Goal: Task Accomplishment & Management: Use online tool/utility

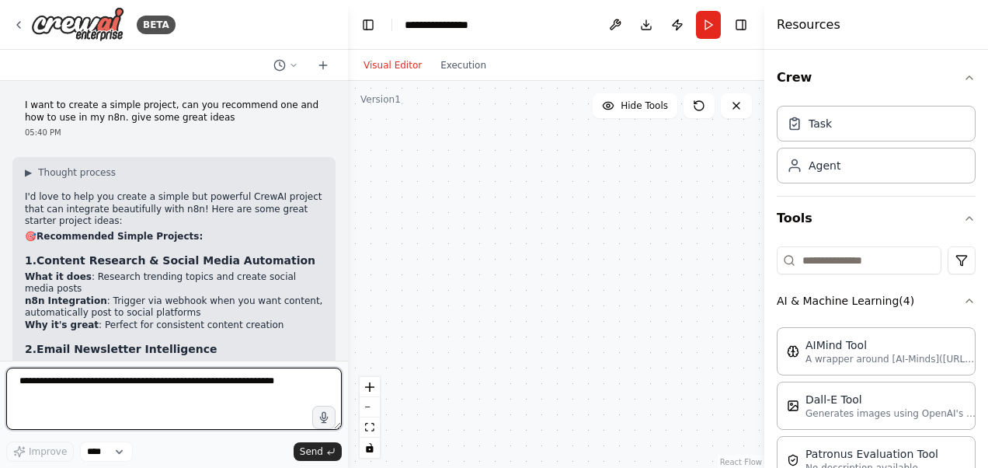
scroll to position [311, 0]
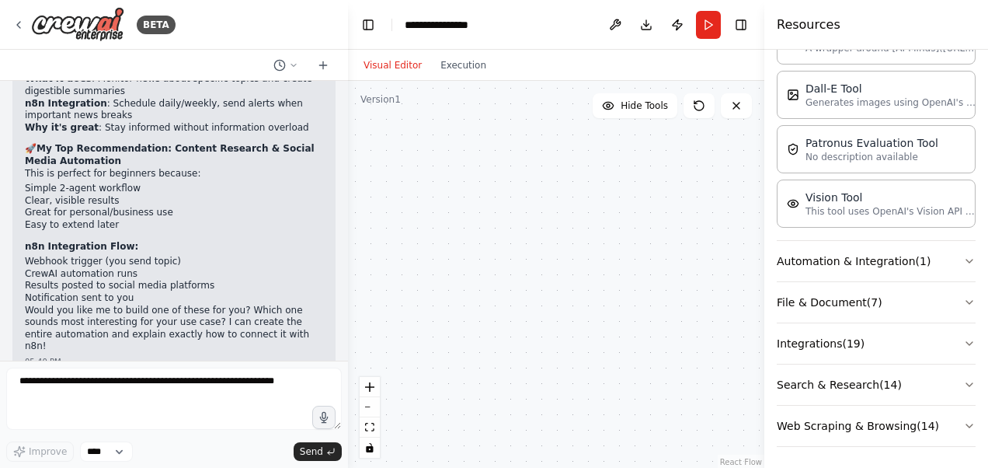
click at [640, 113] on button "Hide Tools" at bounding box center [635, 105] width 85 height 25
click at [640, 113] on button "Show Tools" at bounding box center [633, 105] width 89 height 25
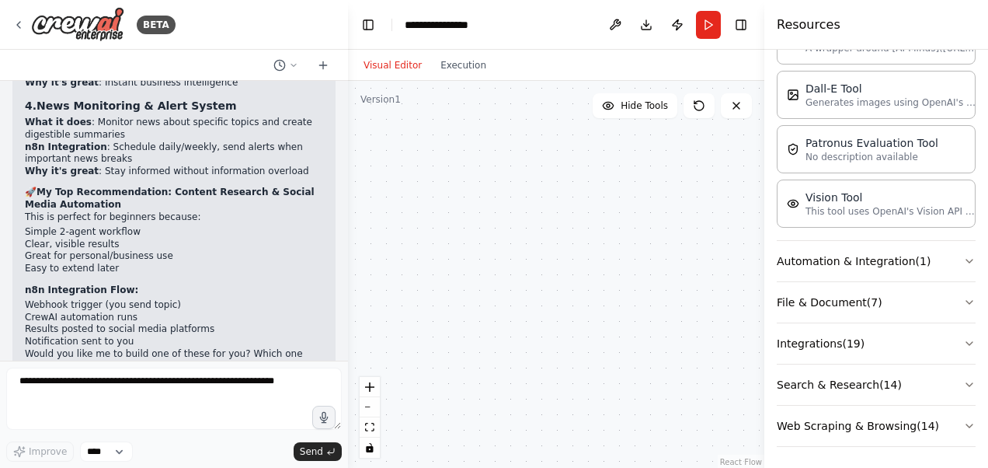
scroll to position [463, 0]
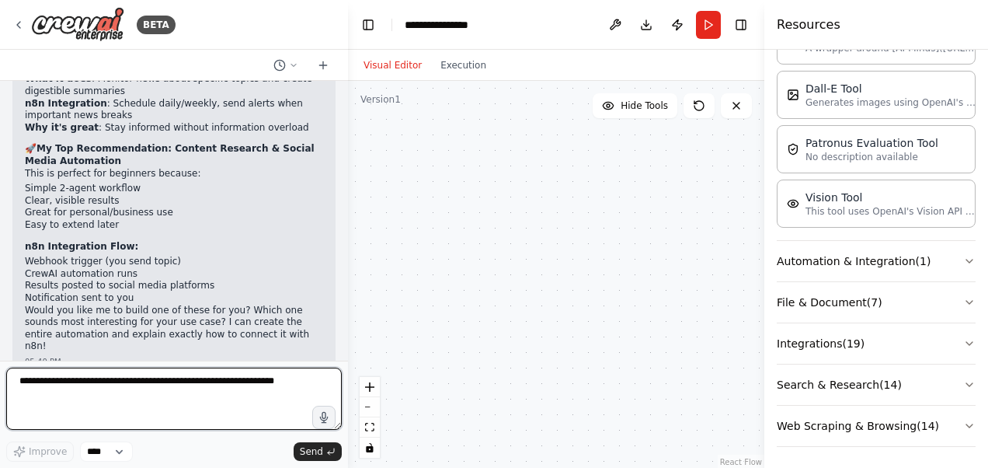
click at [168, 390] on textarea at bounding box center [174, 399] width 336 height 62
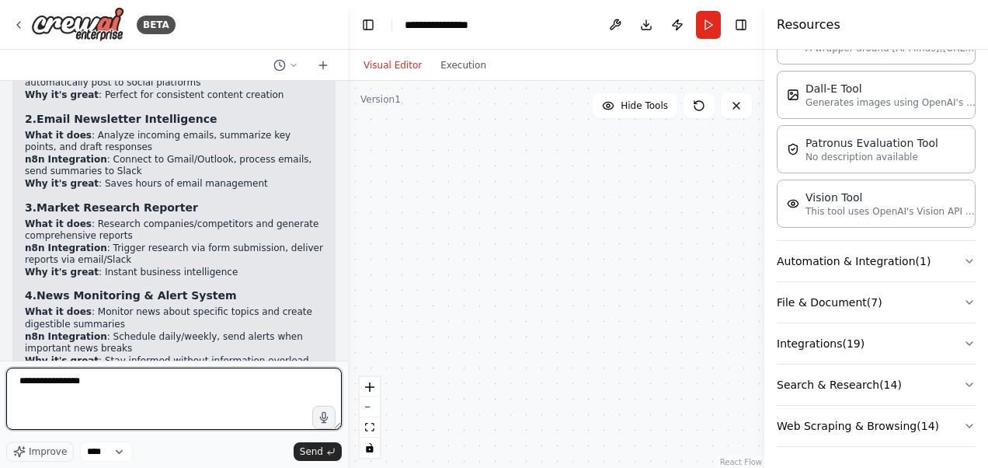
scroll to position [75, 0]
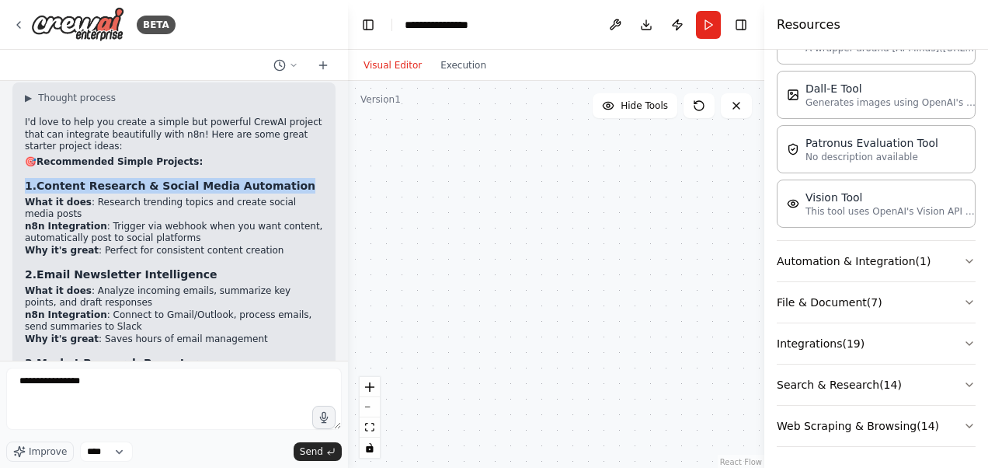
drag, startPoint x: 28, startPoint y: 183, endPoint x: 289, endPoint y: 182, distance: 261.1
click at [289, 182] on div "▶ Thought process I'd love to help you create a simple but powerful CrewAI proj…" at bounding box center [173, 422] width 323 height 680
drag, startPoint x: 289, startPoint y: 182, endPoint x: 226, endPoint y: 184, distance: 63.0
copy h3 "1. Content Research & Social Media Automation"
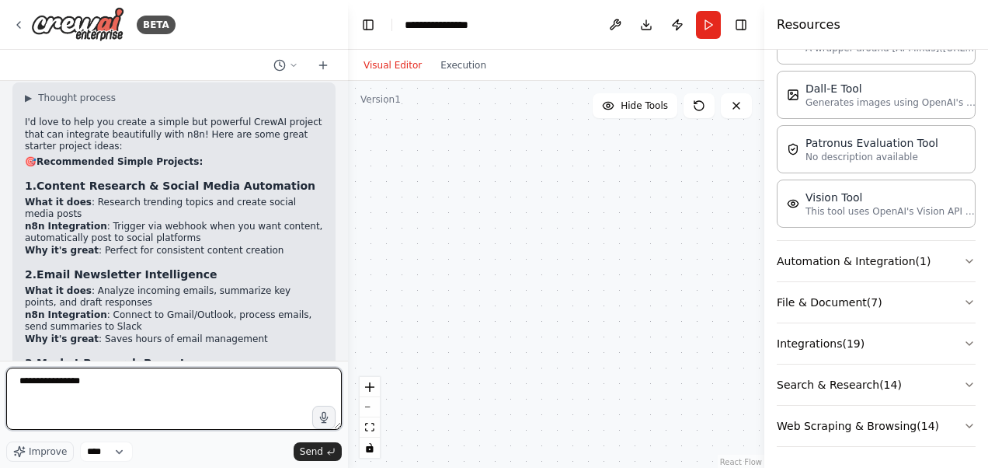
click at [203, 385] on textarea "**********" at bounding box center [174, 399] width 336 height 62
paste textarea "**********"
type textarea "**********"
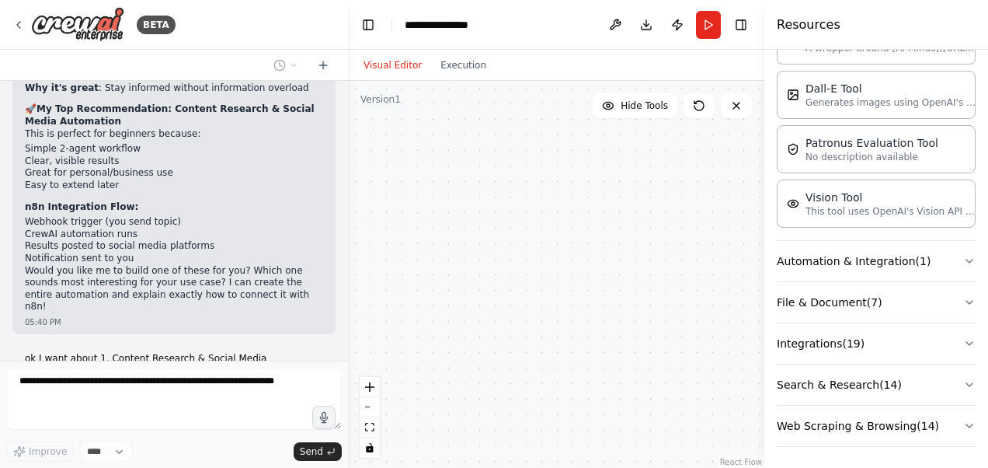
scroll to position [556, 0]
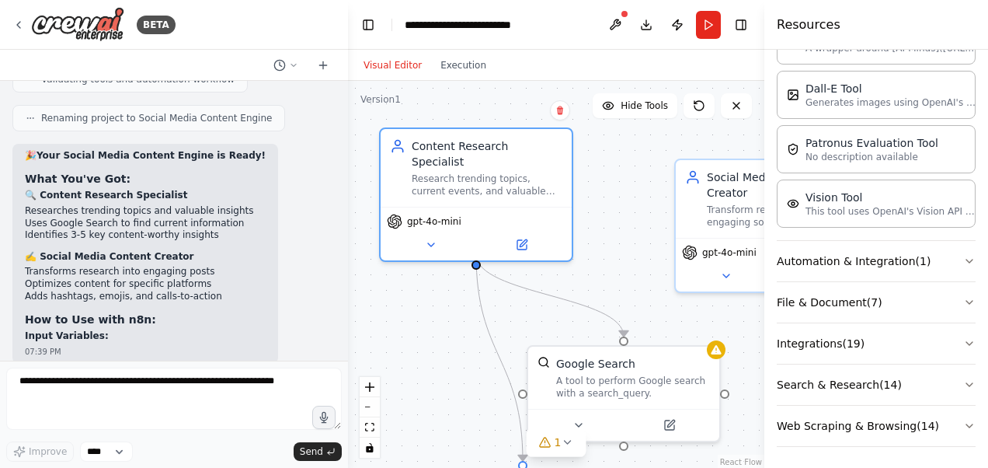
drag, startPoint x: 495, startPoint y: 156, endPoint x: 479, endPoint y: 151, distance: 16.5
click at [474, 148] on div "Content Research Specialist Research trending topics, current events, and valua…" at bounding box center [476, 168] width 191 height 78
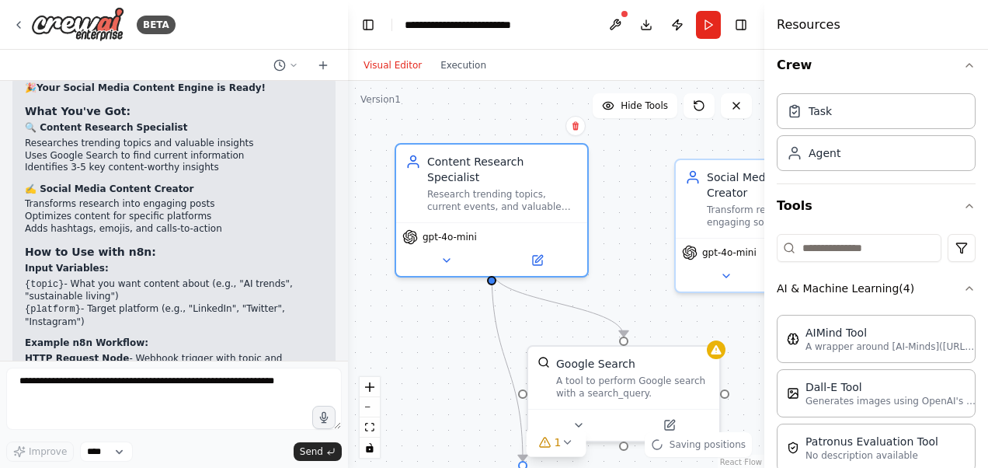
scroll to position [0, 0]
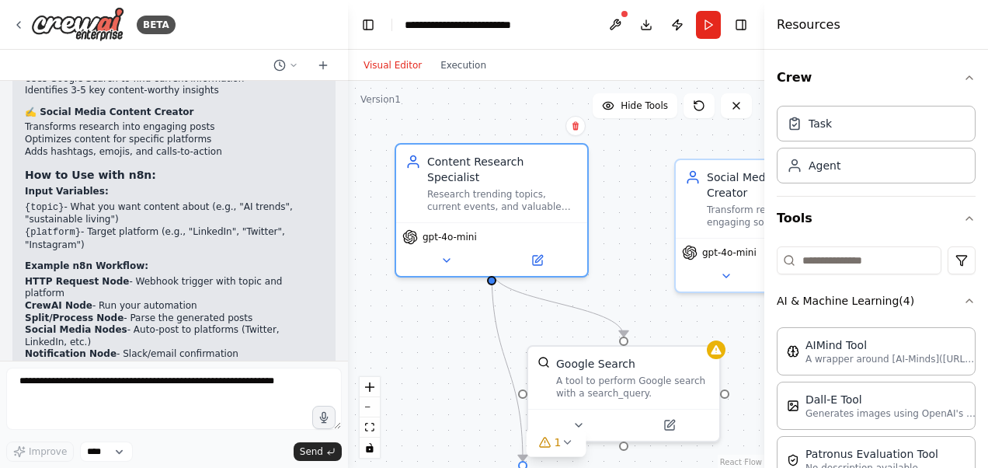
click at [803, 18] on h4 "Resources" at bounding box center [809, 25] width 64 height 19
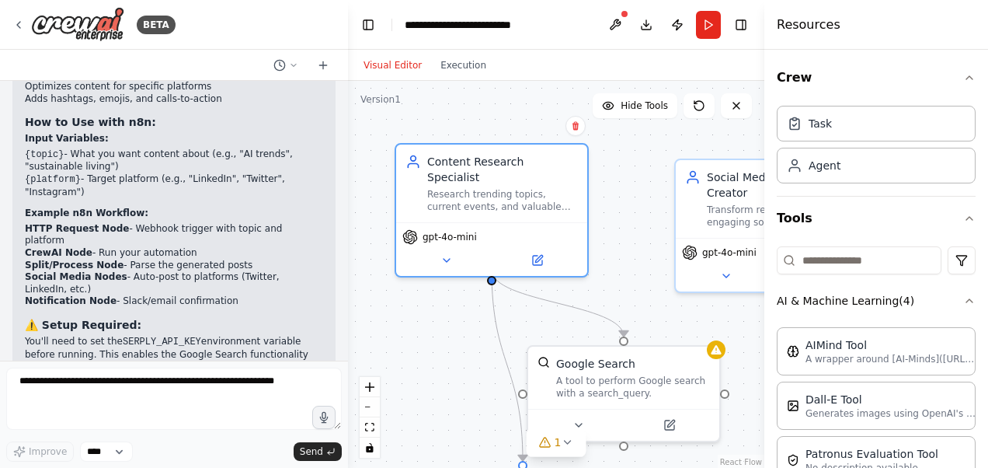
click at [737, 44] on header "**********" at bounding box center [556, 25] width 416 height 50
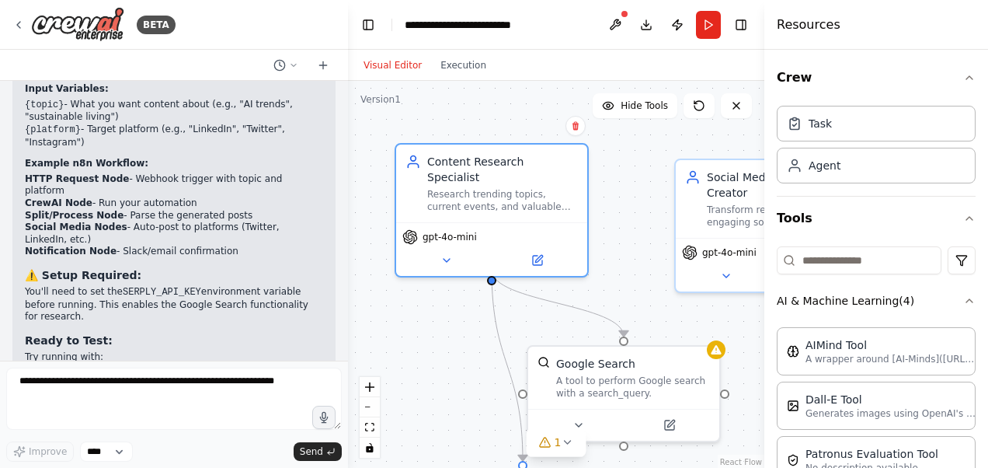
click at [751, 27] on button "Toggle Right Sidebar" at bounding box center [741, 25] width 22 height 22
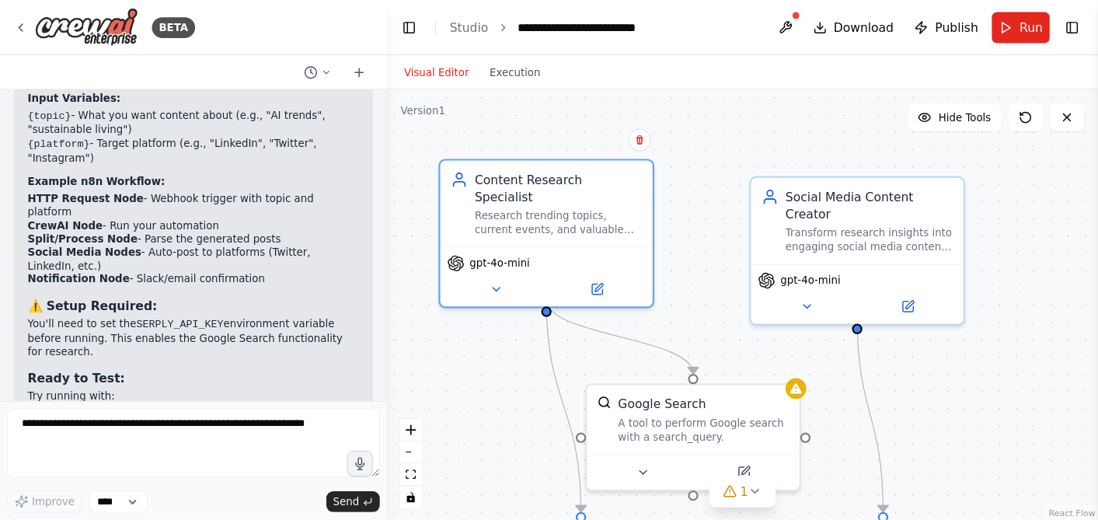
scroll to position [1678, 0]
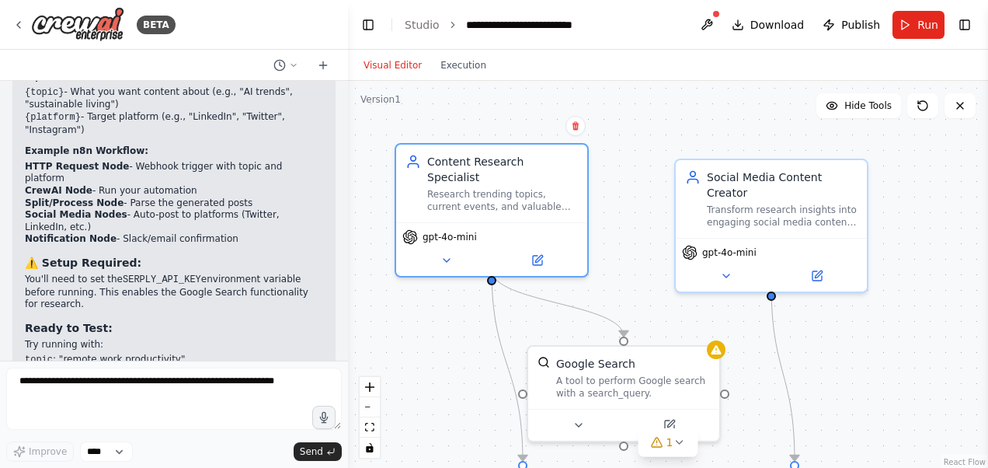
click at [458, 251] on button at bounding box center [446, 260] width 88 height 19
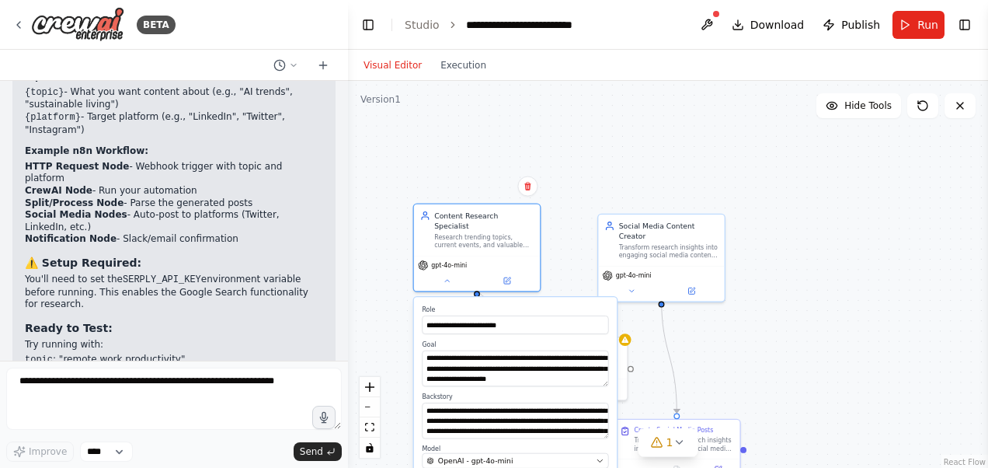
click at [403, 225] on div ".deletable-edge-delete-btn { width: 20px; height: 20px; border: 0px solid #ffff…" at bounding box center [668, 275] width 640 height 388
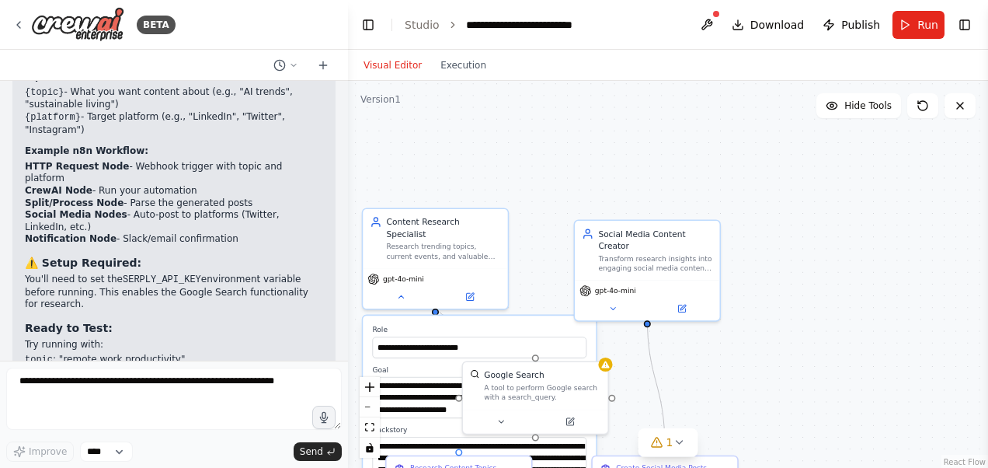
click at [741, 180] on div ".deletable-edge-delete-btn { width: 20px; height: 20px; border: 0px solid #ffff…" at bounding box center [668, 275] width 640 height 388
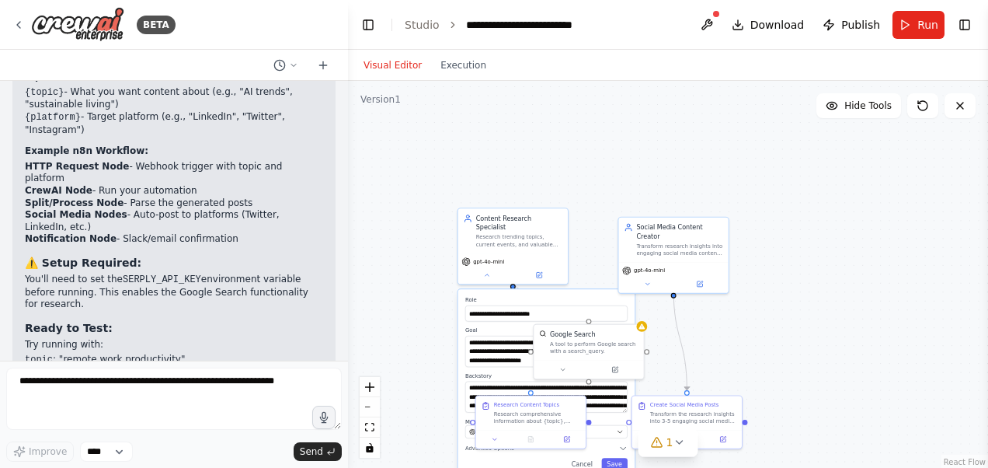
click at [489, 270] on button at bounding box center [487, 275] width 51 height 11
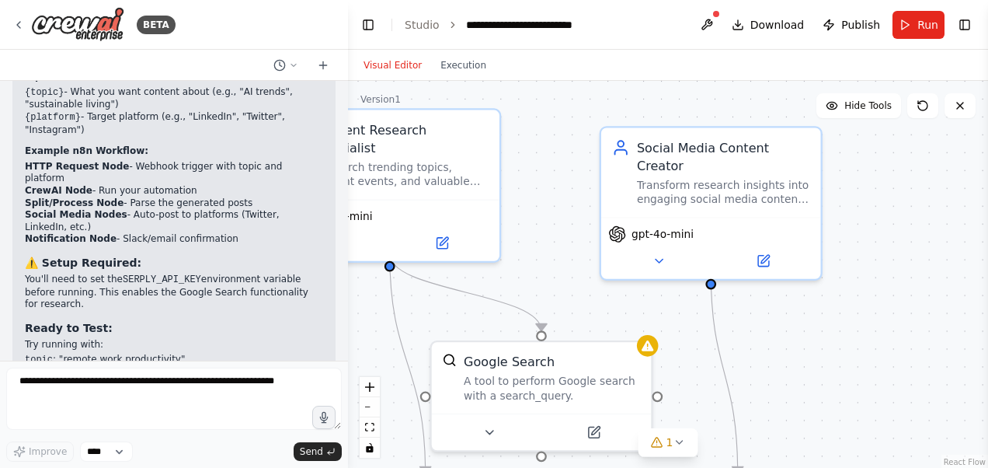
drag, startPoint x: 765, startPoint y: 251, endPoint x: 896, endPoint y: 189, distance: 145.3
click at [896, 189] on div ".deletable-edge-delete-btn { width: 20px; height: 20px; border: 0px solid #ffff…" at bounding box center [668, 275] width 640 height 388
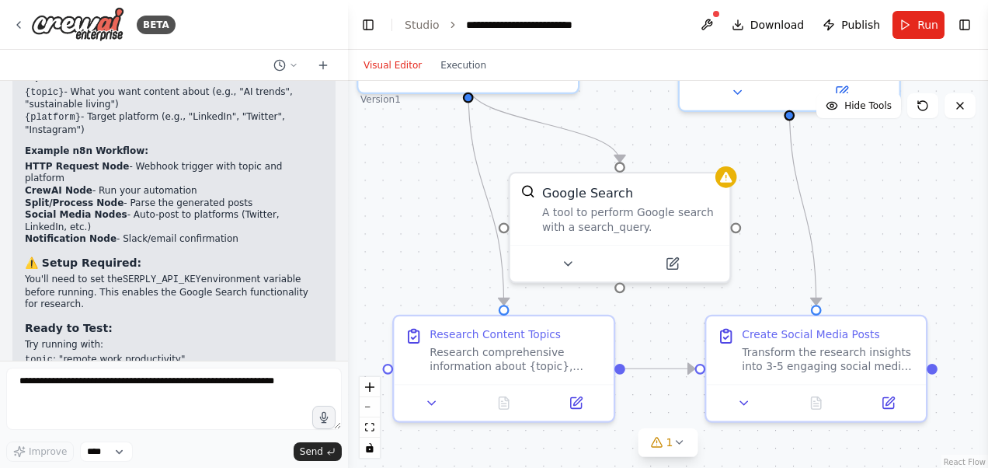
drag, startPoint x: 556, startPoint y: 264, endPoint x: 634, endPoint y: 97, distance: 184.2
click at [634, 97] on div ".deletable-edge-delete-btn { width: 20px; height: 20px; border: 0px solid #ffff…" at bounding box center [668, 275] width 640 height 388
click at [674, 446] on icon at bounding box center [679, 442] width 12 height 12
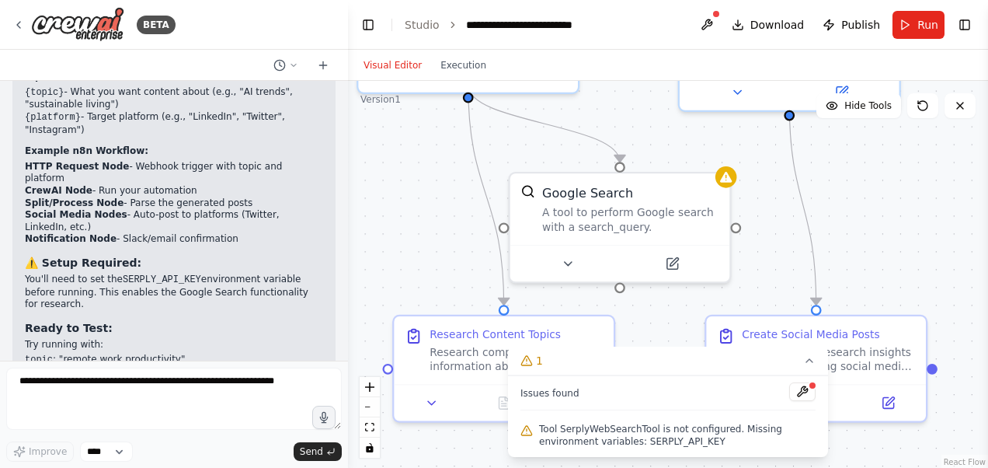
click at [638, 430] on span "Tool SerplyWebSearchTool is not configured. Missing environment variables: SERP…" at bounding box center [677, 435] width 277 height 25
drag, startPoint x: 638, startPoint y: 430, endPoint x: 807, endPoint y: 392, distance: 173.4
click at [807, 392] on button at bounding box center [802, 391] width 26 height 19
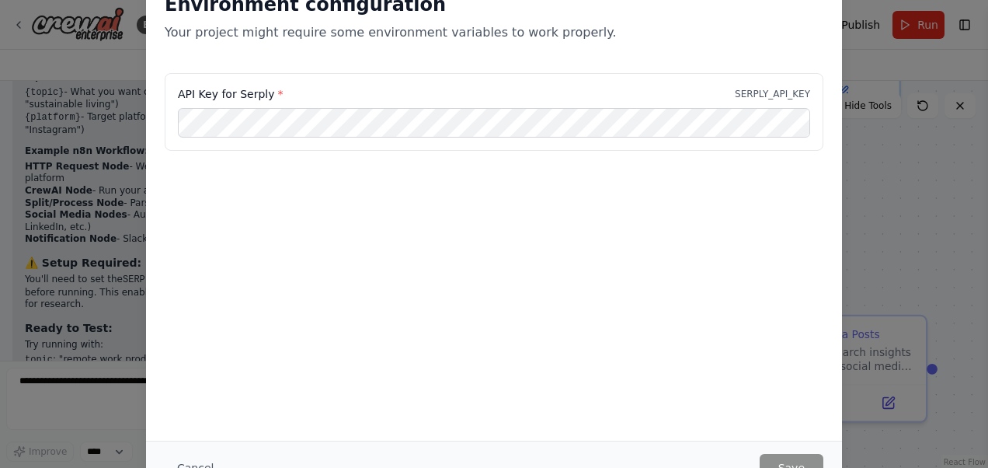
click at [914, 145] on div "Environment configuration Your project might require some environment variables…" at bounding box center [494, 234] width 988 height 468
drag, startPoint x: 913, startPoint y: 193, endPoint x: 869, endPoint y: 191, distance: 43.5
click at [914, 193] on div "Environment configuration Your project might require some environment variables…" at bounding box center [494, 234] width 988 height 468
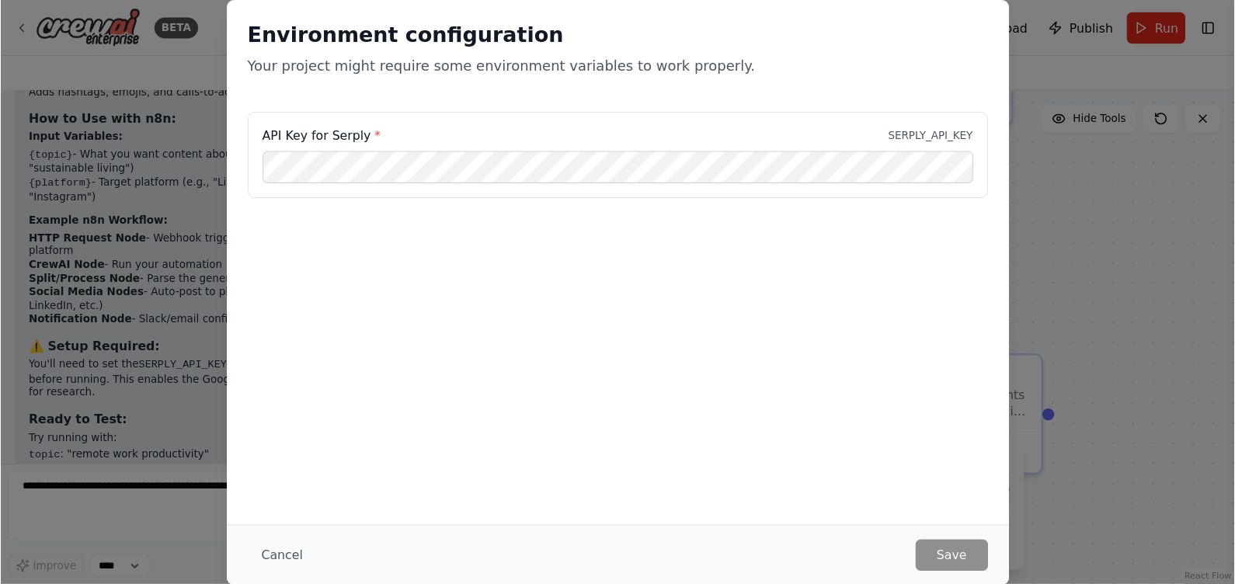
scroll to position [1594, 0]
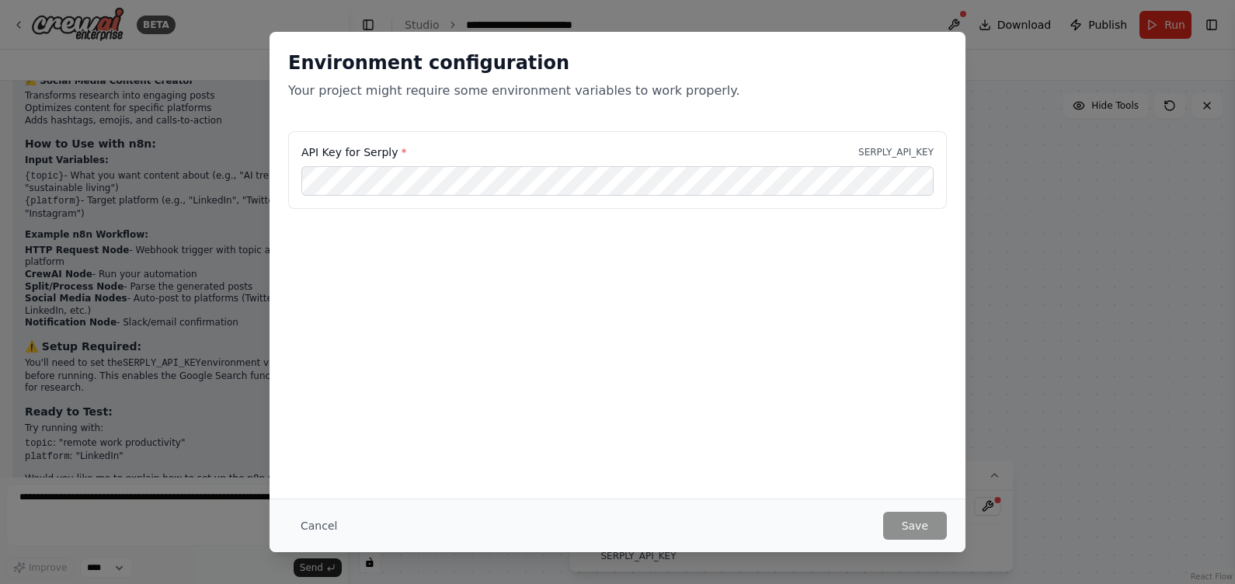
drag, startPoint x: 915, startPoint y: 0, endPoint x: 688, endPoint y: 93, distance: 245.3
click at [688, 93] on p "Your project might require some environment variables to work properly." at bounding box center [617, 91] width 659 height 19
click at [322, 467] on button "Cancel" at bounding box center [318, 526] width 61 height 28
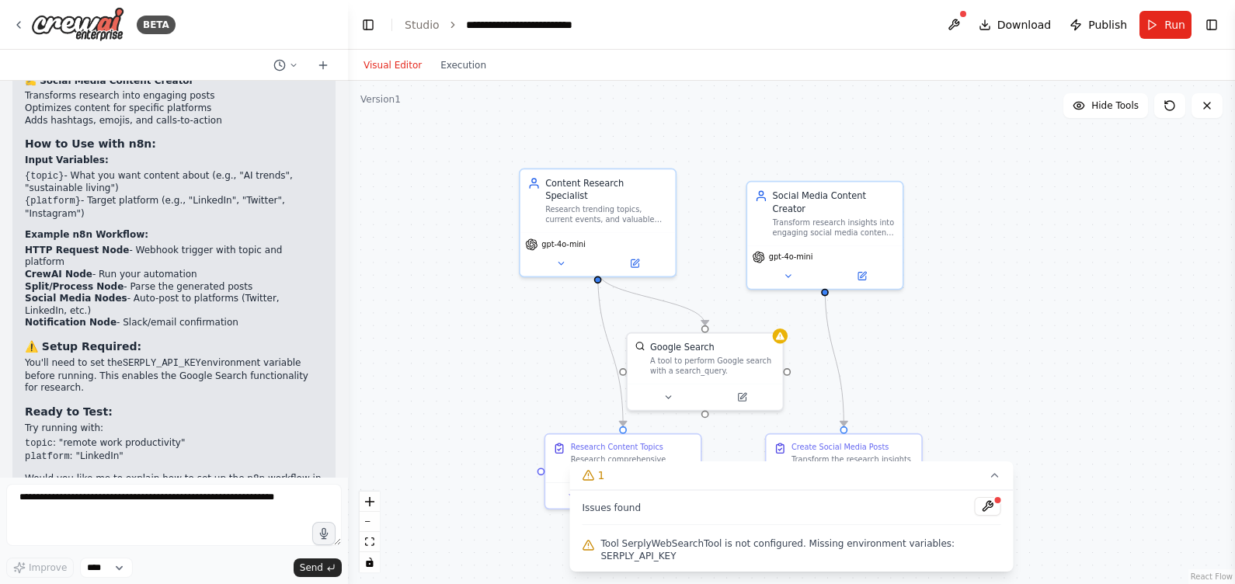
drag, startPoint x: 970, startPoint y: 190, endPoint x: 1008, endPoint y: 205, distance: 40.8
click at [988, 205] on div ".deletable-edge-delete-btn { width: 20px; height: 20px; border: 0px solid #ffff…" at bounding box center [791, 332] width 887 height 503
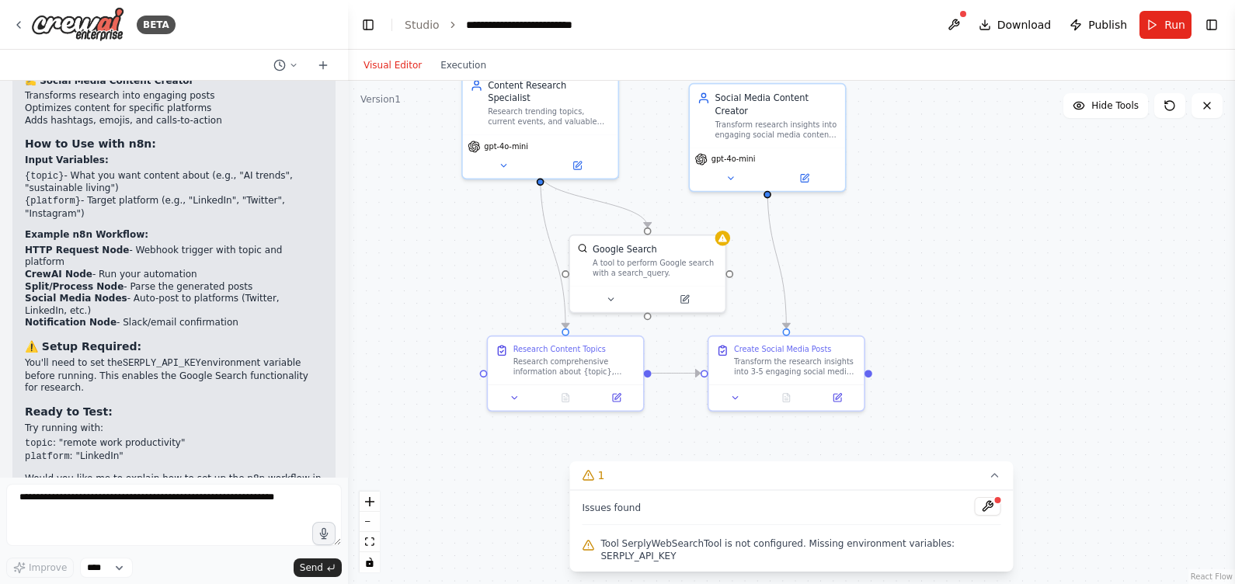
click at [606, 305] on div at bounding box center [647, 299] width 155 height 26
click at [613, 298] on icon at bounding box center [611, 299] width 10 height 10
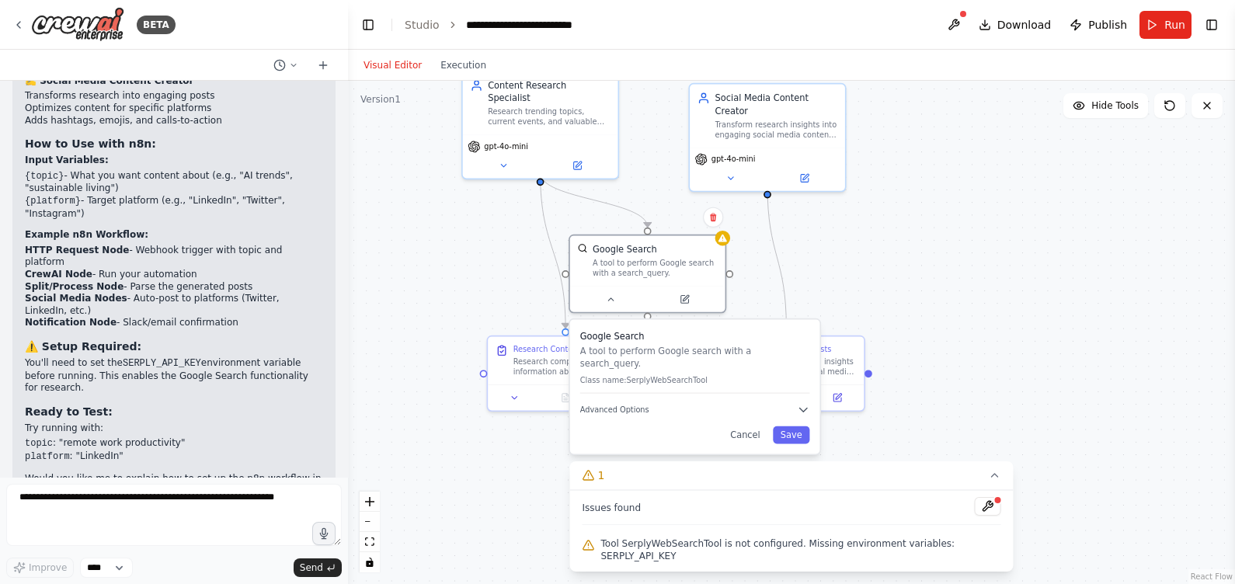
click at [739, 427] on button "Cancel" at bounding box center [745, 436] width 45 height 18
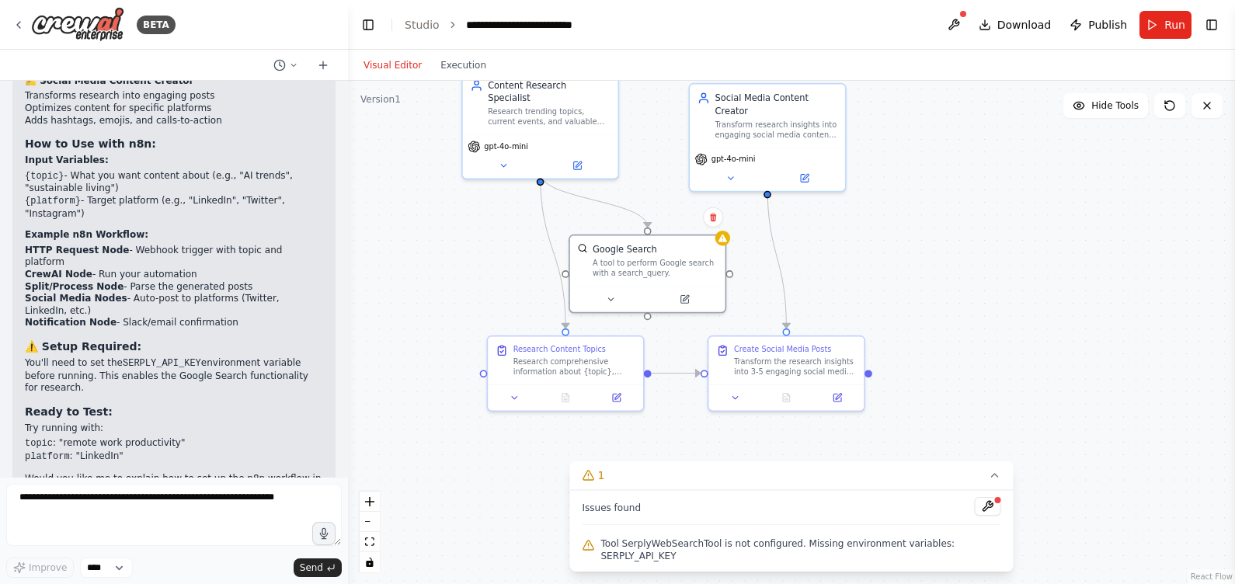
click at [505, 162] on div "gpt-4o-mini" at bounding box center [540, 156] width 155 height 44
click at [505, 161] on icon at bounding box center [504, 166] width 10 height 10
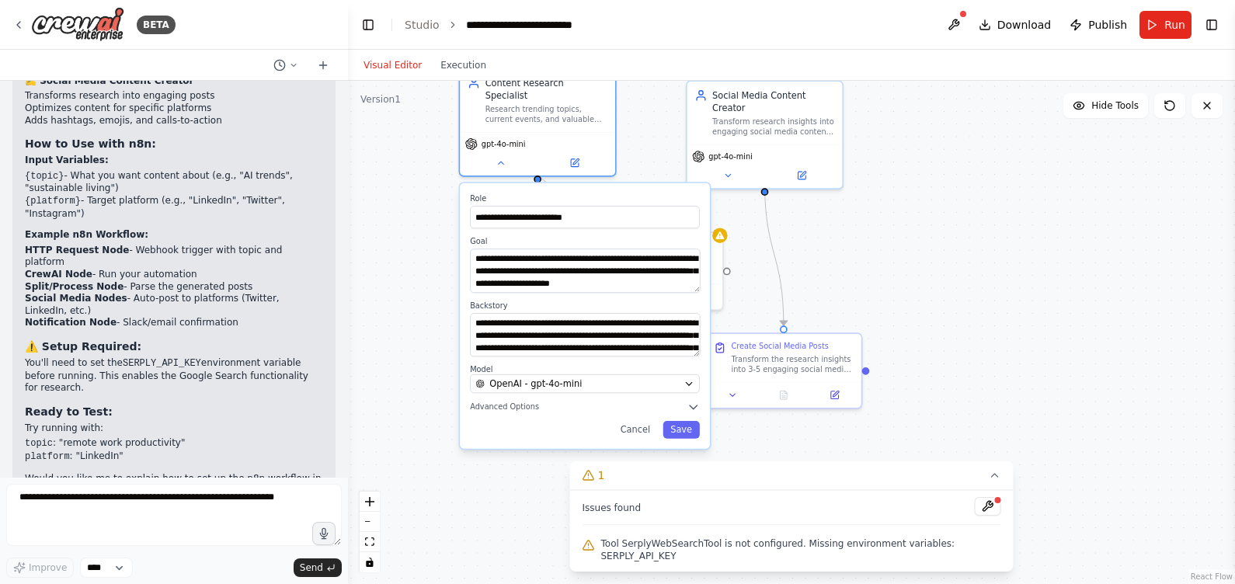
click at [508, 402] on span "Advanced Options" at bounding box center [504, 407] width 69 height 10
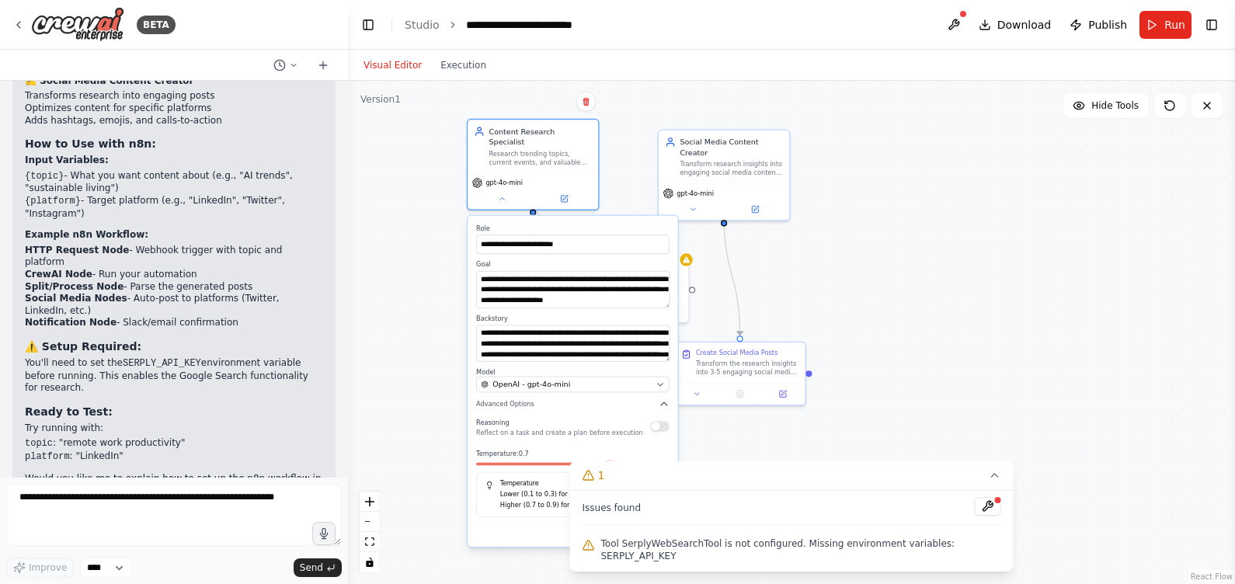
click at [988, 467] on icon at bounding box center [995, 475] width 12 height 12
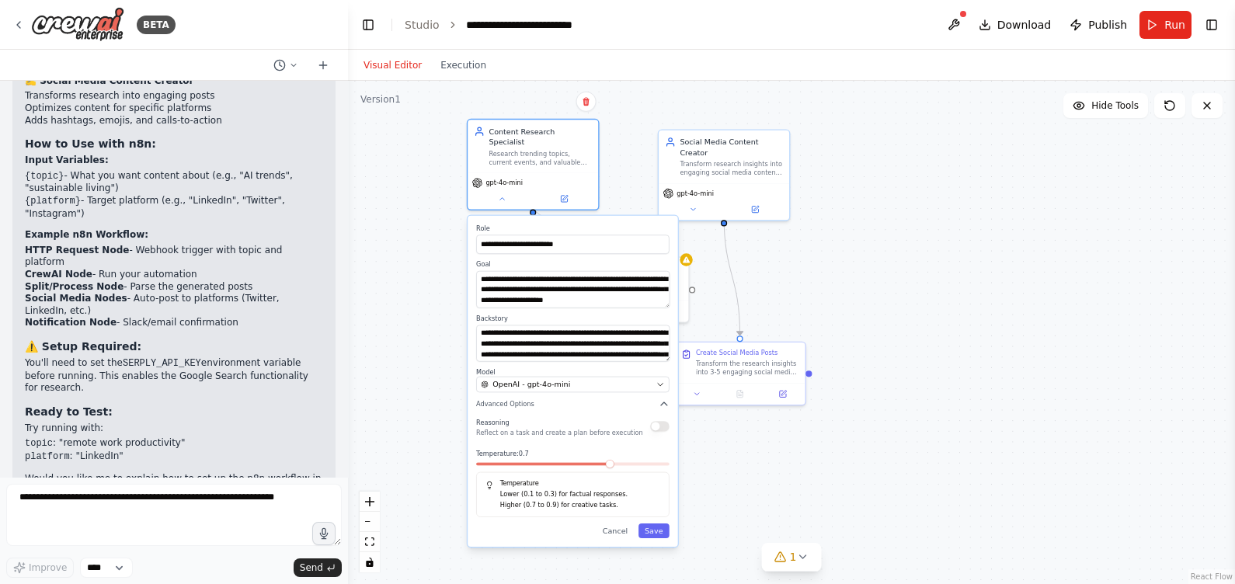
click at [617, 467] on button "Cancel" at bounding box center [616, 531] width 38 height 15
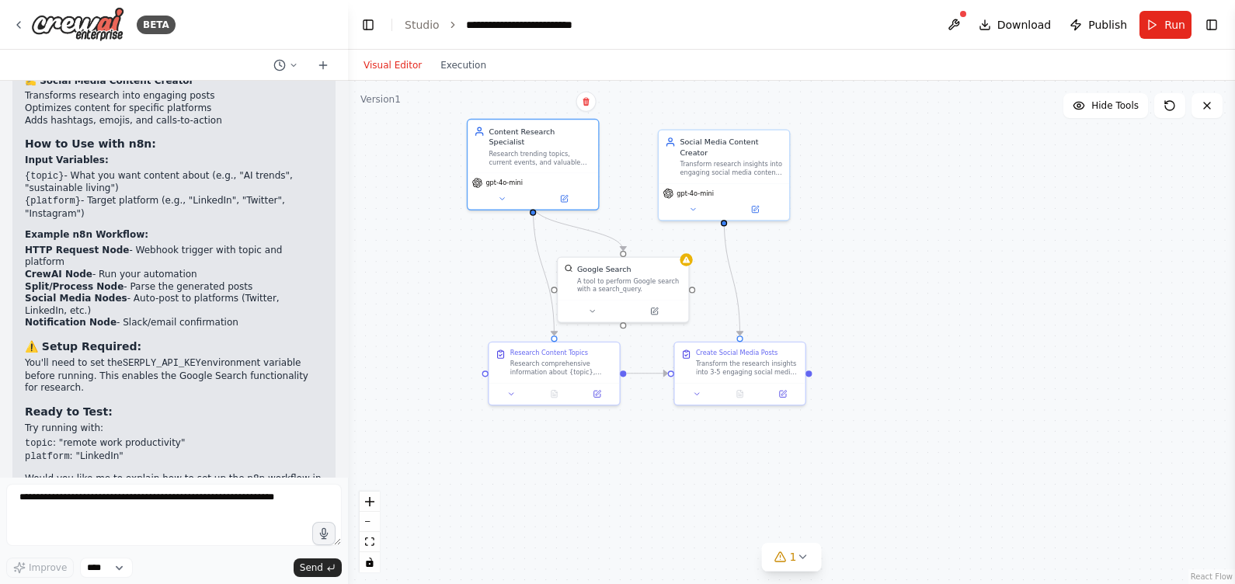
click at [590, 310] on icon at bounding box center [592, 311] width 9 height 9
click at [621, 406] on div "Google Search A tool to perform Google search with a search_query. Class name: …" at bounding box center [663, 385] width 210 height 113
click at [622, 399] on button "Advanced Options" at bounding box center [662, 404] width 193 height 11
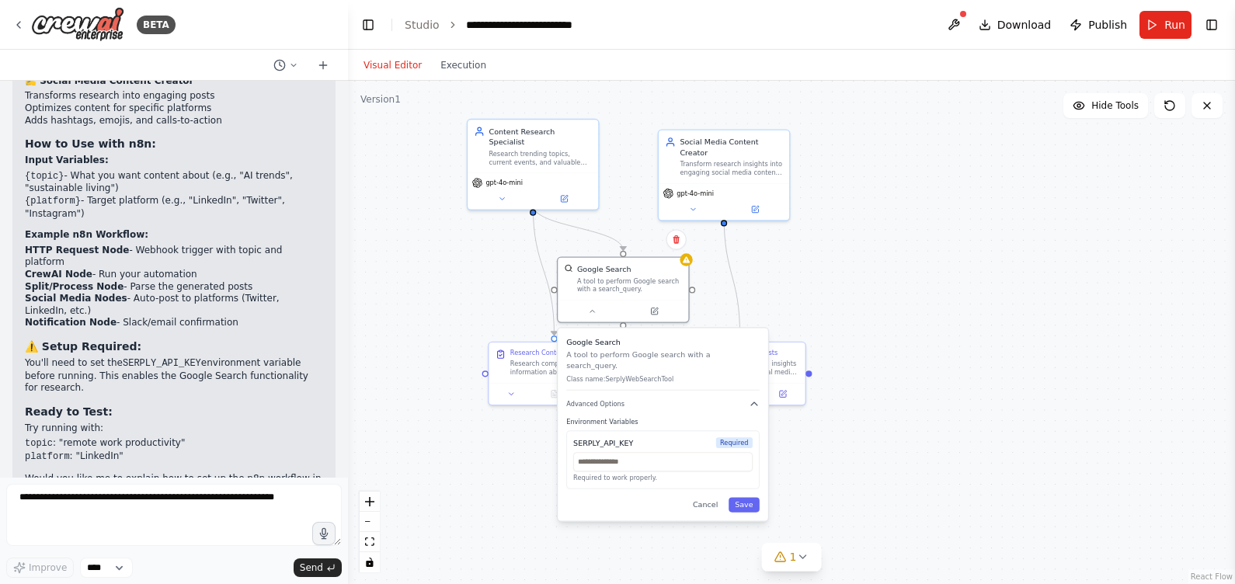
drag, startPoint x: 580, startPoint y: 435, endPoint x: 589, endPoint y: 449, distance: 16.4
click at [582, 437] on div "SERPLY_API_KEY" at bounding box center [603, 442] width 60 height 11
click at [587, 437] on div "SERPLY_API_KEY" at bounding box center [609, 442] width 60 height 11
drag, startPoint x: 582, startPoint y: 444, endPoint x: 610, endPoint y: 435, distance: 29.5
click at [609, 435] on div "SERPLY_API_KEY Required Required to work properly." at bounding box center [668, 459] width 193 height 58
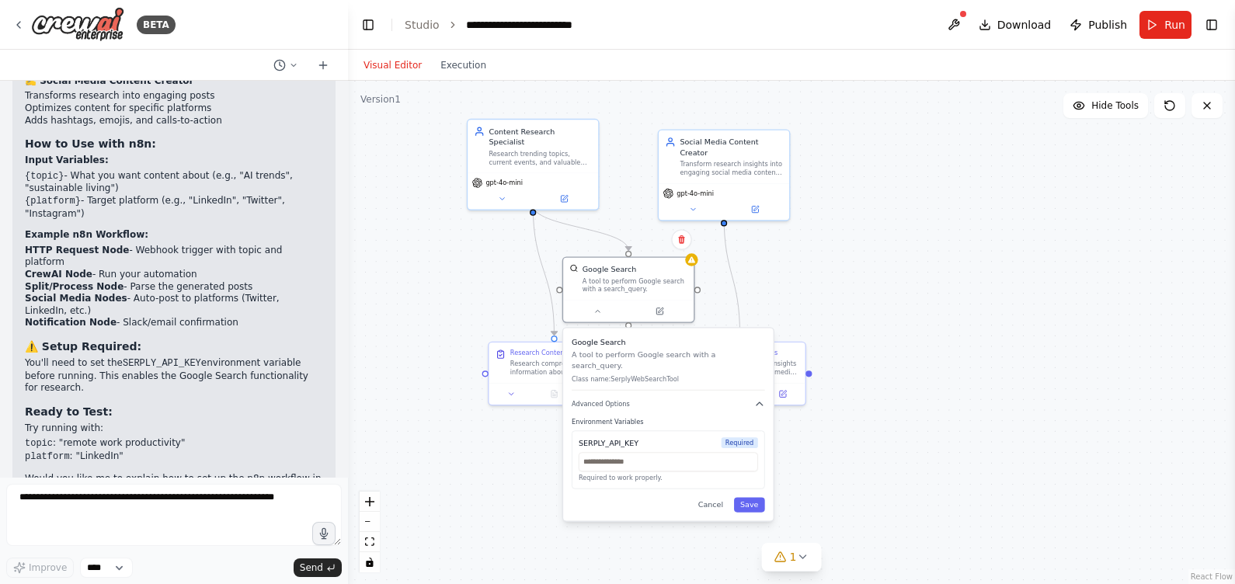
click at [619, 437] on div "SERPLY_API_KEY" at bounding box center [609, 442] width 60 height 11
click at [916, 410] on div ".deletable-edge-delete-btn { width: 20px; height: 20px; border: 0px solid #ffff…" at bounding box center [791, 332] width 887 height 503
click at [793, 467] on span "1" at bounding box center [793, 557] width 7 height 16
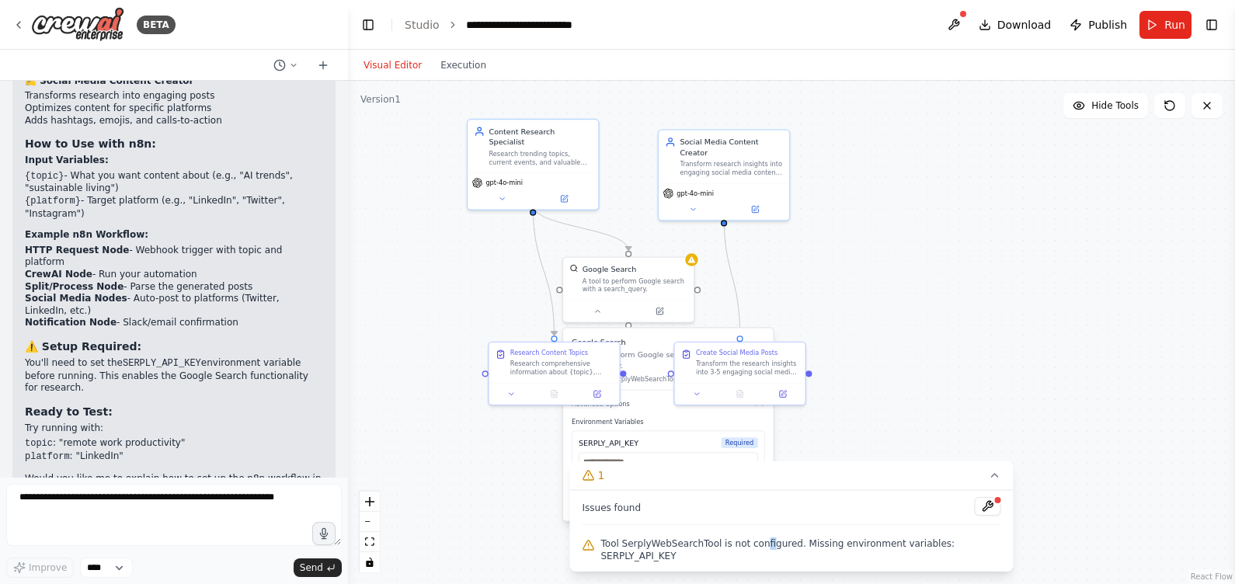
drag, startPoint x: 767, startPoint y: 540, endPoint x: 758, endPoint y: 544, distance: 9.4
click at [759, 467] on div "Issues found Tool SerplyWebSearchTool is not configured. Missing environment va…" at bounding box center [792, 531] width 444 height 82
drag, startPoint x: 758, startPoint y: 544, endPoint x: 591, endPoint y: 542, distance: 167.1
click at [591, 467] on div "Issues found Tool SerplyWebSearchTool is not configured. Missing environment va…" at bounding box center [792, 531] width 444 height 82
click at [613, 467] on span "Issues found" at bounding box center [612, 508] width 59 height 12
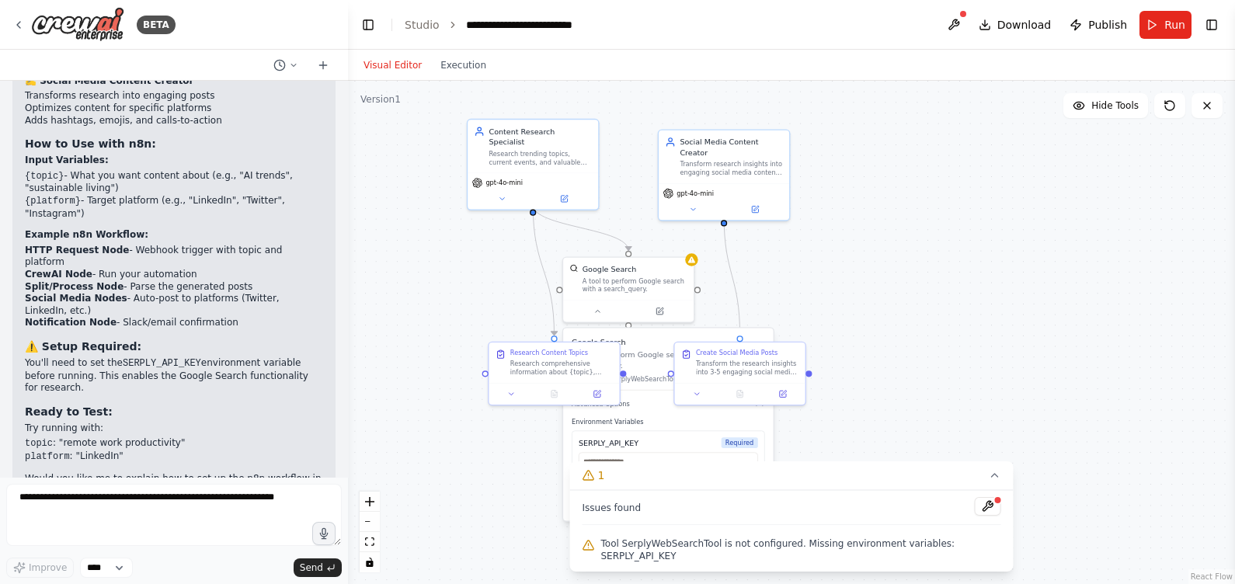
click at [981, 467] on button at bounding box center [988, 506] width 26 height 19
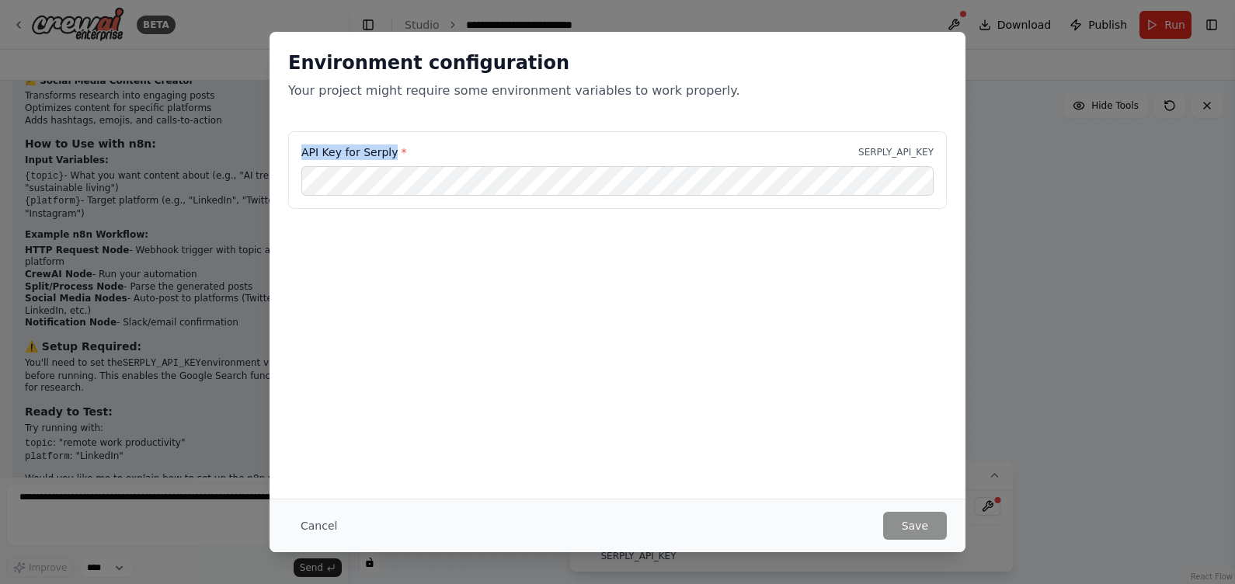
drag, startPoint x: 298, startPoint y: 148, endPoint x: 390, endPoint y: 150, distance: 92.5
click at [390, 150] on div "API Key for Serply * SERPLY_API_KEY" at bounding box center [617, 170] width 659 height 78
drag, startPoint x: 390, startPoint y: 150, endPoint x: 372, endPoint y: 150, distance: 17.9
copy label "API Key for Serply"
click at [919, 467] on button "Save" at bounding box center [915, 526] width 64 height 28
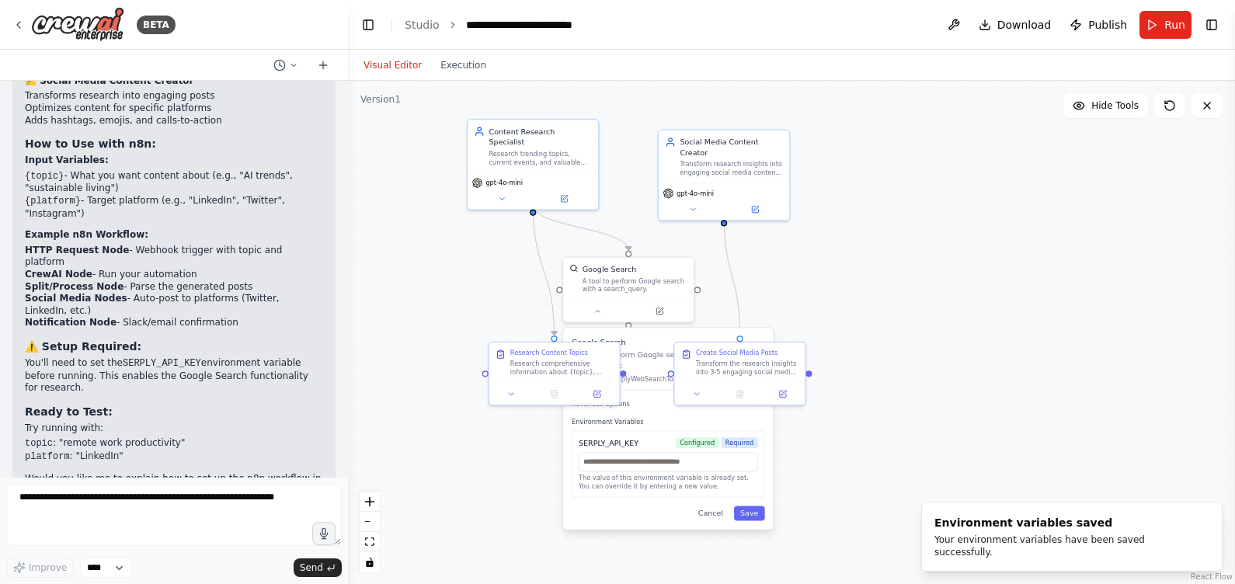
click at [756, 467] on div "Google Search A tool to perform Google search with a search_query. Class name: …" at bounding box center [668, 429] width 210 height 201
click at [756, 467] on button "Save" at bounding box center [749, 513] width 31 height 15
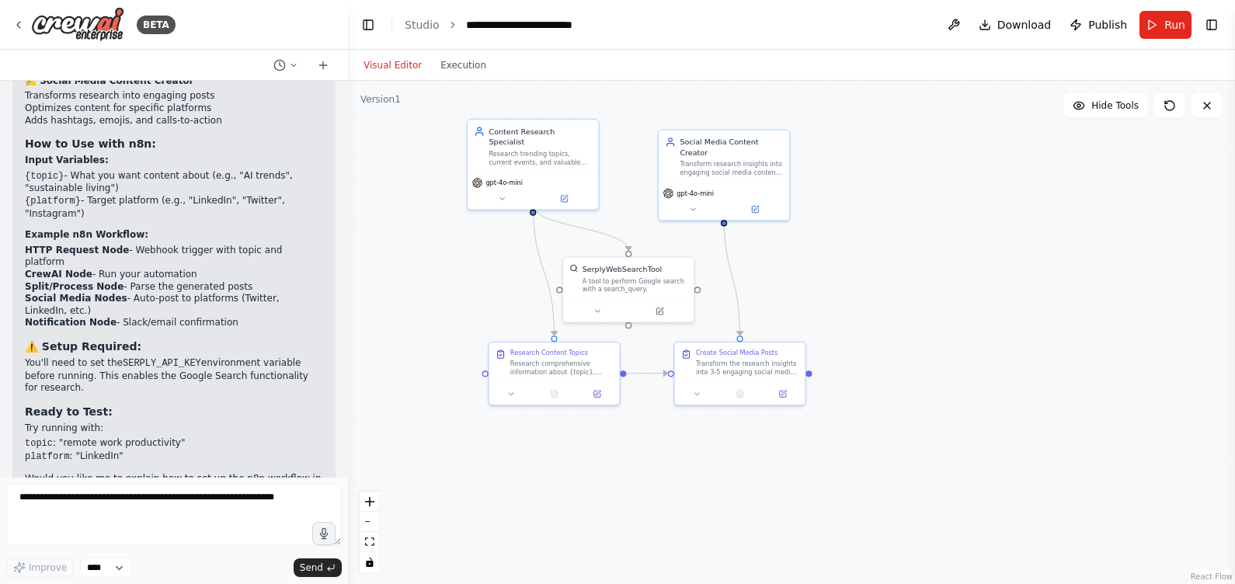
click at [988, 26] on button "Run" at bounding box center [1166, 25] width 52 height 28
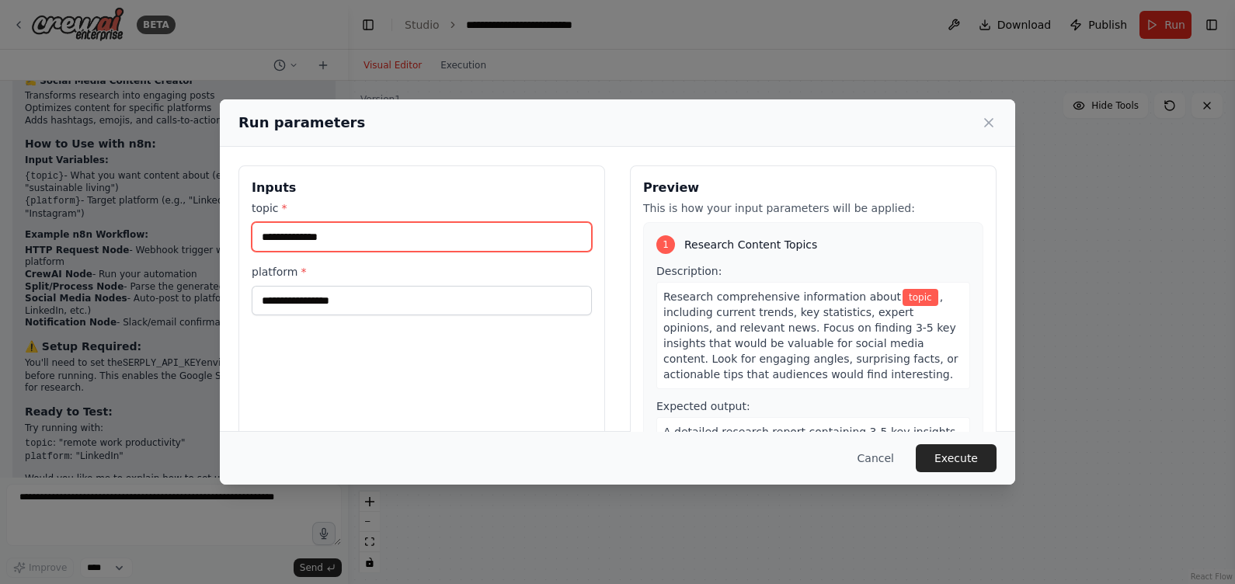
click at [506, 235] on input "topic *" at bounding box center [422, 237] width 340 height 30
type input "*"
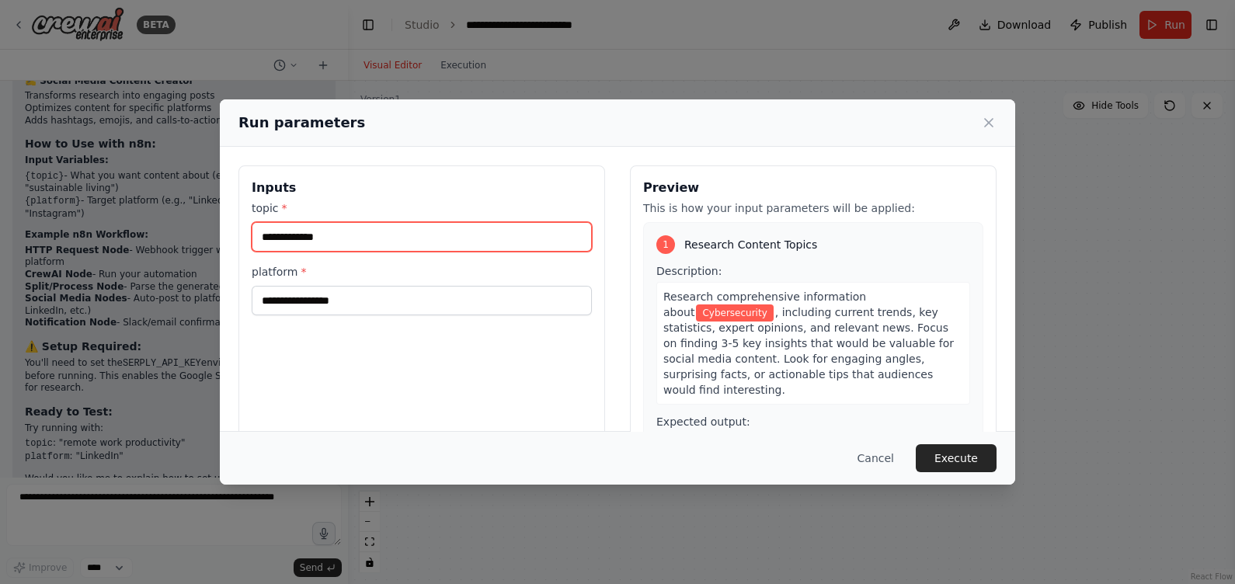
type input "**********"
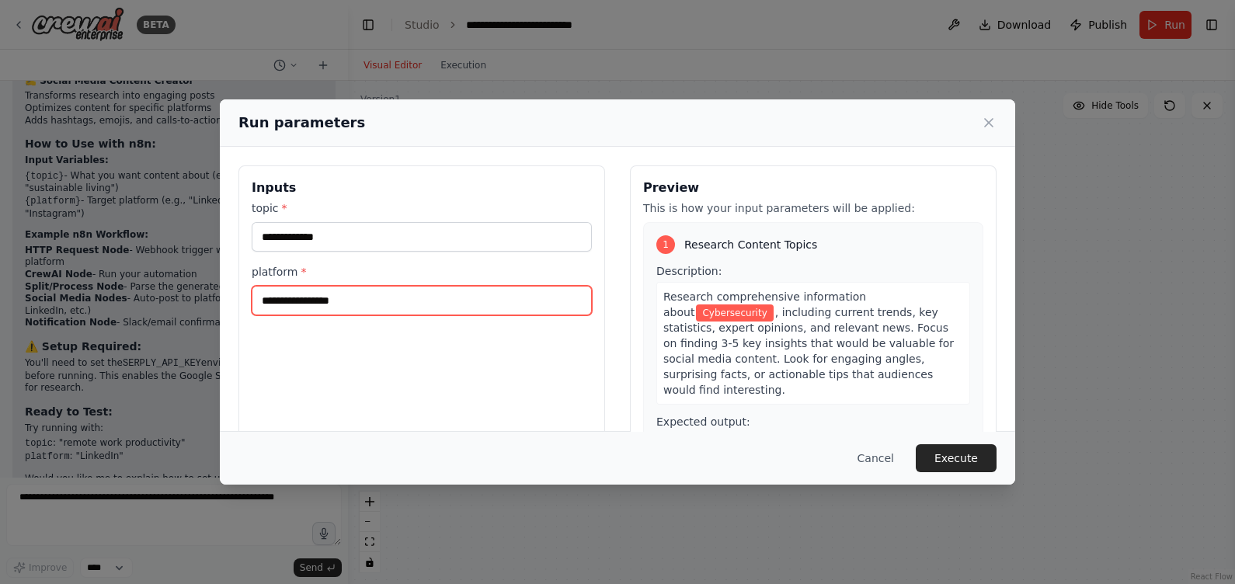
click at [430, 306] on input "platform *" at bounding box center [422, 301] width 340 height 30
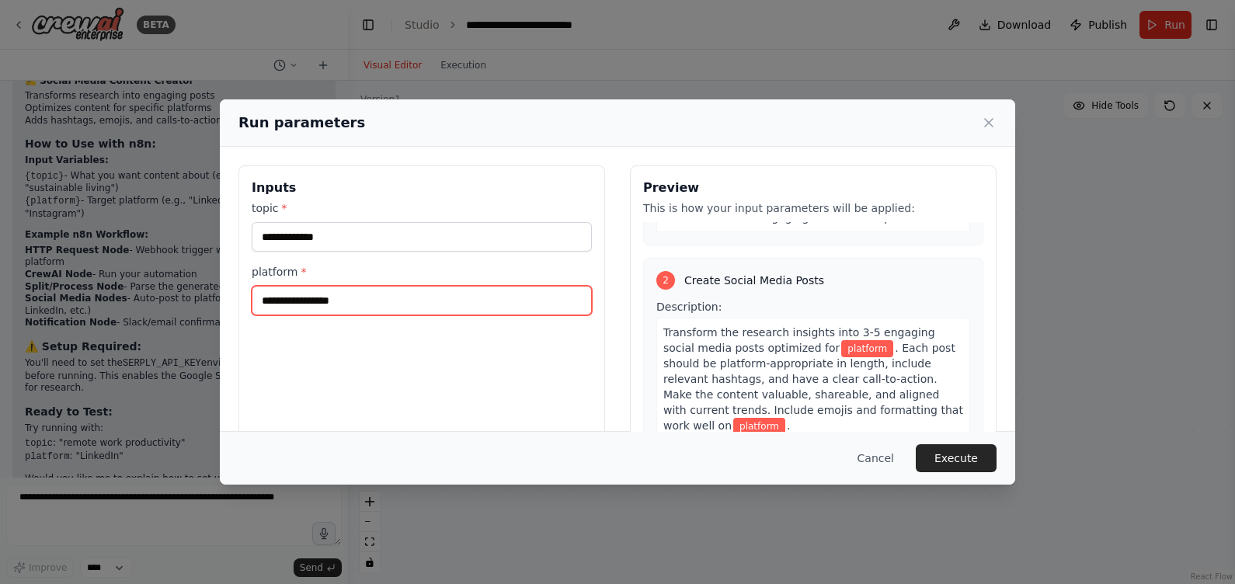
scroll to position [296, 0]
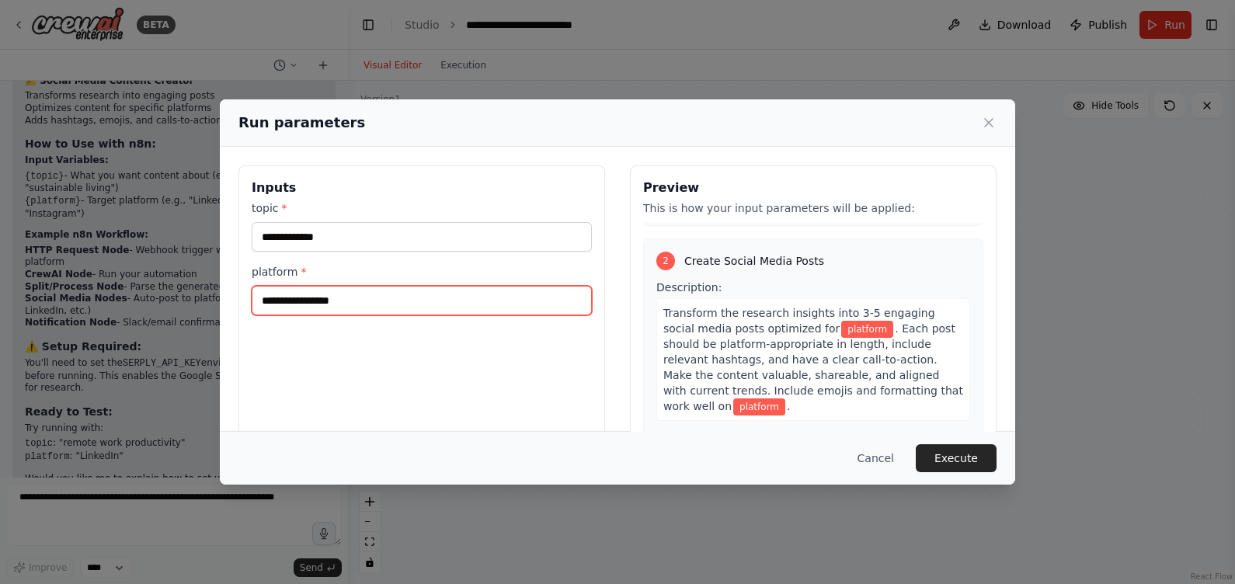
drag, startPoint x: 365, startPoint y: 289, endPoint x: 361, endPoint y: 280, distance: 10.4
click at [365, 287] on input "platform *" at bounding box center [422, 301] width 340 height 30
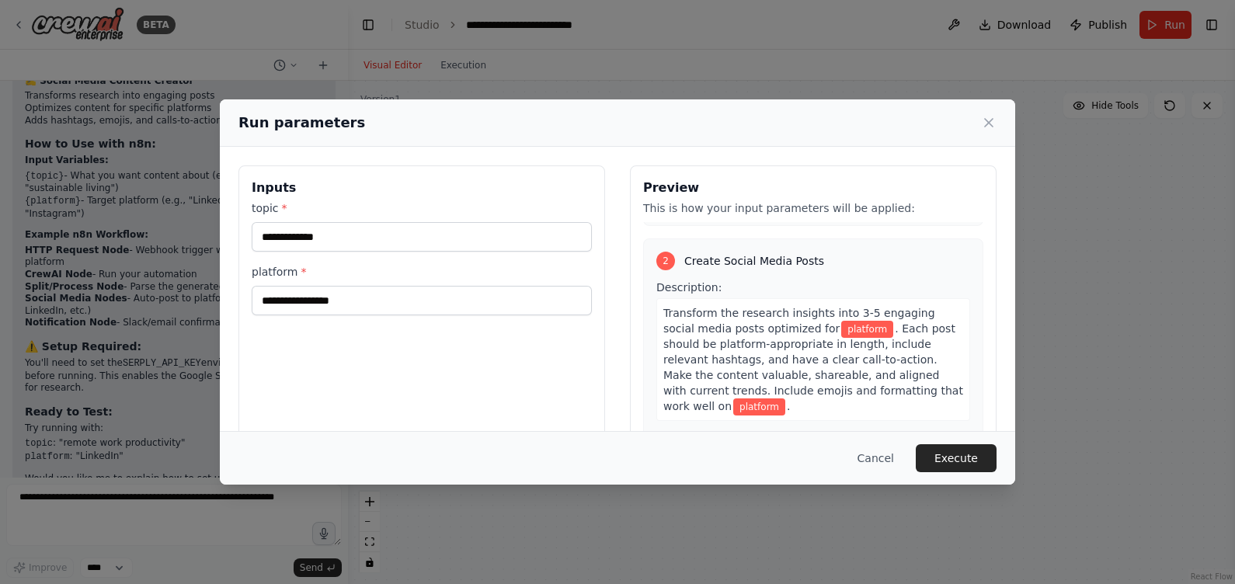
click at [986, 122] on icon at bounding box center [989, 123] width 16 height 16
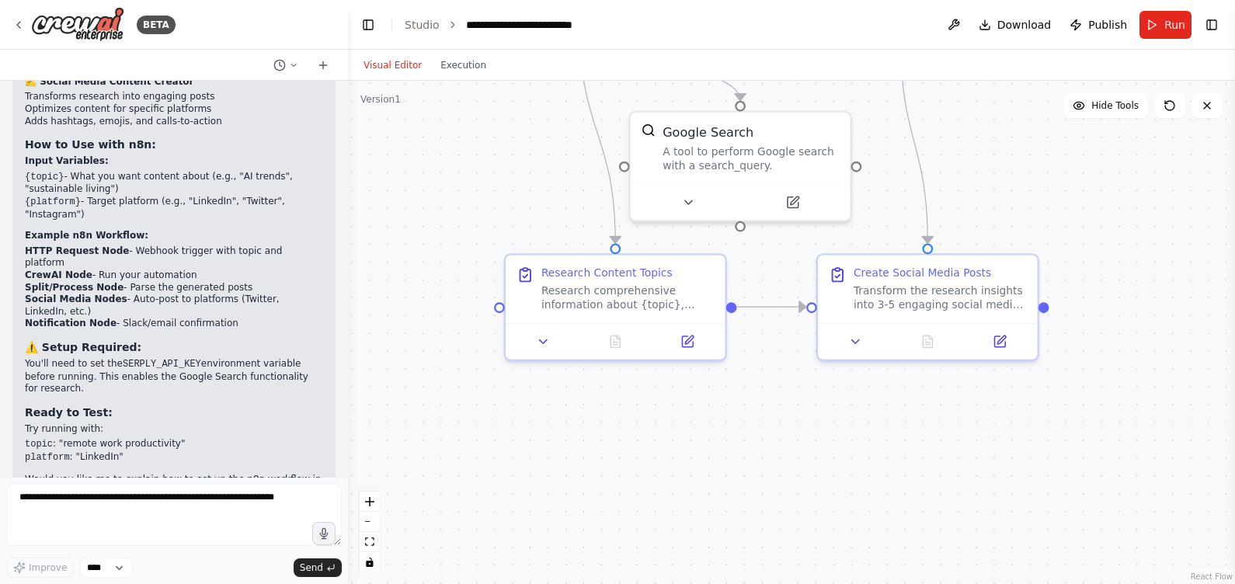
scroll to position [1594, 0]
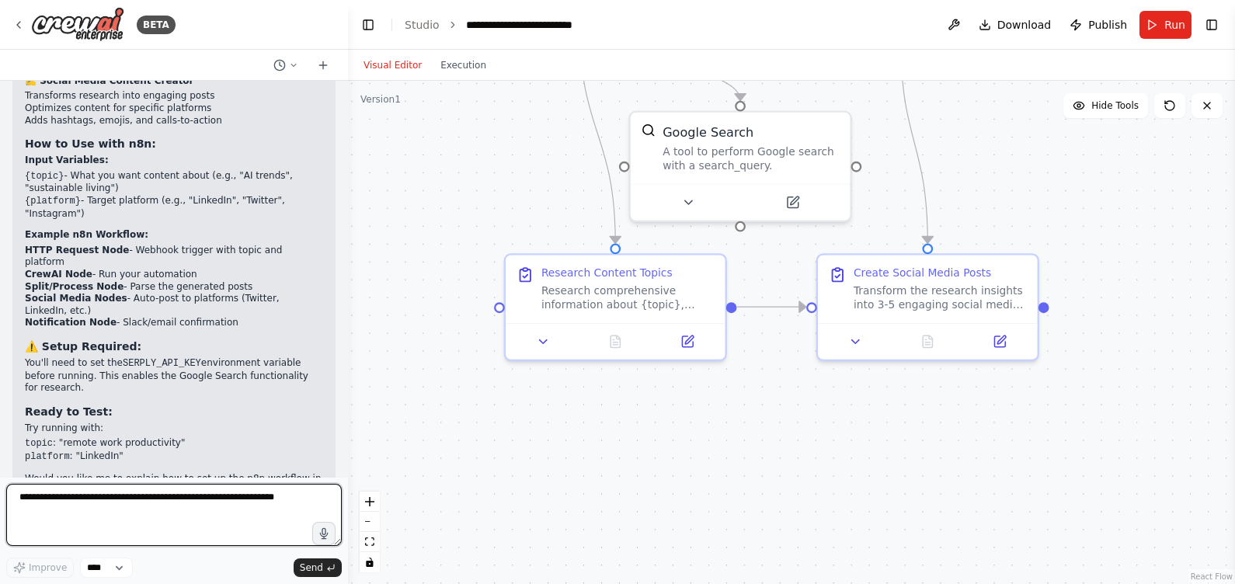
click at [130, 467] on textarea at bounding box center [174, 515] width 336 height 62
type textarea "**********"
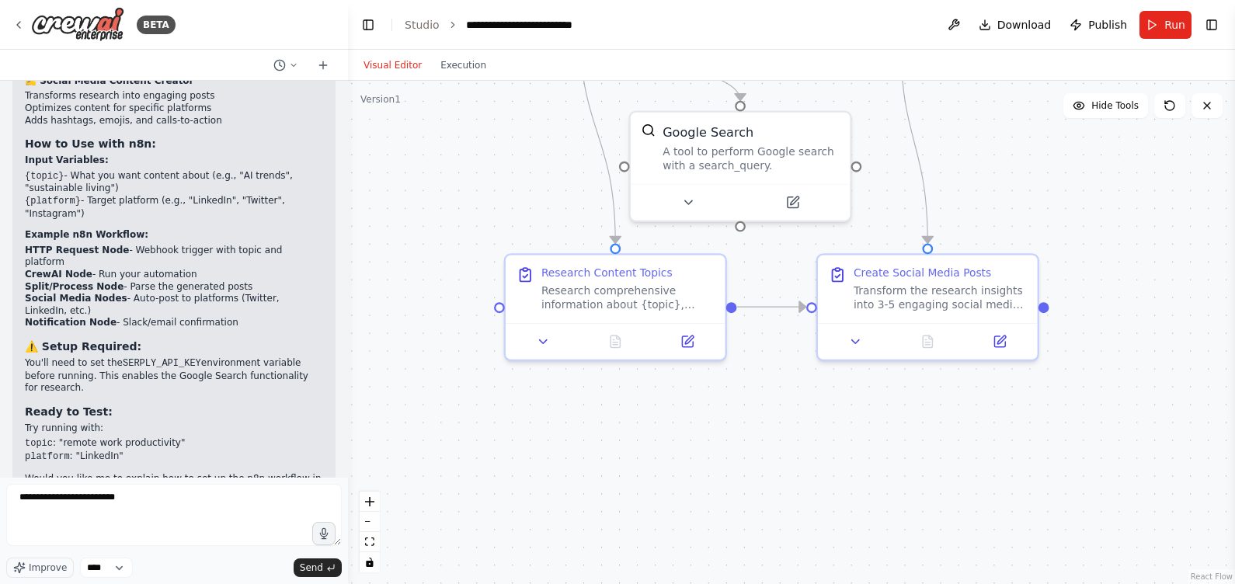
click at [337, 467] on div "Improve **** Send" at bounding box center [174, 568] width 336 height 20
click at [326, 467] on icon "submit" at bounding box center [330, 567] width 9 height 9
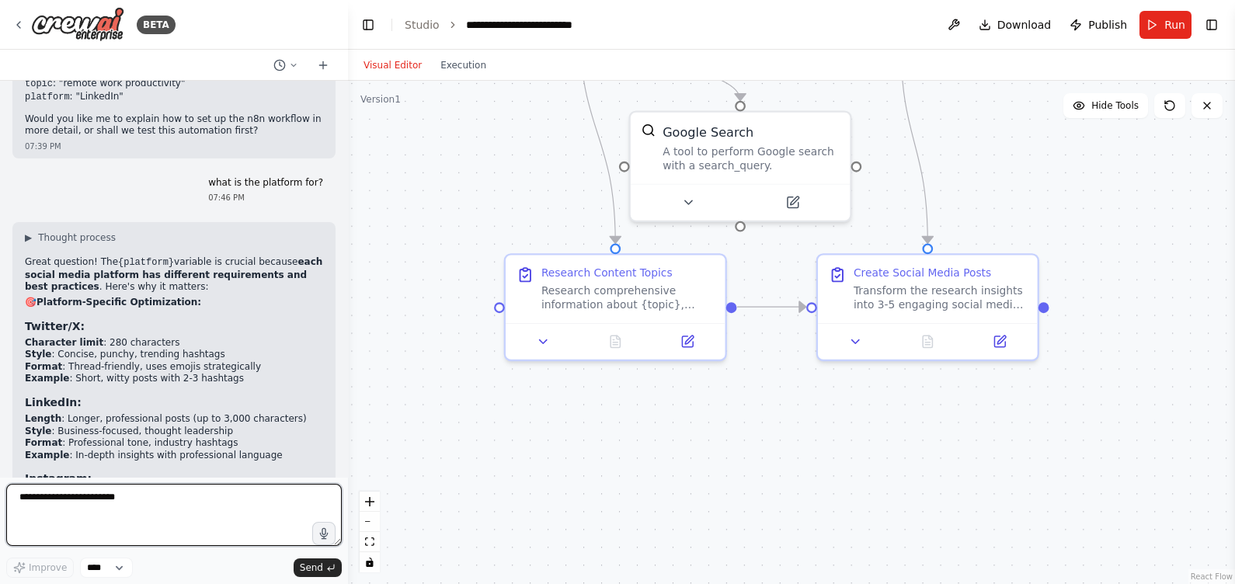
scroll to position [2051, 0]
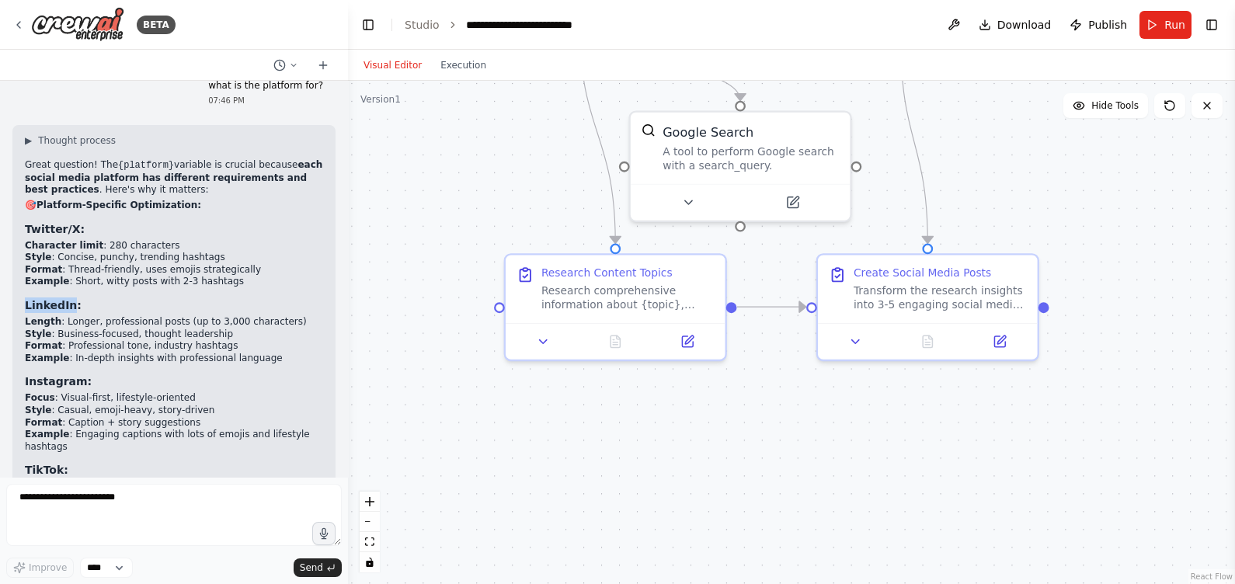
drag, startPoint x: 25, startPoint y: 253, endPoint x: 68, endPoint y: 257, distance: 43.0
click at [68, 299] on strong "LinkedIn:" at bounding box center [53, 305] width 57 height 12
copy strong "LinkedIn"
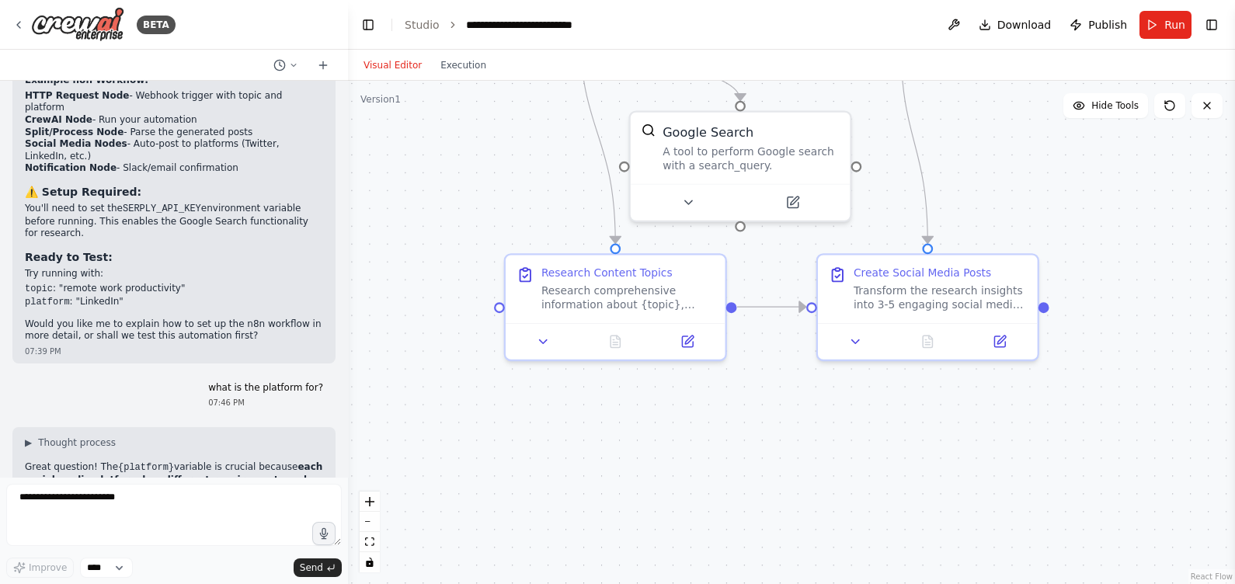
scroll to position [1857, 0]
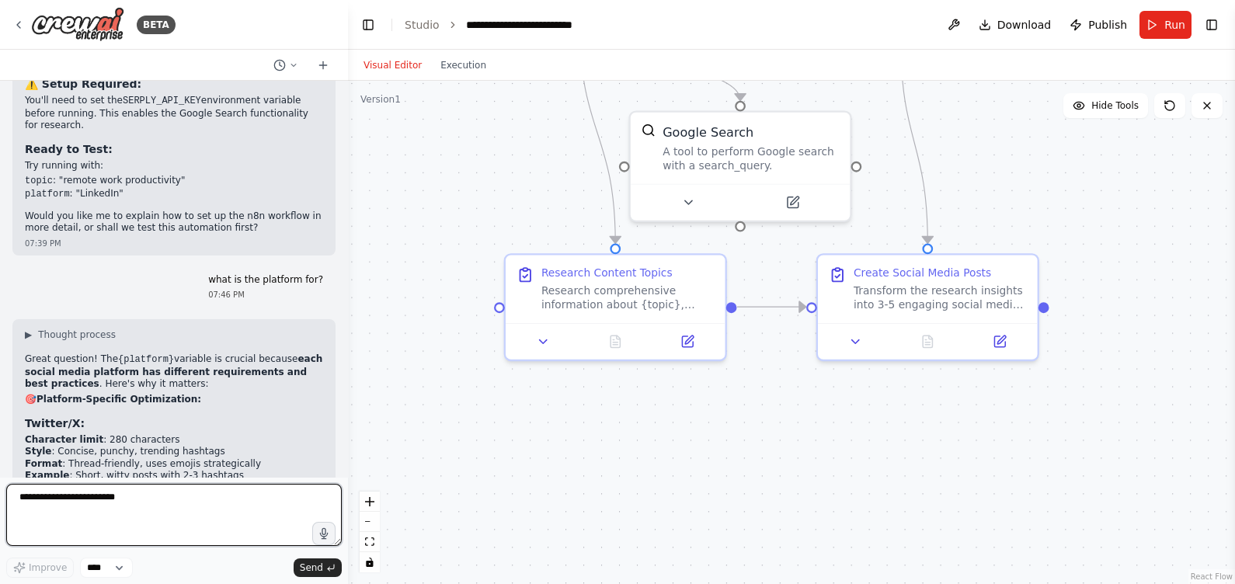
click at [122, 467] on textarea "**********" at bounding box center [174, 515] width 336 height 62
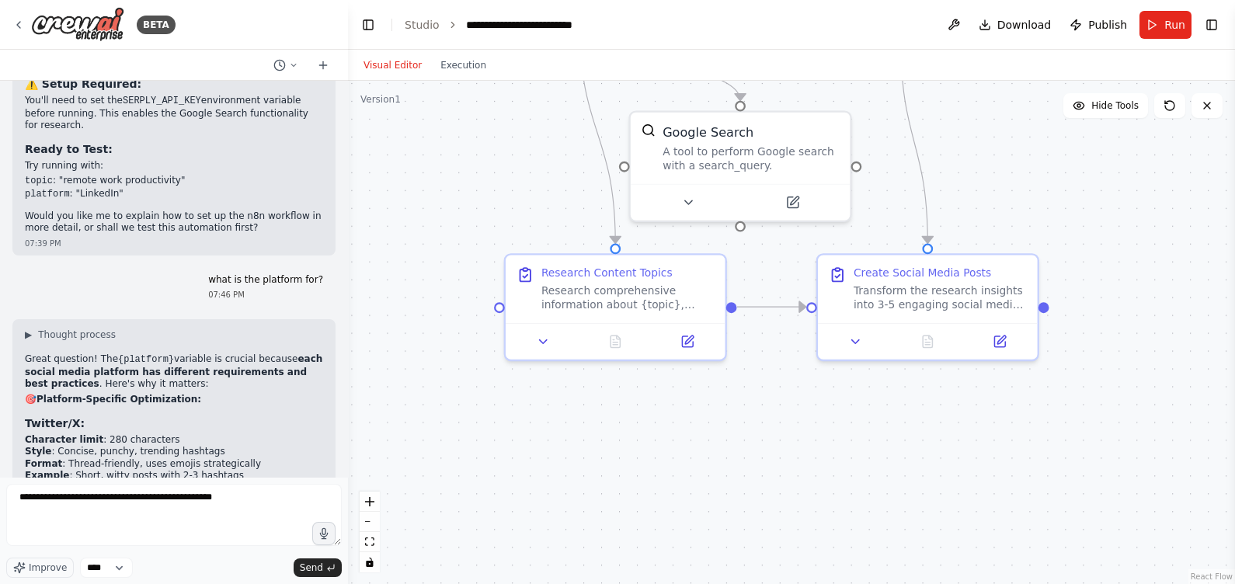
drag, startPoint x: 20, startPoint y: 447, endPoint x: 71, endPoint y: 449, distance: 50.6
copy strong "LinkedIn"
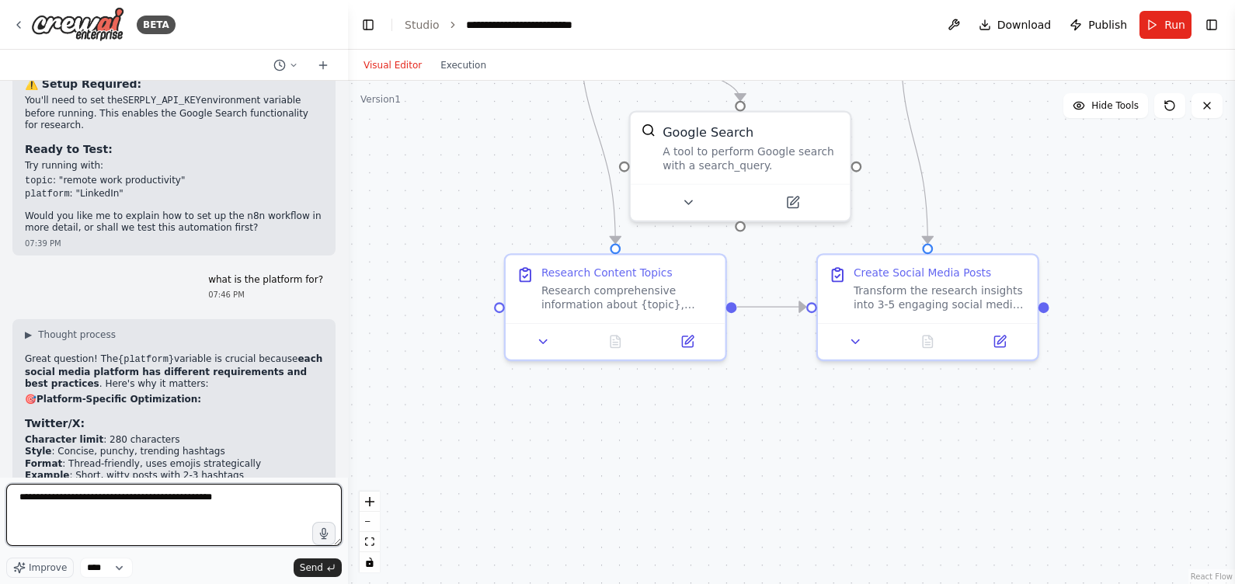
click at [248, 467] on textarea "**********" at bounding box center [174, 515] width 336 height 62
paste textarea "*********"
type textarea "**********"
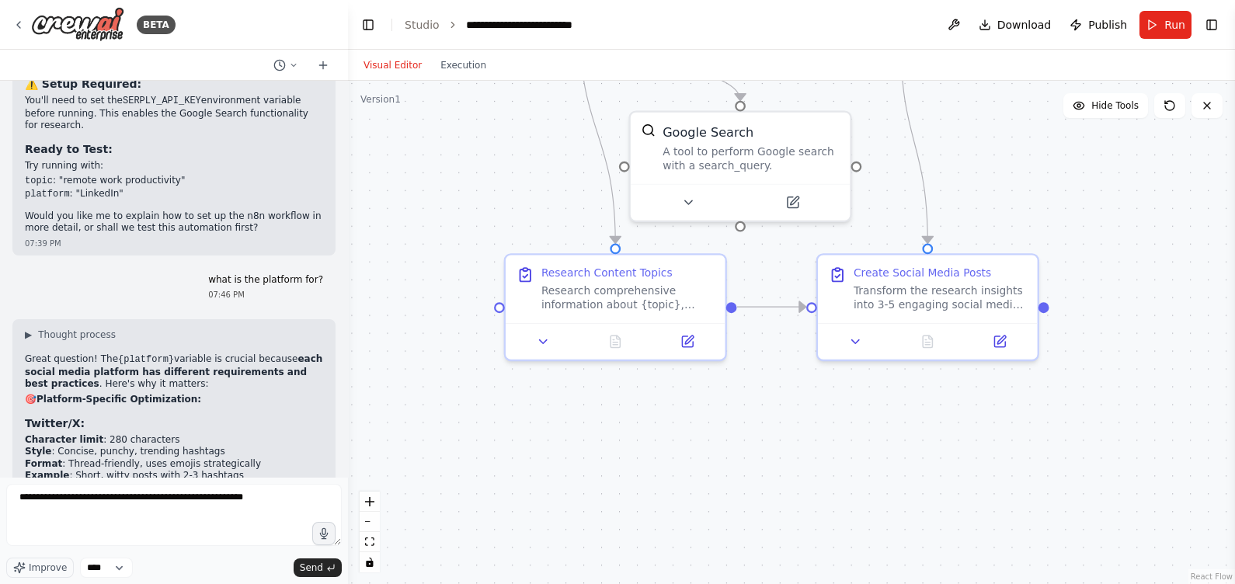
click at [312, 467] on span "Send" at bounding box center [311, 568] width 23 height 12
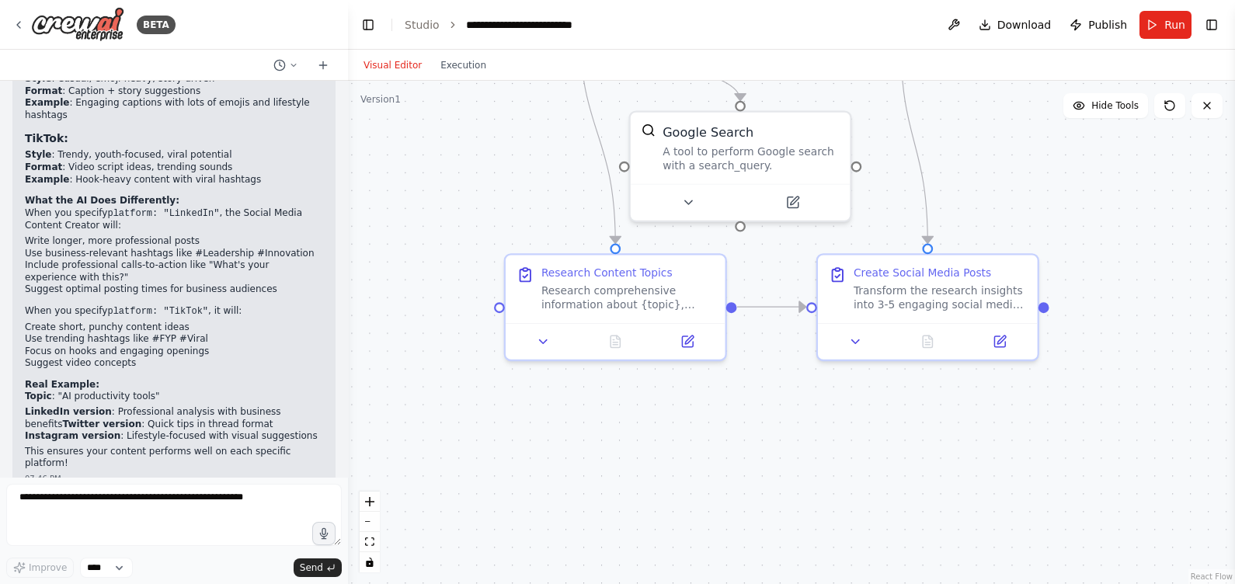
scroll to position [2435, 0]
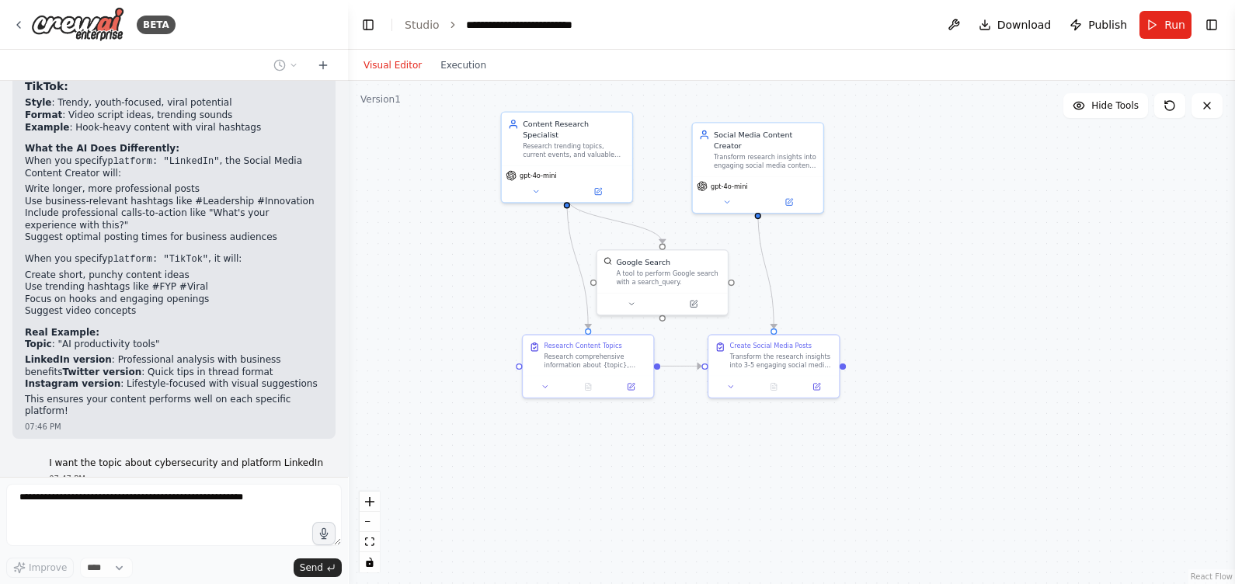
drag, startPoint x: 470, startPoint y: 267, endPoint x: 488, endPoint y: 273, distance: 18.7
click at [485, 271] on div ".deletable-edge-delete-btn { width: 20px; height: 20px; border: 0px solid #ffff…" at bounding box center [791, 332] width 887 height 503
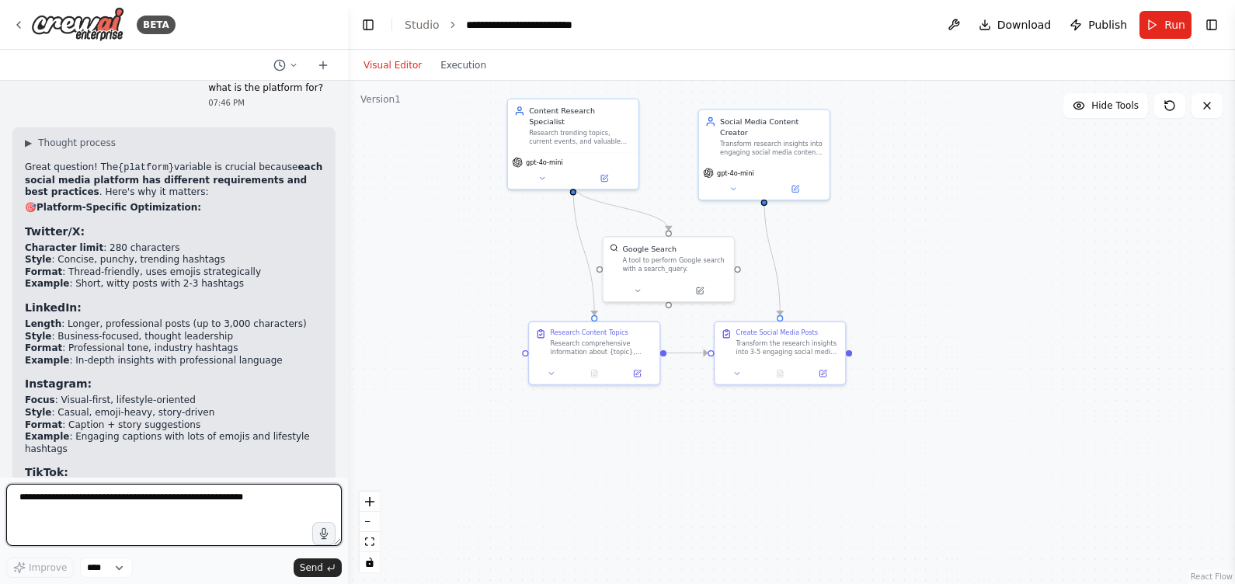
scroll to position [2632, 0]
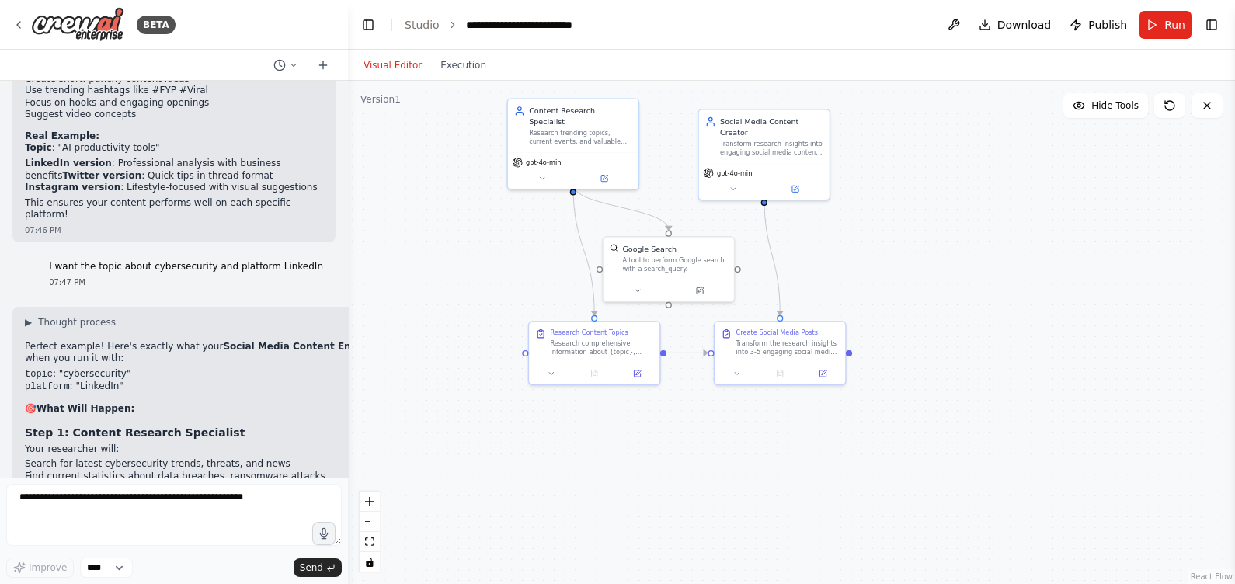
click at [61, 368] on li "topic : "cybersecurity"" at bounding box center [218, 374] width 386 height 13
drag, startPoint x: 58, startPoint y: 308, endPoint x: 111, endPoint y: 308, distance: 52.8
click at [111, 368] on li "topic : "cybersecurity"" at bounding box center [218, 374] width 386 height 13
drag, startPoint x: 111, startPoint y: 308, endPoint x: 100, endPoint y: 307, distance: 11.0
copy li "cybersecurity"
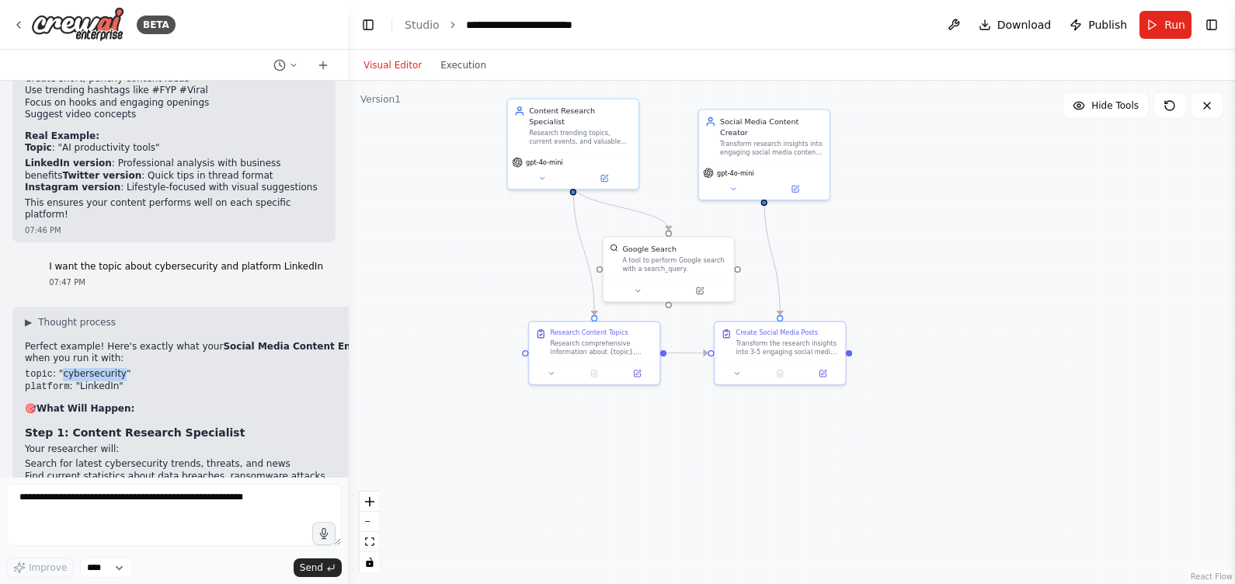
click at [988, 25] on button "Run" at bounding box center [1166, 25] width 52 height 28
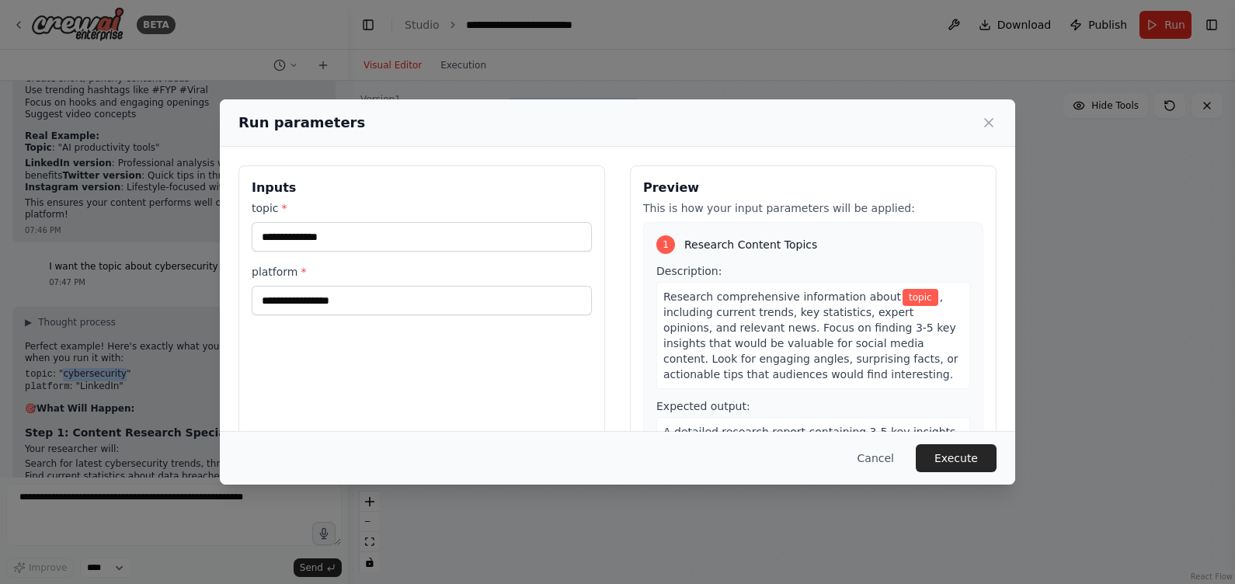
drag, startPoint x: 648, startPoint y: 273, endPoint x: 487, endPoint y: 290, distance: 161.7
click at [497, 292] on body "BETA I want to create a simple project, can you recommend one and how to use in…" at bounding box center [617, 292] width 1235 height 584
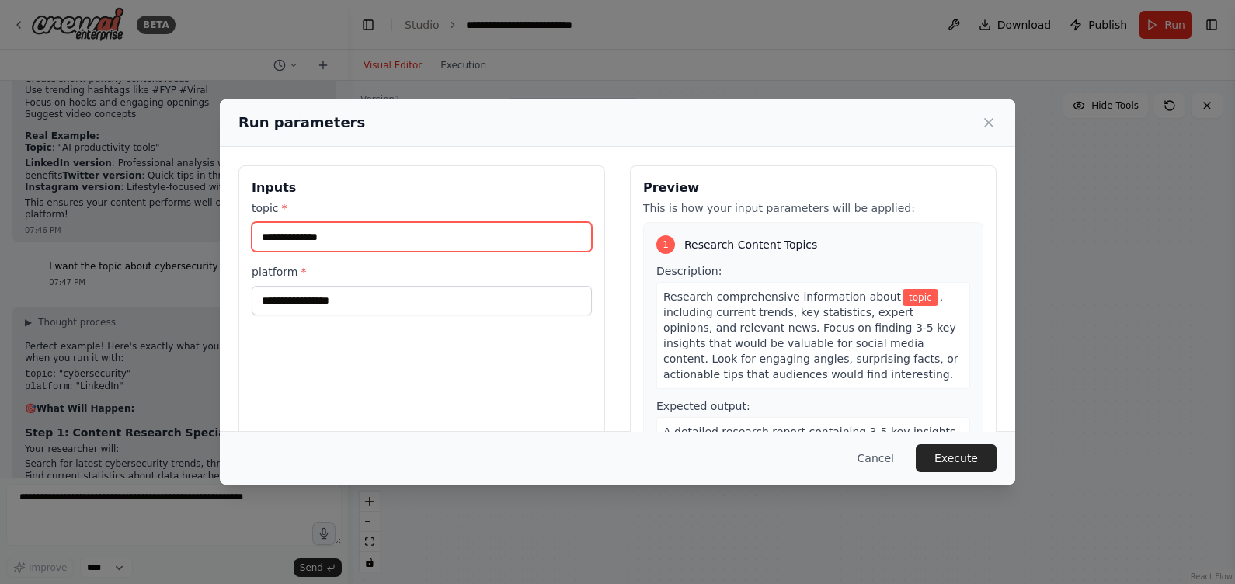
click at [387, 237] on input "topic *" at bounding box center [422, 237] width 340 height 30
type input "**********"
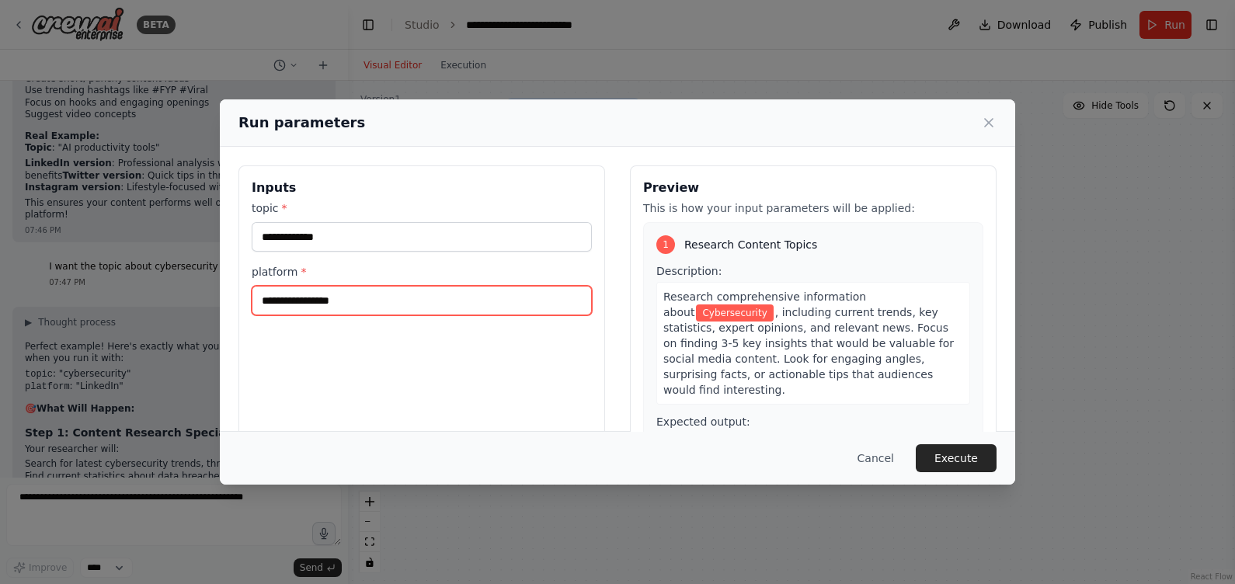
click at [365, 296] on input "platform *" at bounding box center [422, 301] width 340 height 30
paste input "********"
type input "********"
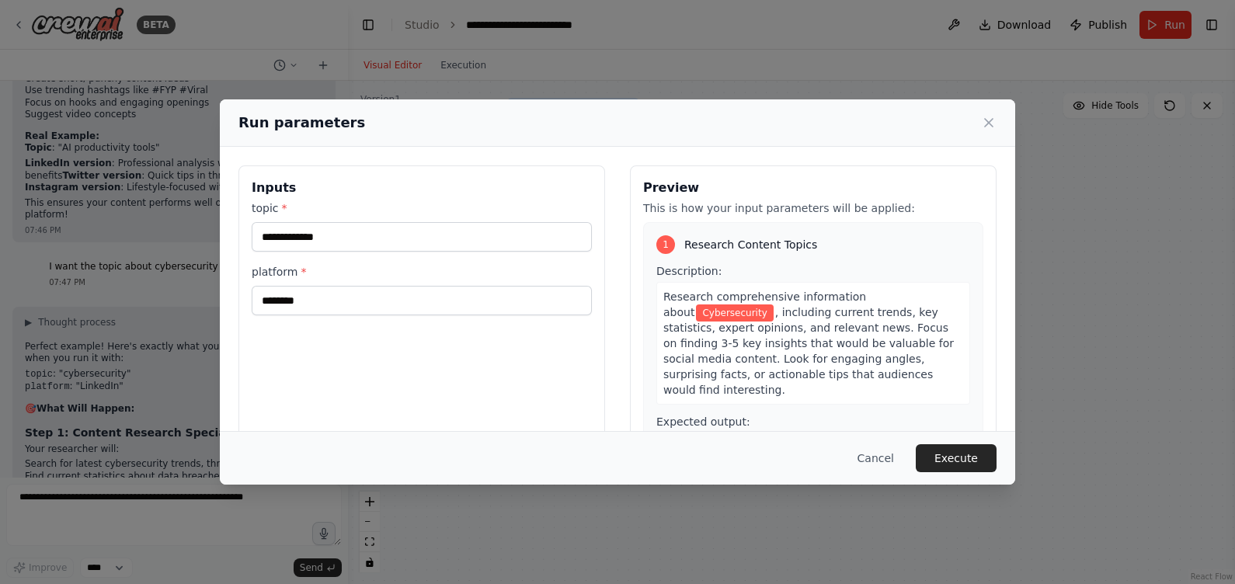
click at [952, 455] on button "Execute" at bounding box center [956, 458] width 81 height 28
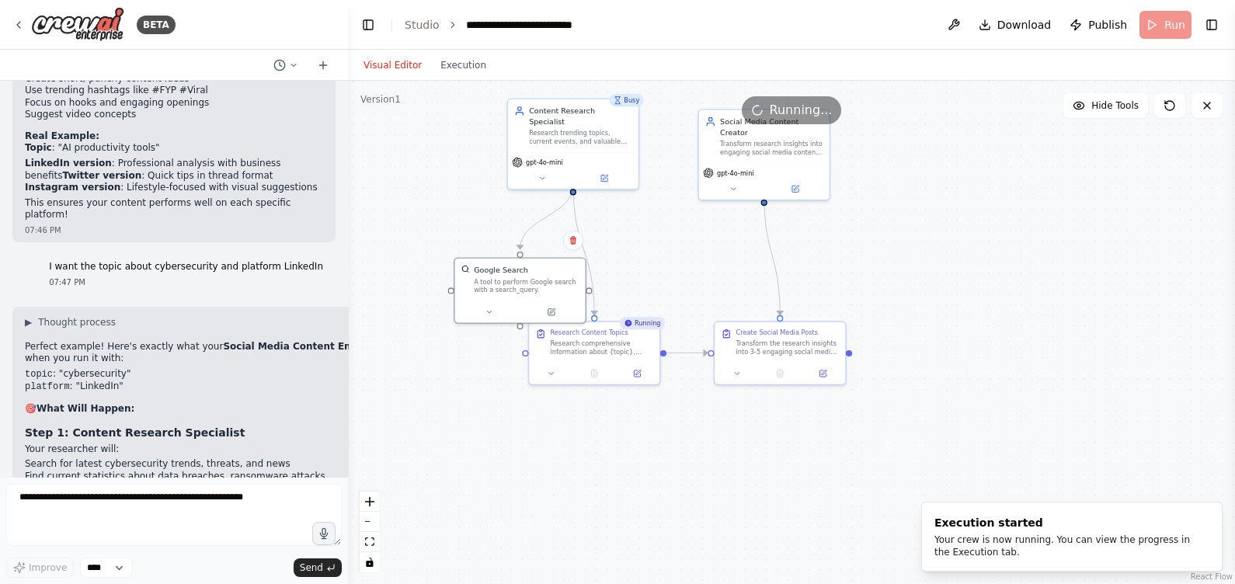
scroll to position [3117, 0]
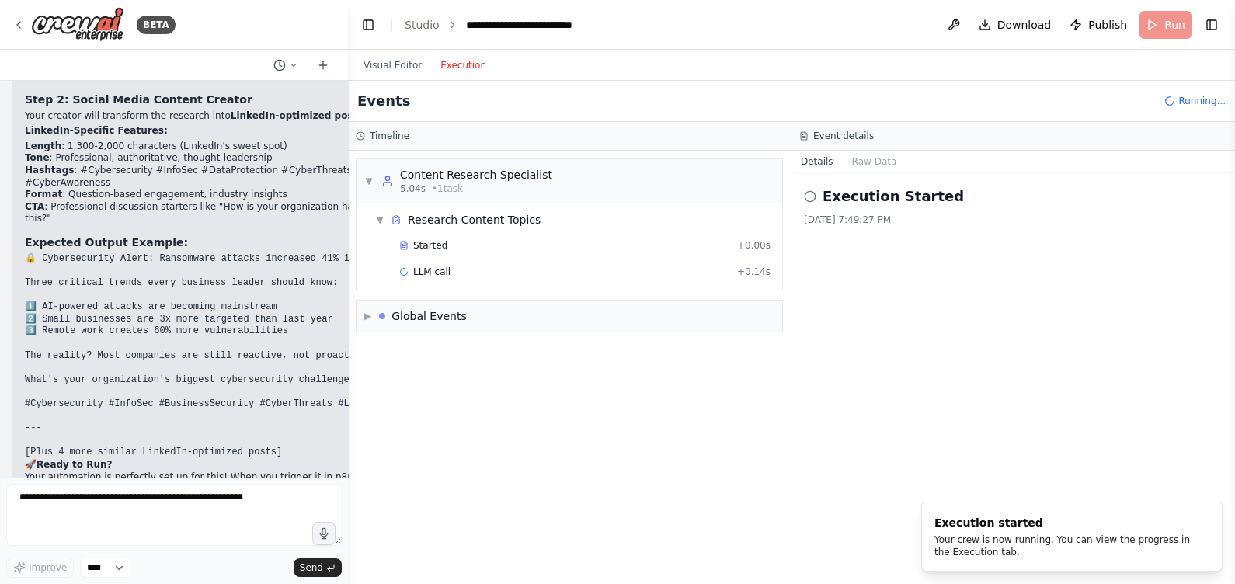
click at [451, 60] on button "Execution" at bounding box center [463, 65] width 64 height 19
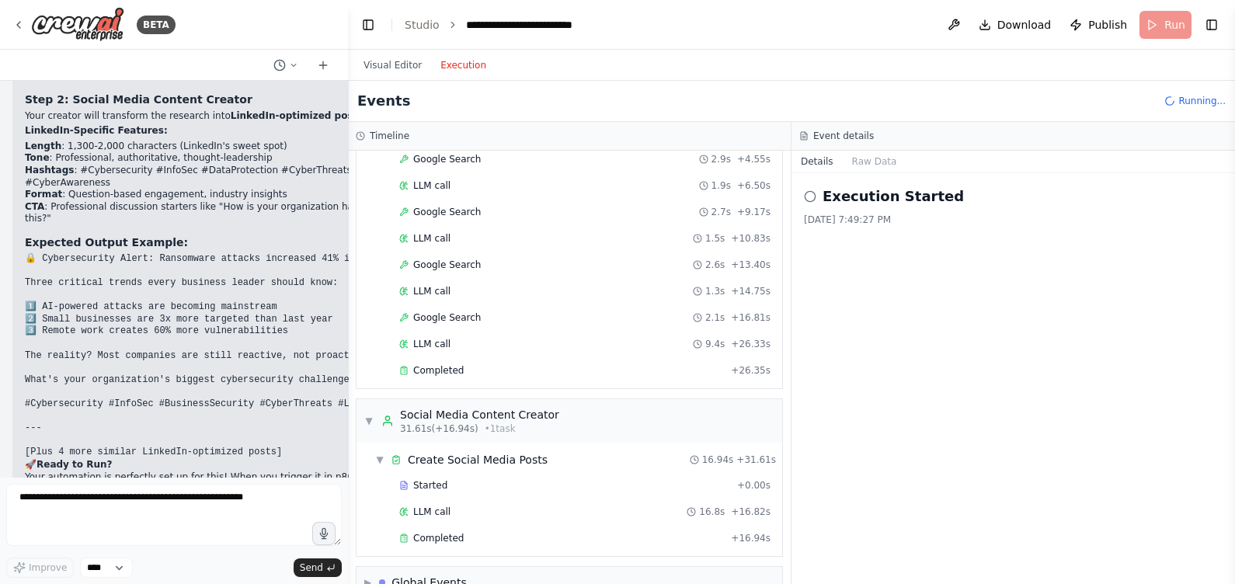
scroll to position [165, 0]
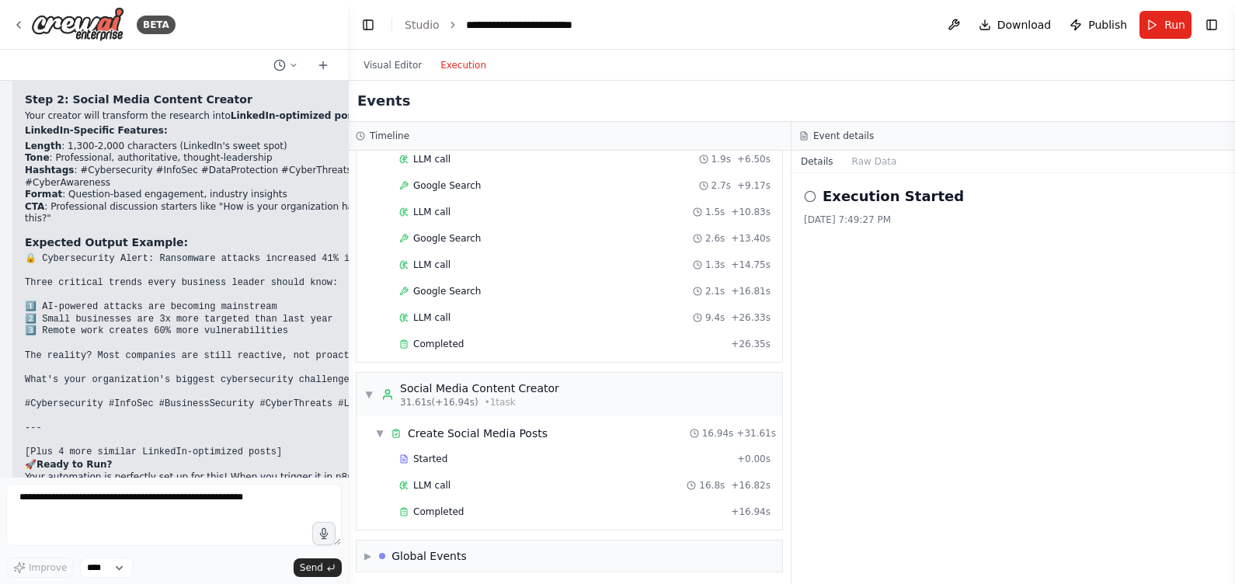
click at [384, 56] on button "Visual Editor" at bounding box center [392, 65] width 77 height 19
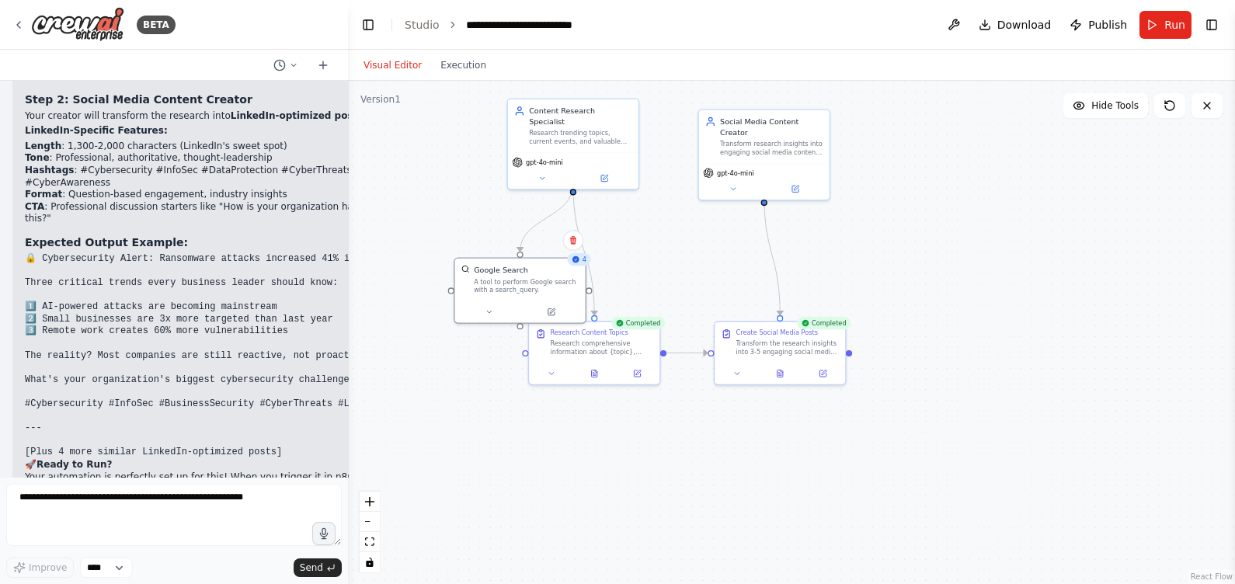
click at [462, 81] on div ".deletable-edge-delete-btn { width: 20px; height: 20px; border: 0px solid #ffff…" at bounding box center [791, 332] width 887 height 503
click at [462, 70] on button "Execution" at bounding box center [463, 65] width 64 height 19
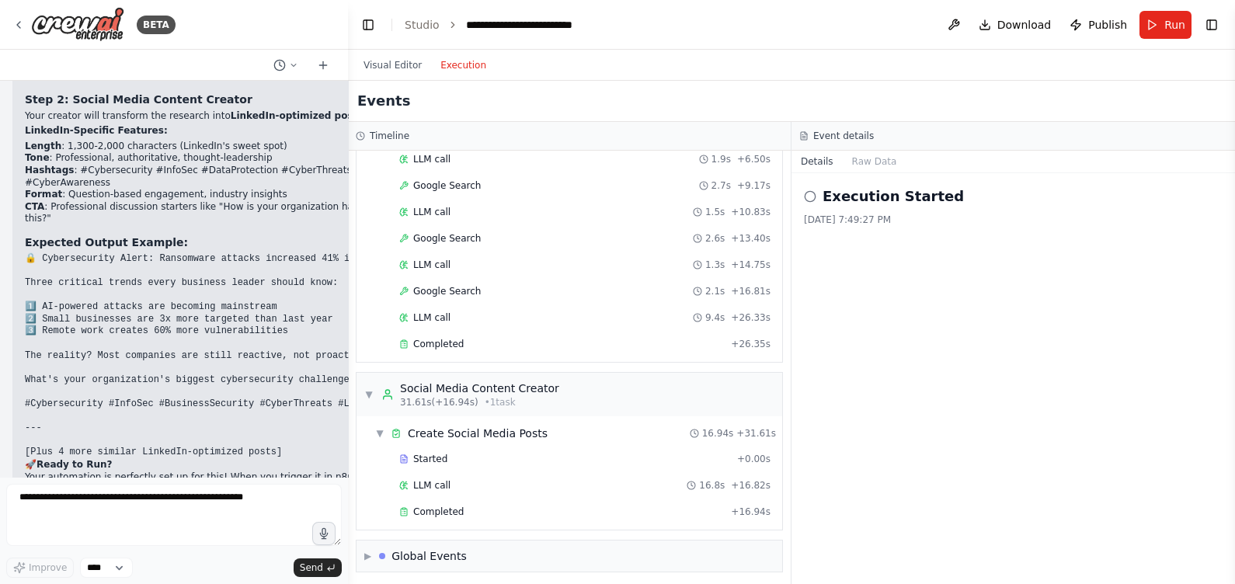
click at [474, 270] on div "LLM call 1.3s + 14.75s" at bounding box center [585, 264] width 382 height 23
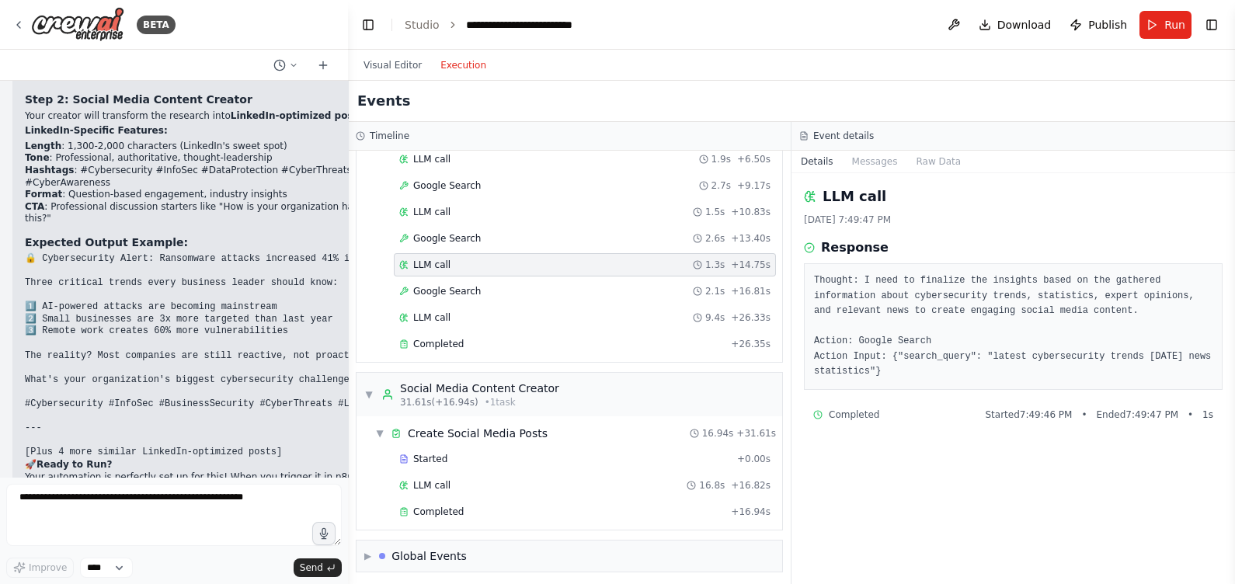
click at [387, 388] on icon at bounding box center [387, 394] width 12 height 12
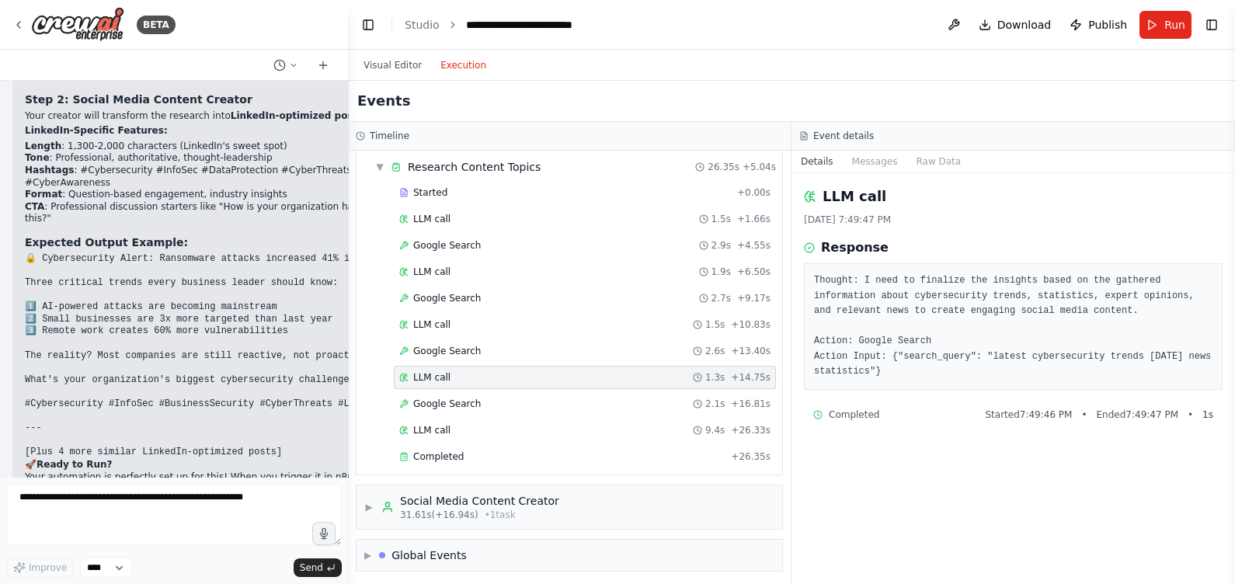
click at [413, 467] on div "Social Media Content Creator" at bounding box center [479, 501] width 159 height 16
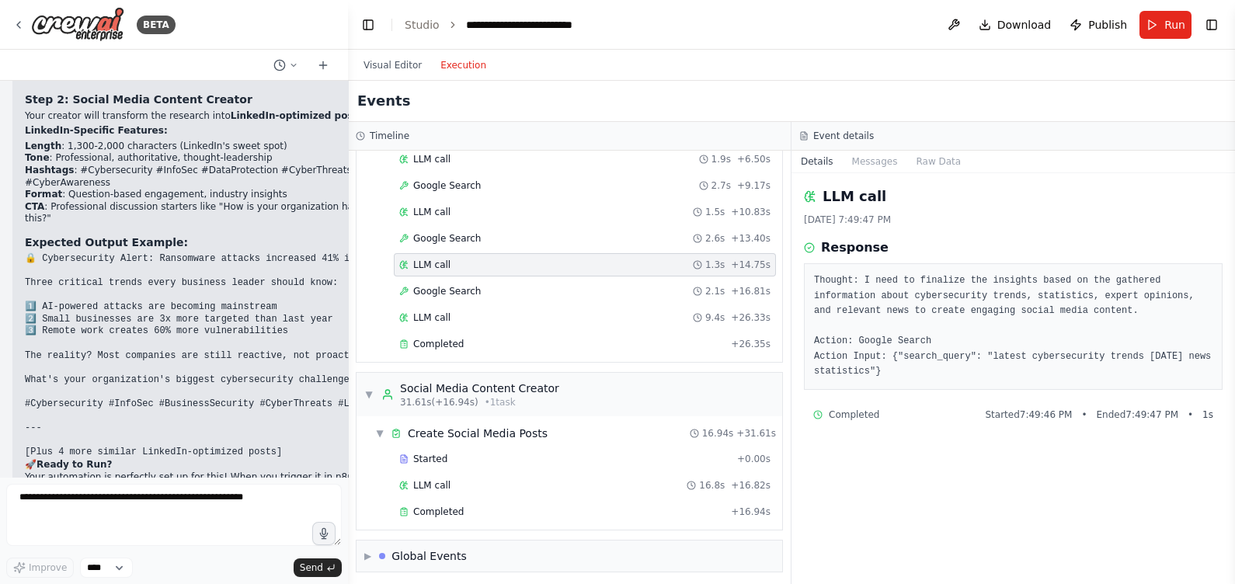
click at [468, 453] on div "Started" at bounding box center [565, 459] width 332 height 12
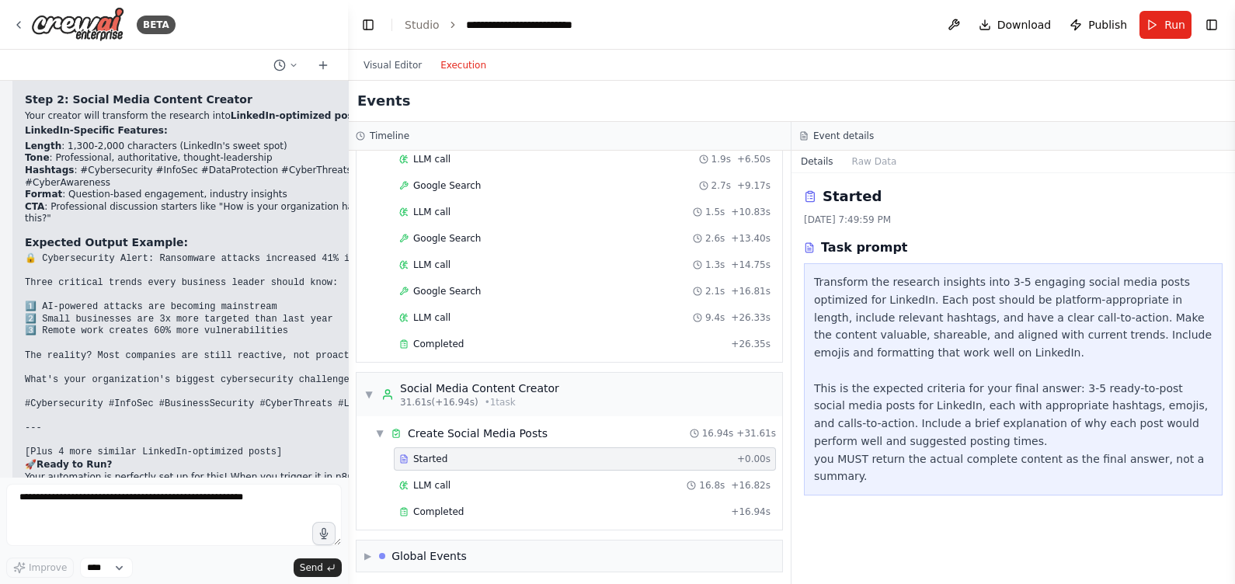
click at [476, 467] on div "LLM call 16.8s + 16.82s" at bounding box center [584, 485] width 371 height 12
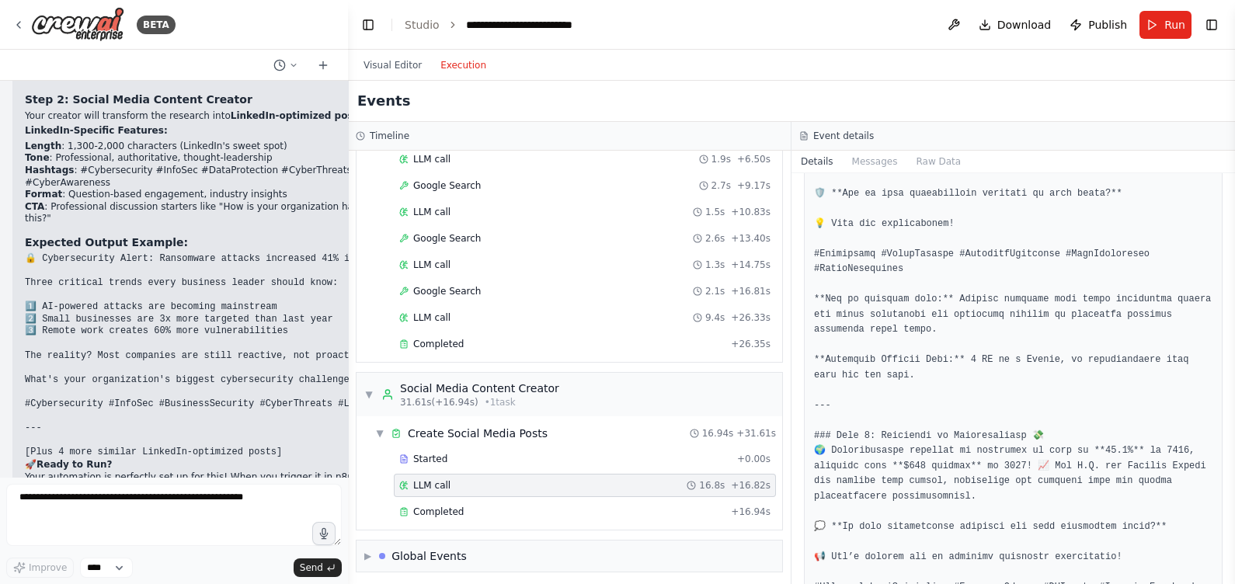
scroll to position [1529, 0]
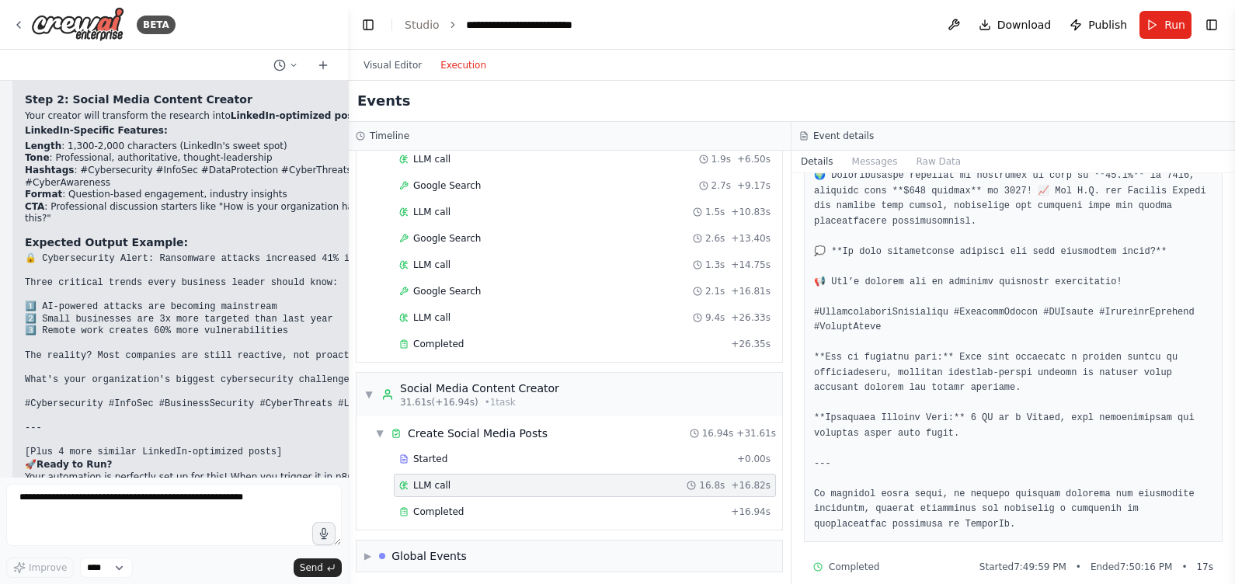
click at [517, 467] on div "Completed + 16.94s" at bounding box center [585, 511] width 382 height 23
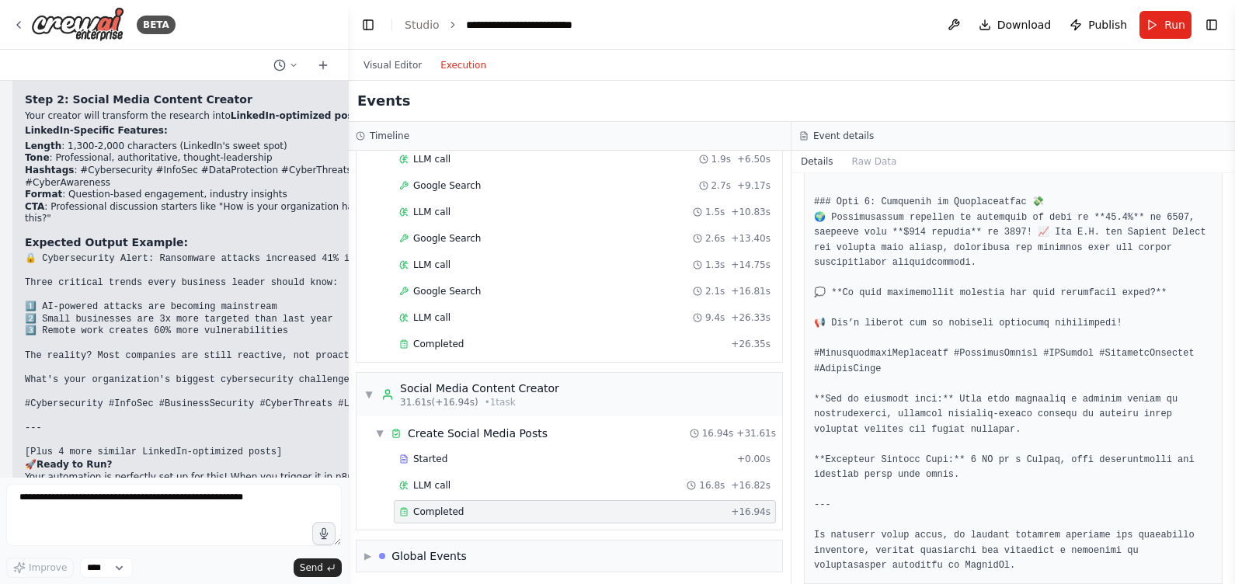
scroll to position [1449, 0]
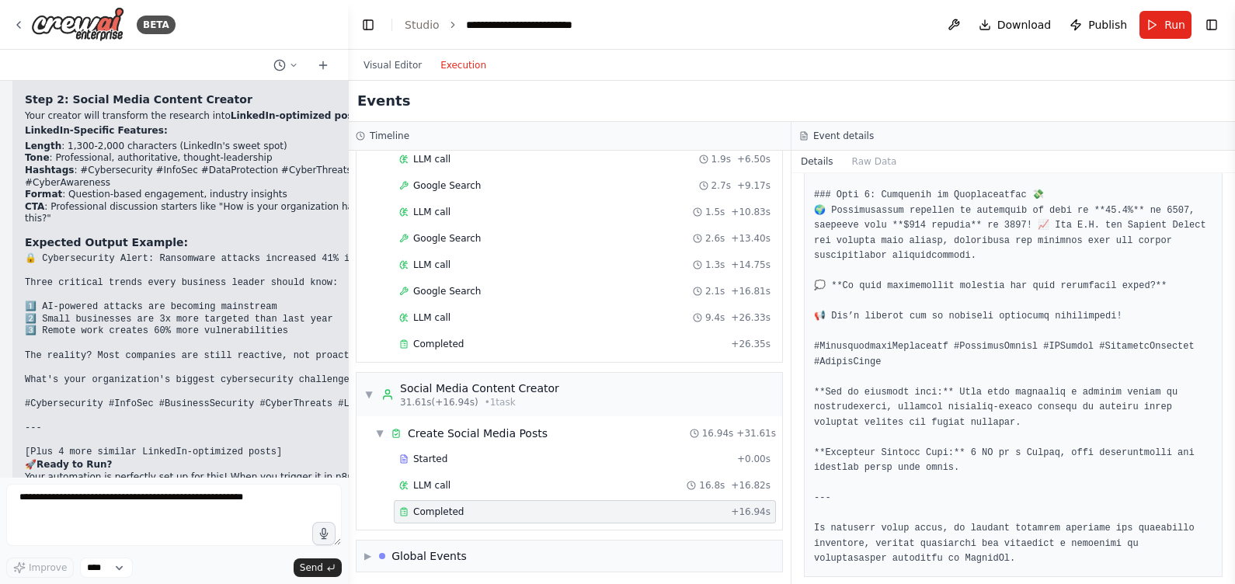
click at [560, 467] on div "▶ Global Events" at bounding box center [570, 556] width 426 height 31
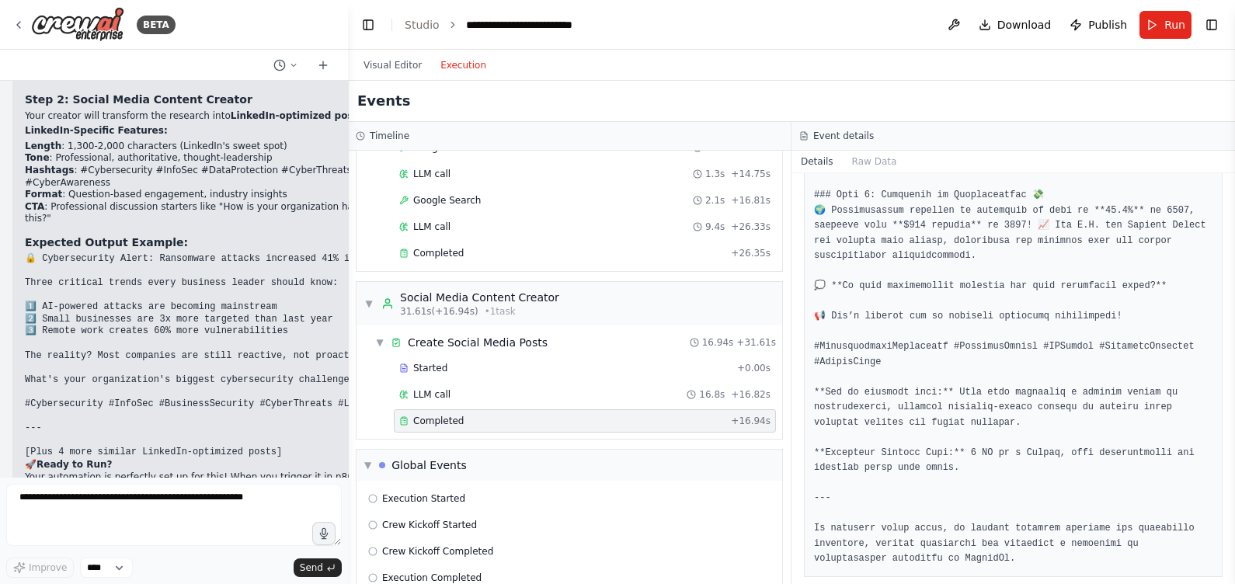
scroll to position [280, 0]
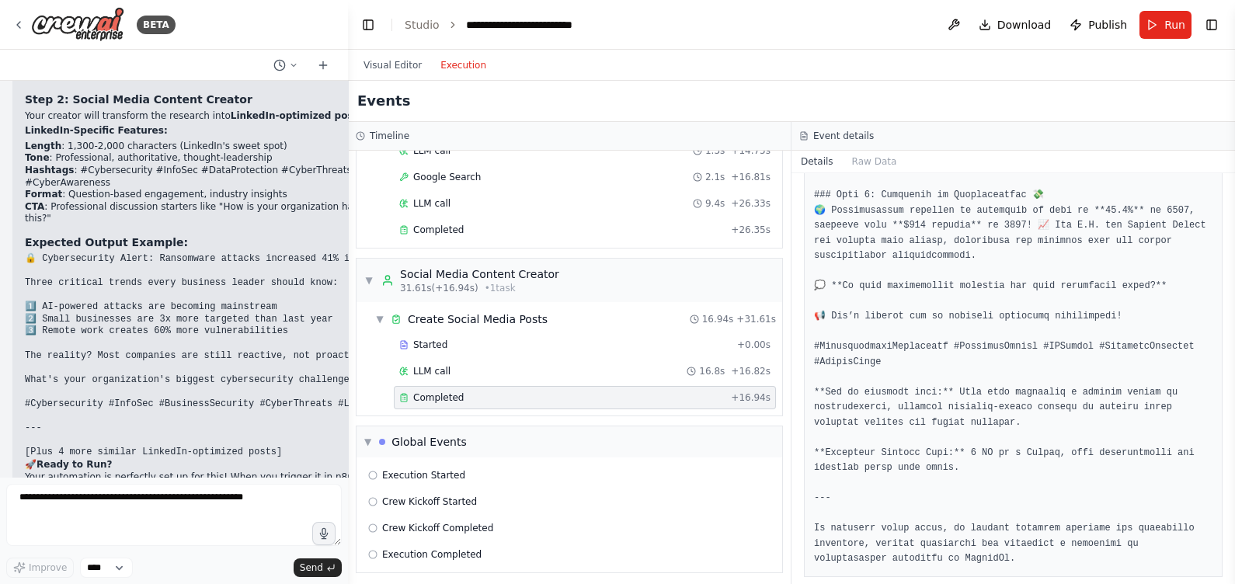
click at [503, 467] on div "Execution Started" at bounding box center [569, 475] width 402 height 12
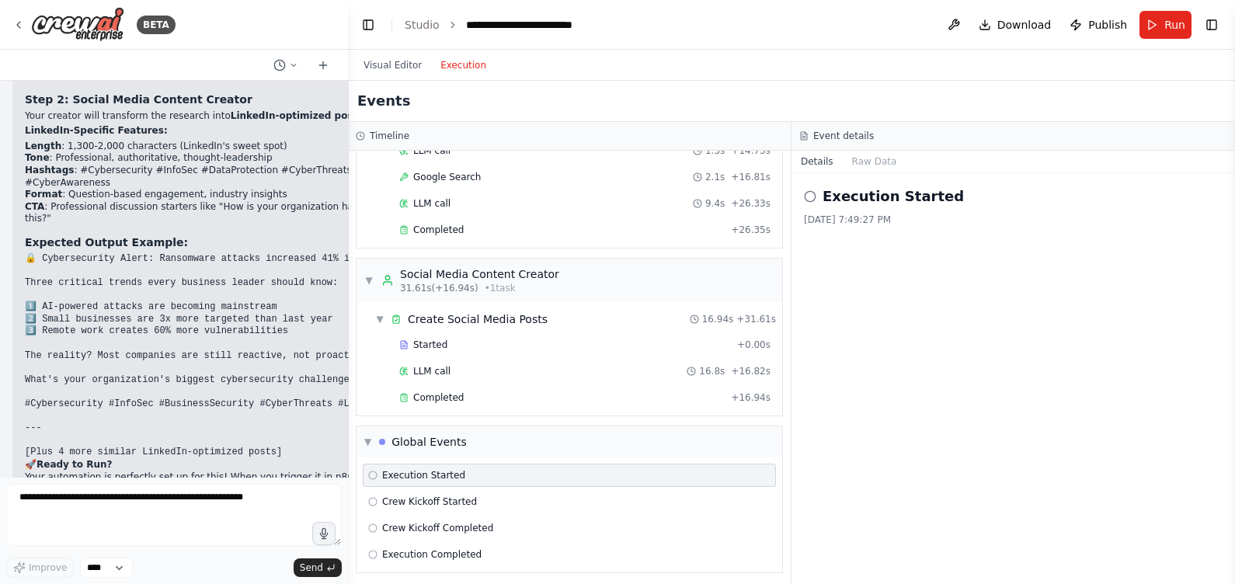
click at [517, 467] on div "Crew Kickoff Started" at bounding box center [569, 502] width 402 height 12
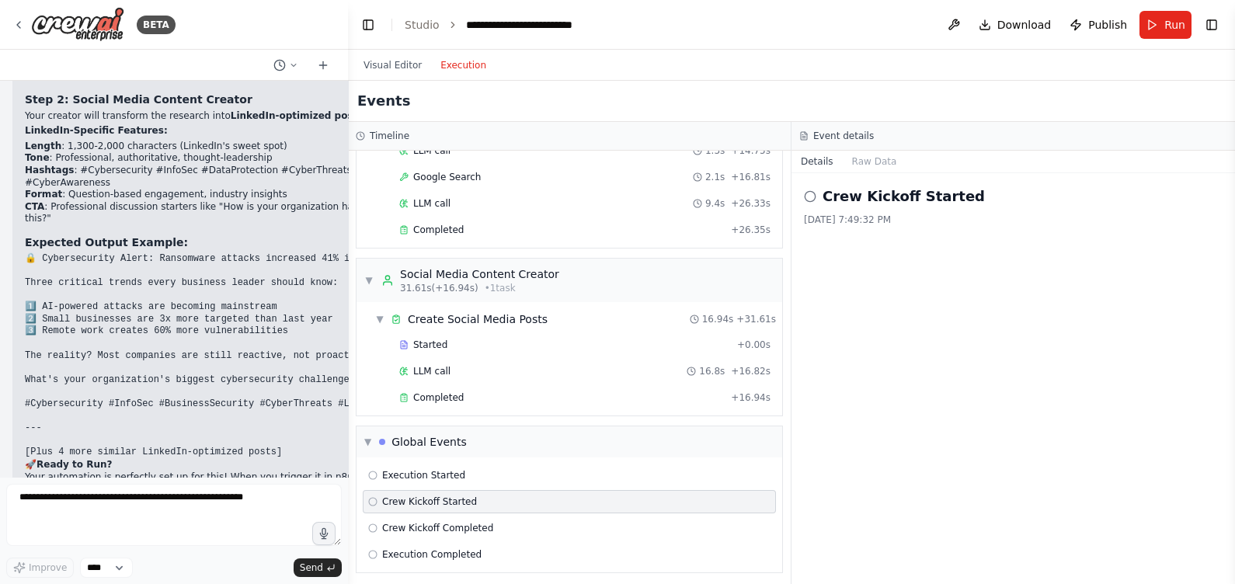
click at [555, 467] on div "Crew Kickoff Completed" at bounding box center [569, 528] width 413 height 23
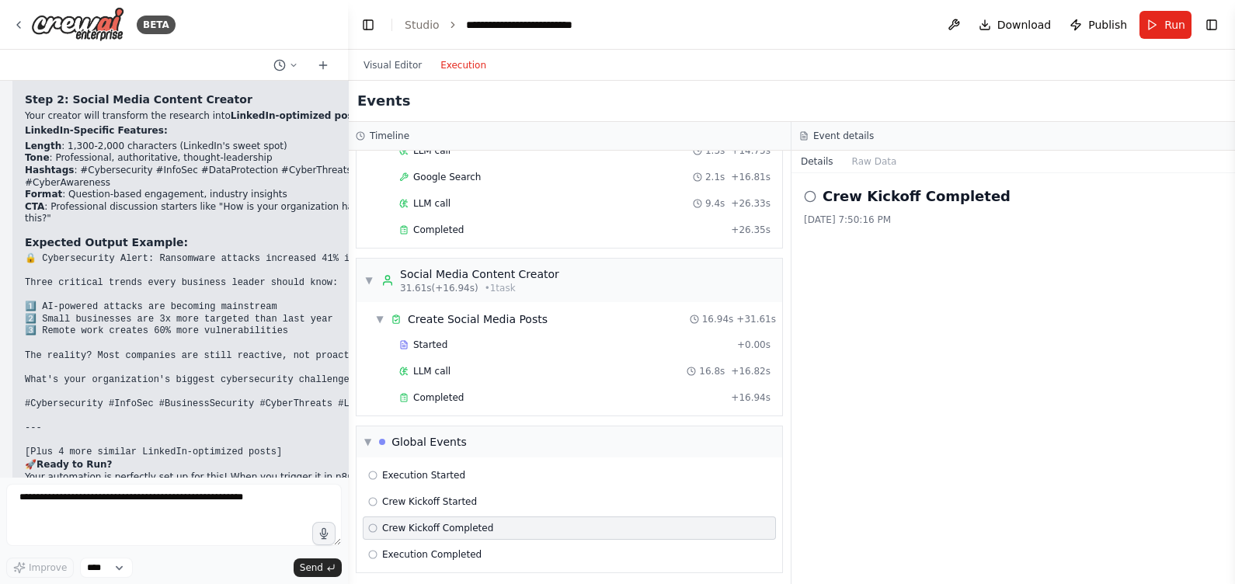
click at [988, 27] on span "Publish" at bounding box center [1108, 25] width 39 height 16
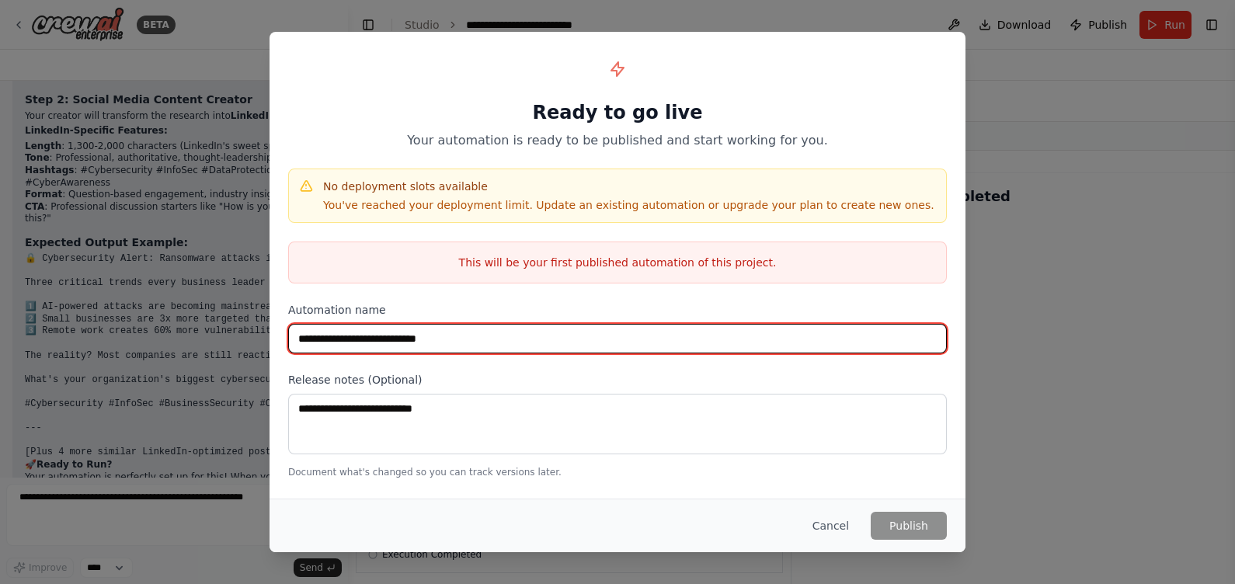
click at [577, 326] on input "**********" at bounding box center [617, 339] width 659 height 30
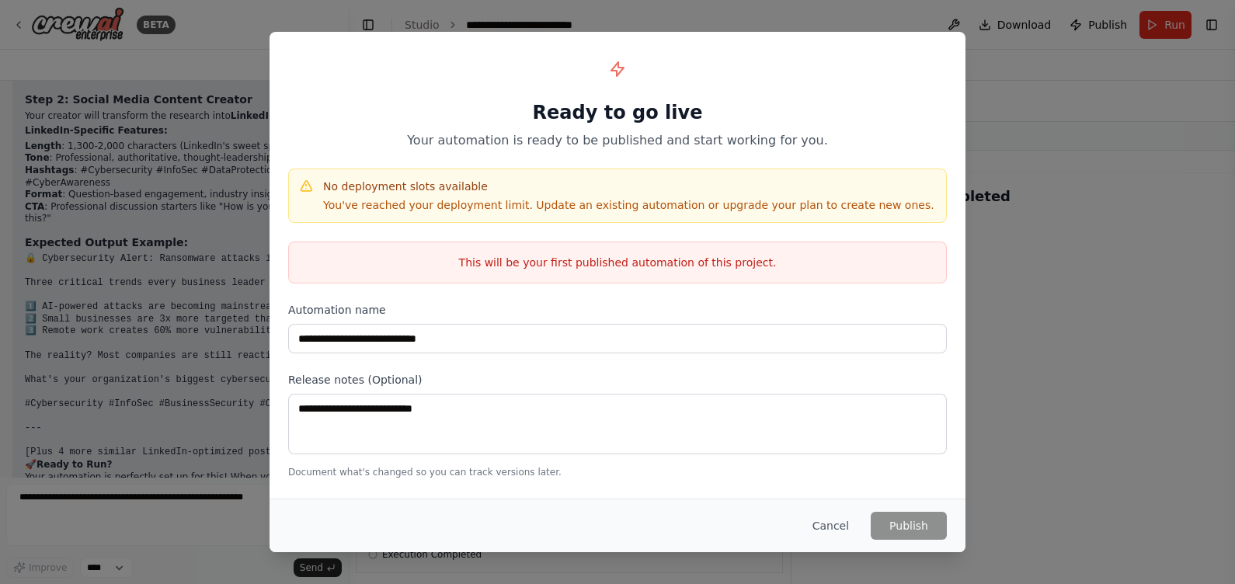
click at [473, 388] on div "Release notes (Optional) Document what's changed so you can track versions late…" at bounding box center [617, 425] width 659 height 106
click at [659, 269] on p "This will be your first published automation of this project." at bounding box center [617, 263] width 657 height 16
click at [710, 260] on p "This will be your first published automation of this project." at bounding box center [617, 263] width 657 height 16
click at [828, 467] on button "Cancel" at bounding box center [830, 526] width 61 height 28
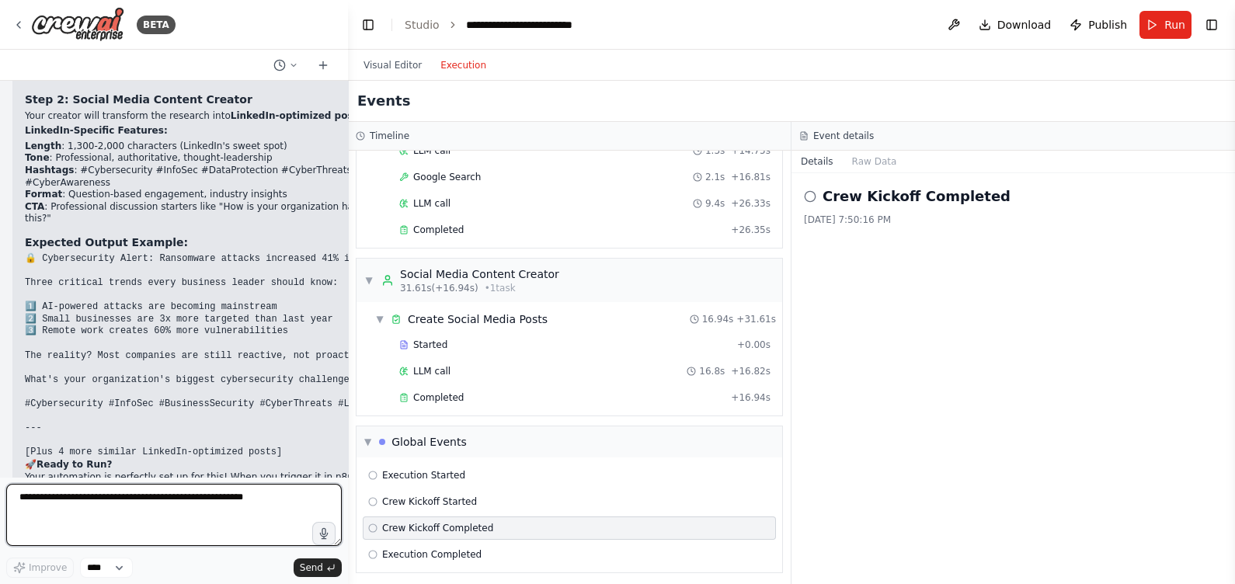
click at [148, 467] on textarea "**********" at bounding box center [174, 515] width 336 height 62
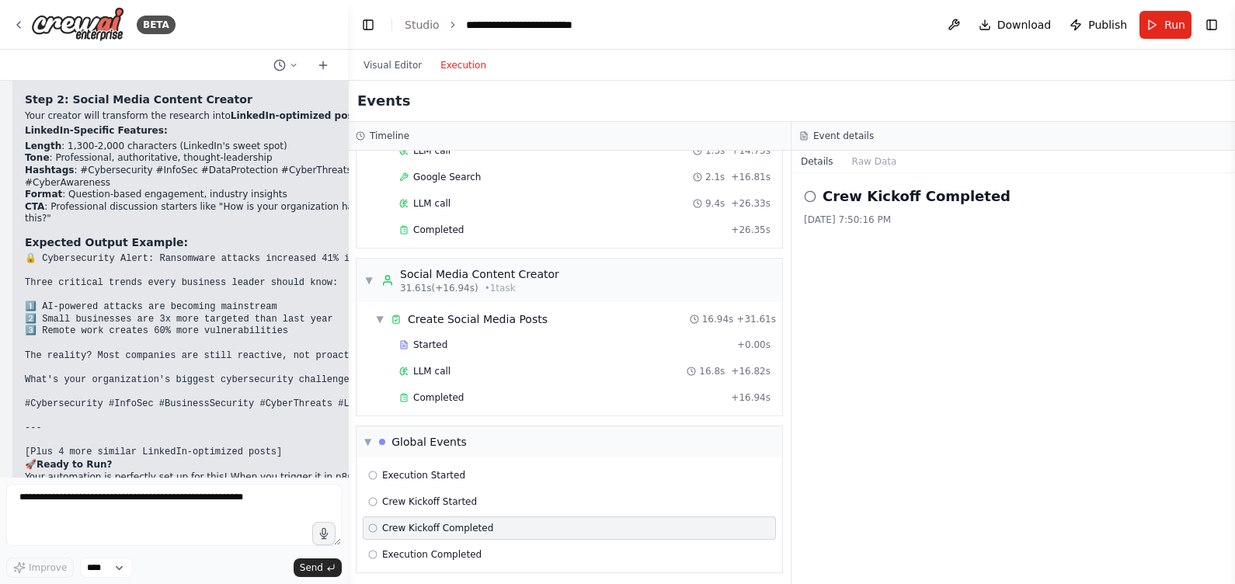
click at [383, 68] on button "Visual Editor" at bounding box center [392, 65] width 77 height 19
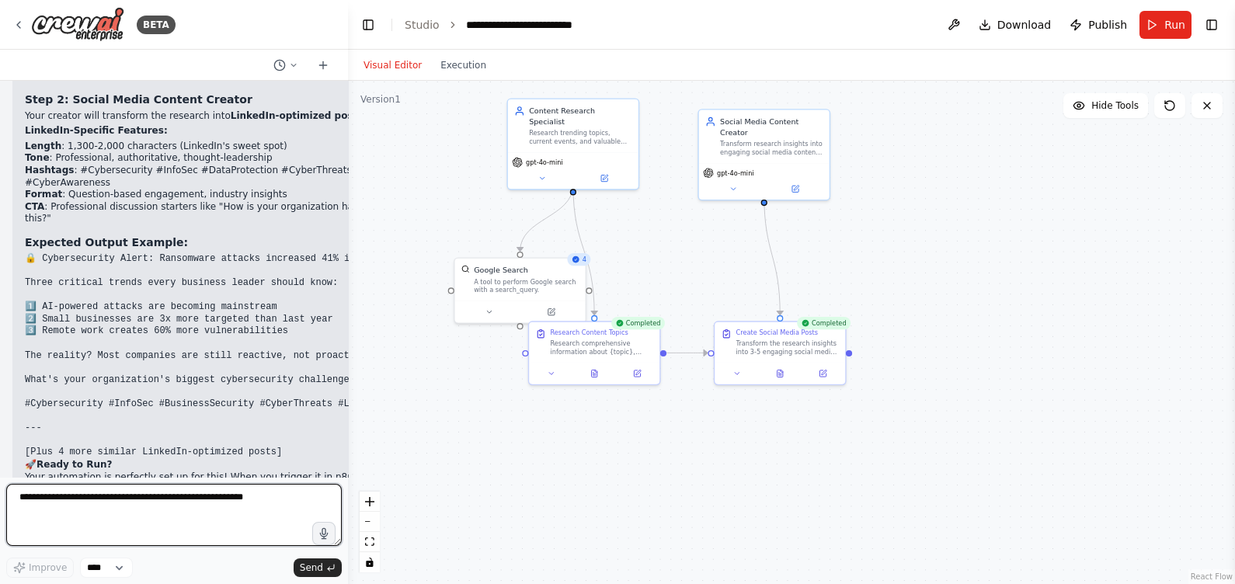
click at [155, 467] on textarea "**********" at bounding box center [174, 515] width 336 height 62
type textarea "**********"
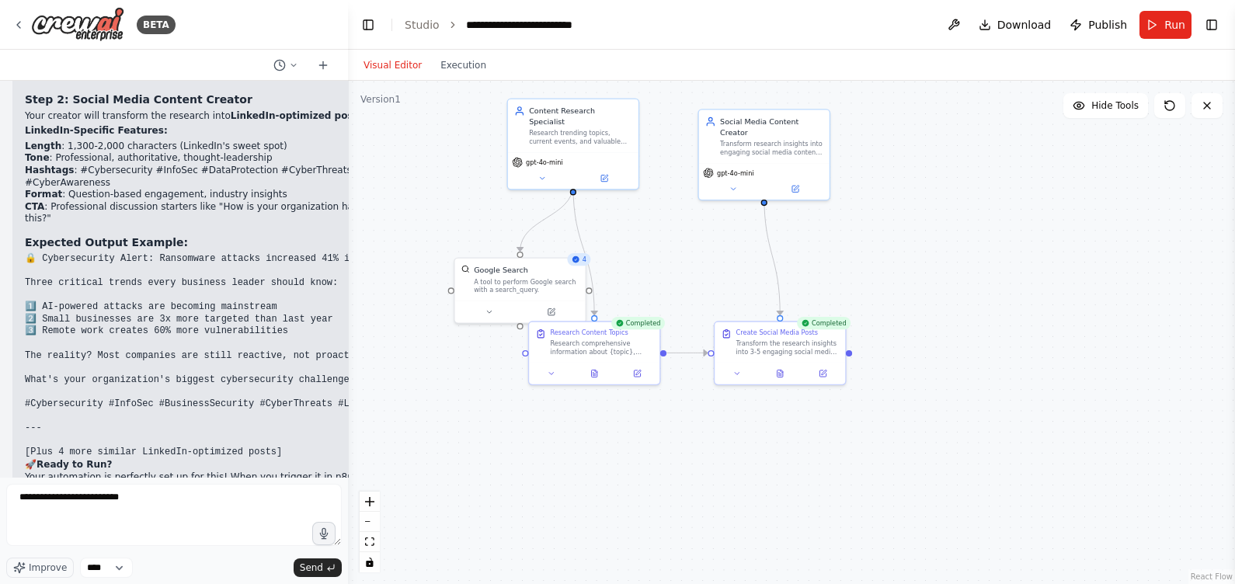
click at [332, 467] on icon "submit" at bounding box center [330, 567] width 9 height 9
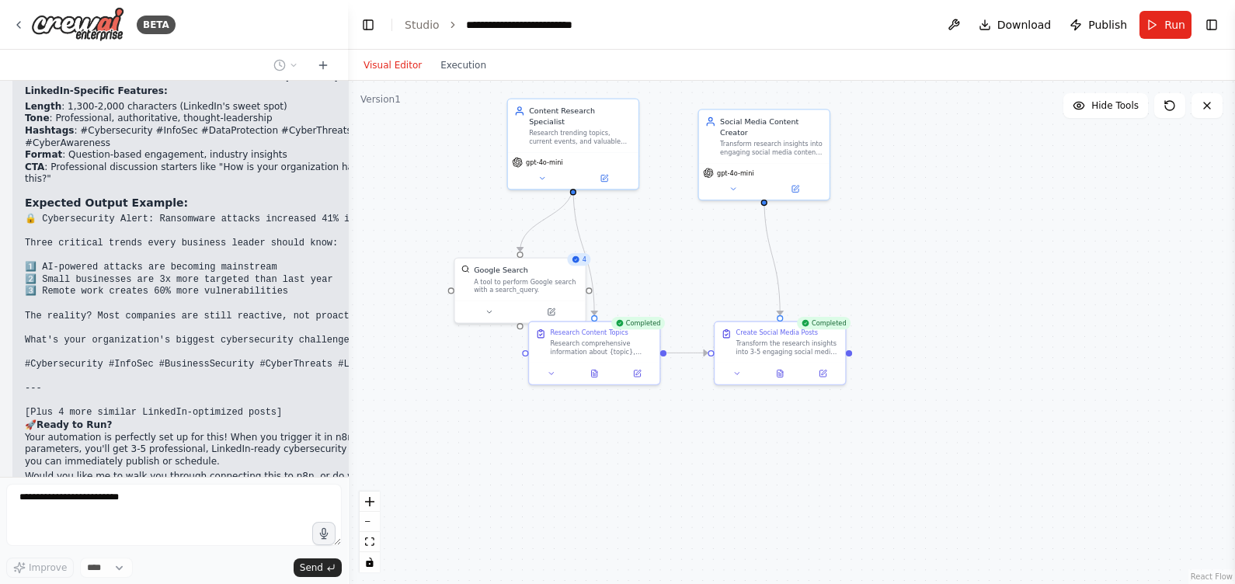
scroll to position [3210, 0]
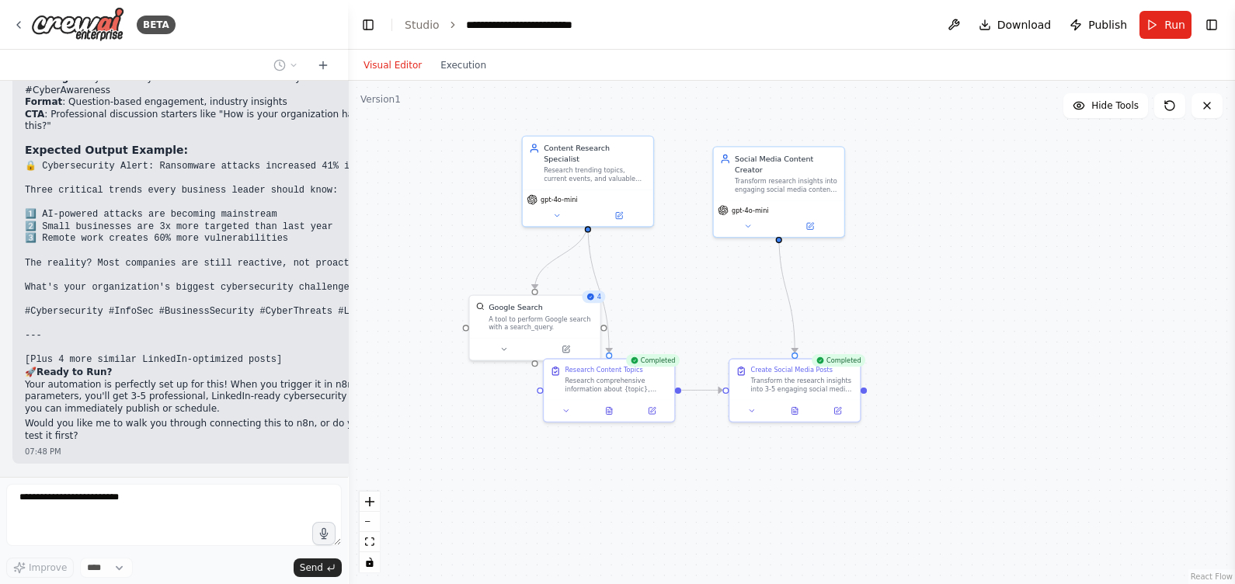
drag, startPoint x: 695, startPoint y: 264, endPoint x: 709, endPoint y: 289, distance: 28.9
click at [709, 289] on div ".deletable-edge-delete-btn { width: 20px; height: 20px; border: 0px solid #ffff…" at bounding box center [791, 332] width 887 height 503
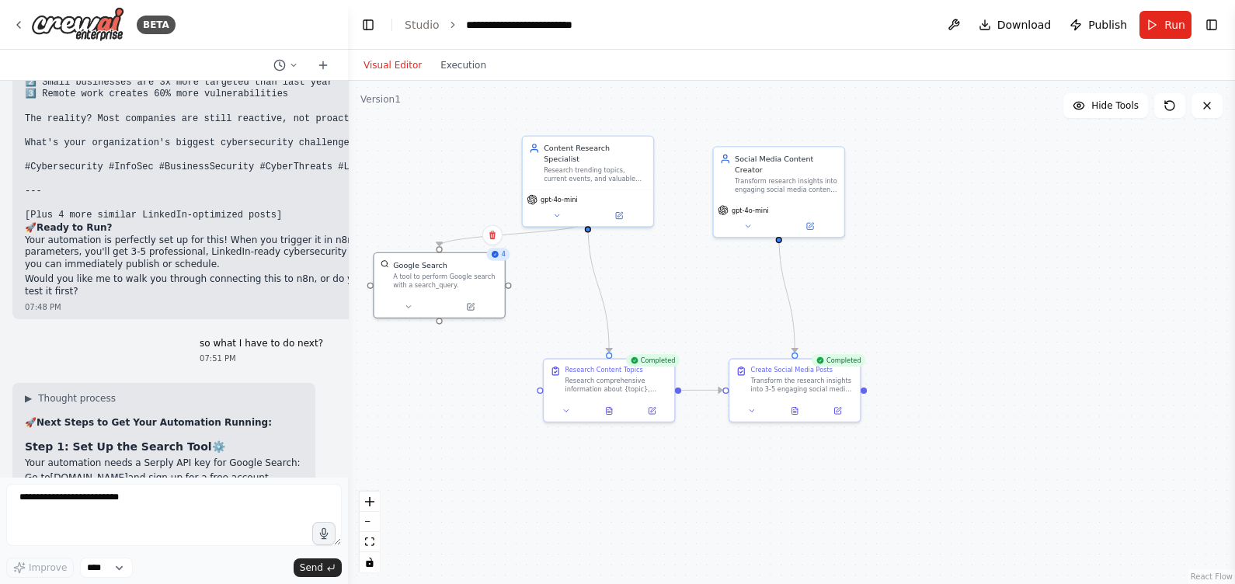
drag, startPoint x: 504, startPoint y: 333, endPoint x: 409, endPoint y: 297, distance: 101.3
click at [409, 297] on div "Google Search A tool to perform Google search with a search_query." at bounding box center [439, 286] width 133 height 66
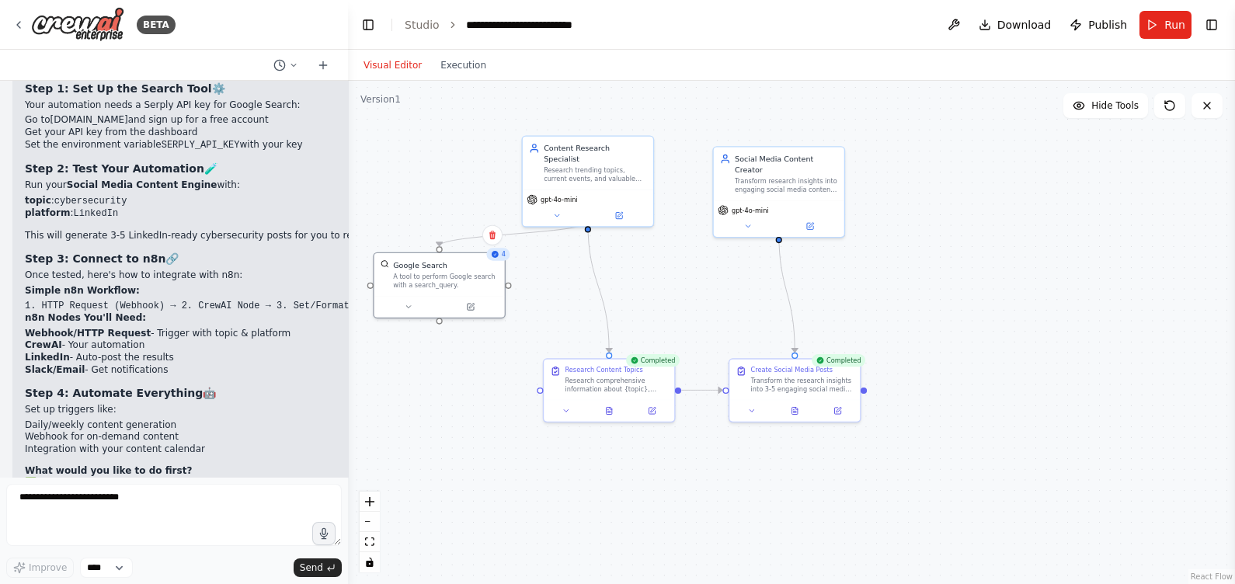
scroll to position [3615, 0]
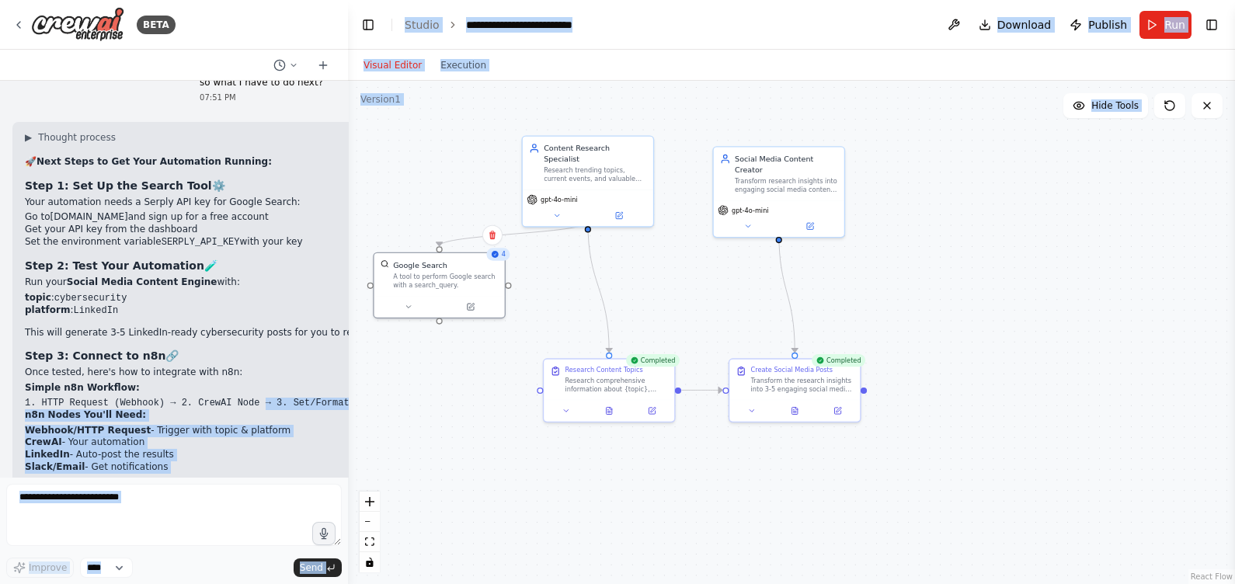
drag, startPoint x: 291, startPoint y: 309, endPoint x: 342, endPoint y: 309, distance: 51.3
click at [343, 309] on div "BETA I want to create a simple project, can you recommend one and how to use in…" at bounding box center [174, 292] width 348 height 584
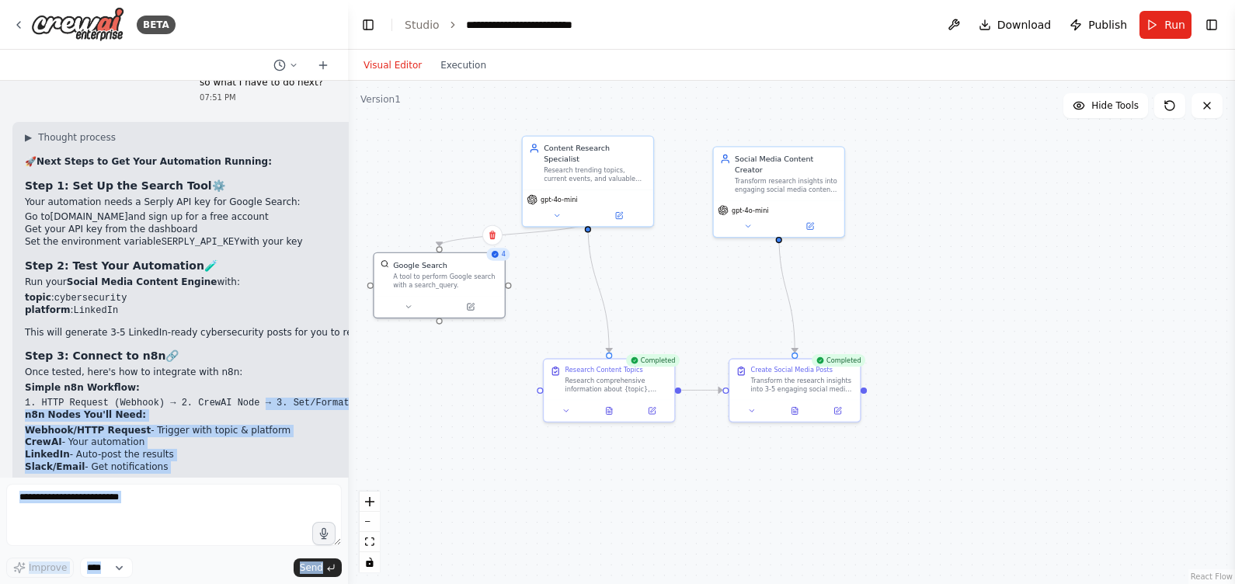
click at [270, 425] on li "Webhook/HTTP Request - Trigger with topic & platform" at bounding box center [276, 431] width 503 height 12
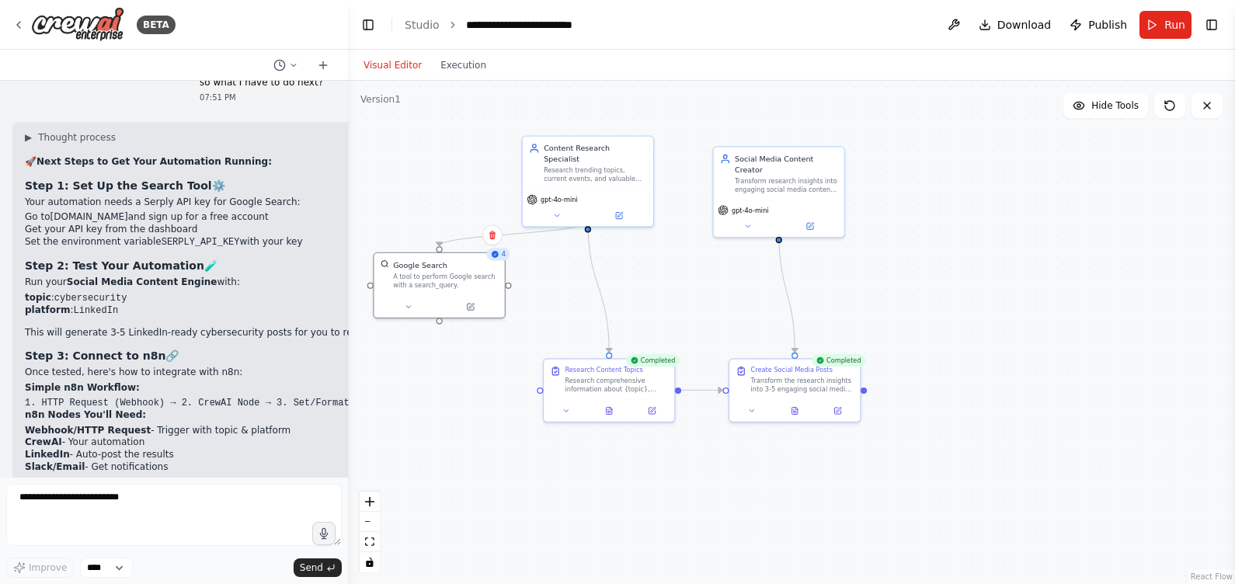
scroll to position [3712, 0]
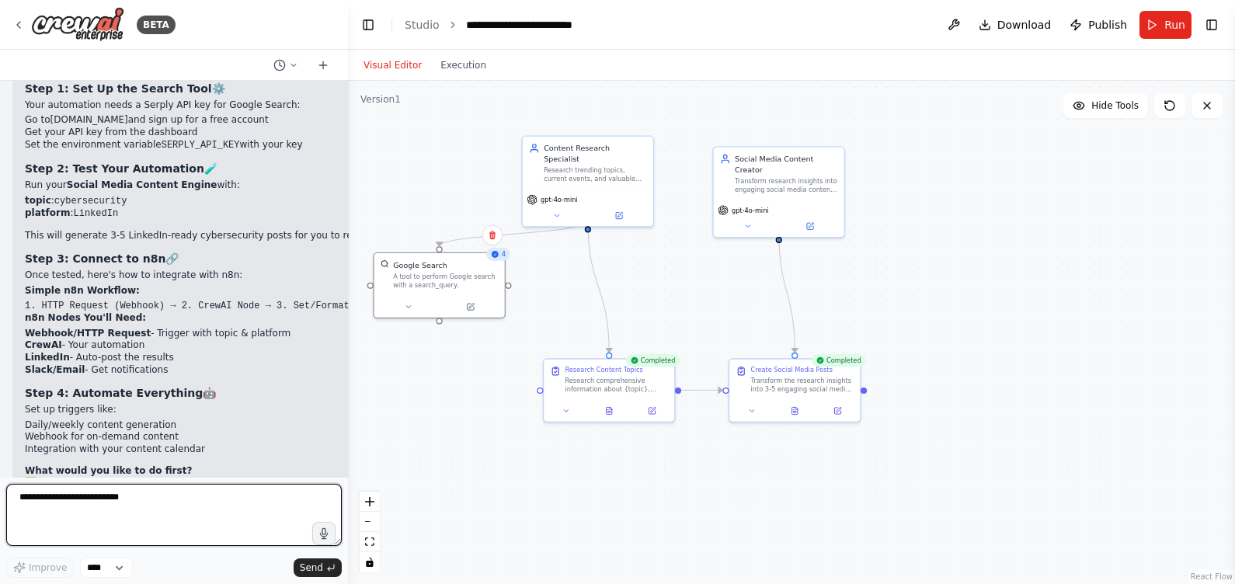
click at [86, 467] on textarea "**********" at bounding box center [174, 515] width 336 height 62
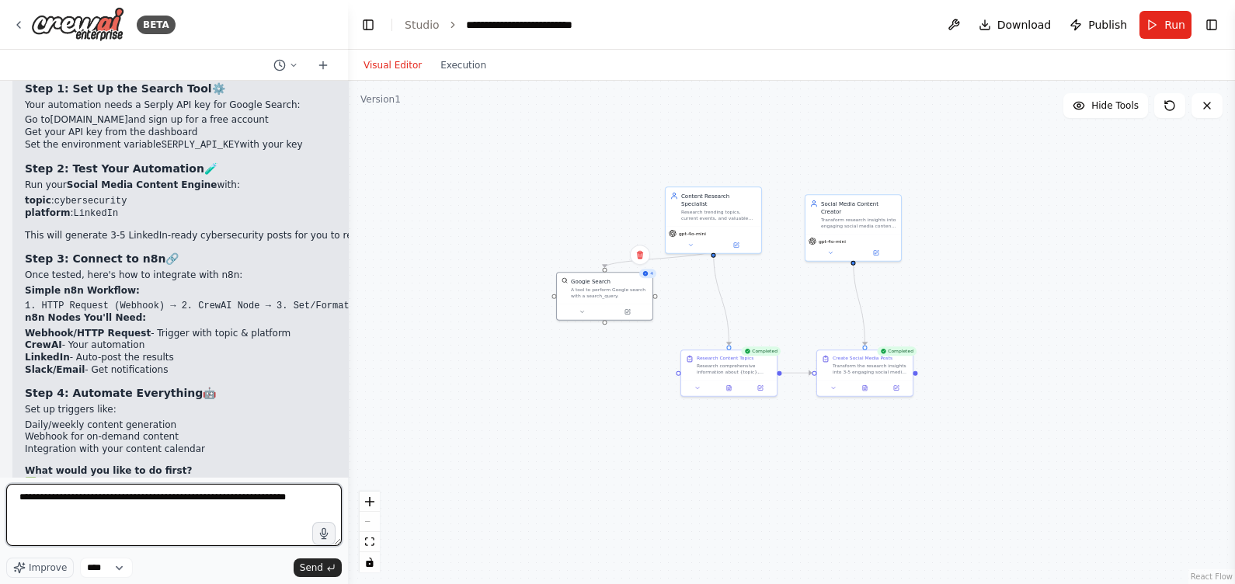
type textarea "**********"
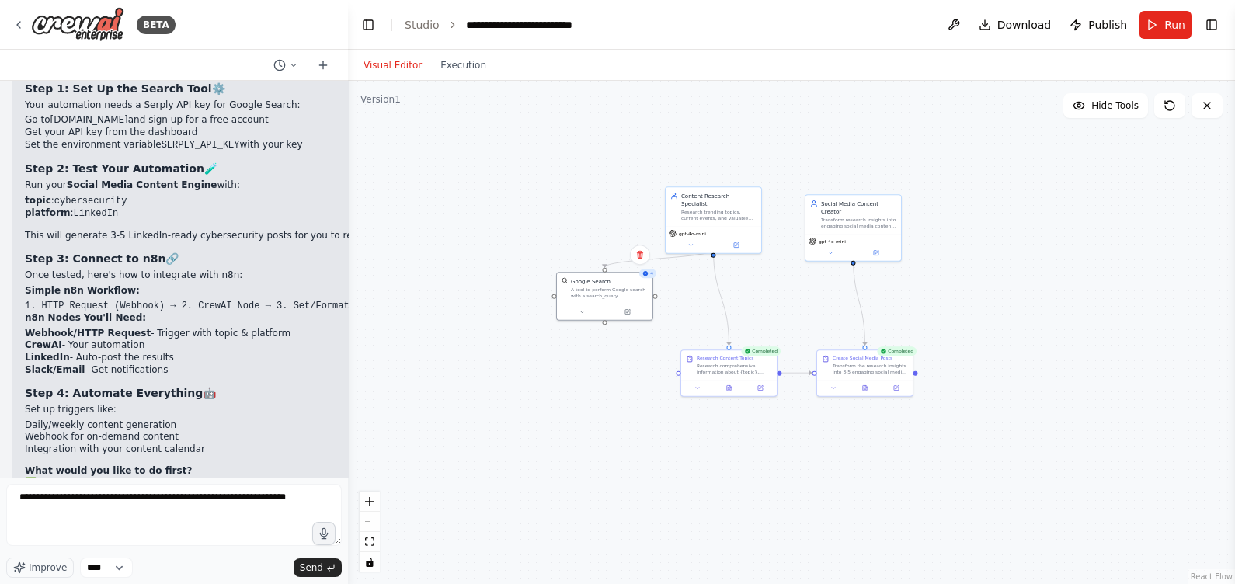
click at [530, 444] on div ".deletable-edge-delete-btn { width: 20px; height: 20px; border: 0px solid #ffff…" at bounding box center [791, 332] width 887 height 503
click at [311, 467] on span "Send" at bounding box center [311, 568] width 23 height 12
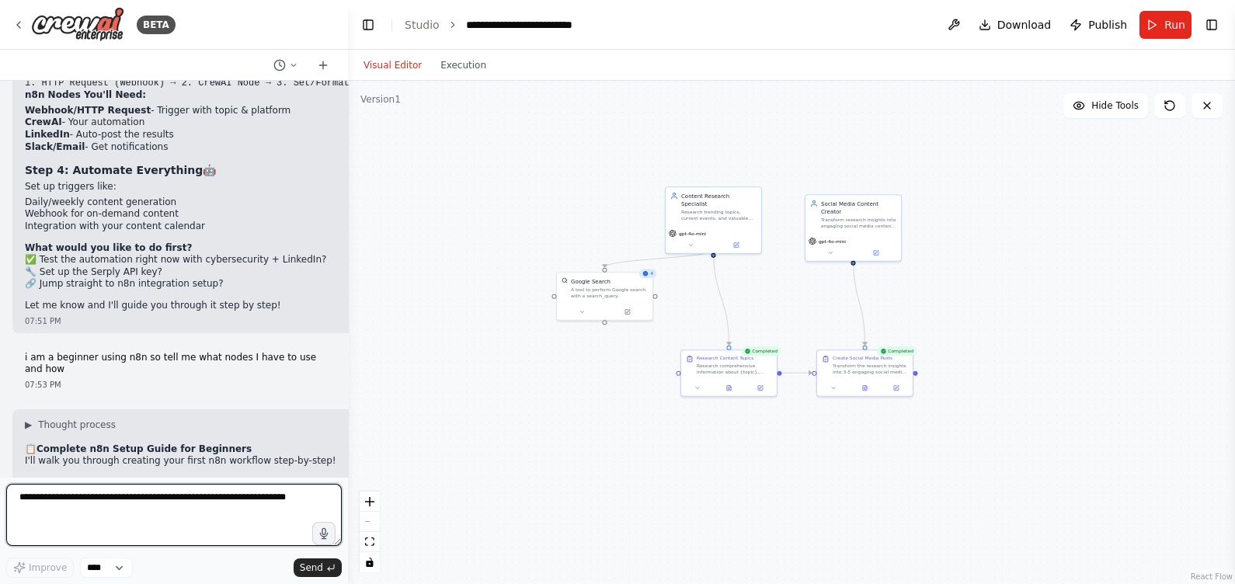
scroll to position [4130, 0]
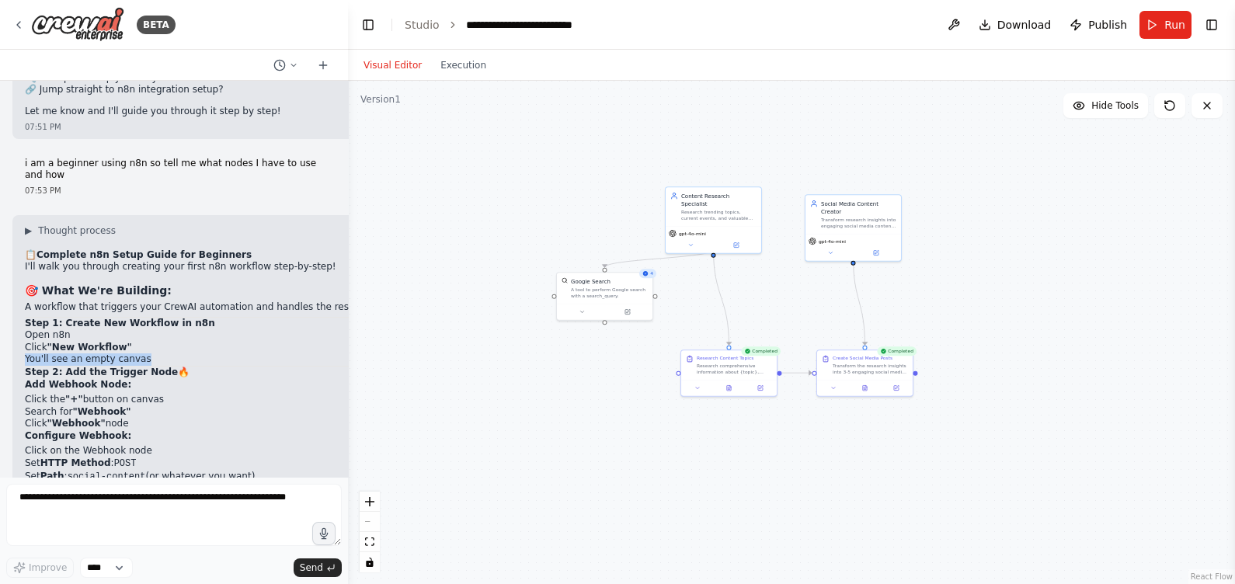
drag, startPoint x: 30, startPoint y: 270, endPoint x: 154, endPoint y: 266, distance: 123.6
drag, startPoint x: 24, startPoint y: 361, endPoint x: 138, endPoint y: 358, distance: 113.5
click at [138, 445] on li "Click on the Webhook node" at bounding box center [226, 451] width 402 height 12
drag, startPoint x: 138, startPoint y: 358, endPoint x: 83, endPoint y: 372, distance: 56.2
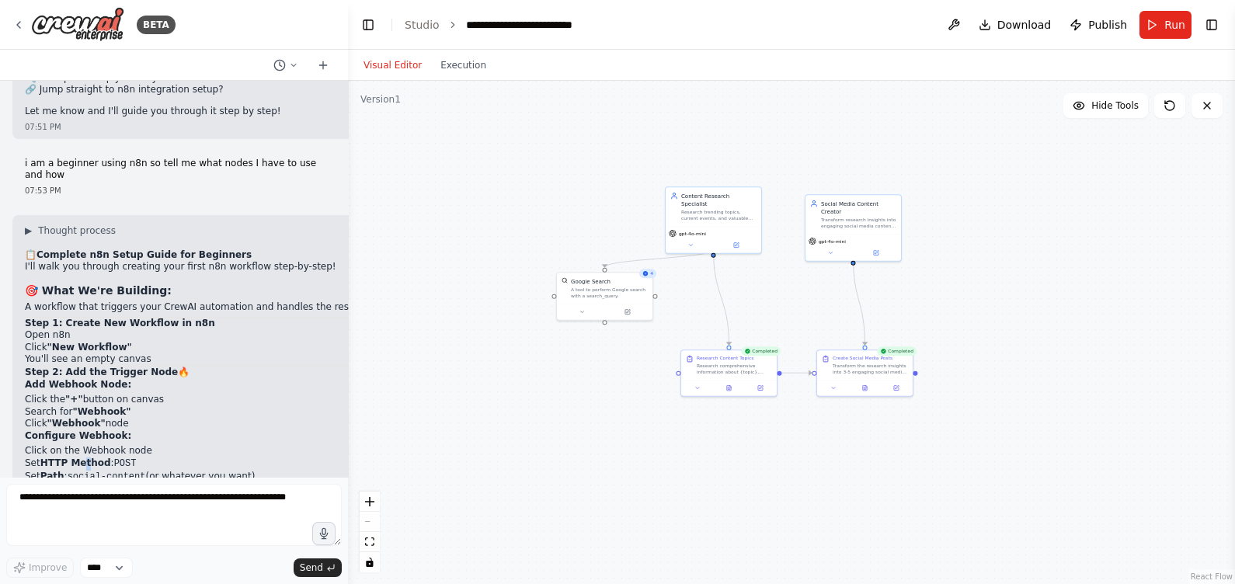
click at [83, 458] on strong "HTTP Method" at bounding box center [75, 463] width 71 height 11
drag, startPoint x: 83, startPoint y: 372, endPoint x: 126, endPoint y: 371, distance: 42.8
drag, startPoint x: 126, startPoint y: 371, endPoint x: 140, endPoint y: 374, distance: 14.5
click at [140, 458] on li "Set HTTP Method : POST" at bounding box center [226, 464] width 402 height 13
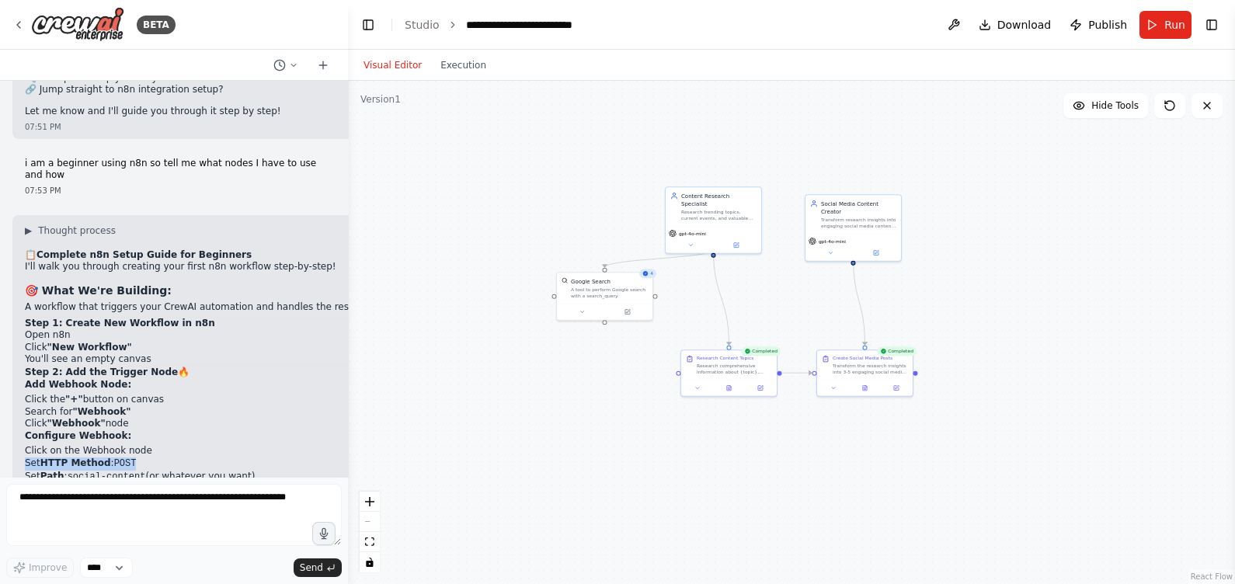
click at [141, 458] on li "Set HTTP Method : POST" at bounding box center [226, 464] width 402 height 13
drag, startPoint x: 25, startPoint y: 362, endPoint x: 140, endPoint y: 358, distance: 115.1
click at [140, 445] on li "Click on the Webhook node" at bounding box center [226, 451] width 402 height 12
drag, startPoint x: 140, startPoint y: 358, endPoint x: 23, endPoint y: 373, distance: 117.5
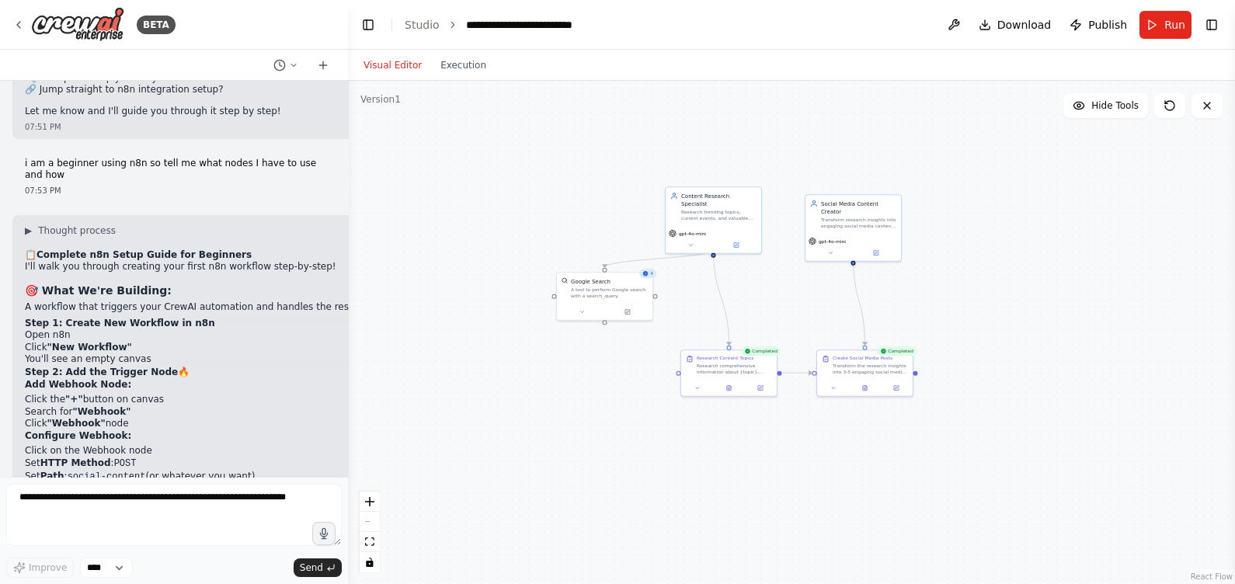
drag, startPoint x: 23, startPoint y: 362, endPoint x: 139, endPoint y: 363, distance: 116.5
drag, startPoint x: 69, startPoint y: 387, endPoint x: 124, endPoint y: 389, distance: 54.4
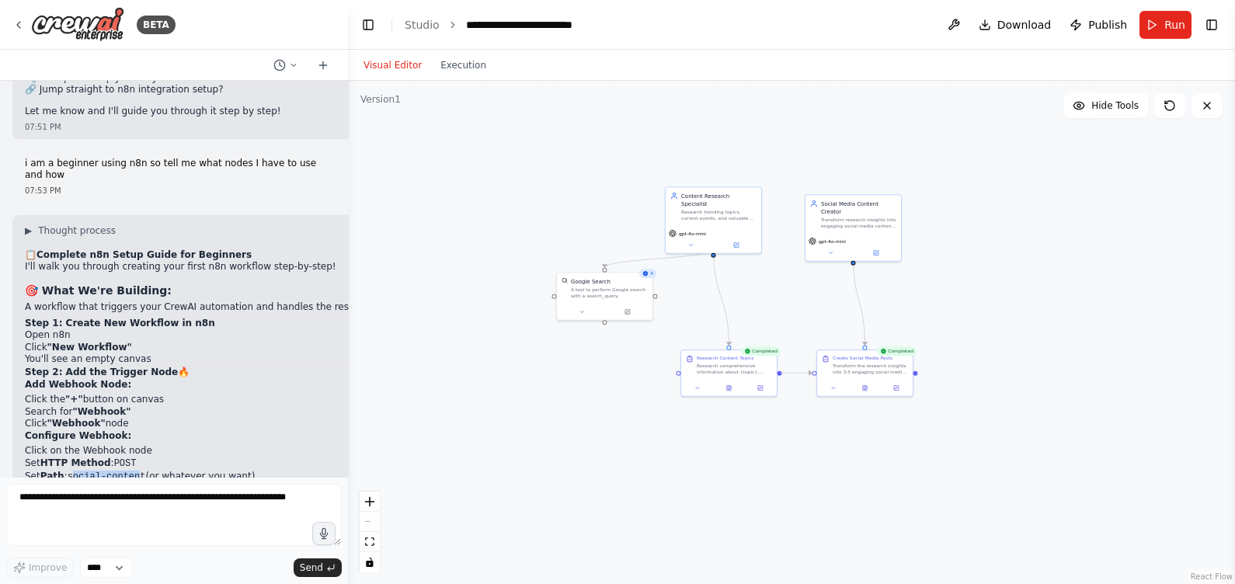
click at [125, 467] on code "social-content" at bounding box center [107, 477] width 78 height 11
drag, startPoint x: 124, startPoint y: 389, endPoint x: 82, endPoint y: 384, distance: 42.3
click at [82, 467] on code "social-content" at bounding box center [107, 477] width 78 height 11
click at [63, 467] on li "Set Path : social-content (or whatever you want)" at bounding box center [226, 477] width 402 height 13
drag, startPoint x: 64, startPoint y: 385, endPoint x: 134, endPoint y: 387, distance: 70.0
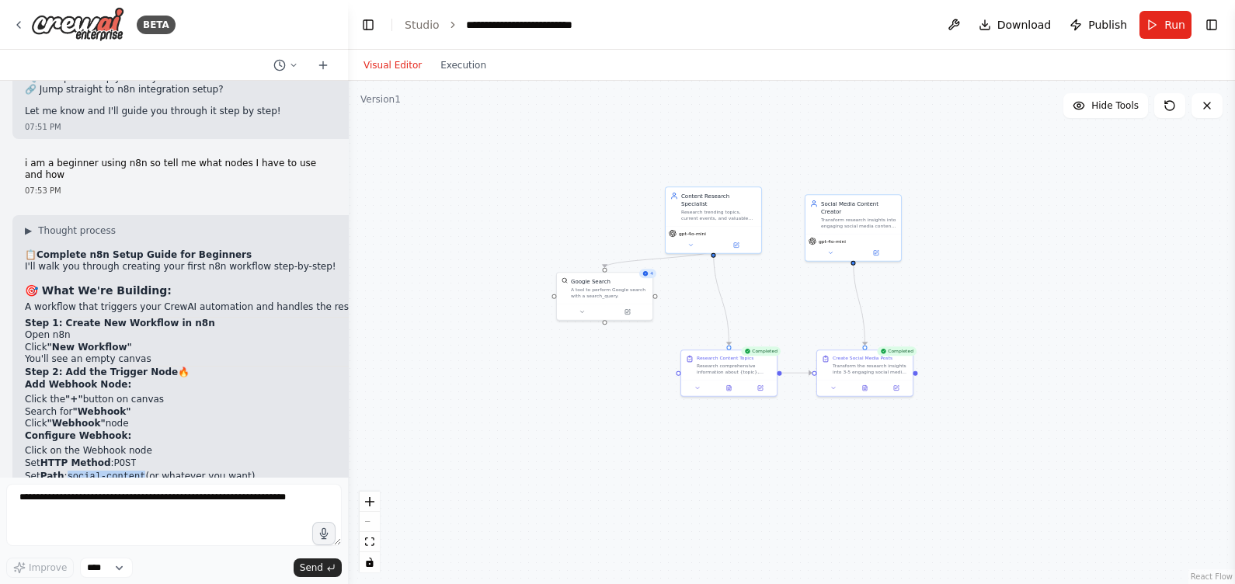
click at [134, 467] on code "social-content" at bounding box center [107, 477] width 78 height 11
drag, startPoint x: 134, startPoint y: 387, endPoint x: 125, endPoint y: 383, distance: 10.1
copy code "social-content"
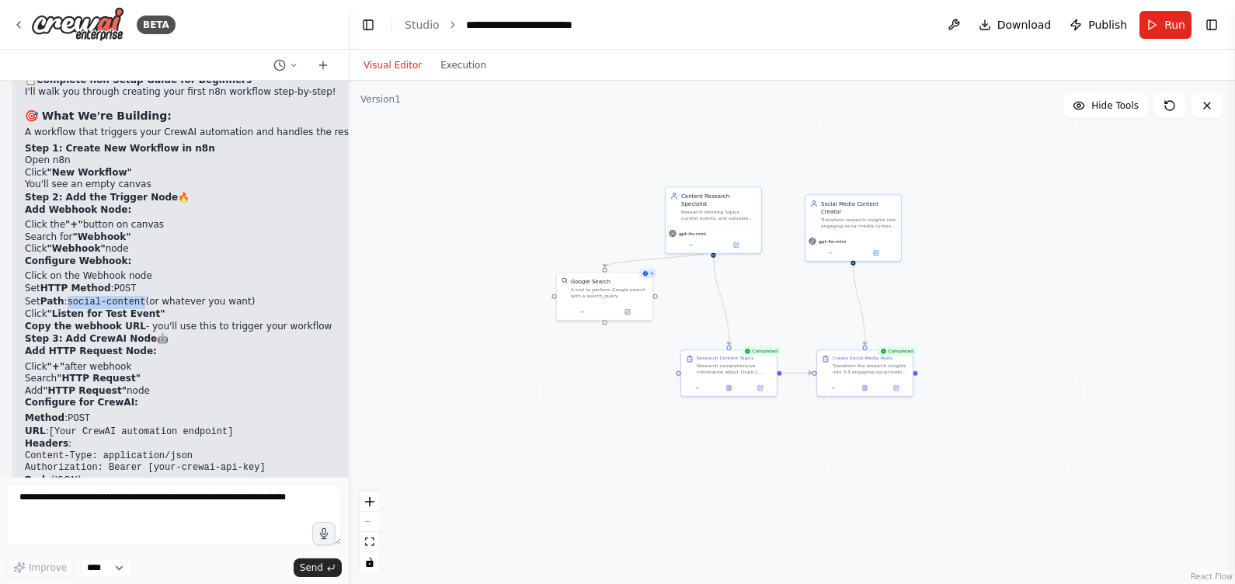
scroll to position [4324, 0]
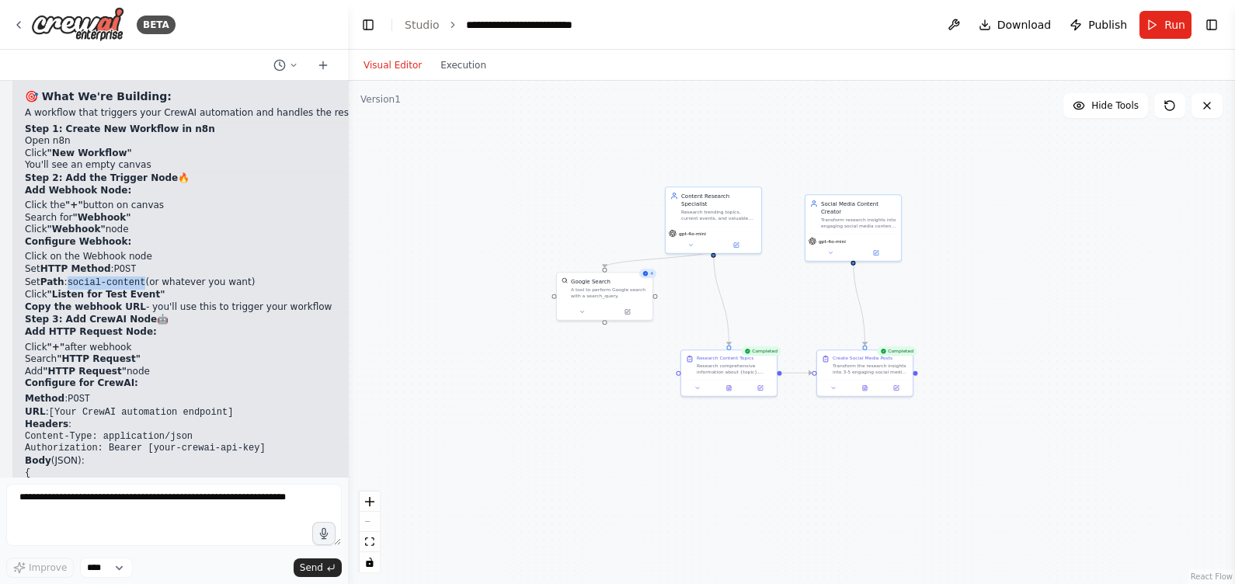
click at [988, 16] on button "Download" at bounding box center [1015, 25] width 85 height 28
click at [603, 127] on div ".deletable-edge-delete-btn { width: 20px; height: 20px; border: 0px solid #ffff…" at bounding box center [791, 332] width 887 height 503
click at [988, 19] on span "Publish" at bounding box center [1108, 25] width 39 height 16
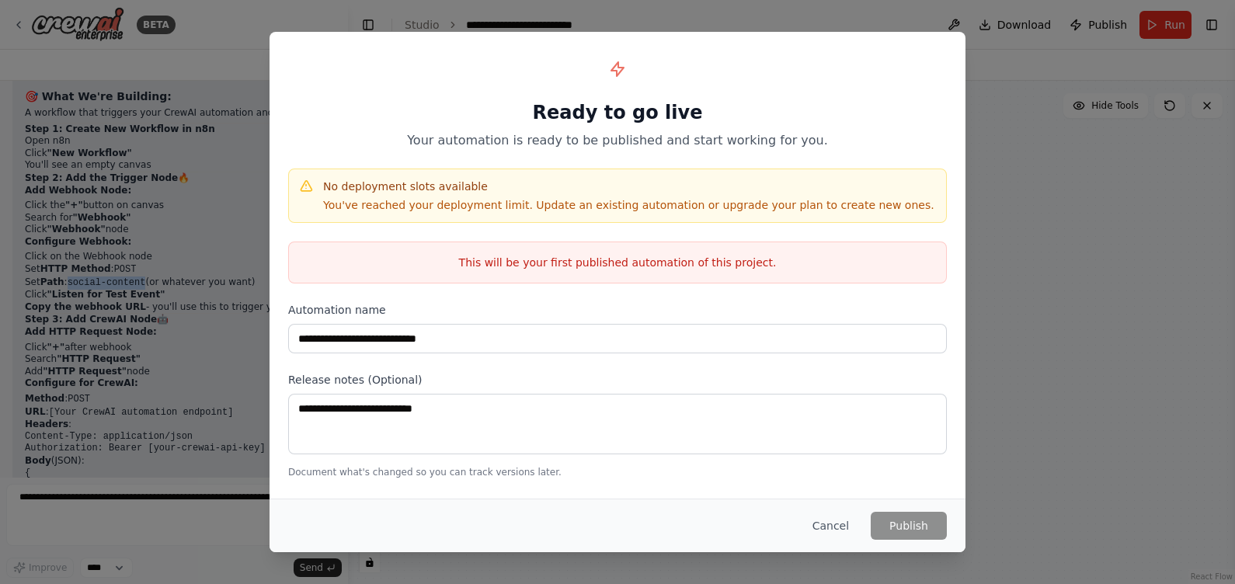
click at [838, 467] on button "Cancel" at bounding box center [830, 526] width 61 height 28
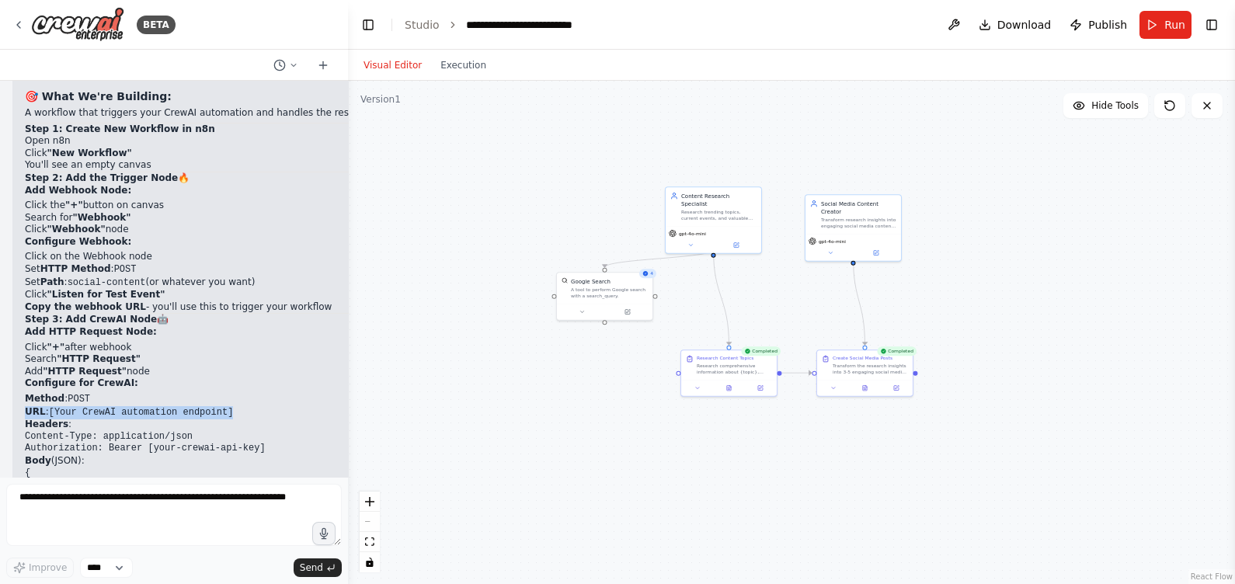
drag, startPoint x: 24, startPoint y: 320, endPoint x: 219, endPoint y: 319, distance: 195.0
drag, startPoint x: 219, startPoint y: 319, endPoint x: 182, endPoint y: 316, distance: 37.4
copy li "URL : [Your CrewAI automation endpoint]"
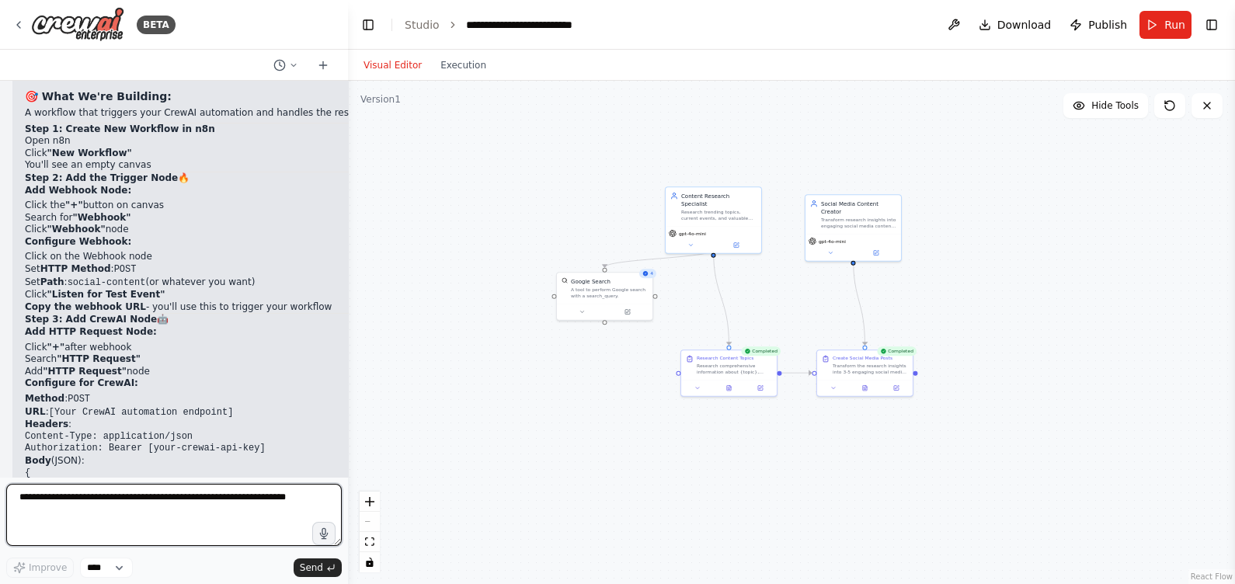
drag, startPoint x: 109, startPoint y: 507, endPoint x: 85, endPoint y: 518, distance: 26.8
click at [109, 467] on textarea "**********" at bounding box center [174, 515] width 336 height 62
paste textarea "**********"
type textarea "**********"
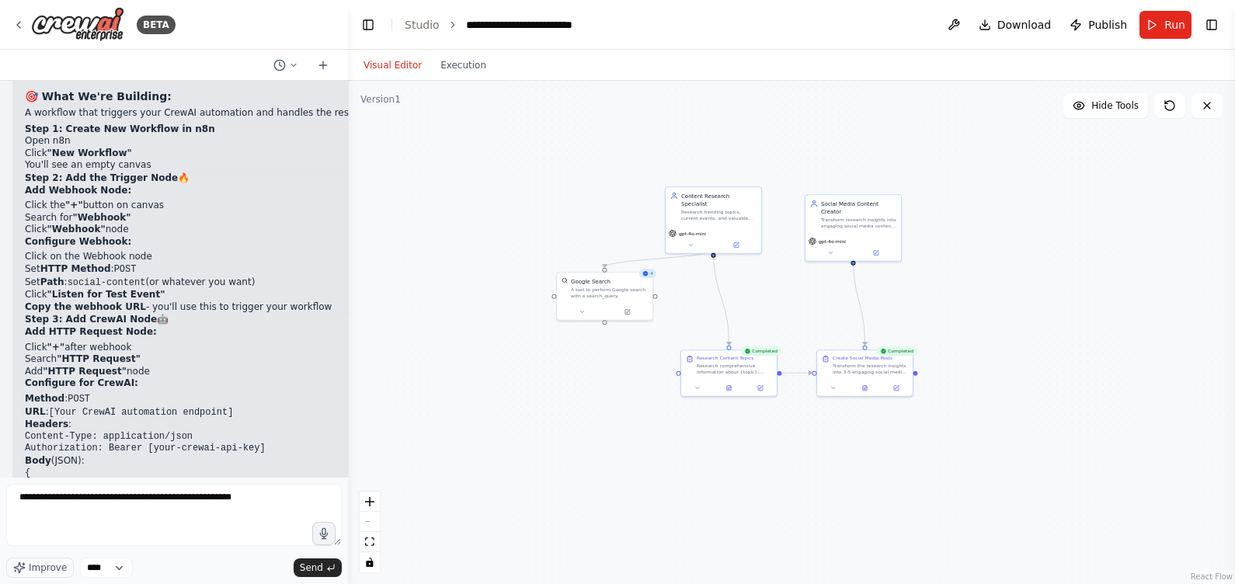
click at [314, 467] on button "Send" at bounding box center [318, 568] width 48 height 19
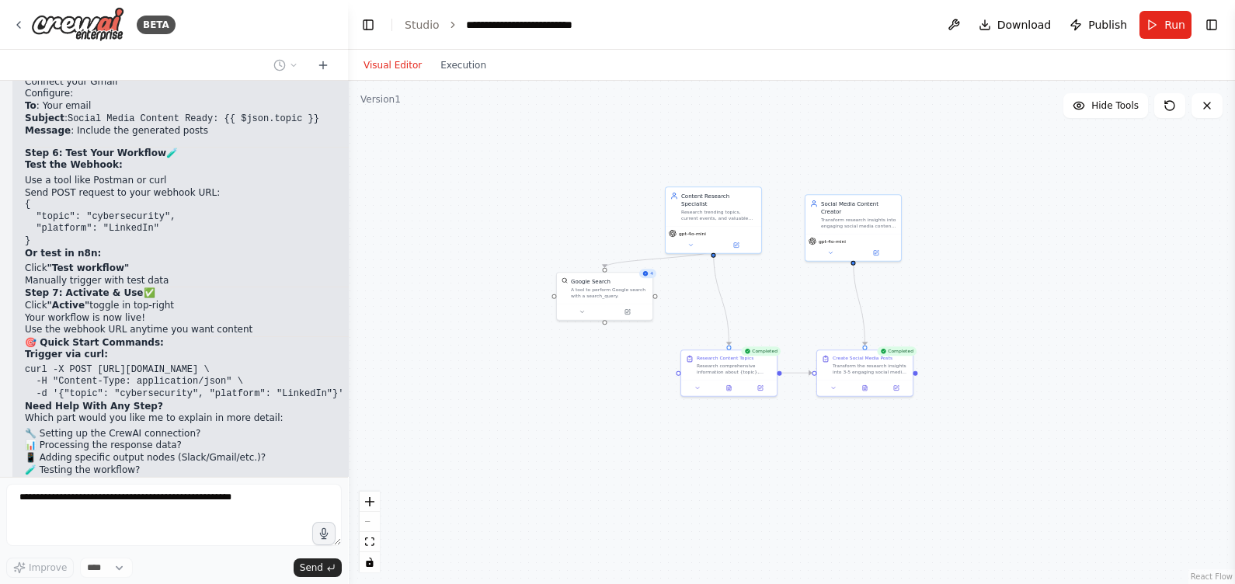
scroll to position [5484, 0]
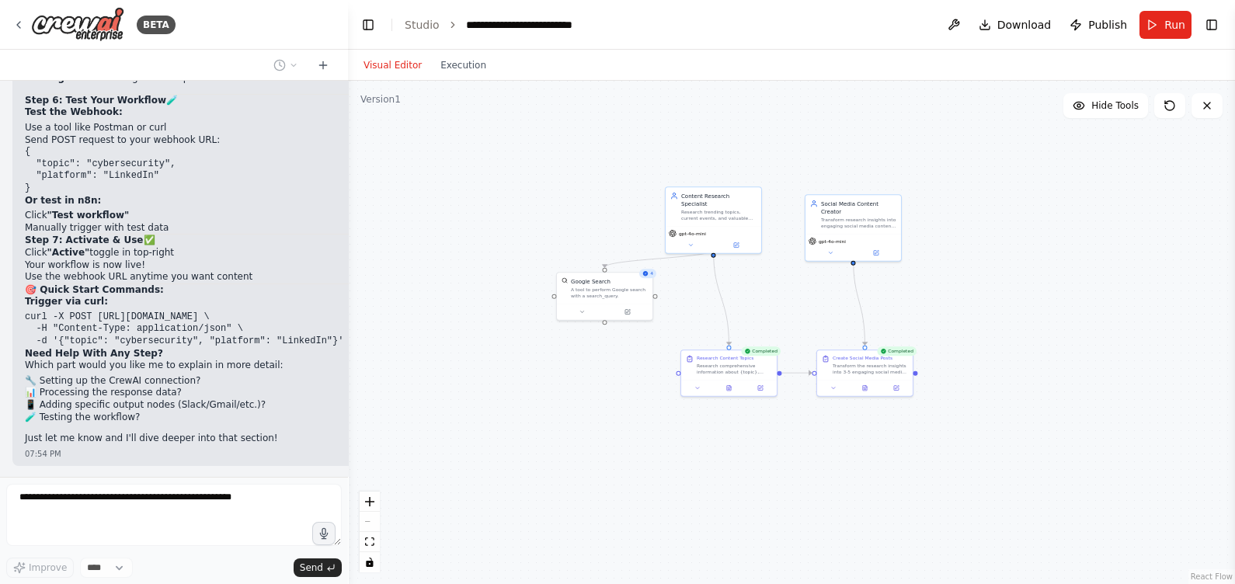
click at [563, 225] on div ".deletable-edge-delete-btn { width: 20px; height: 20px; border: 0px solid #ffff…" at bounding box center [791, 332] width 887 height 503
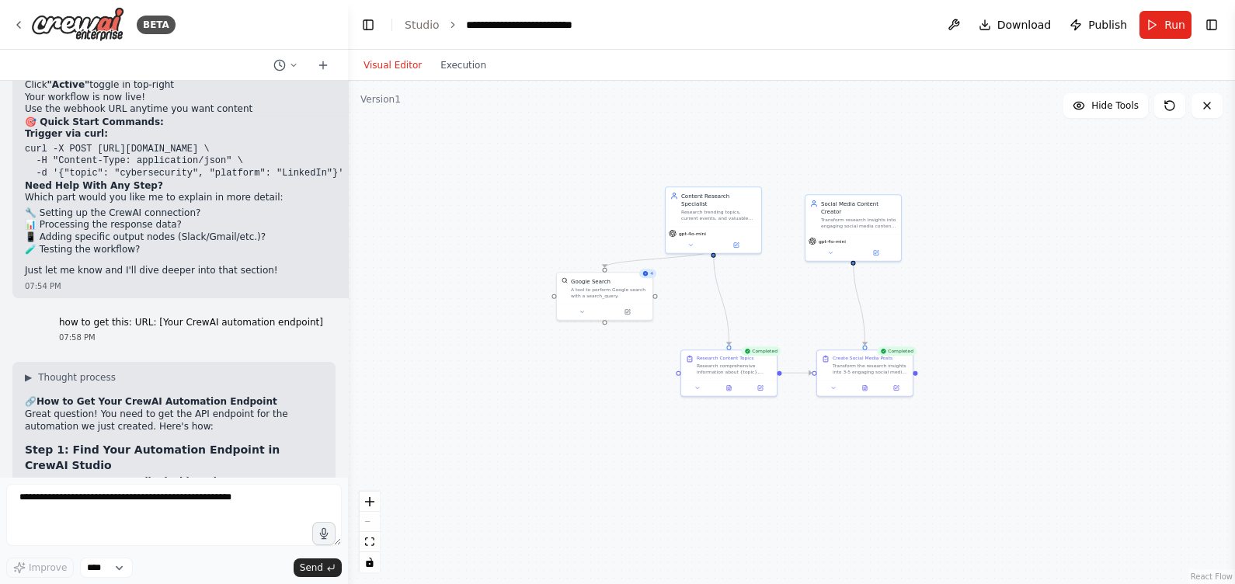
click at [470, 296] on div ".deletable-edge-delete-btn { width: 20px; height: 20px; border: 0px solid #ffff…" at bounding box center [791, 332] width 887 height 503
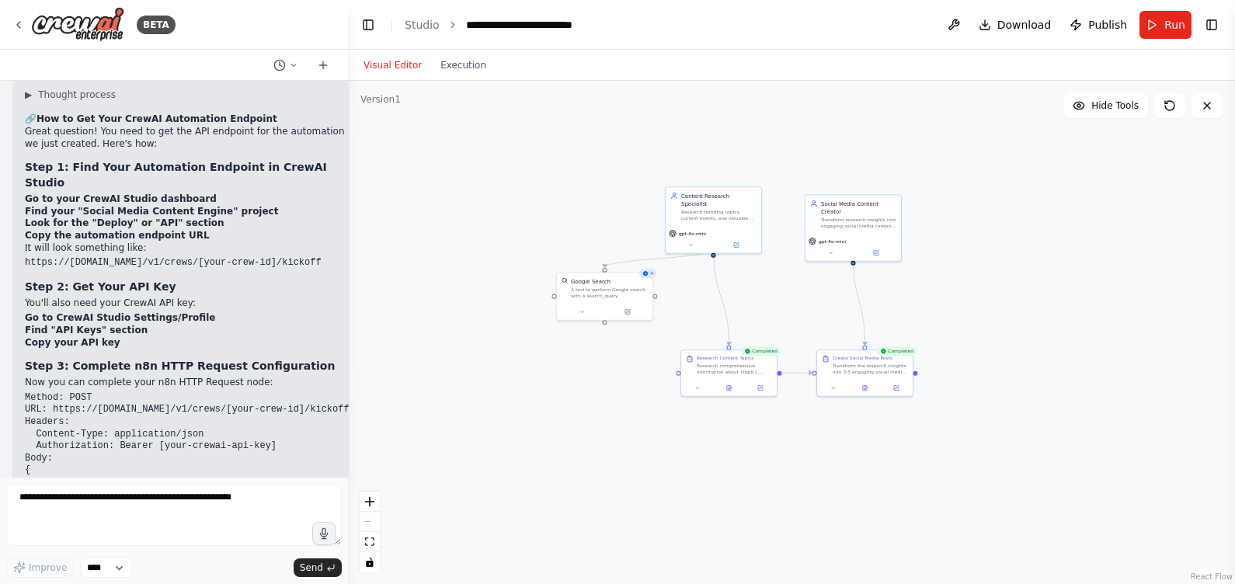
scroll to position [5750, 0]
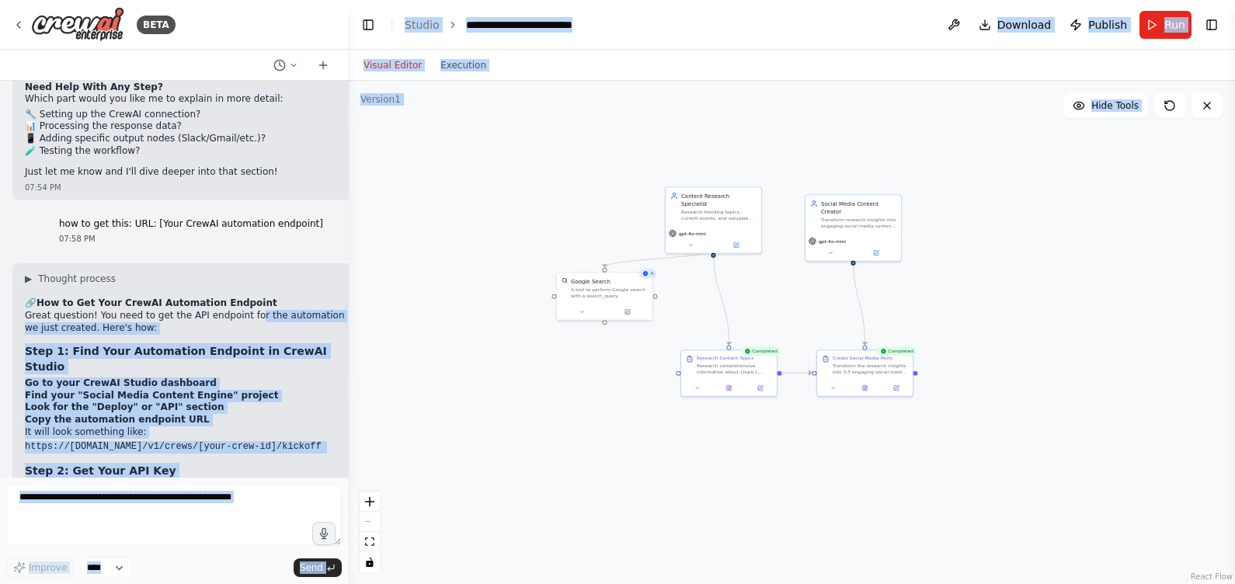
drag, startPoint x: 239, startPoint y: 225, endPoint x: 368, endPoint y: 236, distance: 128.7
click at [368, 236] on div "BETA I want to create a simple project, can you recommend one and how to use in…" at bounding box center [617, 292] width 1235 height 584
click at [140, 310] on p "Great question! You need to get the API endpoint for the automation we just cre…" at bounding box center [187, 322] width 325 height 24
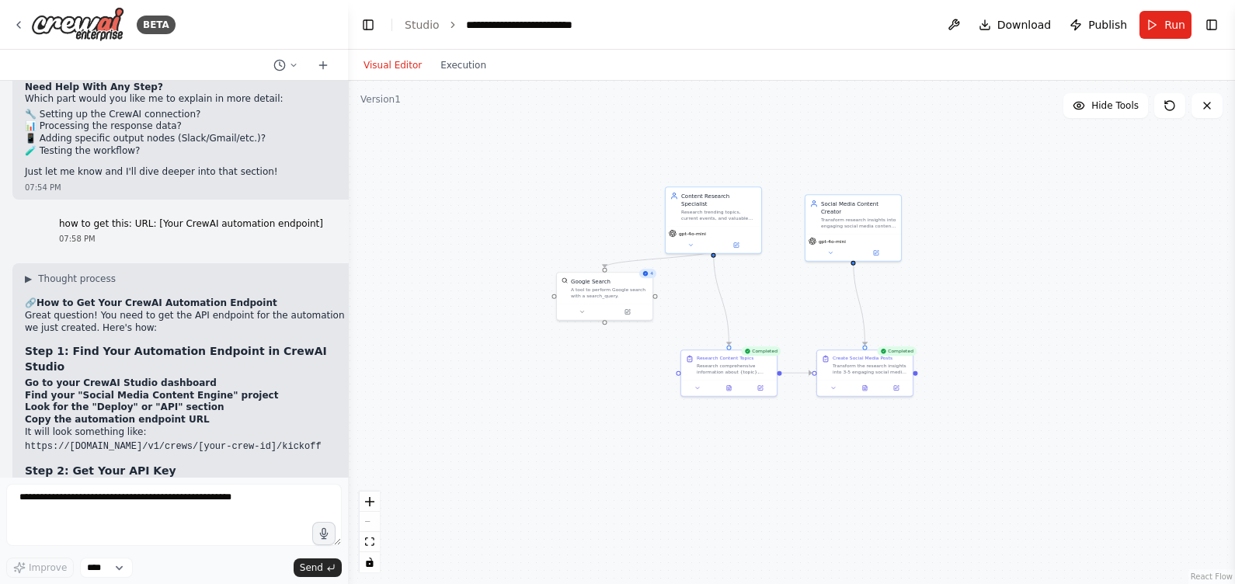
click at [988, 24] on span "Publish" at bounding box center [1108, 25] width 39 height 16
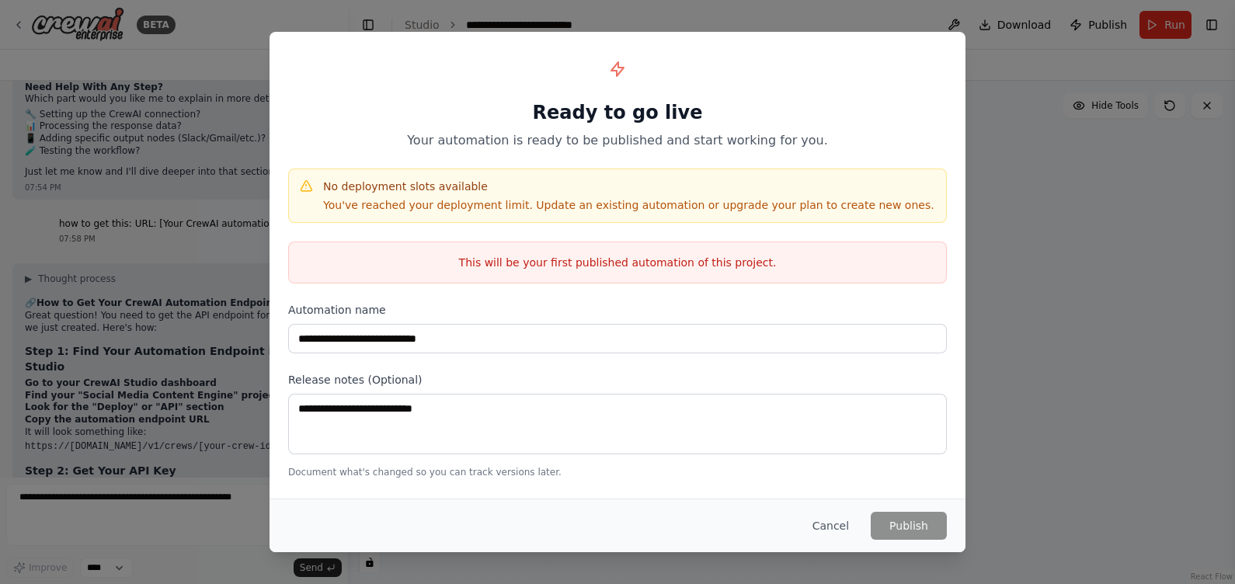
click at [813, 467] on button "Cancel" at bounding box center [830, 526] width 61 height 28
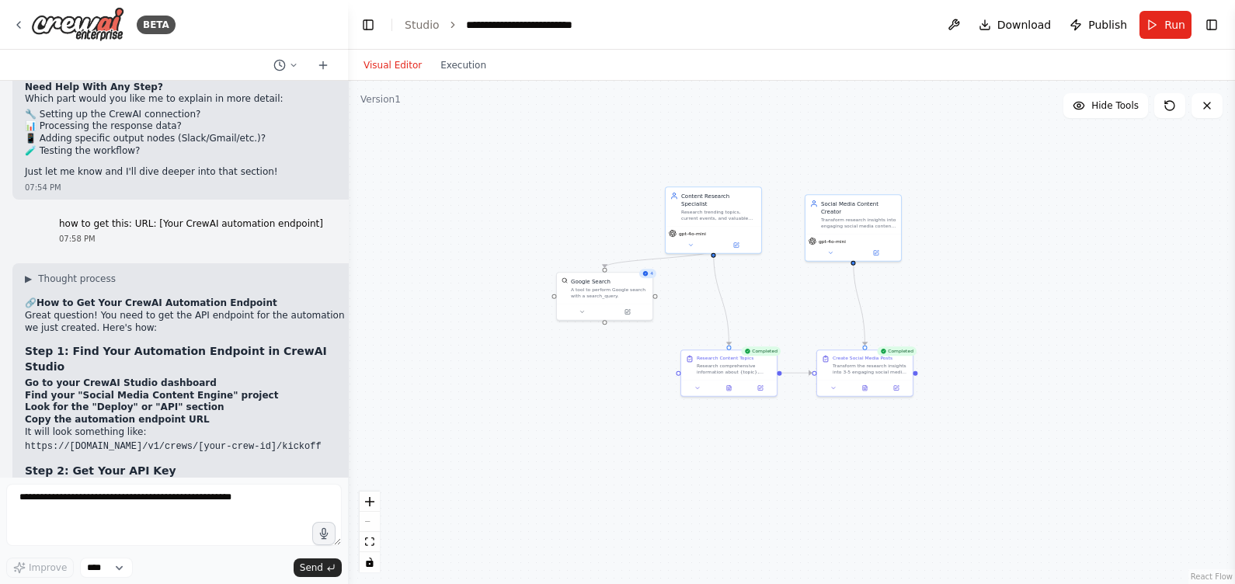
click at [960, 19] on button at bounding box center [954, 25] width 25 height 28
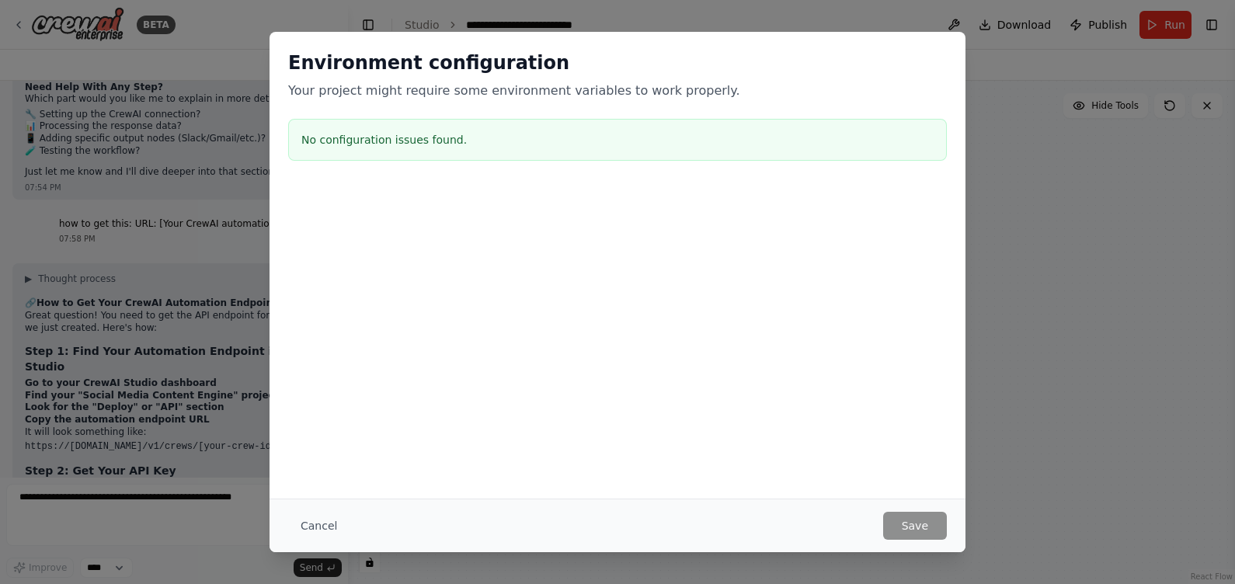
click at [988, 75] on div "Environment configuration Your project might require some environment variables…" at bounding box center [617, 292] width 1235 height 584
click at [988, 462] on div "Environment configuration Your project might require some environment variables…" at bounding box center [617, 292] width 1235 height 584
click at [934, 12] on div "Environment configuration Your project might require some environment variables…" at bounding box center [617, 292] width 1235 height 584
click at [301, 467] on button "Cancel" at bounding box center [318, 526] width 61 height 28
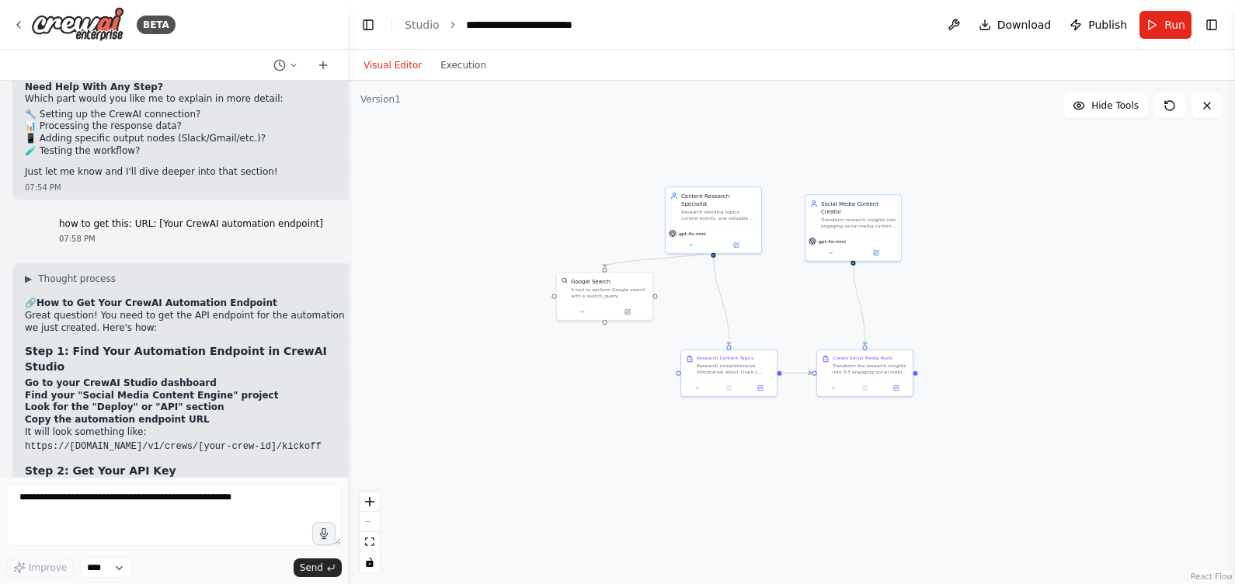
click at [49, 23] on img at bounding box center [77, 24] width 93 height 35
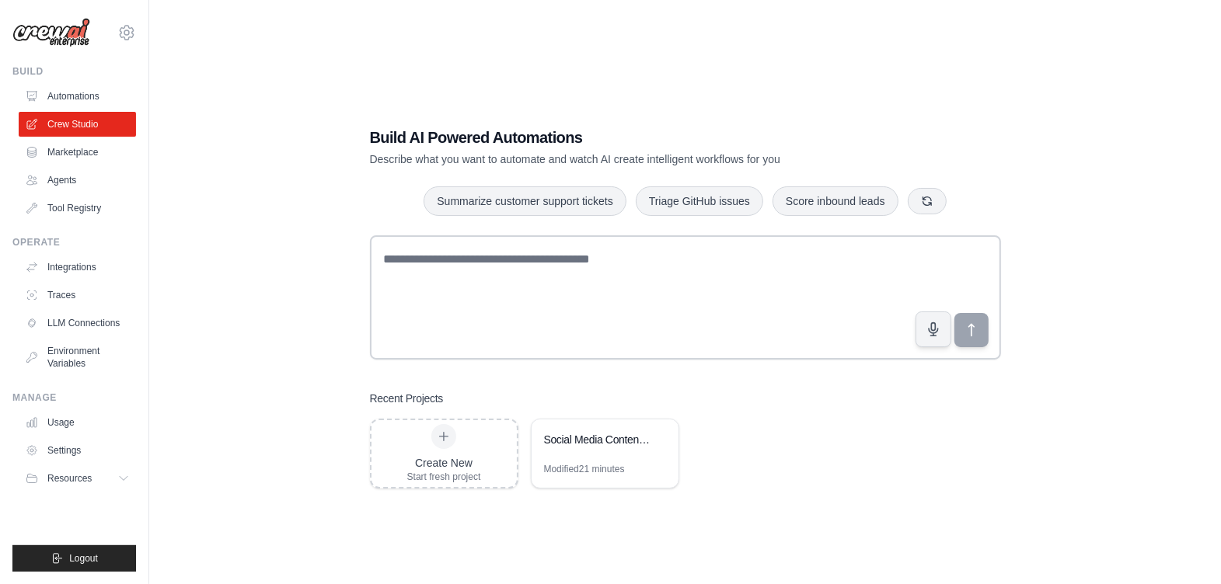
click at [101, 95] on link "Automations" at bounding box center [77, 96] width 117 height 25
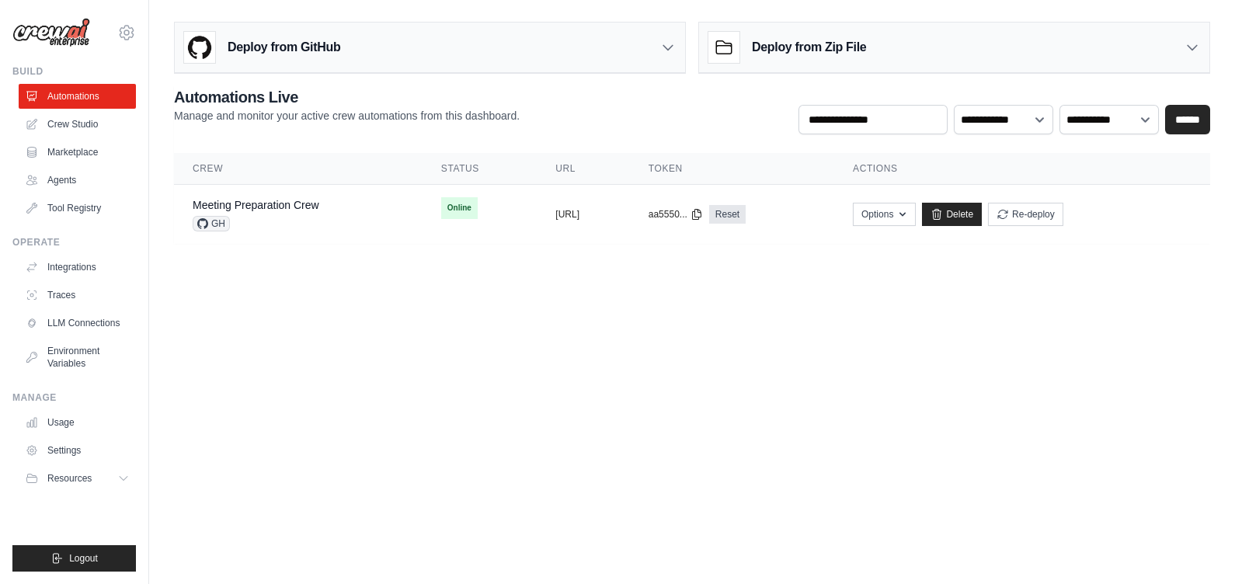
click at [84, 183] on link "Agents" at bounding box center [77, 180] width 117 height 25
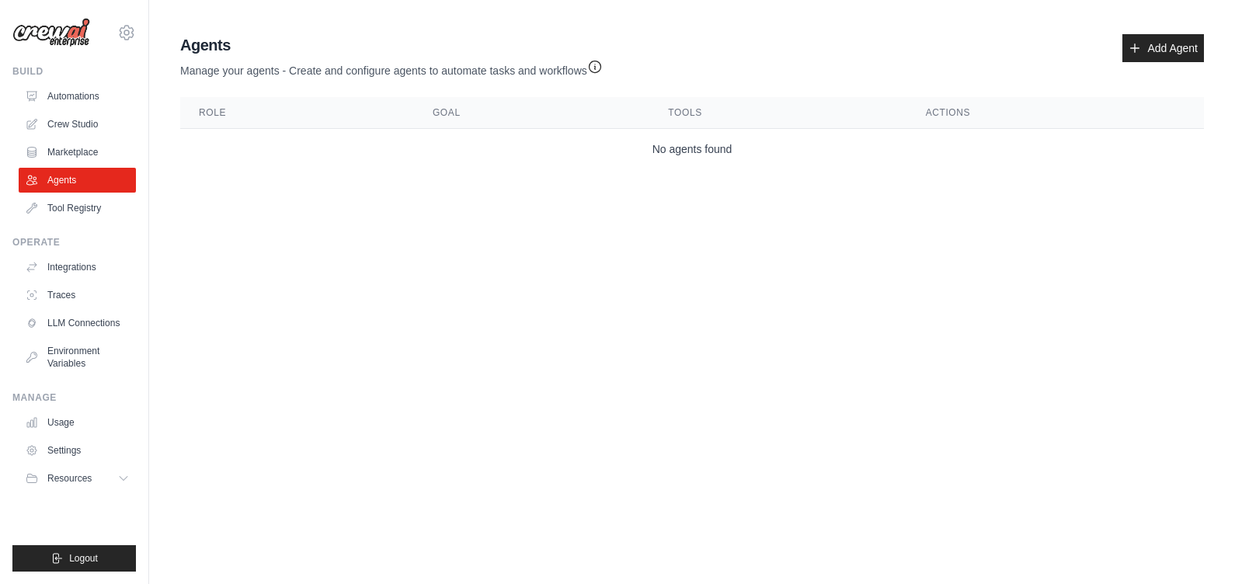
click at [97, 152] on link "Marketplace" at bounding box center [77, 152] width 117 height 25
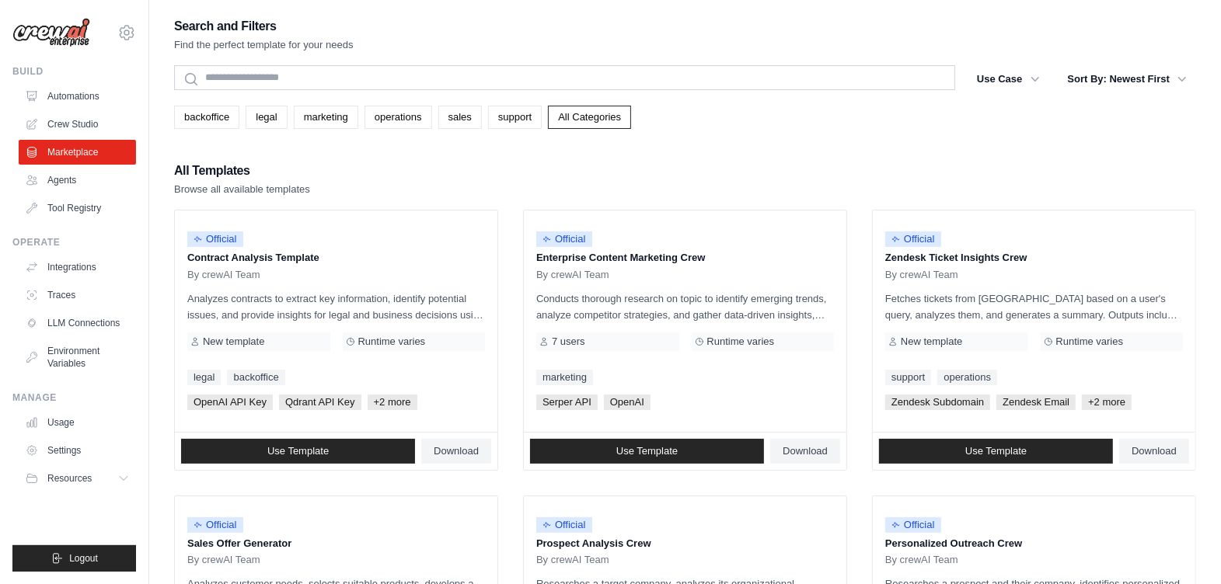
click at [92, 215] on link "Tool Registry" at bounding box center [77, 208] width 117 height 25
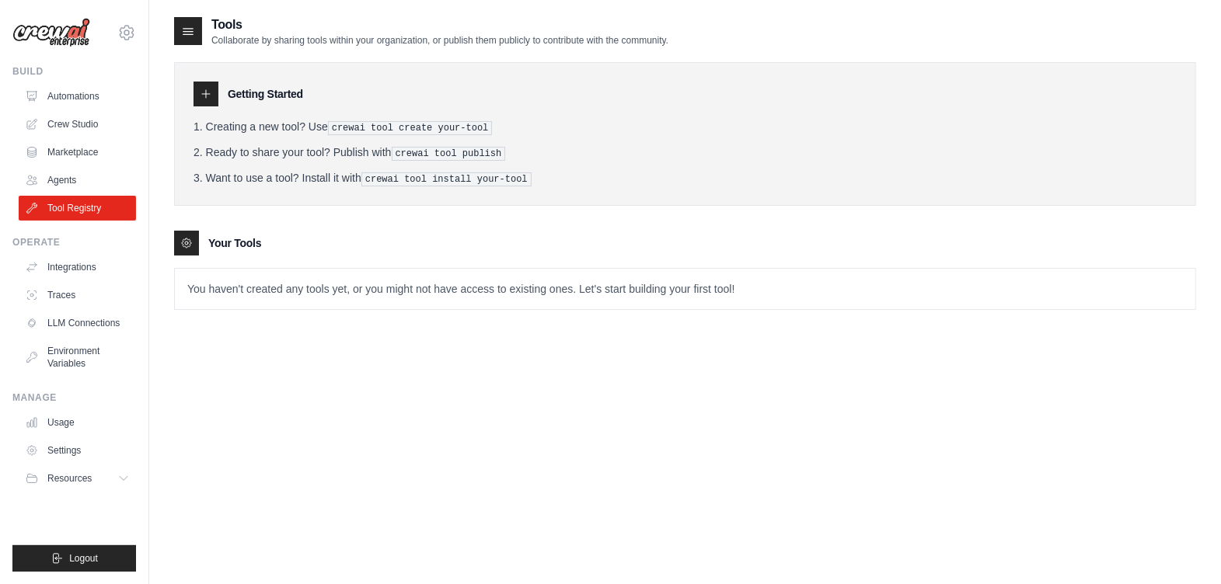
click at [96, 135] on link "Crew Studio" at bounding box center [77, 124] width 117 height 25
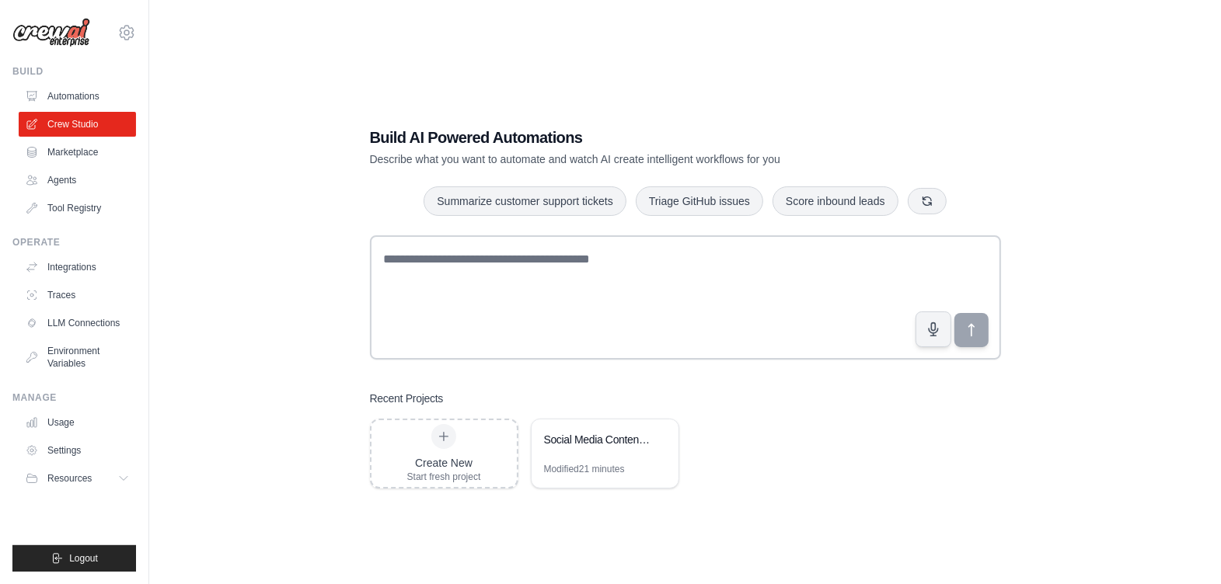
click at [86, 263] on link "Integrations" at bounding box center [77, 267] width 117 height 25
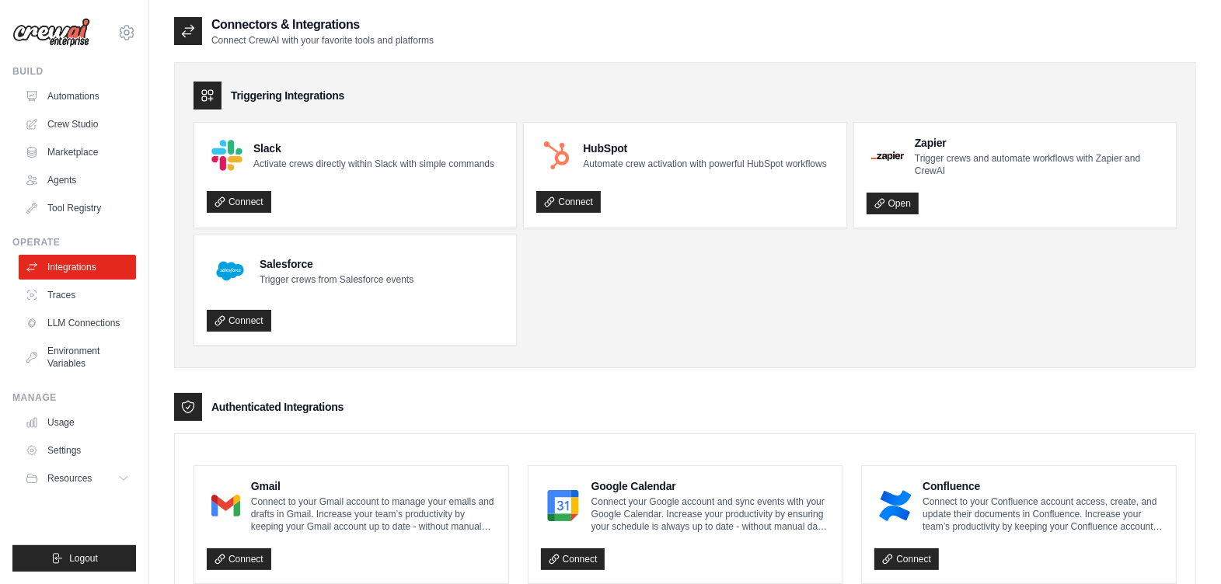
click at [87, 359] on link "Environment Variables" at bounding box center [77, 357] width 117 height 37
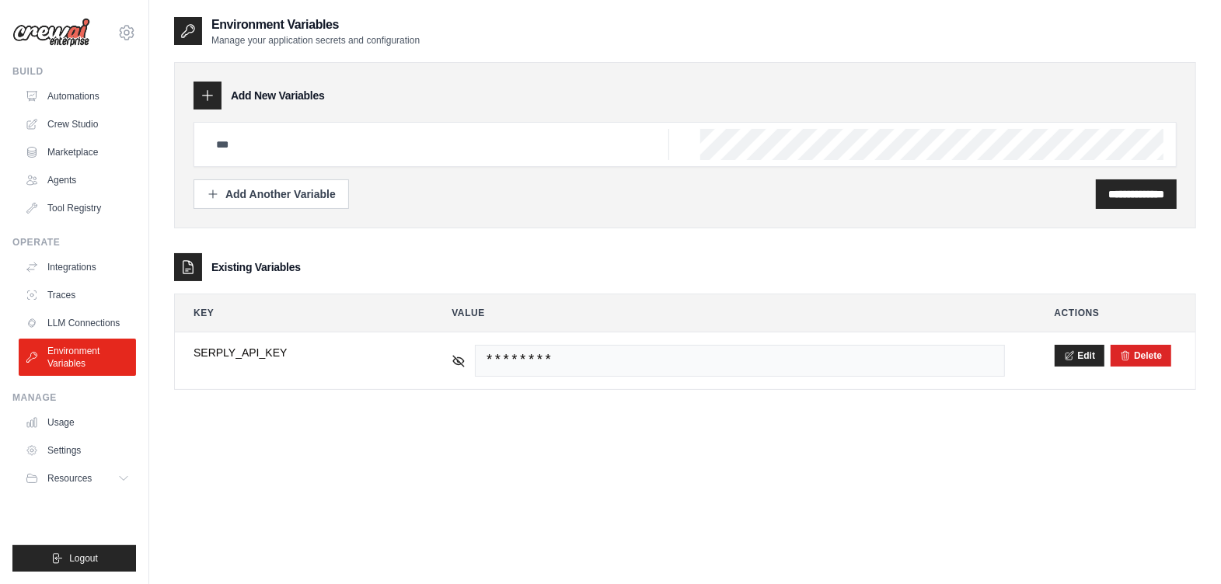
click at [85, 322] on link "LLM Connections" at bounding box center [77, 323] width 117 height 25
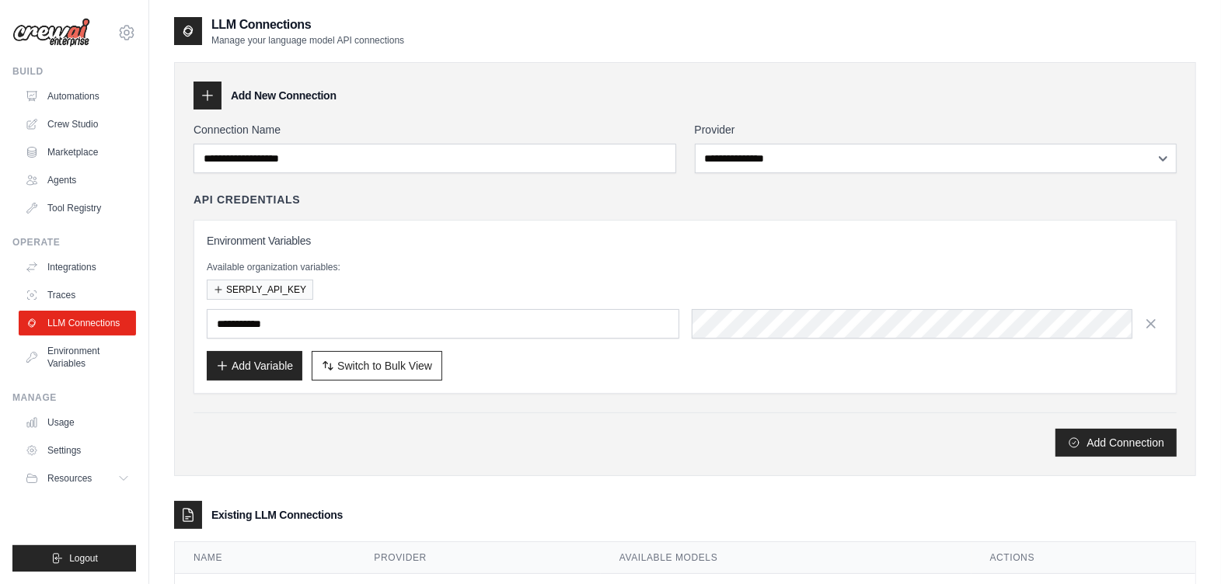
click at [83, 295] on link "Traces" at bounding box center [77, 295] width 117 height 25
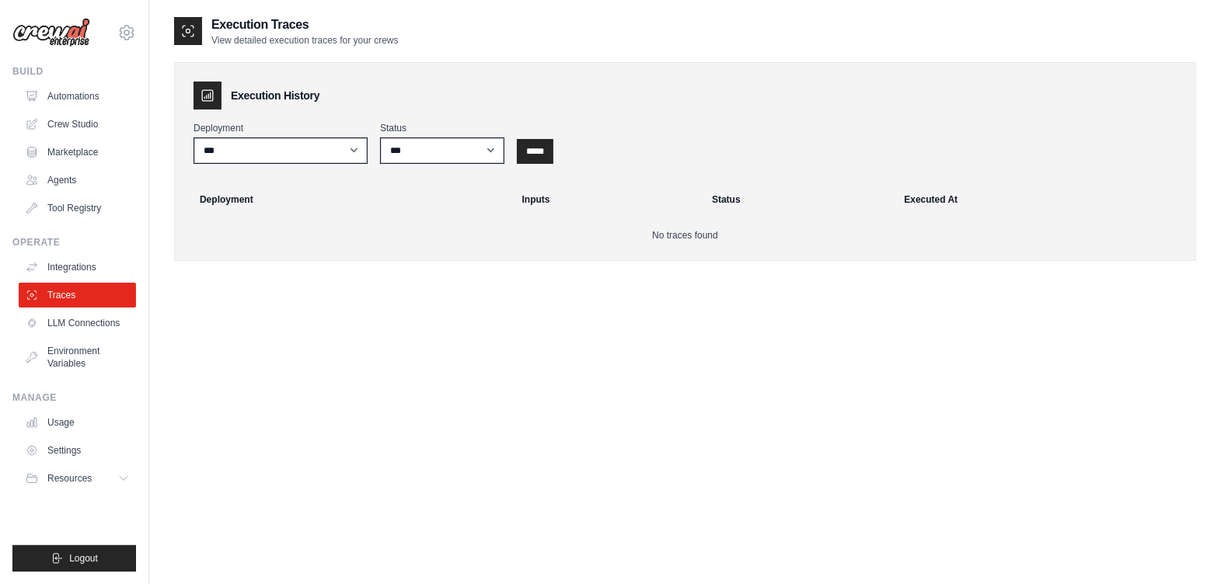
click at [92, 278] on link "Integrations" at bounding box center [77, 267] width 117 height 25
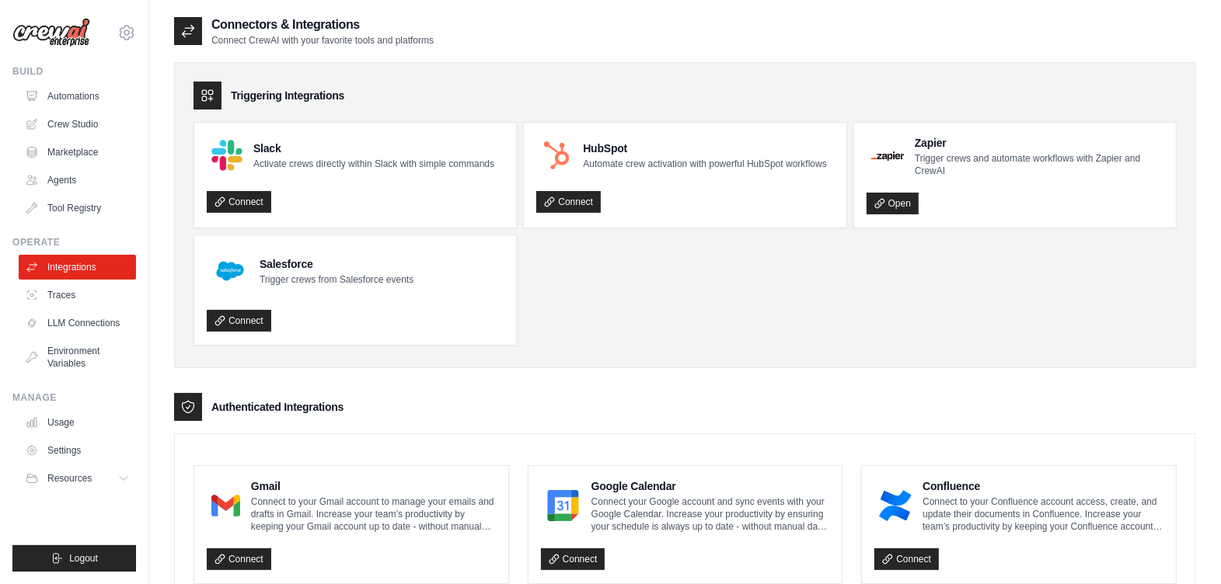
click at [75, 416] on link "Usage" at bounding box center [77, 422] width 117 height 25
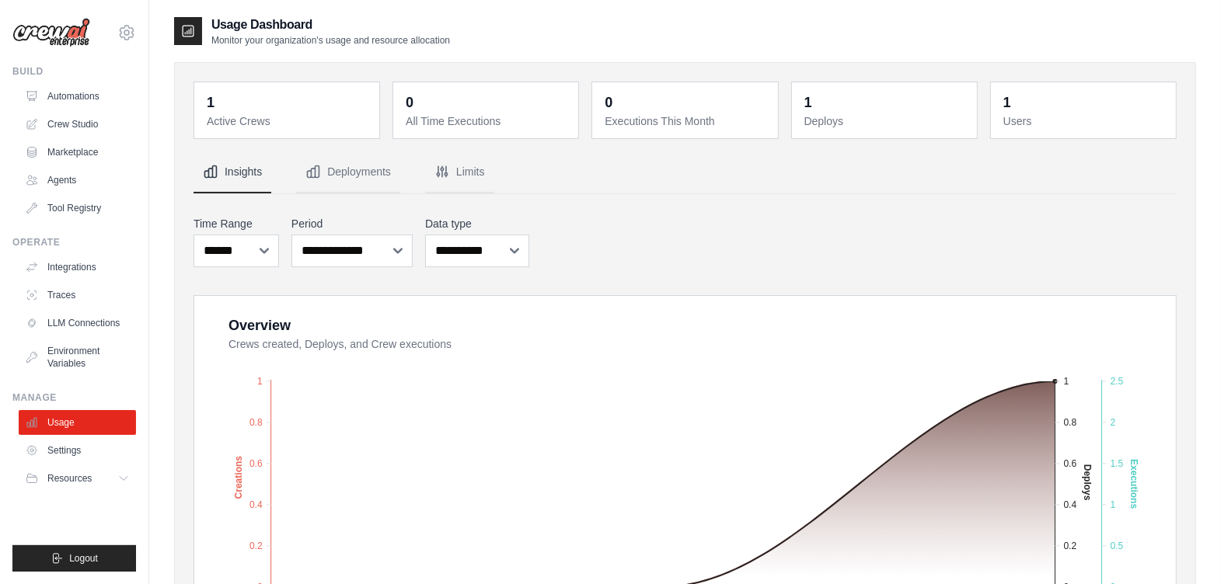
click at [82, 96] on link "Automations" at bounding box center [77, 96] width 117 height 25
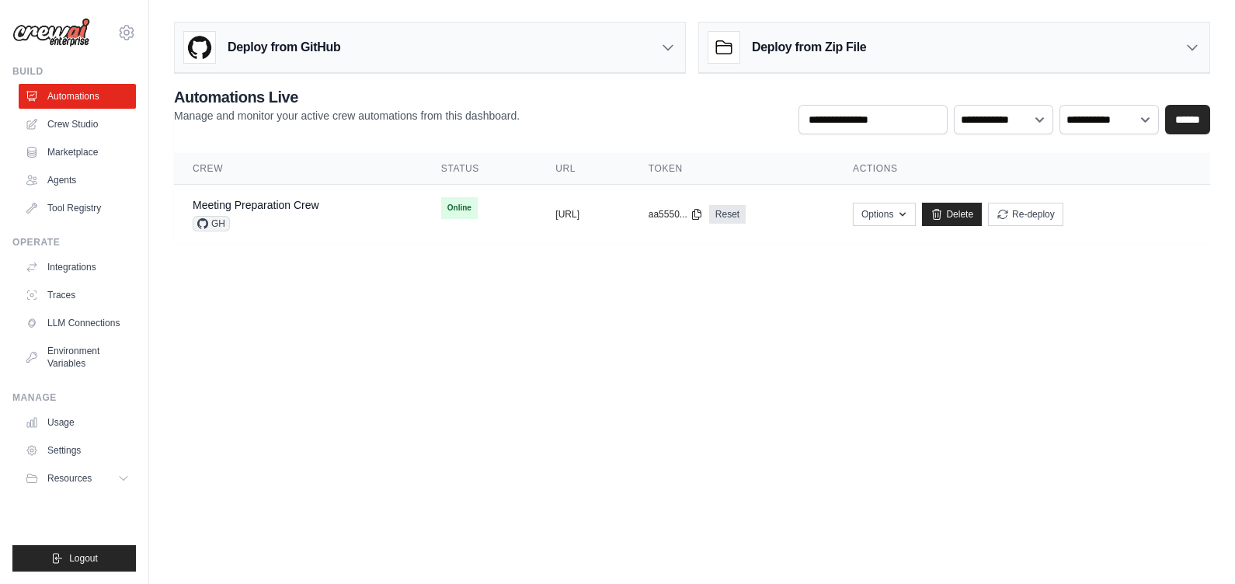
click at [894, 46] on div "Deploy from Zip File" at bounding box center [954, 48] width 510 height 51
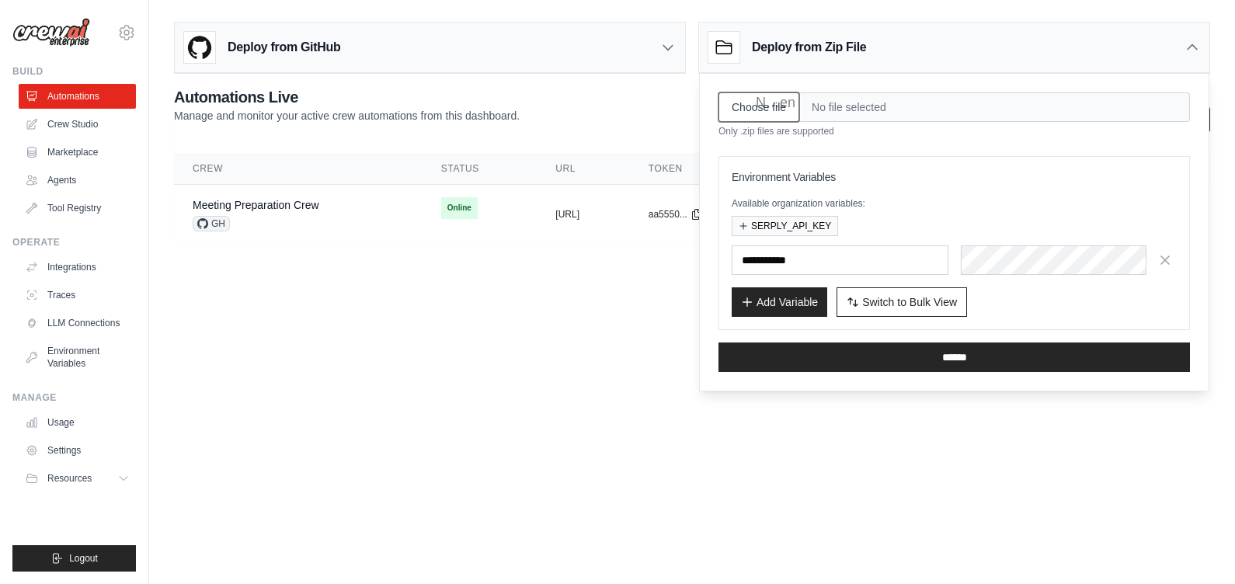
click at [761, 105] on input "Choose file" at bounding box center [759, 107] width 81 height 30
type input "**********"
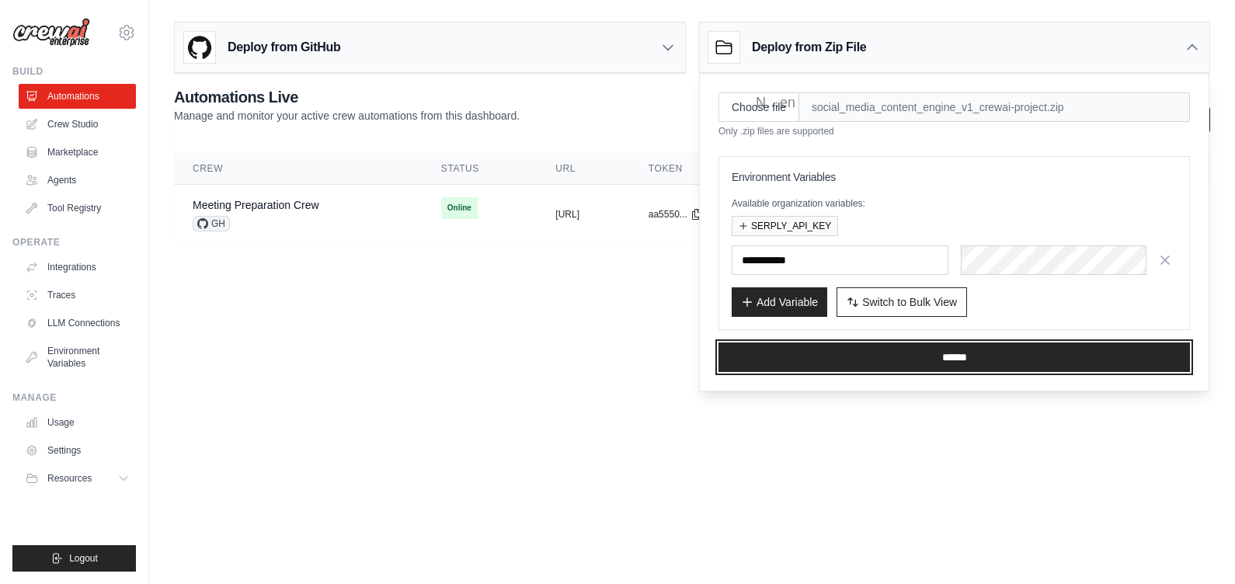
click at [834, 354] on input "******" at bounding box center [955, 358] width 472 height 30
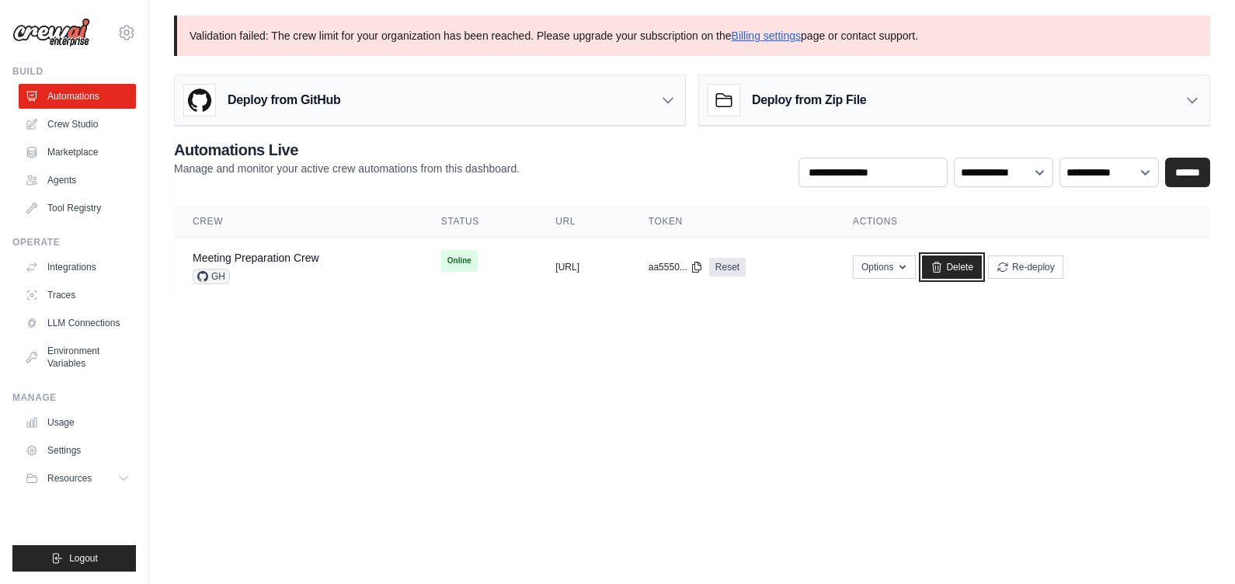
click at [982, 260] on link "Delete" at bounding box center [952, 267] width 60 height 23
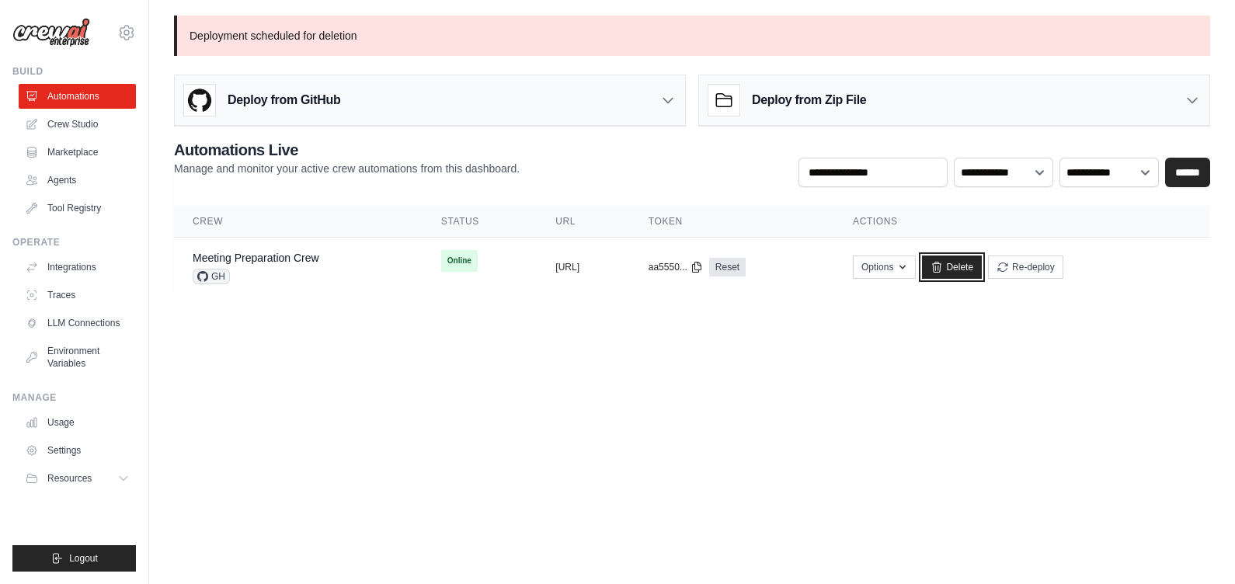
click at [942, 269] on icon at bounding box center [937, 267] width 9 height 10
click at [916, 267] on button "Options" at bounding box center [884, 267] width 63 height 23
click at [982, 261] on link "Delete" at bounding box center [952, 267] width 60 height 23
click at [472, 37] on p "Deployment scheduled for deletion" at bounding box center [692, 36] width 1036 height 40
click at [611, 267] on div "copied [URL]" at bounding box center [583, 267] width 55 height 12
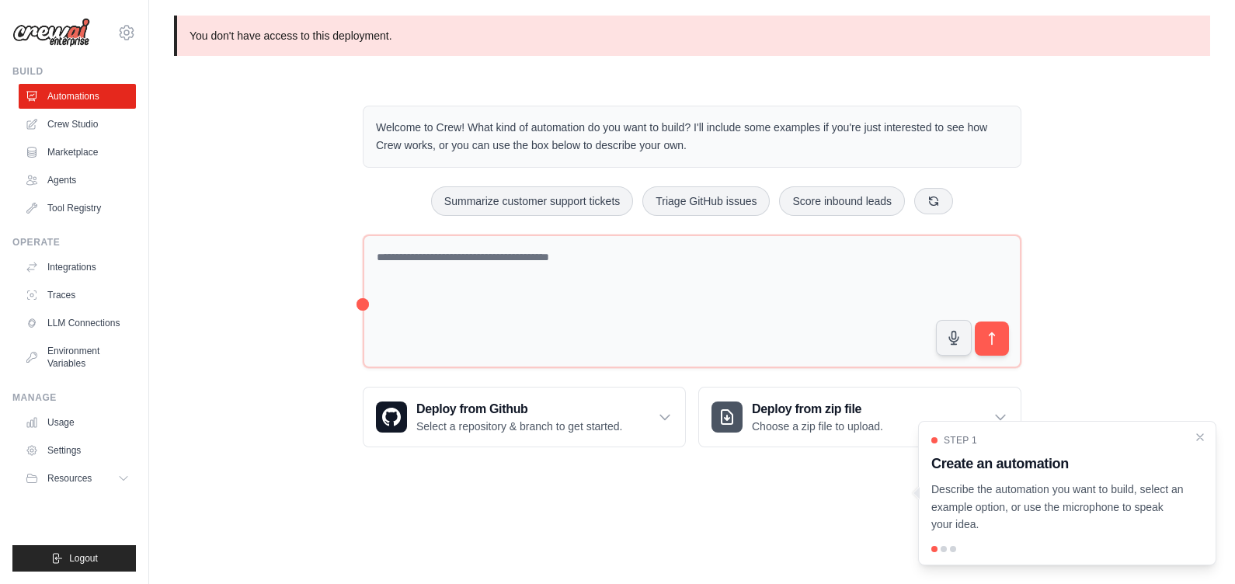
click at [284, 244] on div "Welcome to Crew! What kind of automation do you want to build? I'll include som…" at bounding box center [692, 277] width 1036 height 392
click at [81, 91] on link "Automations" at bounding box center [77, 96] width 117 height 25
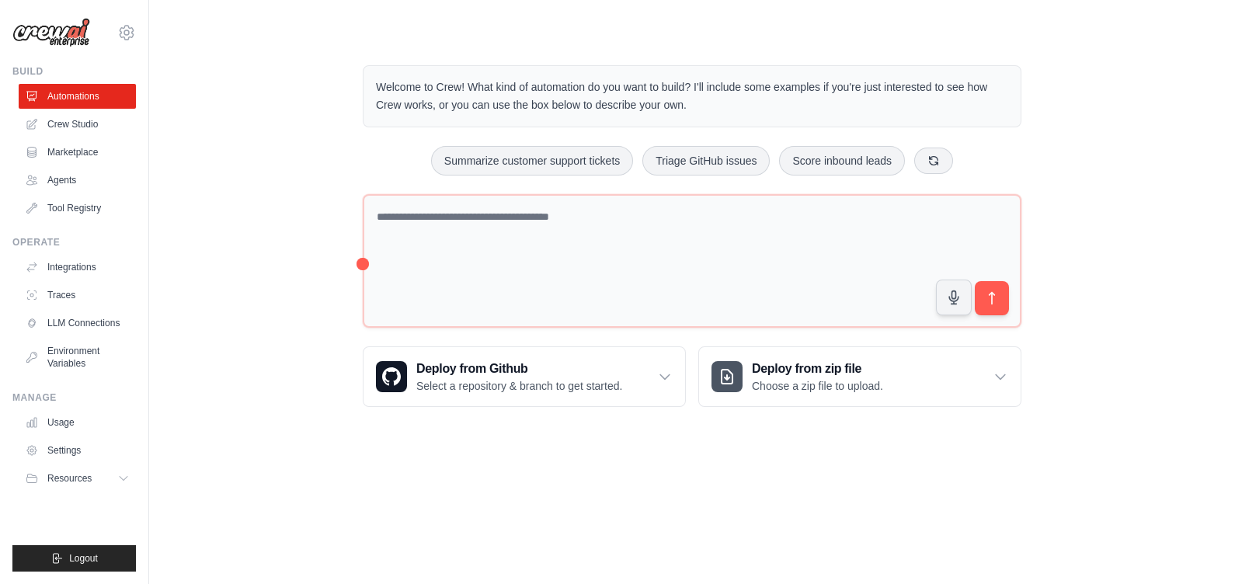
click at [777, 369] on h3 "Deploy from zip file" at bounding box center [817, 369] width 131 height 19
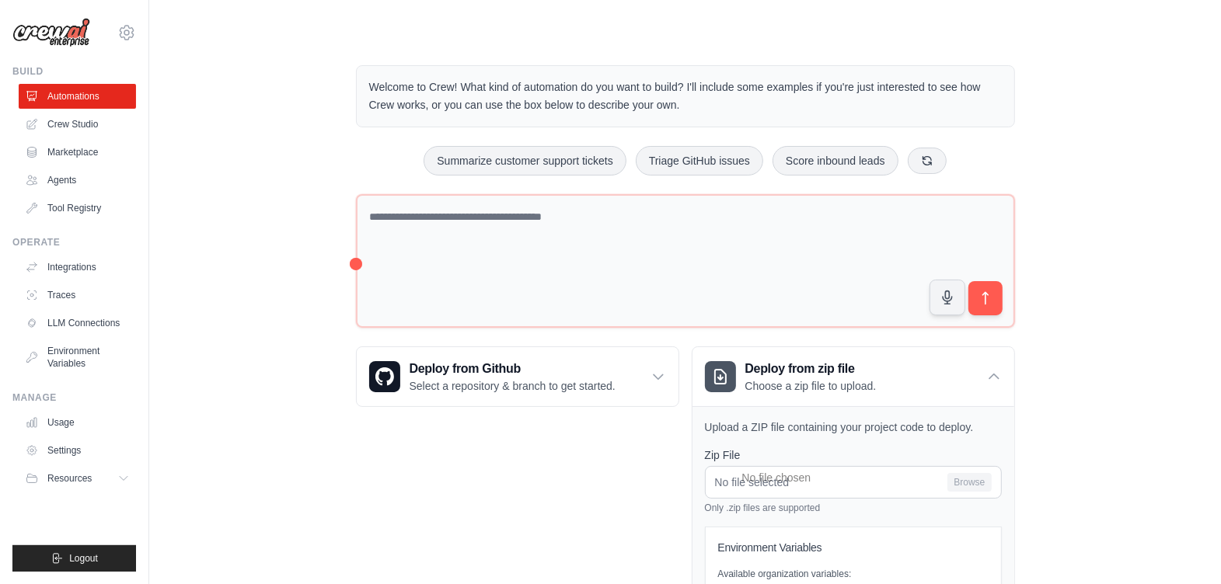
click at [946, 478] on h3 "Create an automation" at bounding box center [1044, 472] width 241 height 21
click at [966, 478] on h3 "Create an automation" at bounding box center [1044, 472] width 241 height 21
click at [818, 482] on input "No file selected Browse" at bounding box center [853, 482] width 297 height 33
type input "**********"
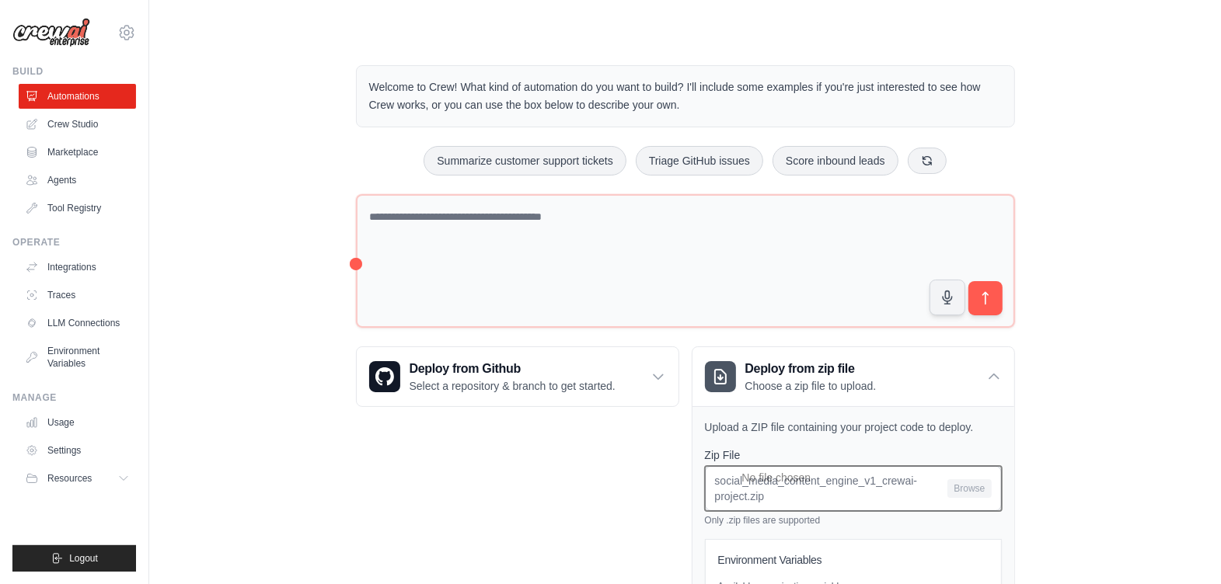
scroll to position [225, 0]
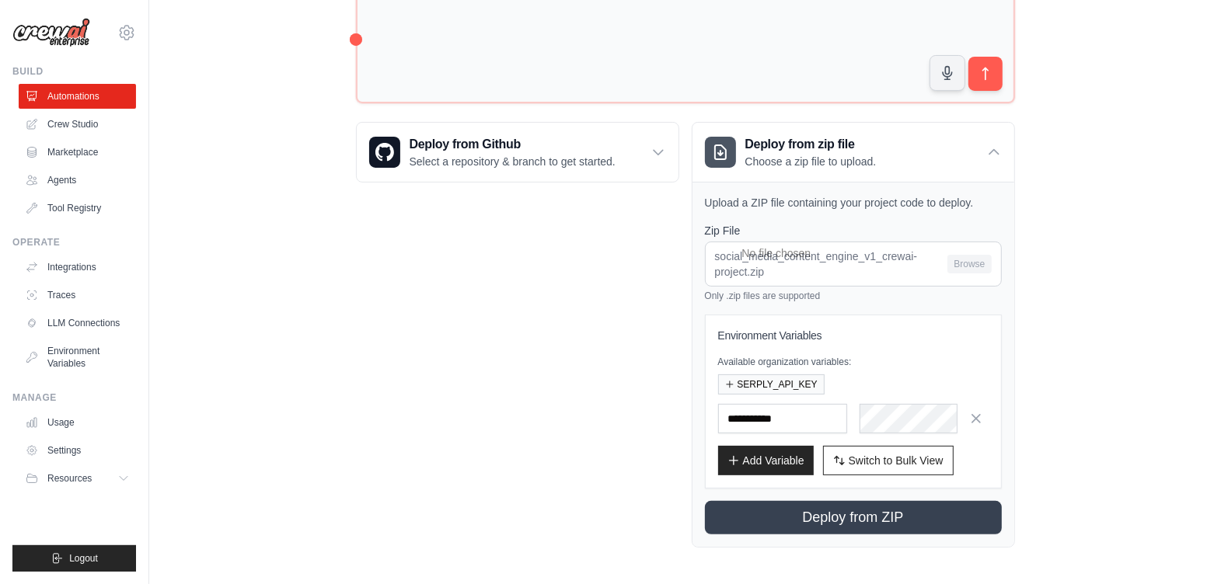
click at [831, 511] on button "Deploy from ZIP" at bounding box center [853, 517] width 297 height 33
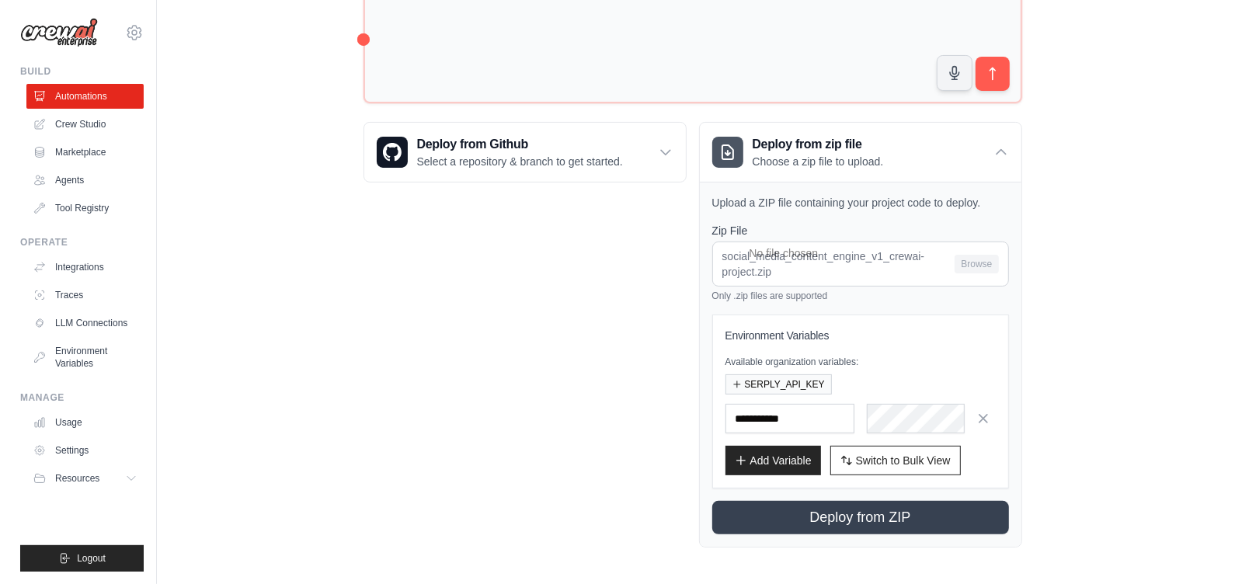
scroll to position [0, 0]
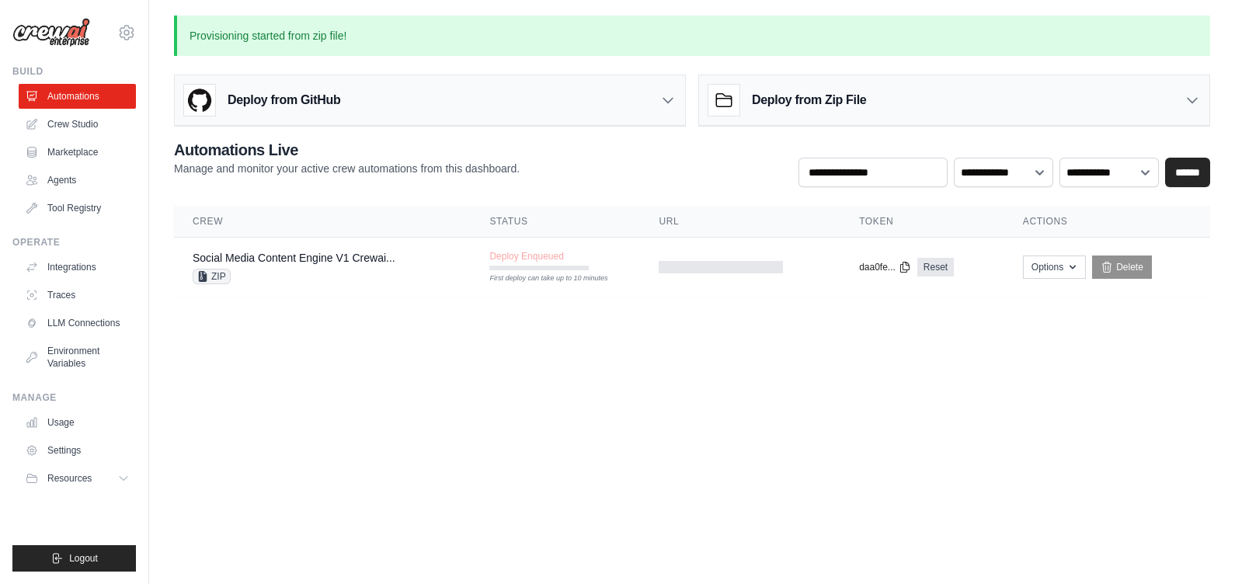
click at [560, 266] on div "First deploy can take up to 10 minutes" at bounding box center [538, 268] width 99 height 5
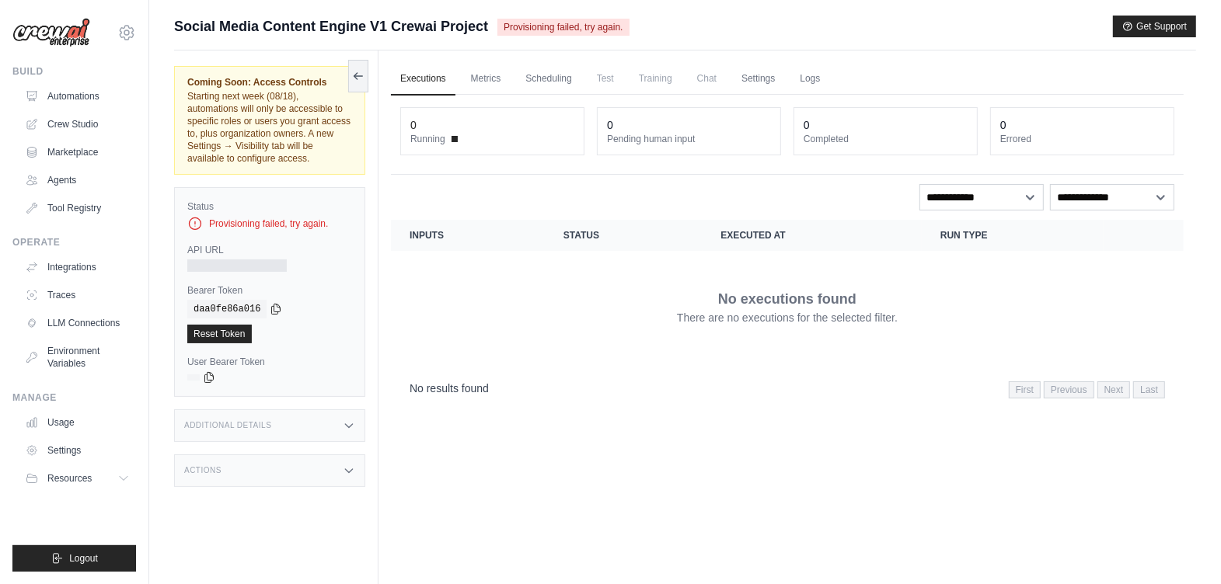
click at [449, 139] on dt "Running" at bounding box center [492, 139] width 164 height 12
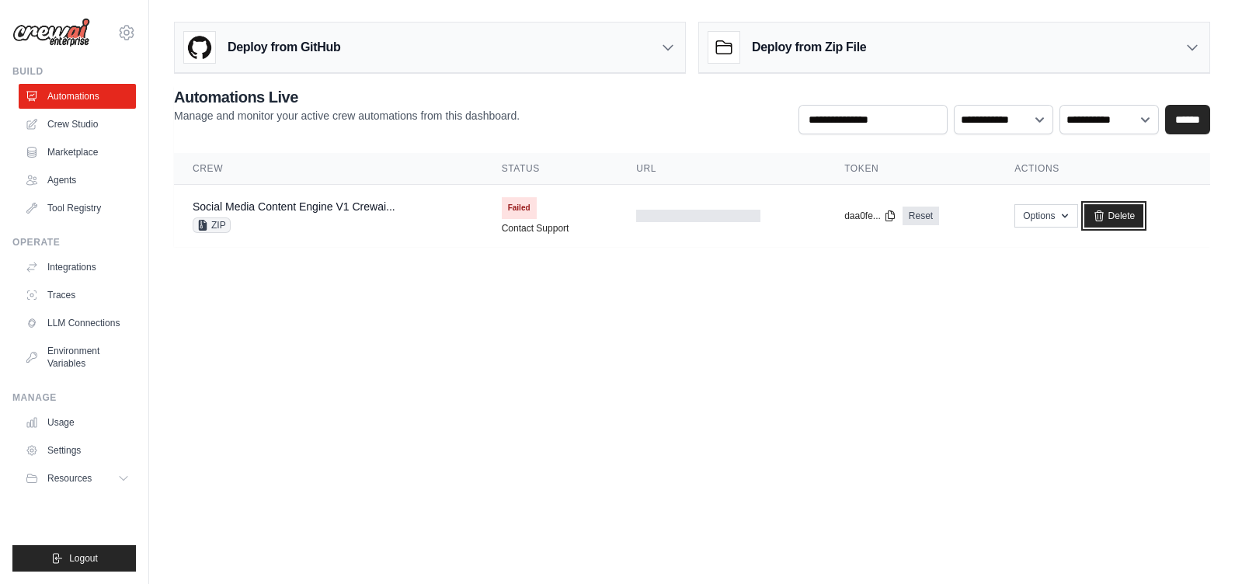
click at [1110, 211] on link "Delete" at bounding box center [1115, 215] width 60 height 23
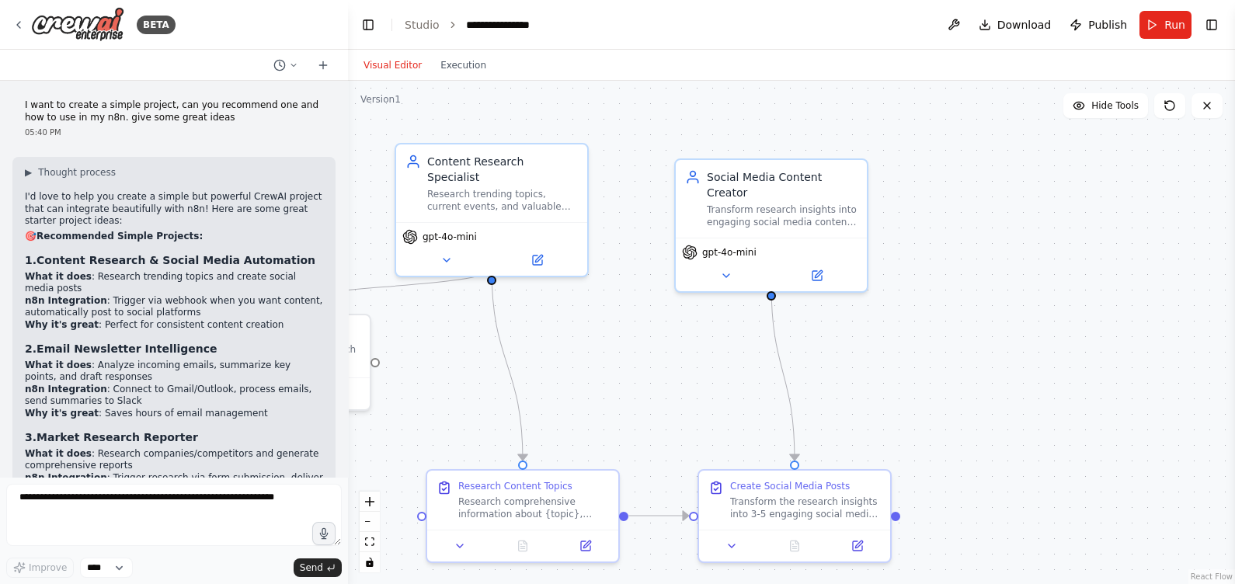
click at [1096, 19] on span "Publish" at bounding box center [1108, 25] width 39 height 16
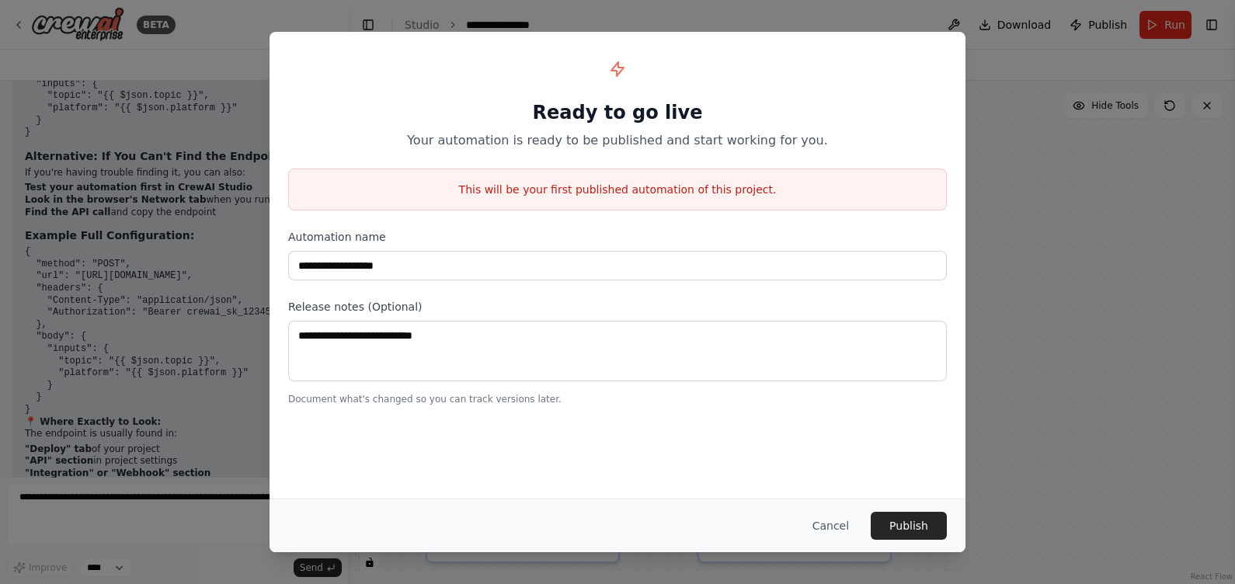
click at [926, 518] on button "Publish" at bounding box center [909, 526] width 76 height 28
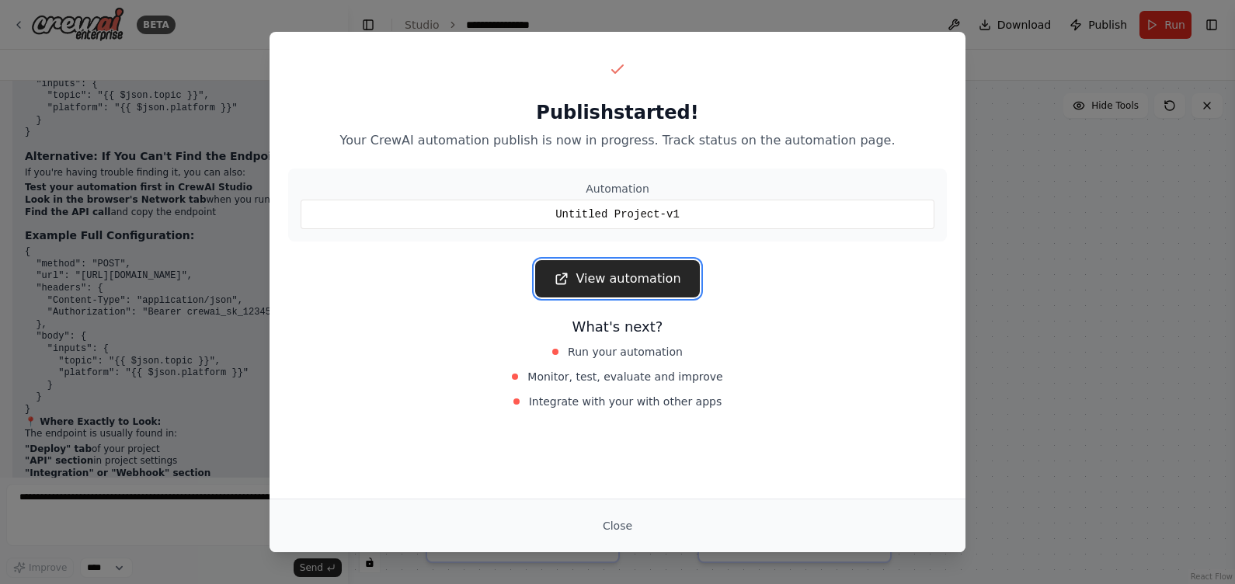
click at [638, 266] on link "View automation" at bounding box center [617, 278] width 164 height 37
click at [1018, 45] on div "Publish started! Your CrewAI automation publish is now in progress. Track statu…" at bounding box center [617, 292] width 1235 height 584
click at [611, 529] on button "Close" at bounding box center [617, 526] width 54 height 28
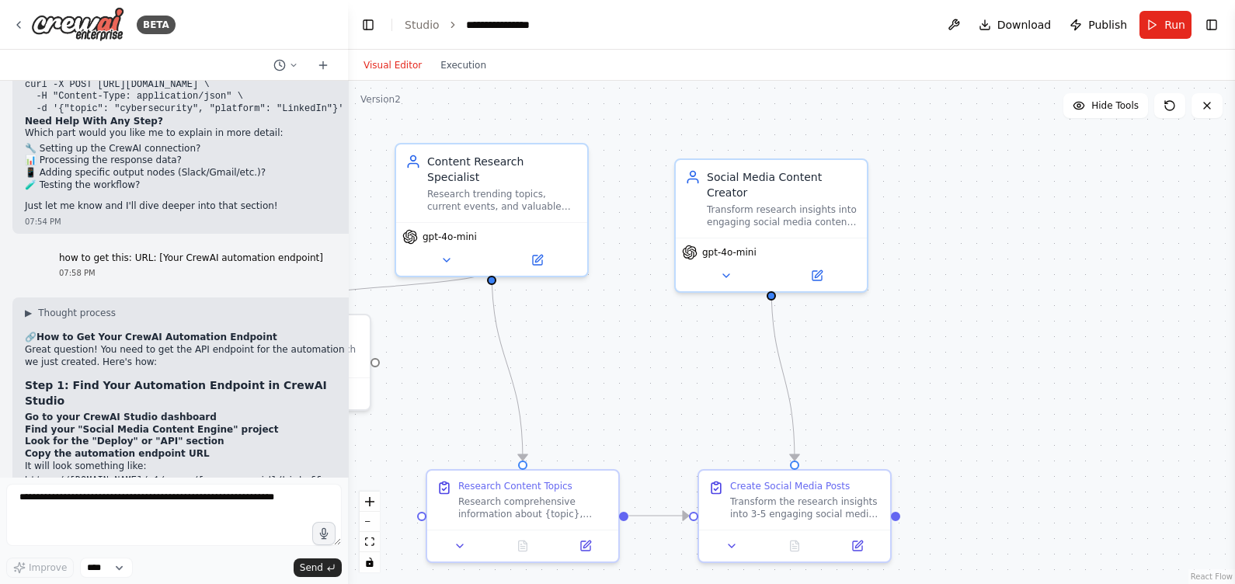
scroll to position [5750, 0]
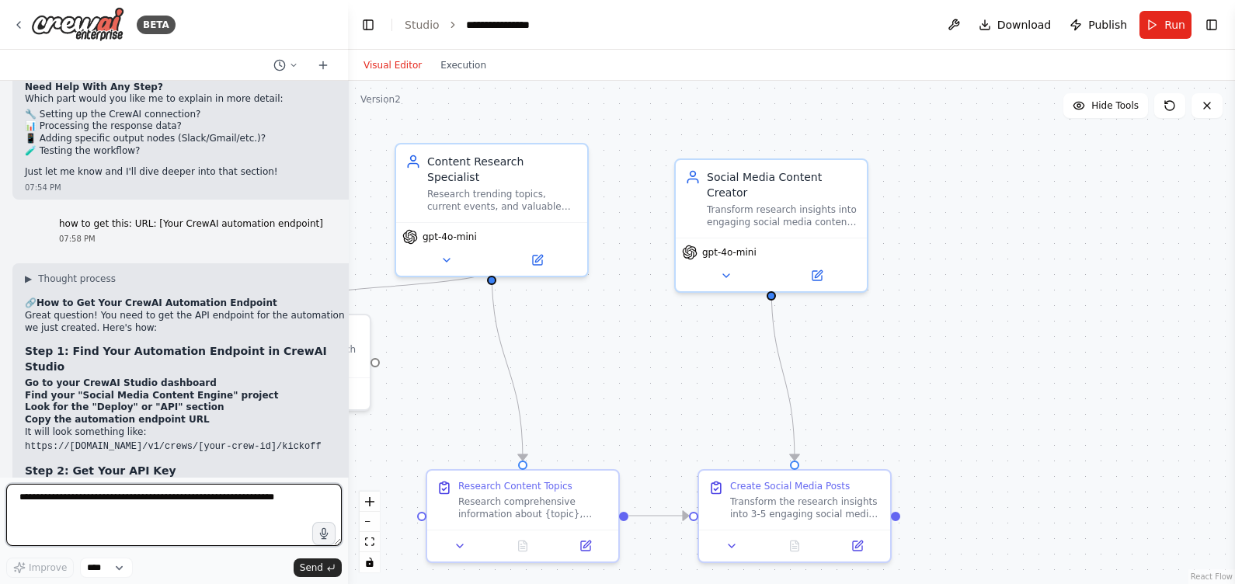
click at [232, 521] on textarea at bounding box center [174, 515] width 336 height 62
type textarea "**********"
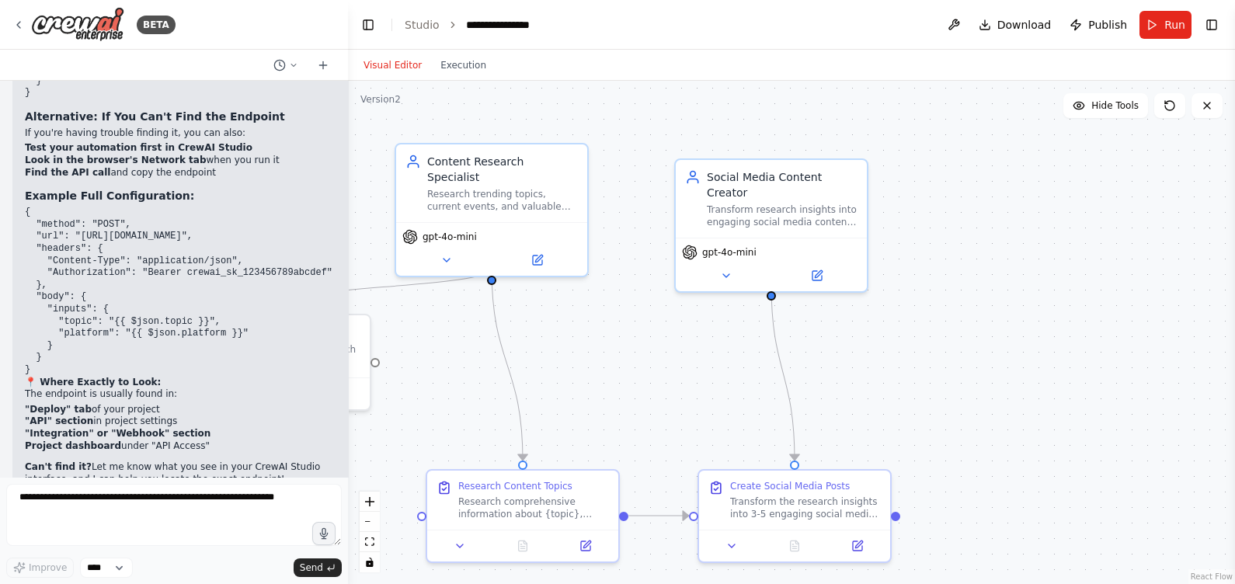
scroll to position [6425, 0]
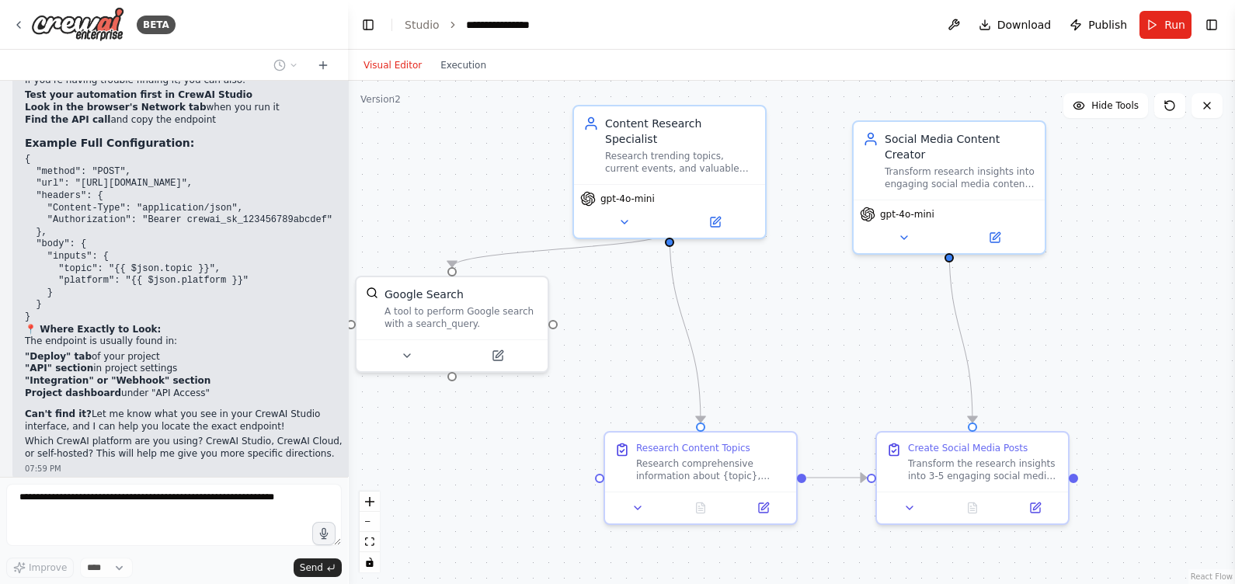
drag, startPoint x: 585, startPoint y: 132, endPoint x: 763, endPoint y: 94, distance: 182.0
click at [763, 94] on div ".deletable-edge-delete-btn { width: 20px; height: 20px; border: 0px solid #ffff…" at bounding box center [791, 332] width 887 height 503
drag, startPoint x: 472, startPoint y: 254, endPoint x: 472, endPoint y: 284, distance: 29.5
drag, startPoint x: 472, startPoint y: 284, endPoint x: 397, endPoint y: 235, distance: 89.9
click at [397, 235] on div ".deletable-edge-delete-btn { width: 20px; height: 20px; border: 0px solid #ffff…" at bounding box center [791, 332] width 887 height 503
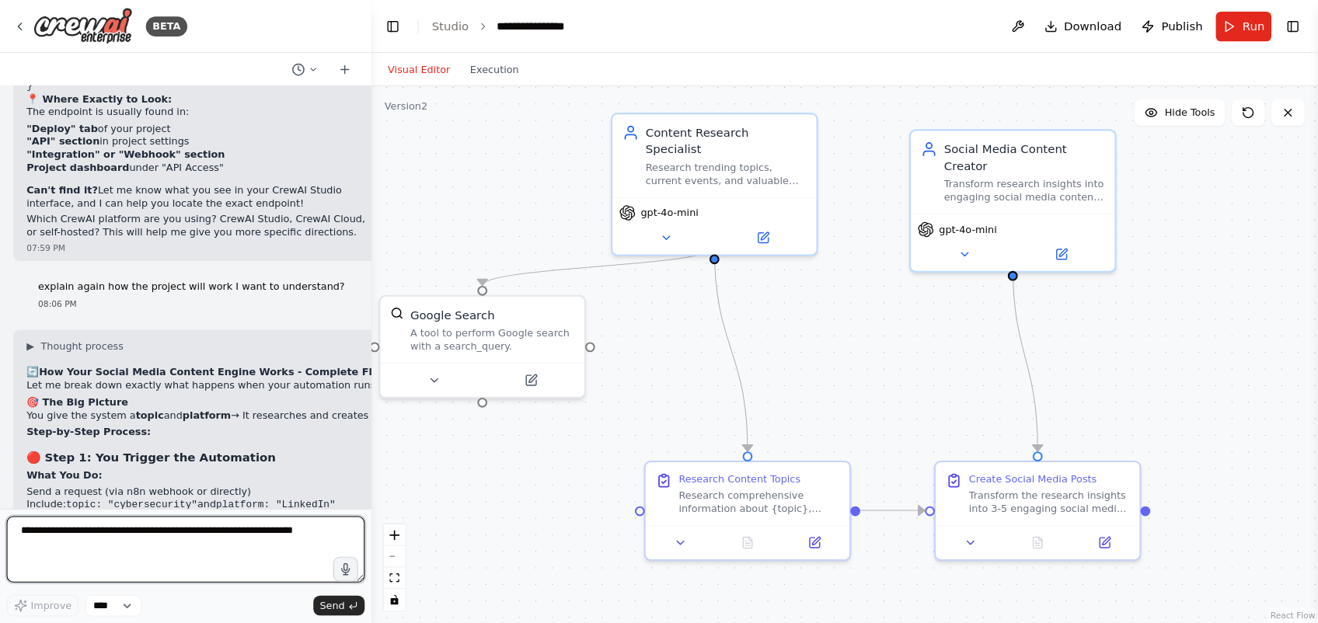
scroll to position [6652, 0]
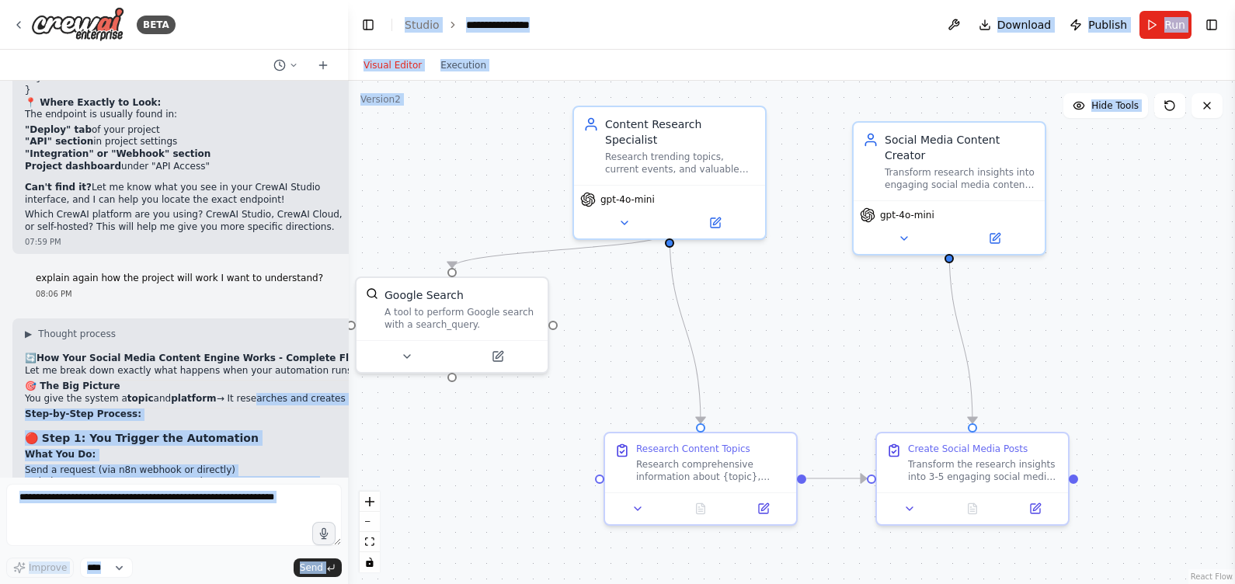
drag, startPoint x: 238, startPoint y: 287, endPoint x: 357, endPoint y: 291, distance: 119.7
click at [358, 291] on div "BETA I want to create a simple project, can you recommend one and how to use in…" at bounding box center [617, 292] width 1235 height 584
drag, startPoint x: 357, startPoint y: 291, endPoint x: 263, endPoint y: 294, distance: 94.0
click at [263, 393] on p "You give the system a topic and platform → It researches and creates ready-to-p…" at bounding box center [313, 399] width 577 height 12
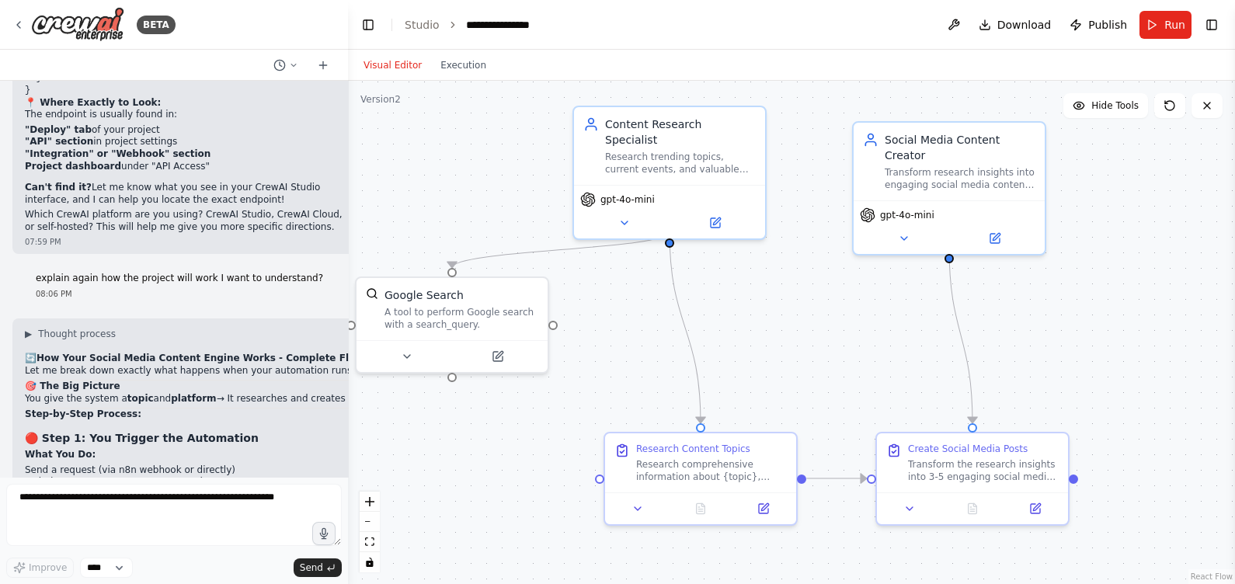
drag, startPoint x: 1140, startPoint y: 0, endPoint x: 293, endPoint y: 71, distance: 849.8
click at [293, 71] on button at bounding box center [285, 65] width 37 height 19
click at [239, 148] on div at bounding box center [174, 292] width 348 height 584
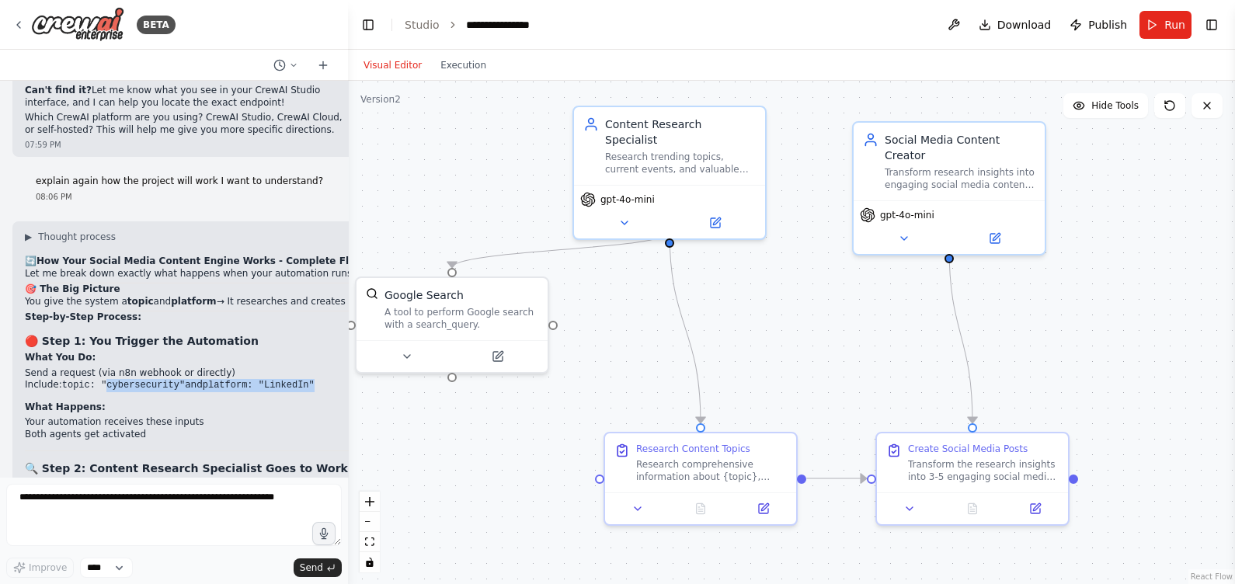
drag, startPoint x: 100, startPoint y: 277, endPoint x: 305, endPoint y: 277, distance: 205.1
click at [305, 379] on li "Include: topic: "cybersecurity" and platform: "LinkedIn"" at bounding box center [313, 385] width 577 height 13
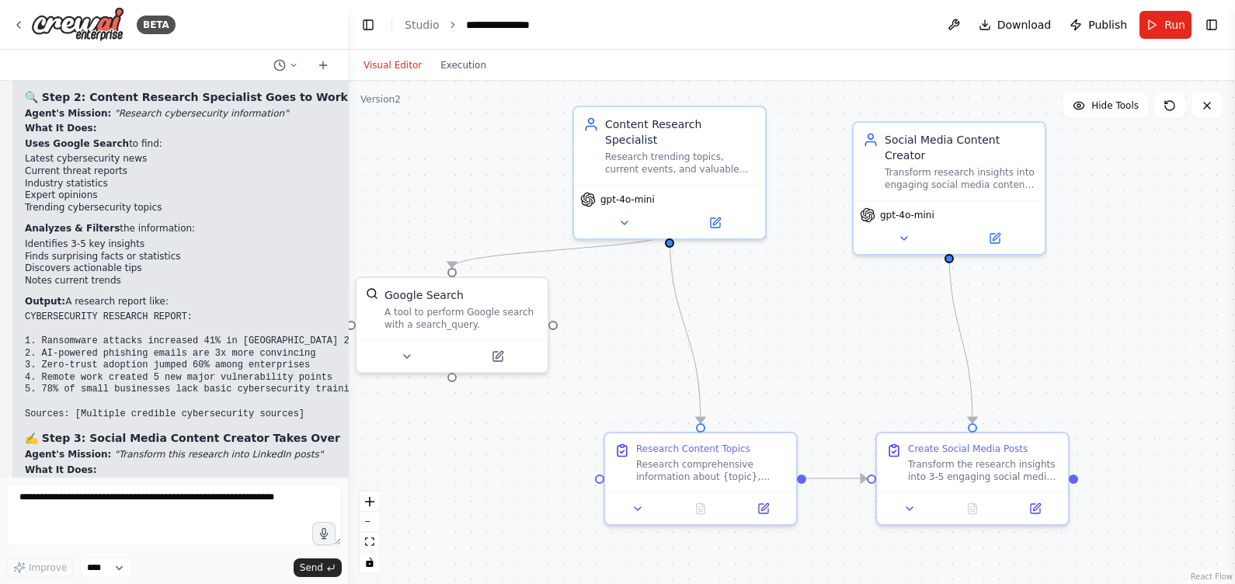
scroll to position [7138, 0]
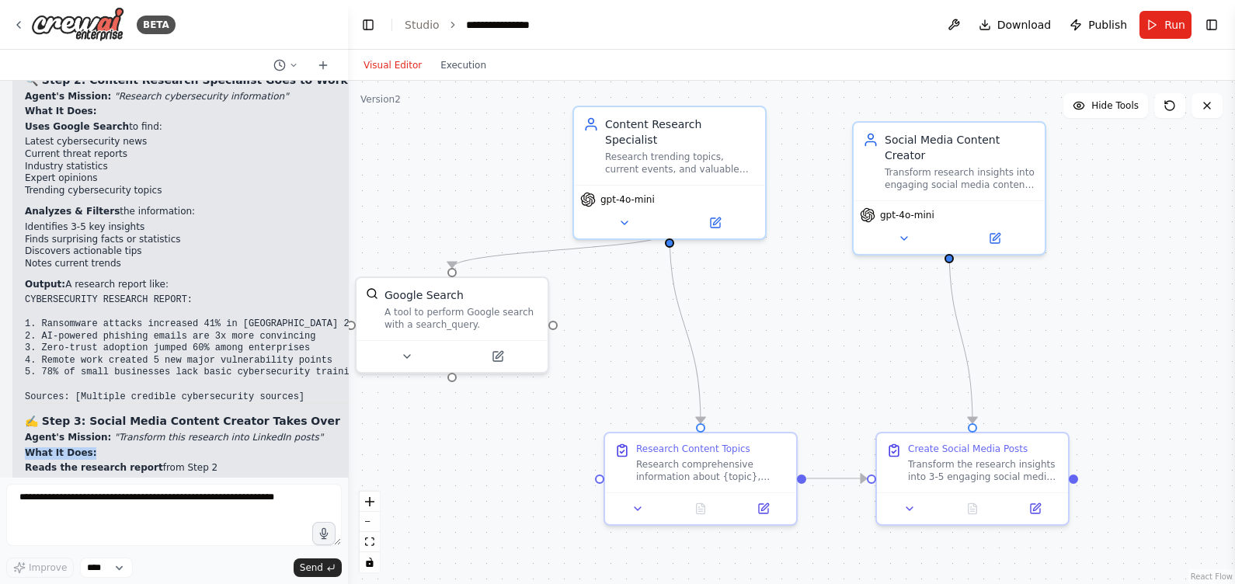
drag, startPoint x: 20, startPoint y: 339, endPoint x: 115, endPoint y: 347, distance: 95.1
drag, startPoint x: 115, startPoint y: 347, endPoint x: 242, endPoint y: 363, distance: 128.5
click at [242, 462] on p "Reads the research report from Step 2" at bounding box center [313, 468] width 577 height 12
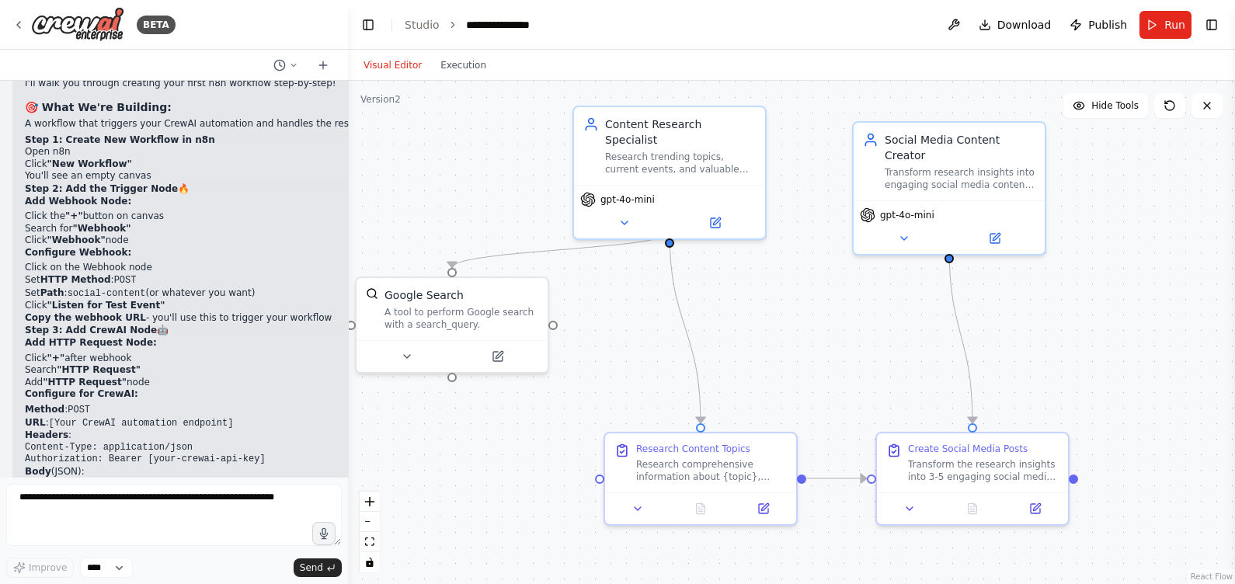
scroll to position [4321, 0]
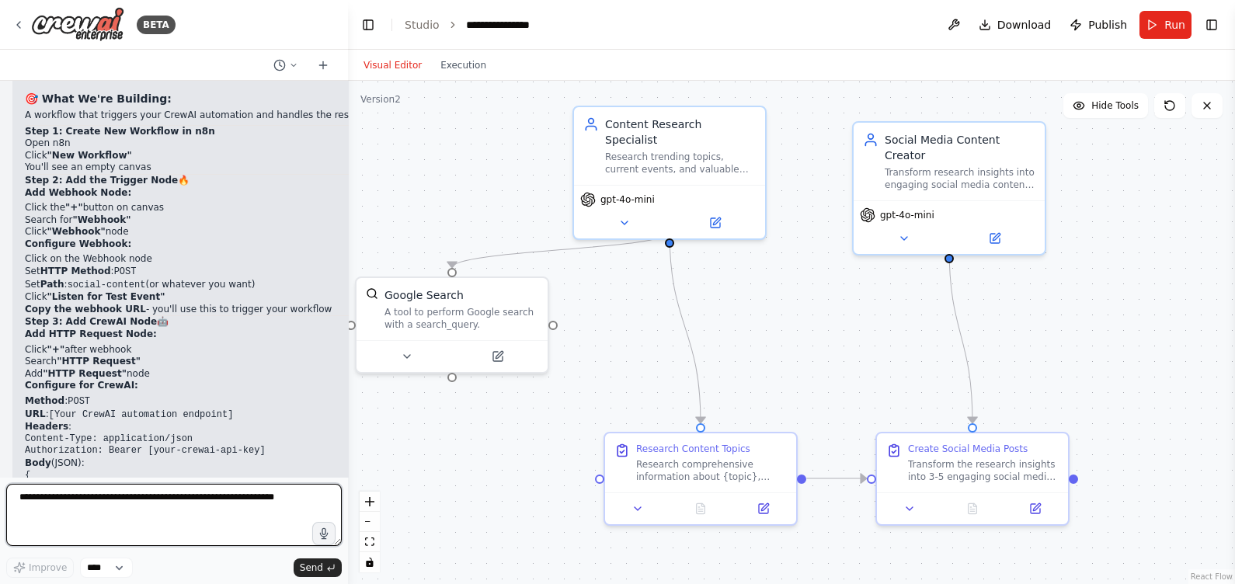
click at [149, 506] on textarea at bounding box center [174, 515] width 336 height 62
paste textarea "**********"
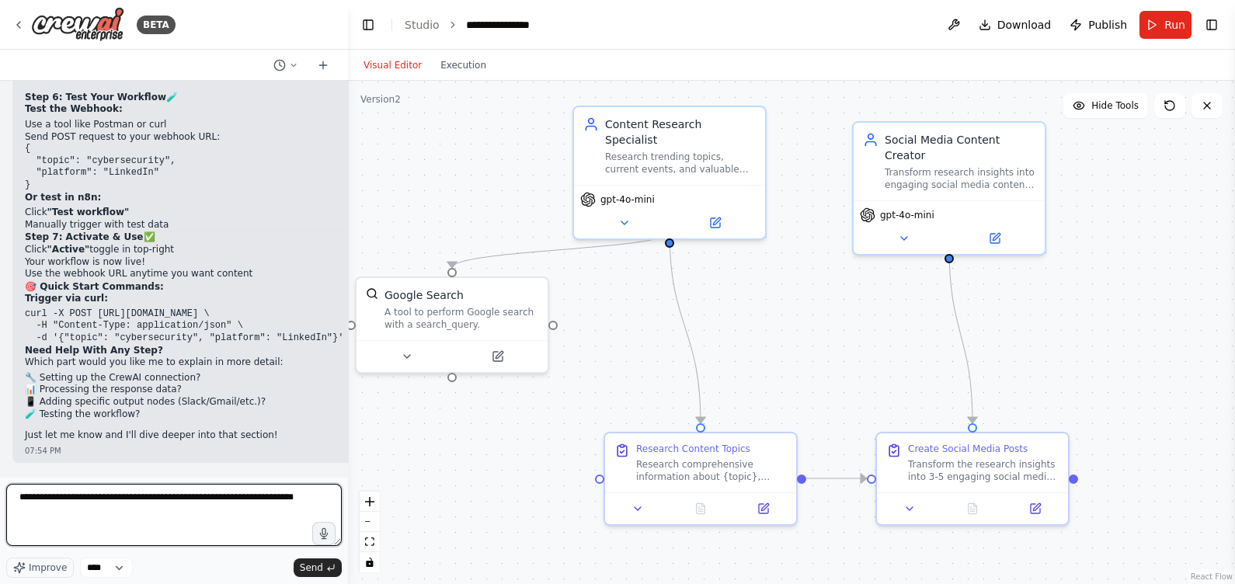
scroll to position [5681, 0]
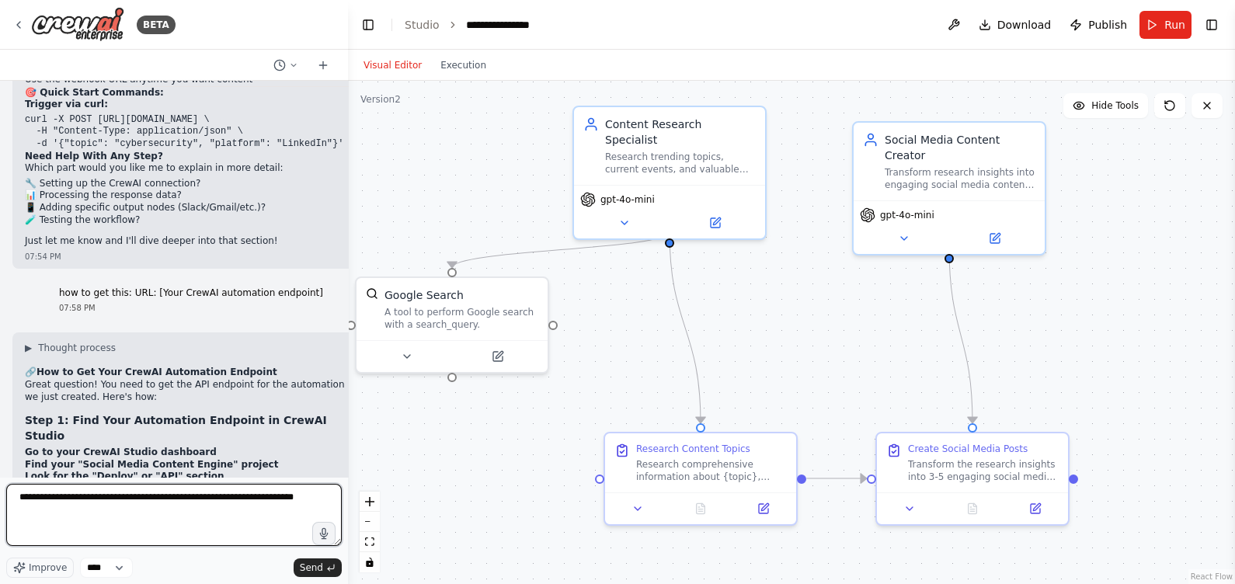
type textarea "**********"
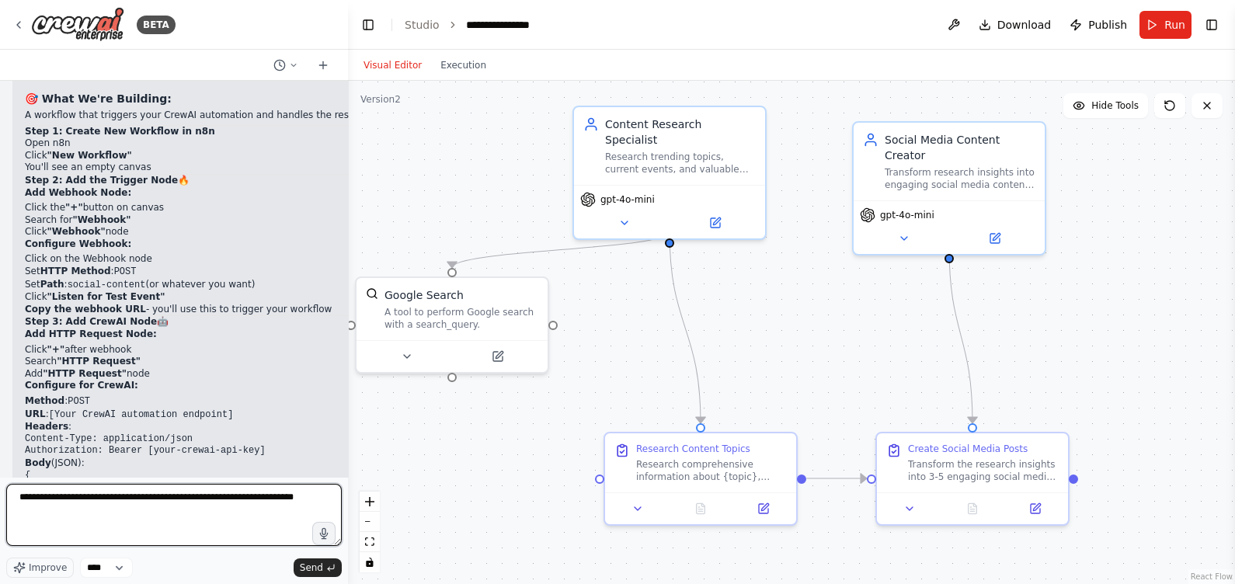
scroll to position [4419, 0]
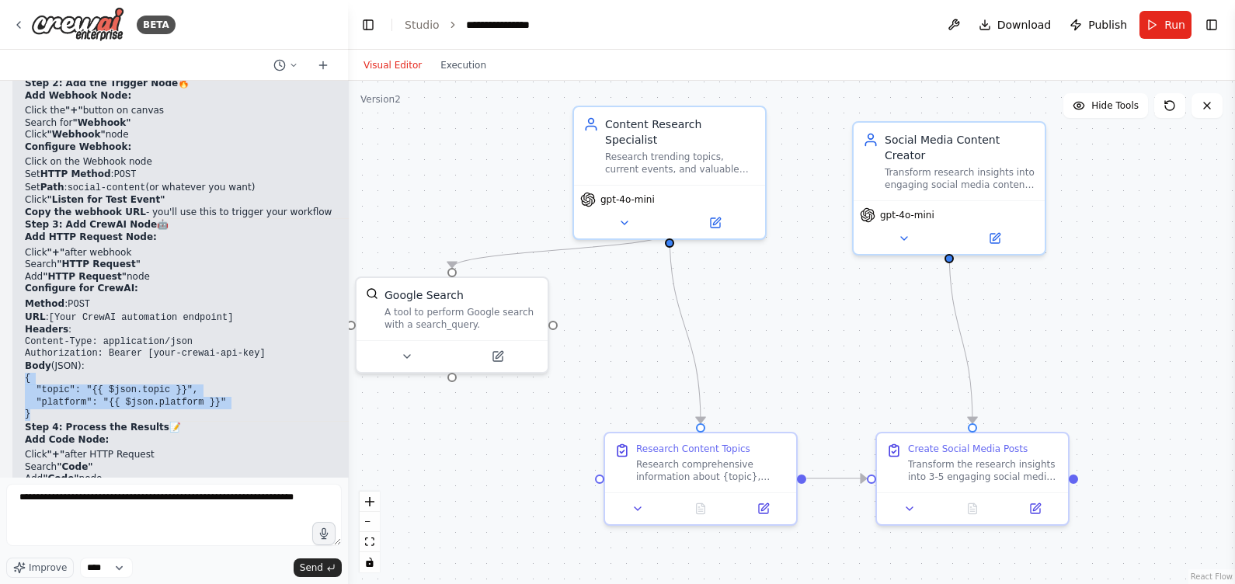
drag, startPoint x: 23, startPoint y: 284, endPoint x: 51, endPoint y: 329, distance: 52.6
copy code "{ "topic": "{{ $json.topic }}", "platform": "{{ $json.platform }}" }"
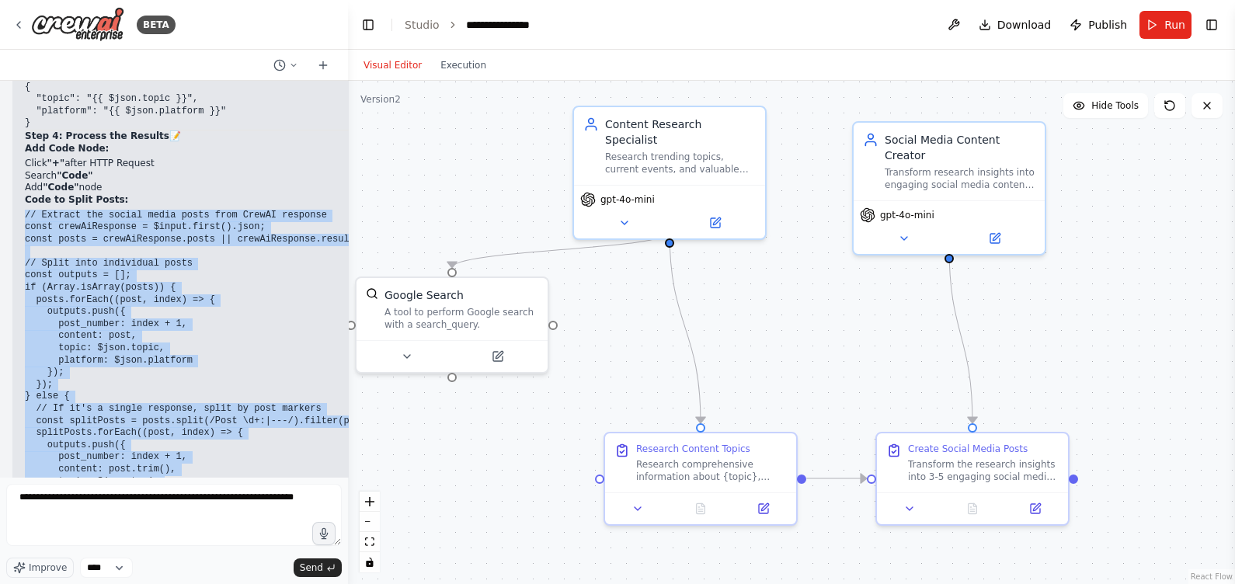
scroll to position [4807, 0]
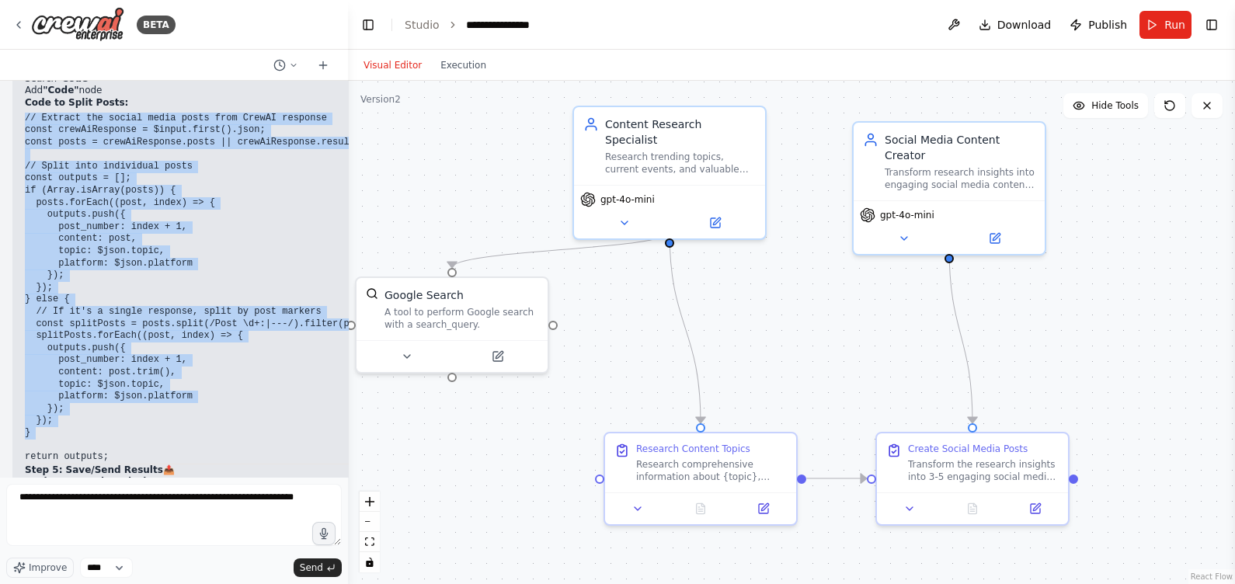
drag, startPoint x: 25, startPoint y: 316, endPoint x: 138, endPoint y: 349, distance: 118.0
click at [138, 349] on div "▶ Thought process 📋 Complete n8n Setup Guide for Beginners I'll walk you throug…" at bounding box center [225, 340] width 427 height 1605
copy code "// Extract the social media posts from CrewAI response const crewAiResponse = $…"
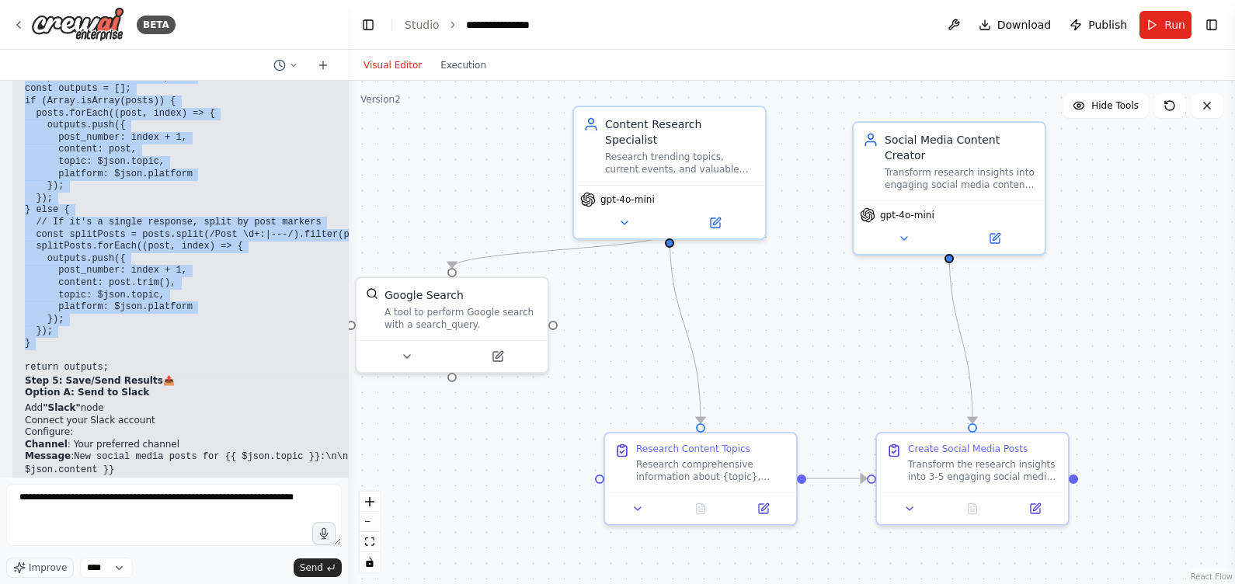
scroll to position [4904, 0]
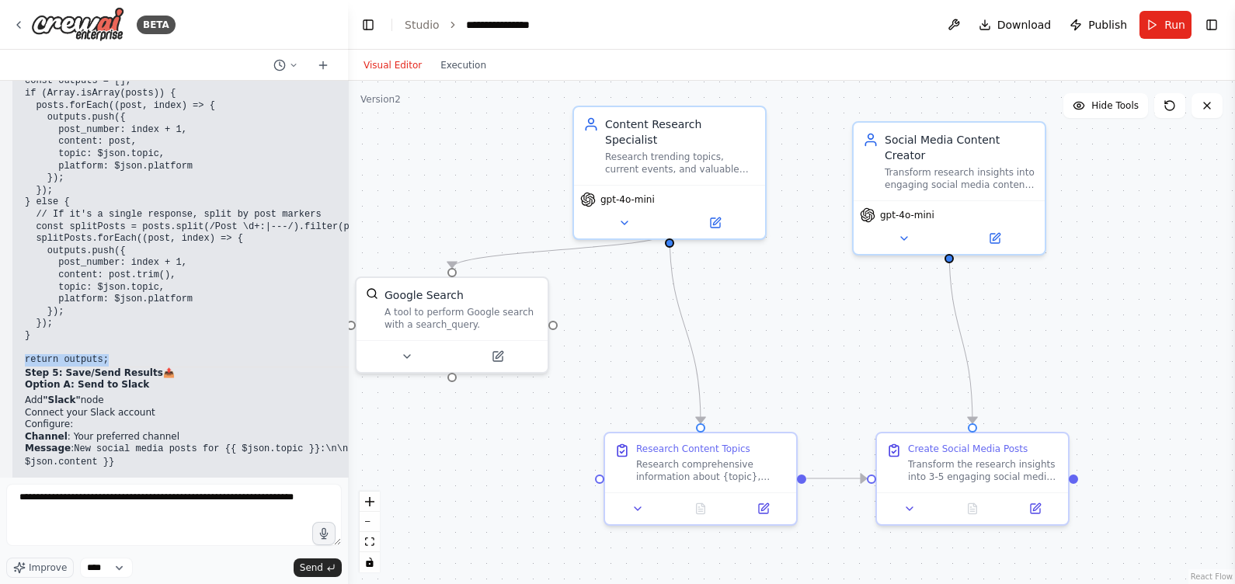
drag, startPoint x: 122, startPoint y: 264, endPoint x: 23, endPoint y: 264, distance: 99.5
click at [23, 264] on div "▶ Thought process 📋 Complete n8n Setup Guide for Beginners I'll walk you throug…" at bounding box center [225, 243] width 427 height 1605
drag, startPoint x: 23, startPoint y: 264, endPoint x: 38, endPoint y: 264, distance: 15.5
copy code "return outputs;"
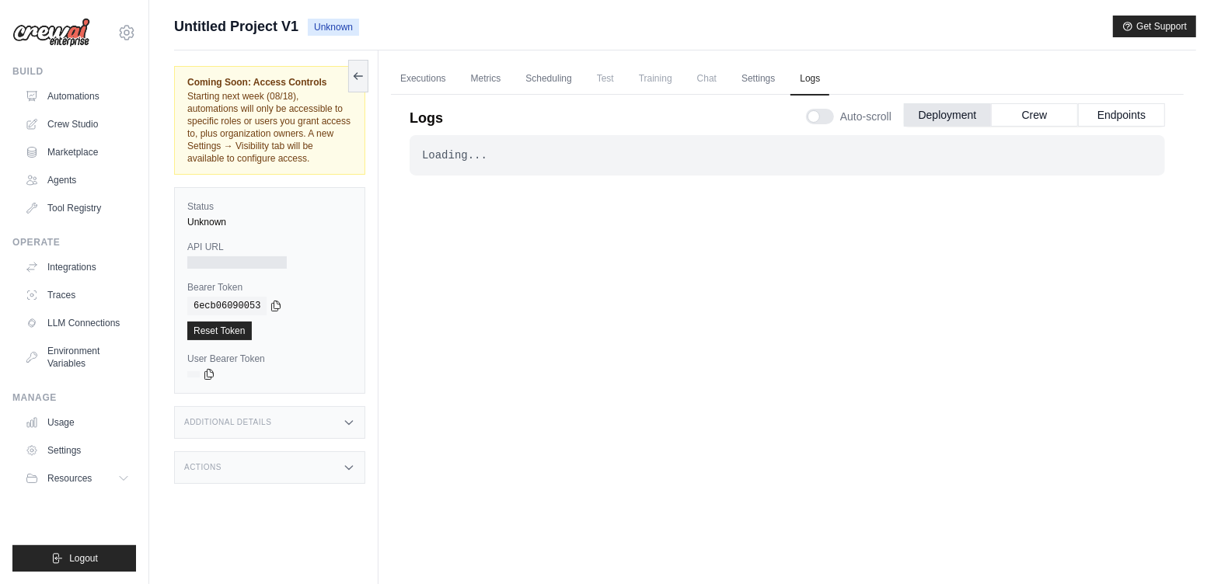
click at [585, 312] on div "Loading... . . ." at bounding box center [786, 355] width 755 height 441
click at [431, 82] on link "Executions" at bounding box center [423, 79] width 64 height 33
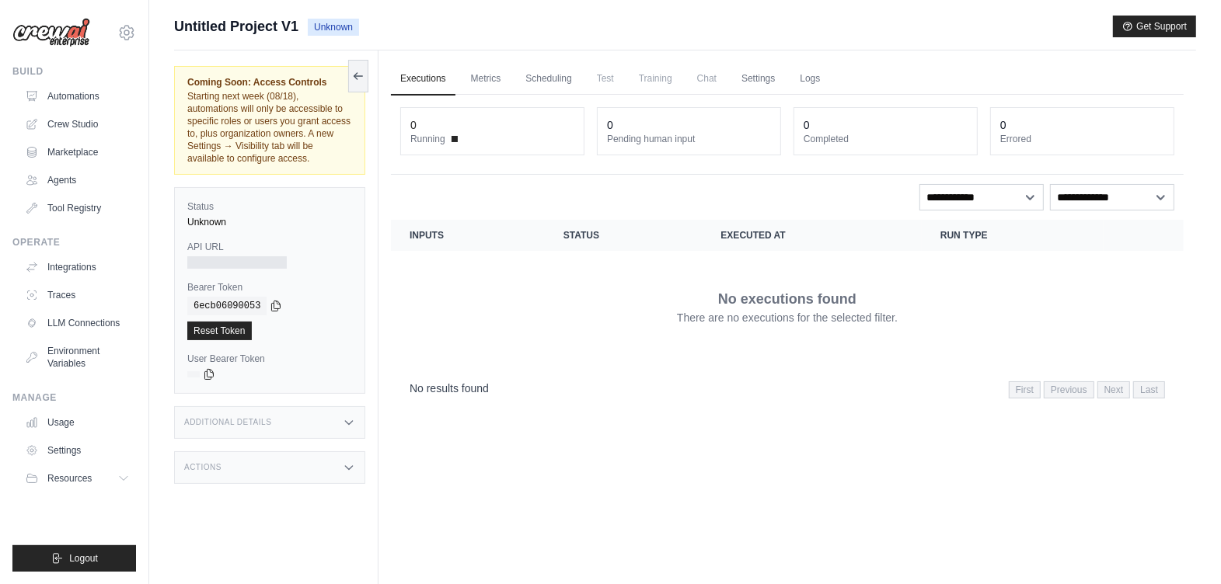
click at [482, 86] on link "Metrics" at bounding box center [486, 79] width 49 height 33
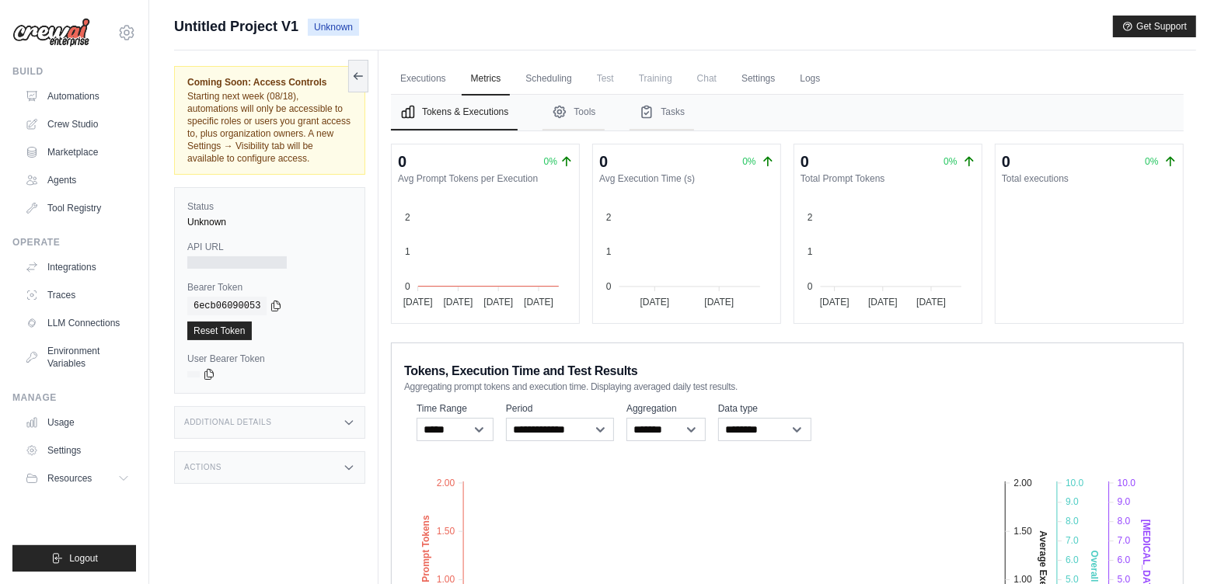
click at [540, 83] on link "Scheduling" at bounding box center [548, 79] width 64 height 33
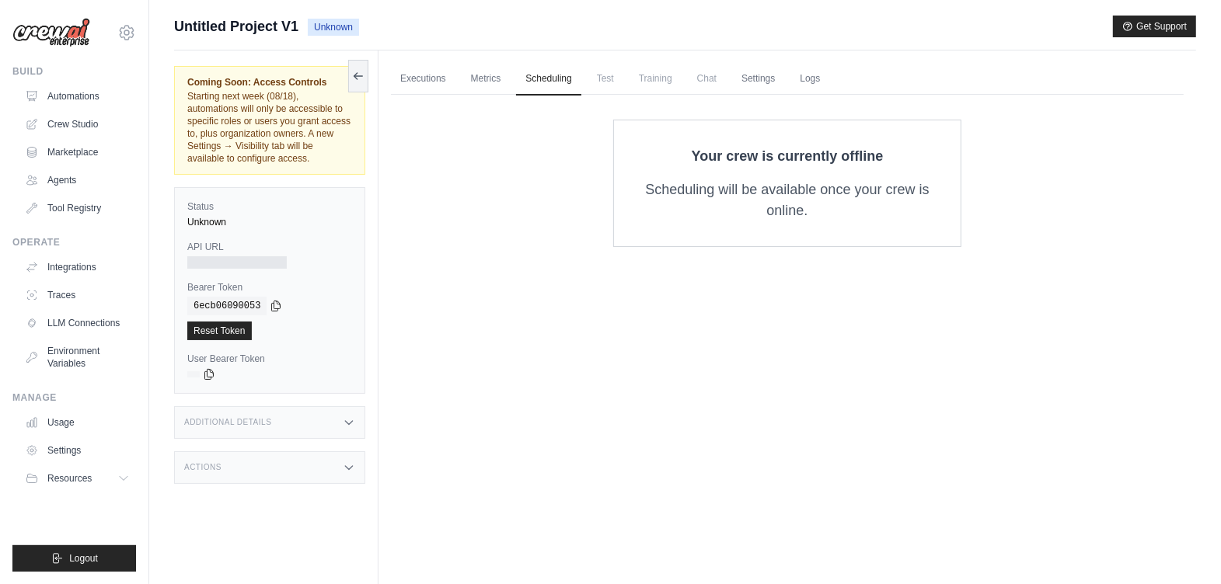
click at [608, 77] on span "Test" at bounding box center [605, 78] width 36 height 31
click at [767, 81] on link "Settings" at bounding box center [758, 79] width 52 height 33
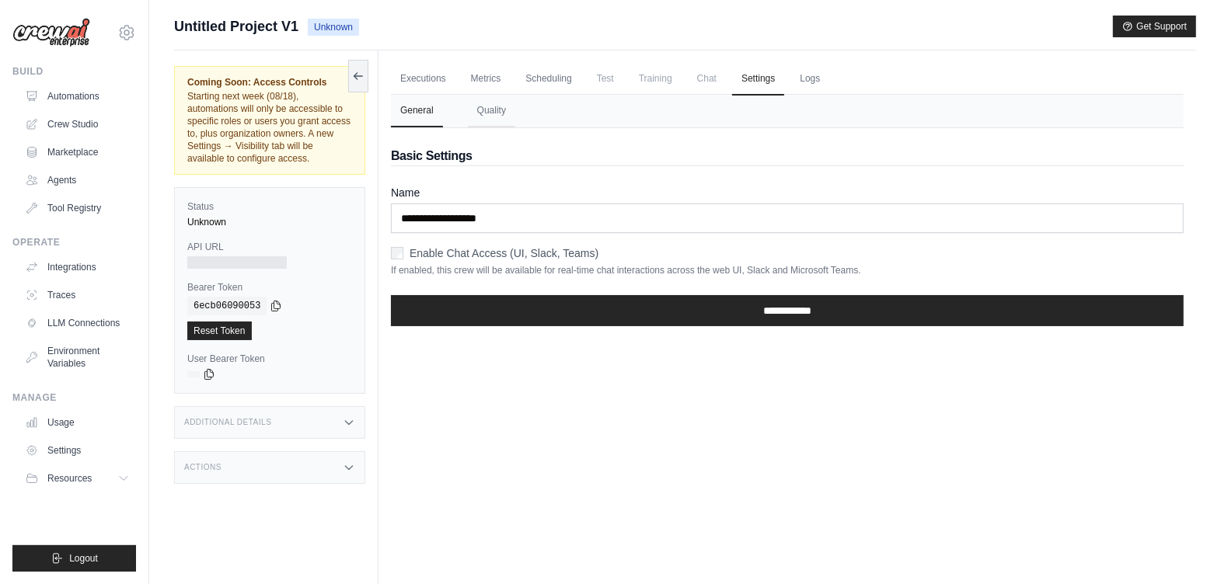
click at [811, 85] on link "Logs" at bounding box center [809, 79] width 39 height 33
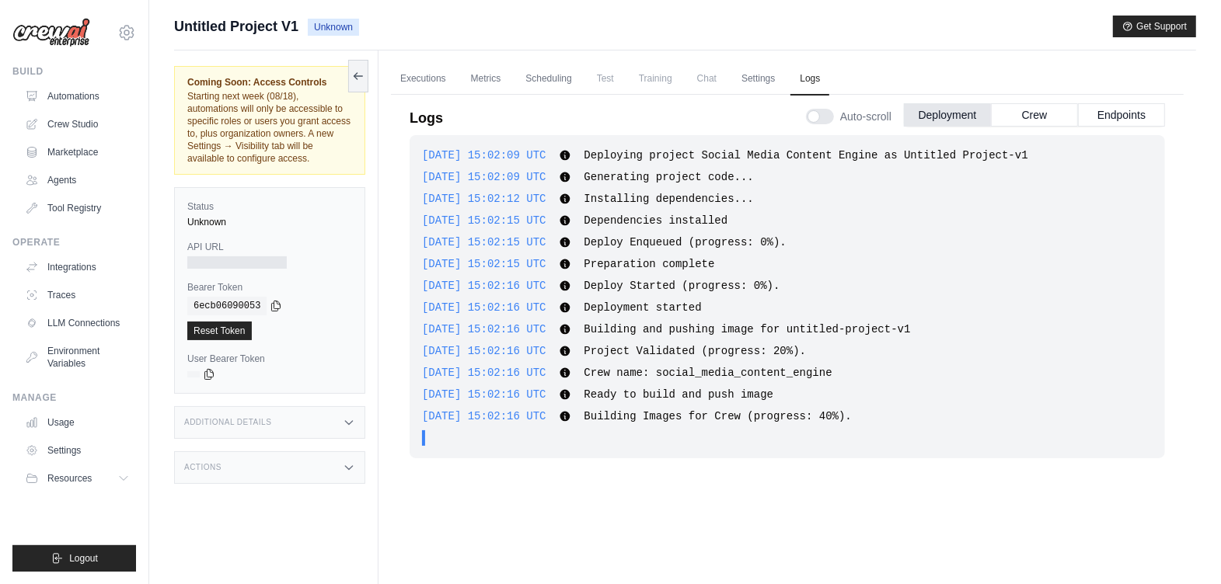
click at [754, 75] on link "Settings" at bounding box center [758, 79] width 52 height 33
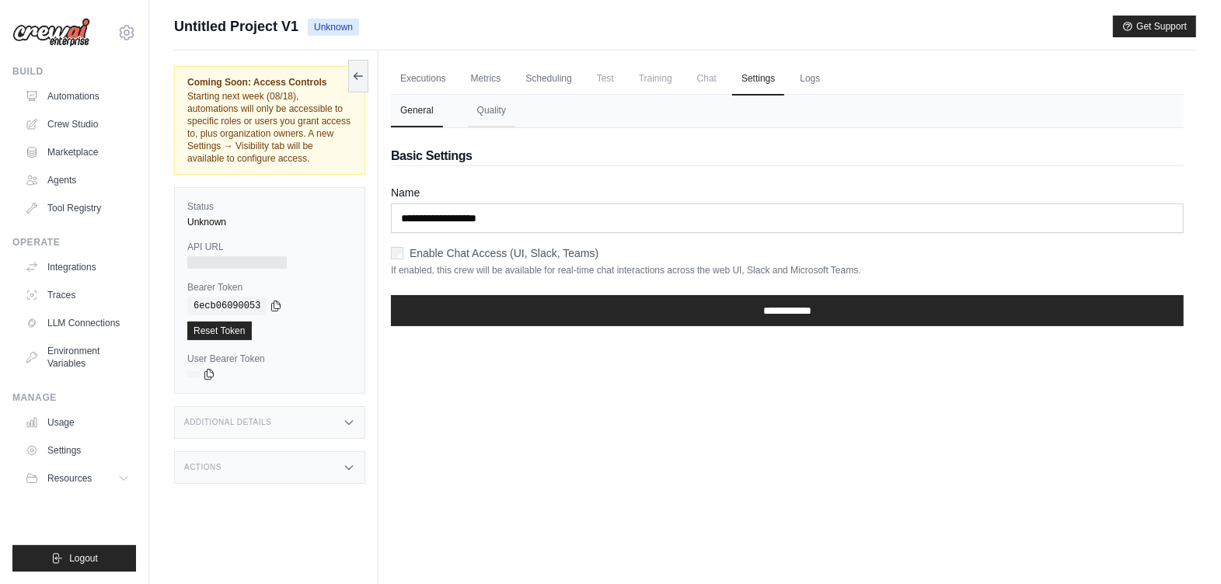
click at [804, 76] on link "Logs" at bounding box center [809, 79] width 39 height 33
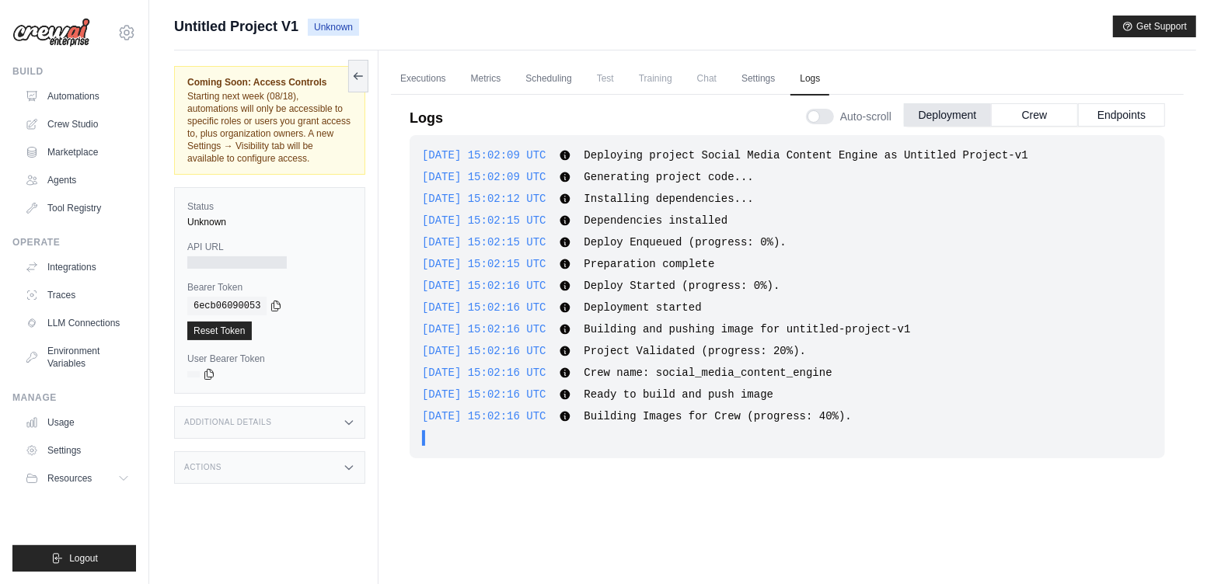
click at [647, 188] on div "2025-08-11 15:02:09 UTC Deploying project Social Media Content Engine as Untitl…" at bounding box center [786, 296] width 755 height 323
click at [861, 114] on span "Auto-scroll" at bounding box center [865, 117] width 51 height 16
click at [1031, 115] on button "Crew" at bounding box center [1034, 114] width 87 height 23
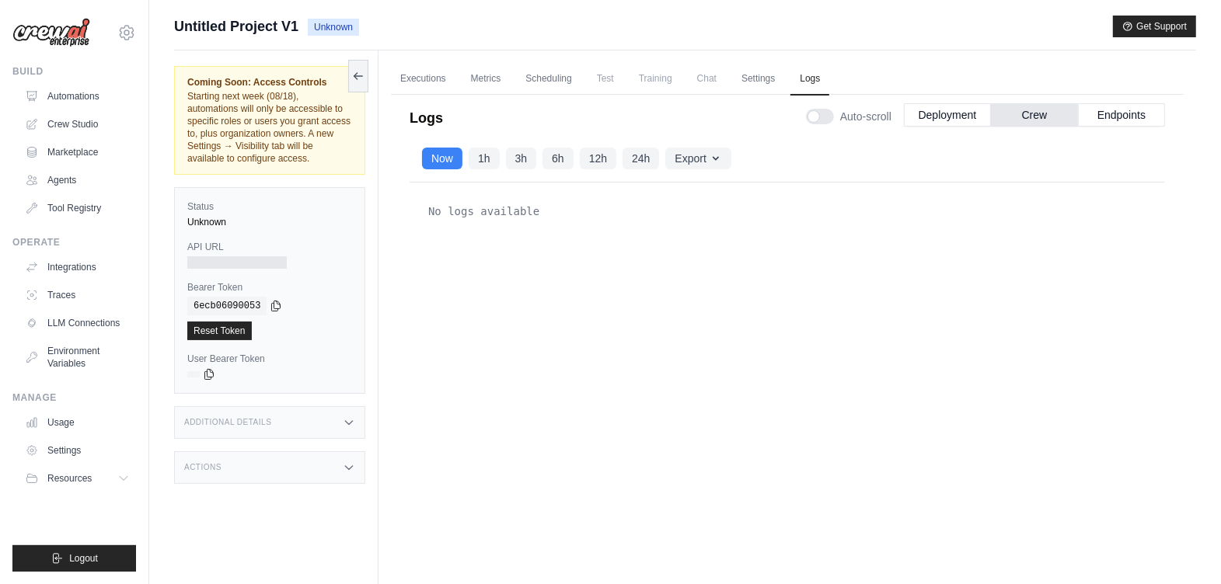
click at [1114, 110] on button "Endpoints" at bounding box center [1121, 114] width 87 height 23
click at [928, 111] on button "Deployment" at bounding box center [947, 114] width 87 height 23
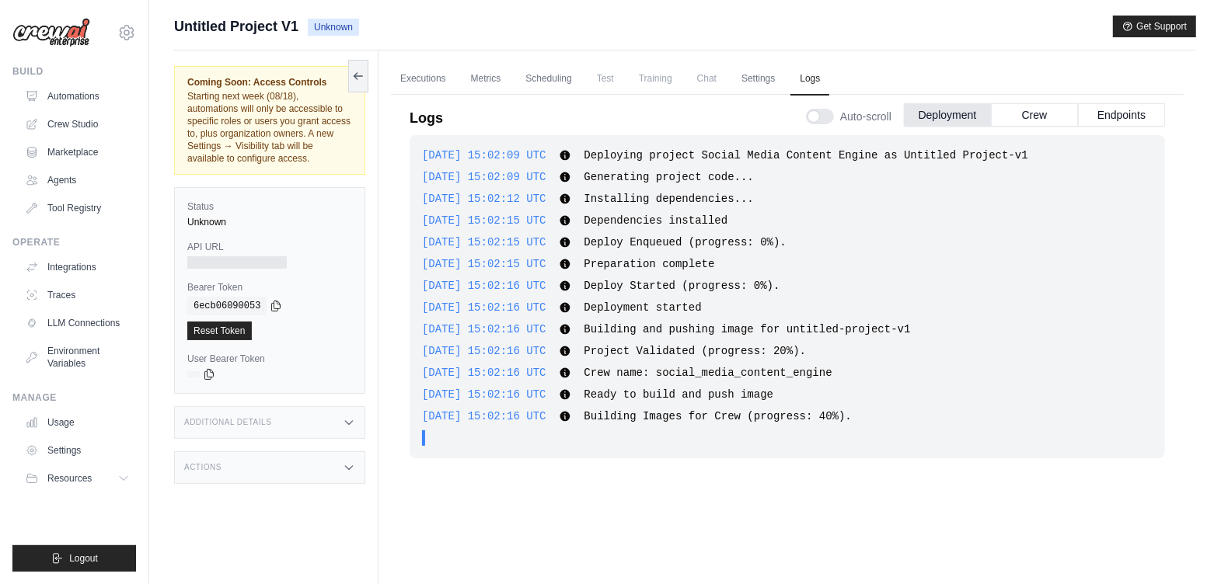
click at [413, 79] on link "Executions" at bounding box center [423, 79] width 64 height 33
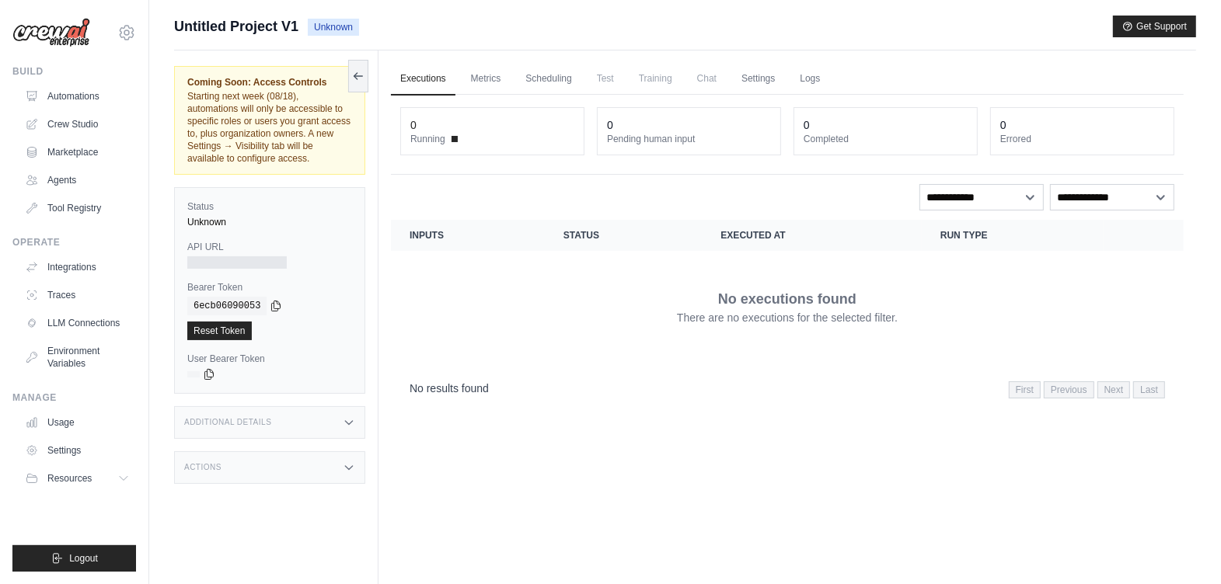
click at [482, 77] on link "Metrics" at bounding box center [486, 79] width 49 height 33
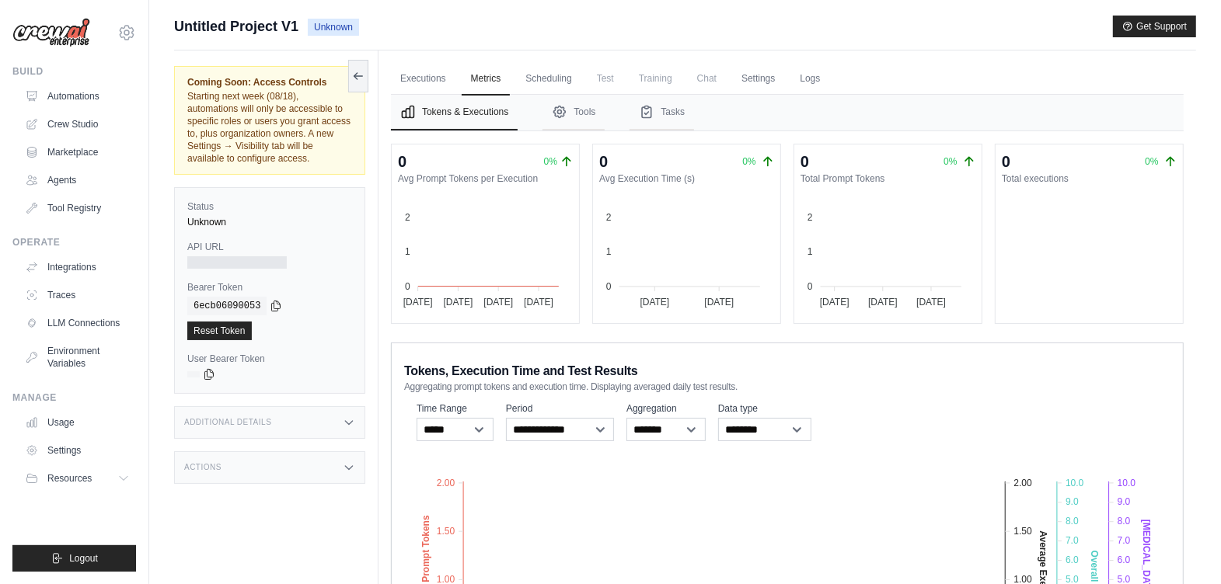
click at [433, 70] on link "Executions" at bounding box center [423, 79] width 64 height 33
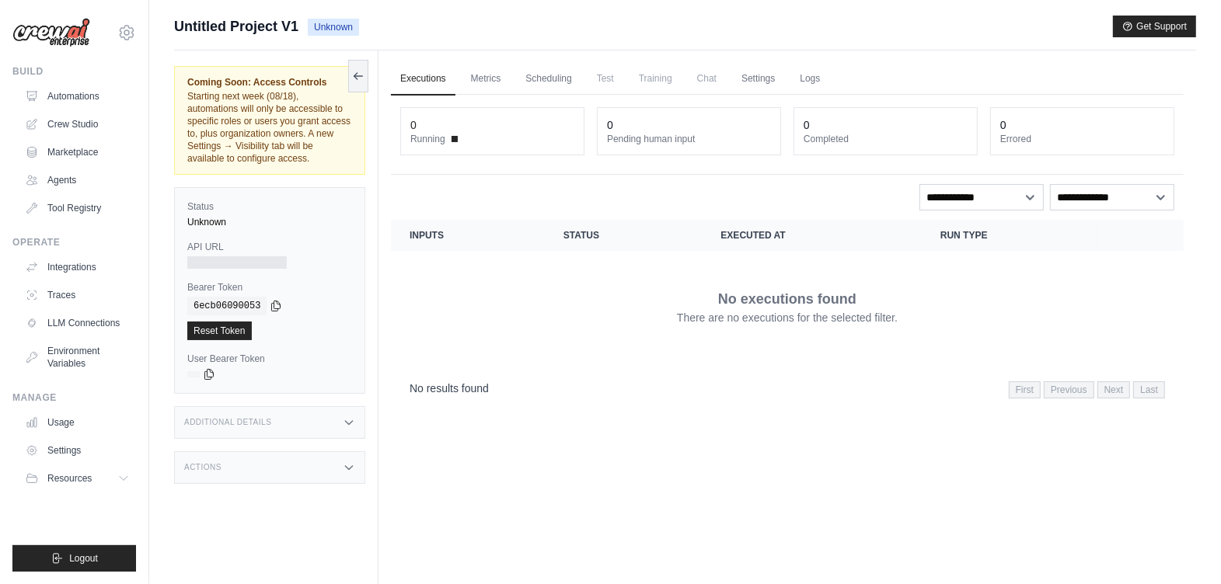
click at [470, 74] on link "Metrics" at bounding box center [486, 79] width 49 height 33
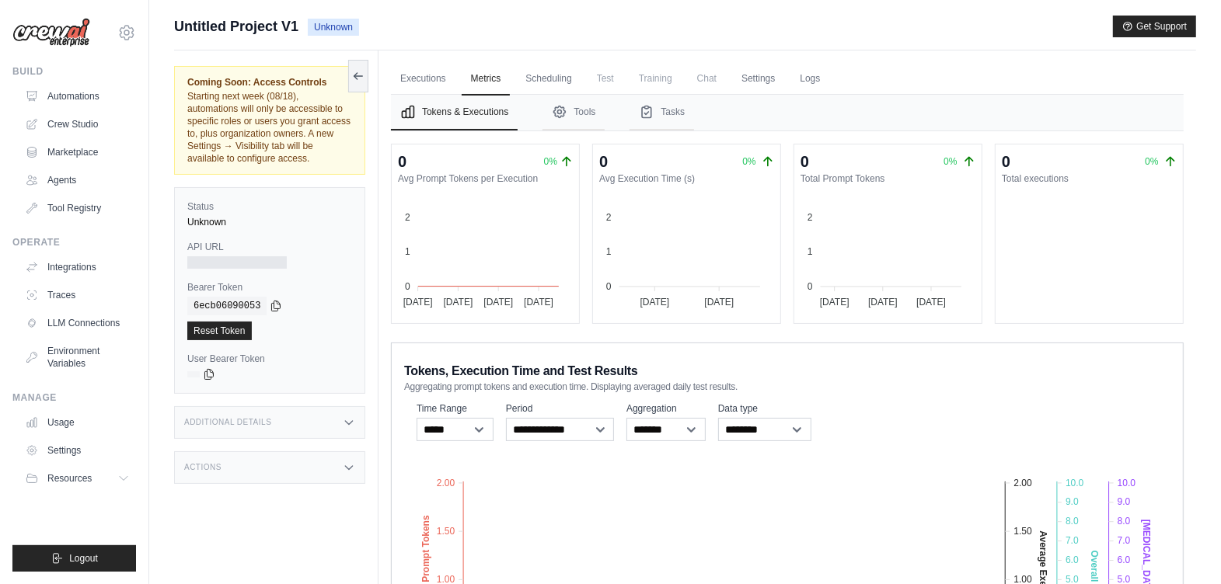
click at [219, 204] on label "Status" at bounding box center [269, 206] width 165 height 12
click at [738, 89] on link "Settings" at bounding box center [758, 79] width 52 height 33
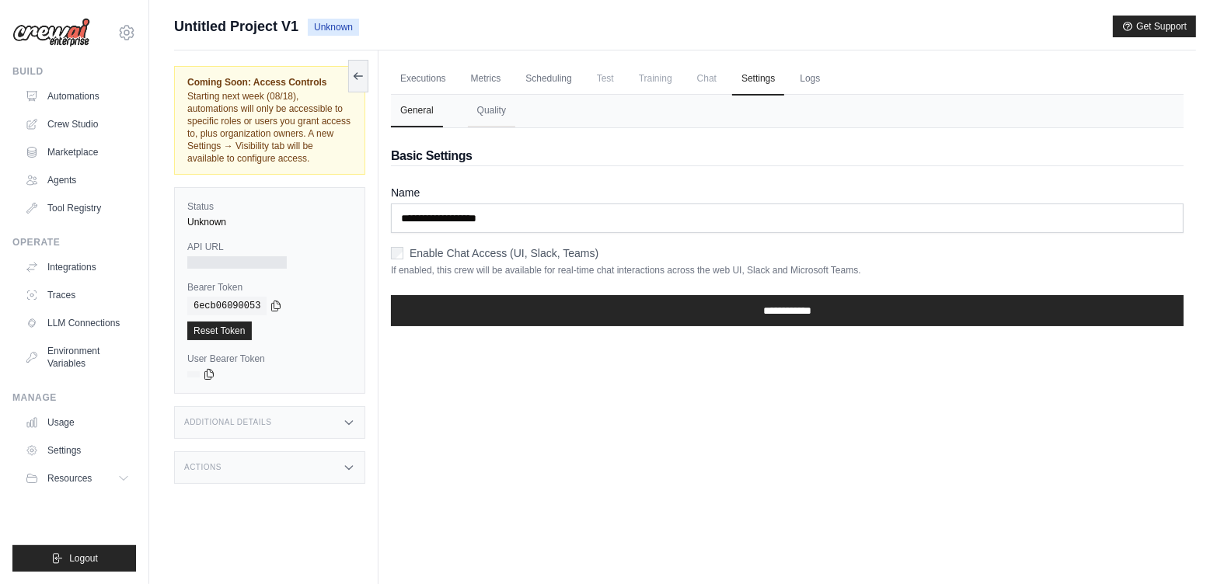
click at [810, 70] on link "Logs" at bounding box center [809, 79] width 39 height 33
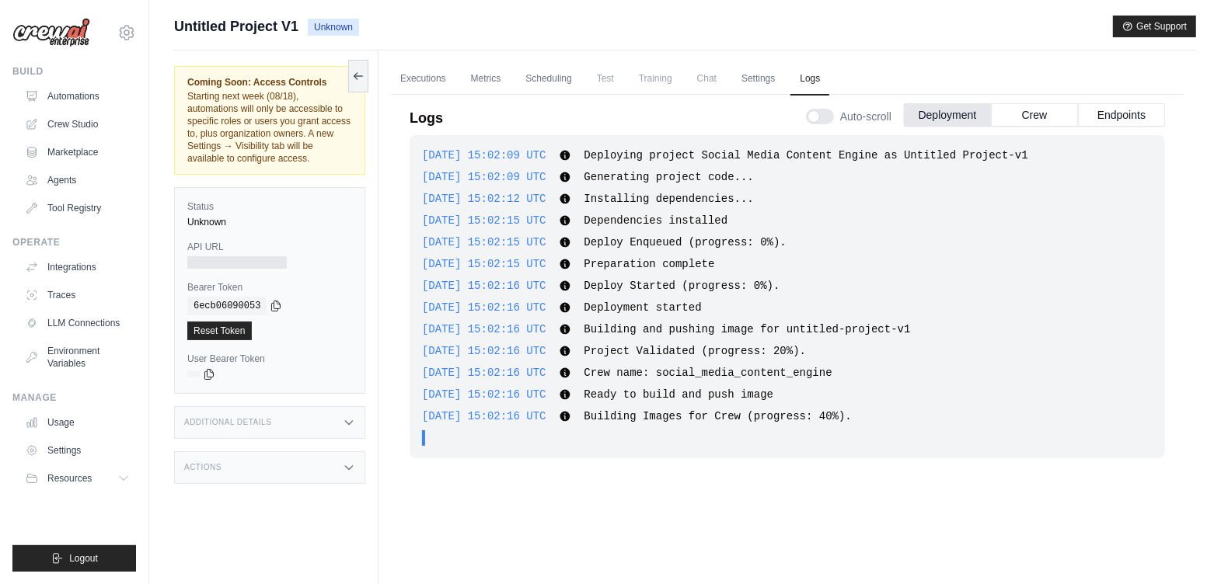
click at [87, 96] on link "Automations" at bounding box center [77, 96] width 117 height 25
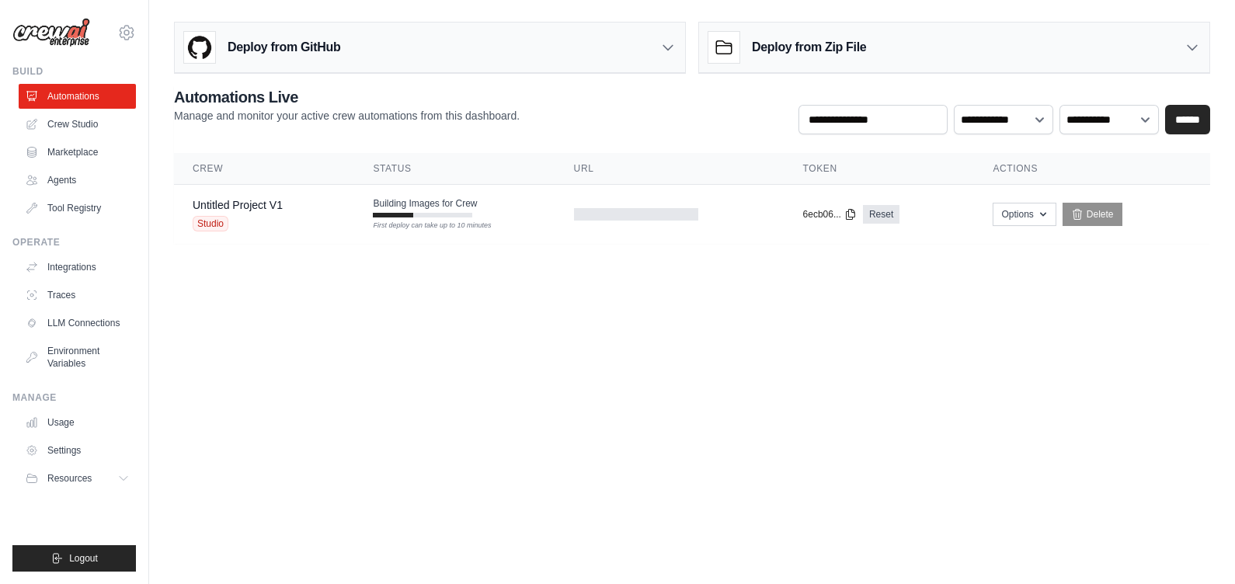
click at [249, 392] on body "islamyaser64@gmail.com Settings Build Automations Crew Studio" at bounding box center [617, 292] width 1235 height 584
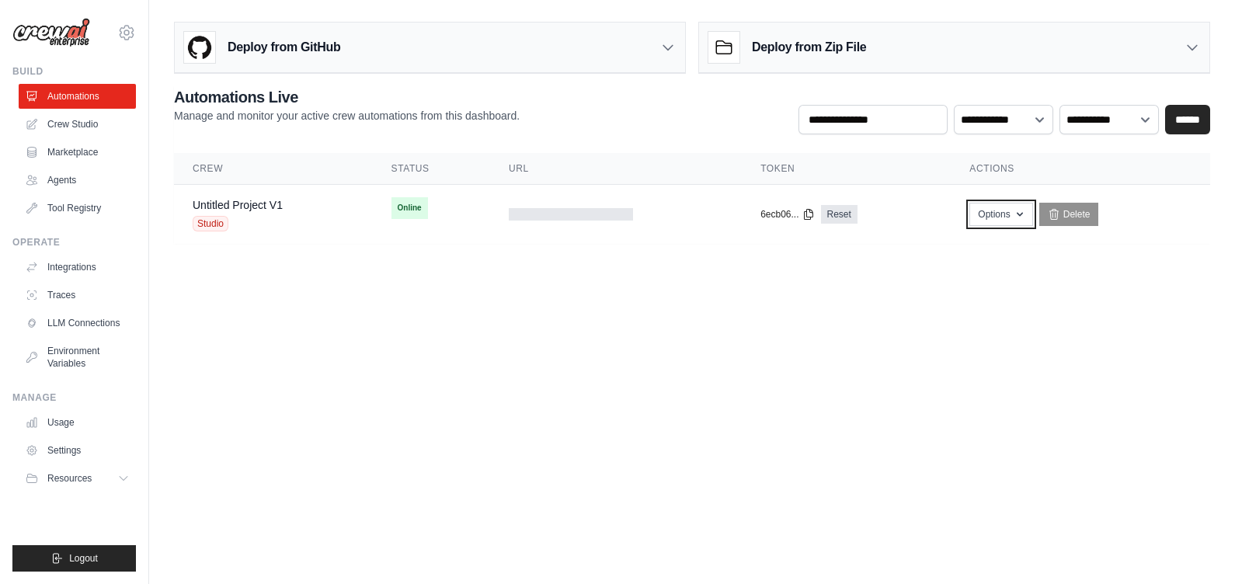
click at [991, 223] on button "Options" at bounding box center [1001, 214] width 63 height 23
click at [697, 399] on body "islamyaser64@gmail.com Settings Build Automations Crew Studio" at bounding box center [617, 292] width 1235 height 584
click at [301, 211] on div "Untitled Project V1 Studio" at bounding box center [274, 214] width 162 height 34
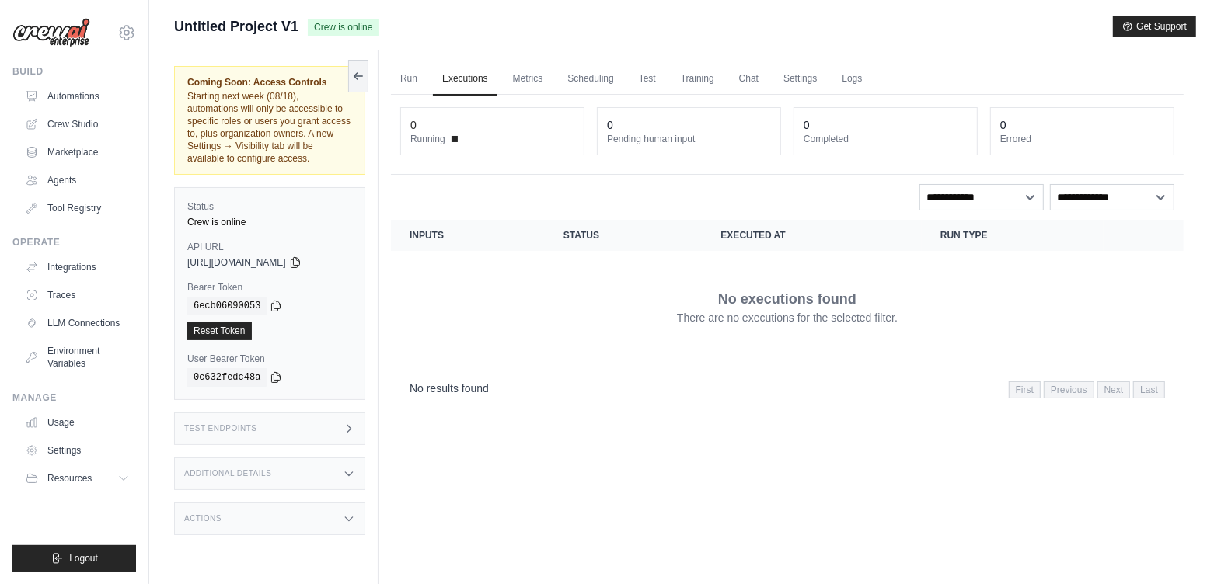
click at [301, 263] on icon at bounding box center [295, 262] width 12 height 12
click at [406, 85] on link "Run" at bounding box center [409, 79] width 36 height 33
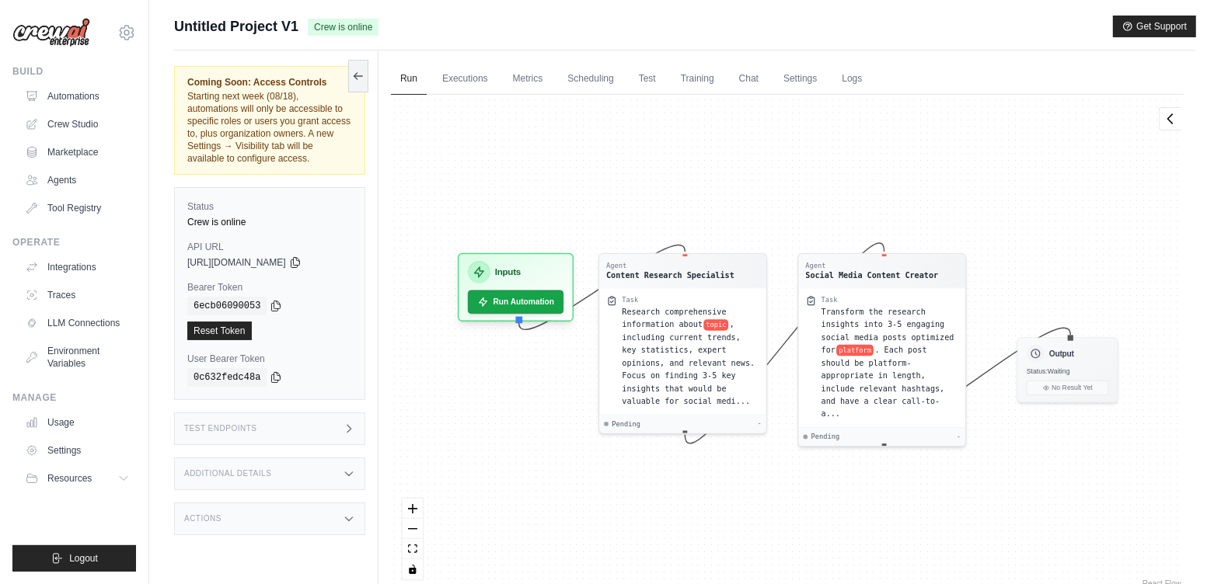
click at [694, 79] on link "Training" at bounding box center [697, 79] width 52 height 33
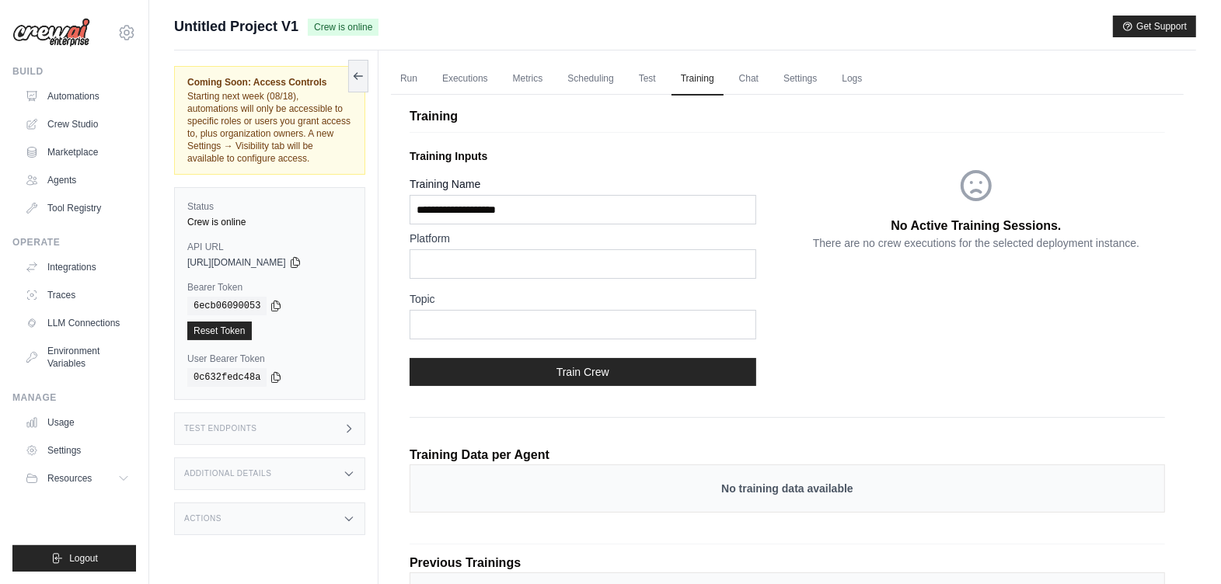
click at [751, 78] on link "Chat" at bounding box center [749, 79] width 38 height 33
click at [792, 84] on link "Settings" at bounding box center [800, 79] width 52 height 33
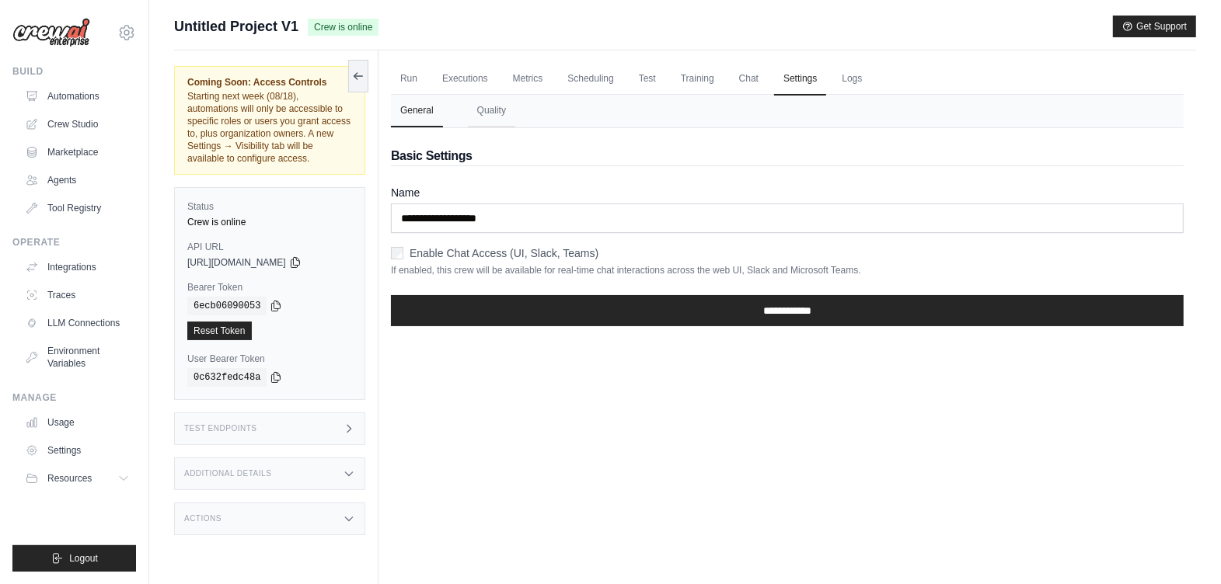
click at [857, 85] on link "Logs" at bounding box center [851, 79] width 39 height 33
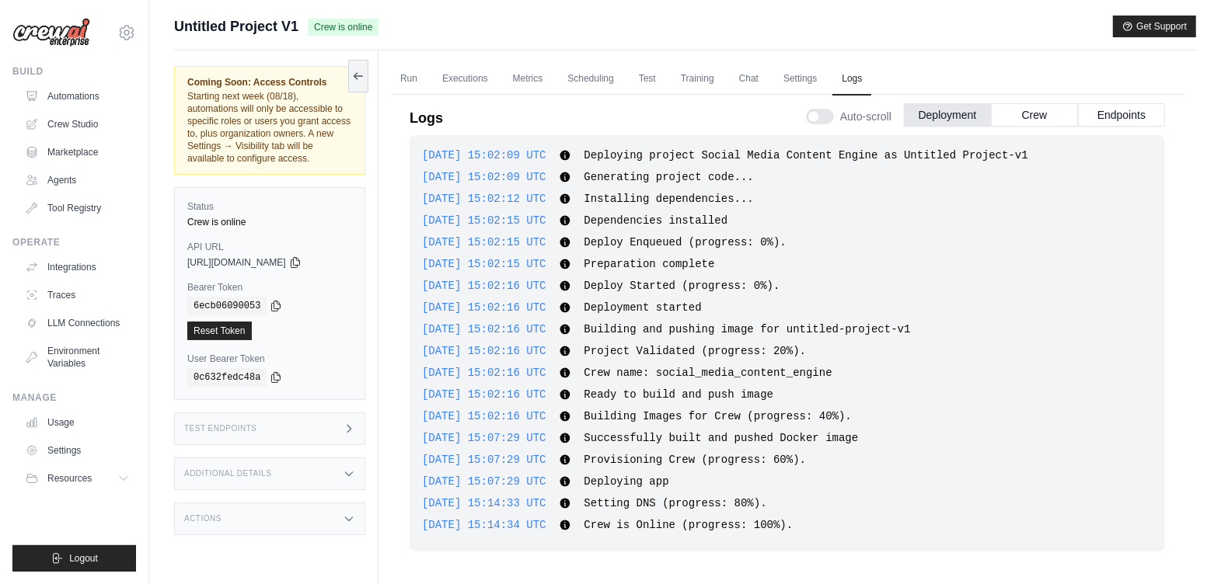
click at [301, 262] on icon at bounding box center [295, 262] width 12 height 12
drag, startPoint x: 186, startPoint y: 244, endPoint x: 233, endPoint y: 243, distance: 46.6
click at [233, 243] on div "Status Crew is online API URL copied [URL][DOMAIN_NAME] Bearer Token copied 6ec…" at bounding box center [269, 293] width 191 height 213
click at [289, 433] on div "Test Endpoints" at bounding box center [269, 429] width 191 height 33
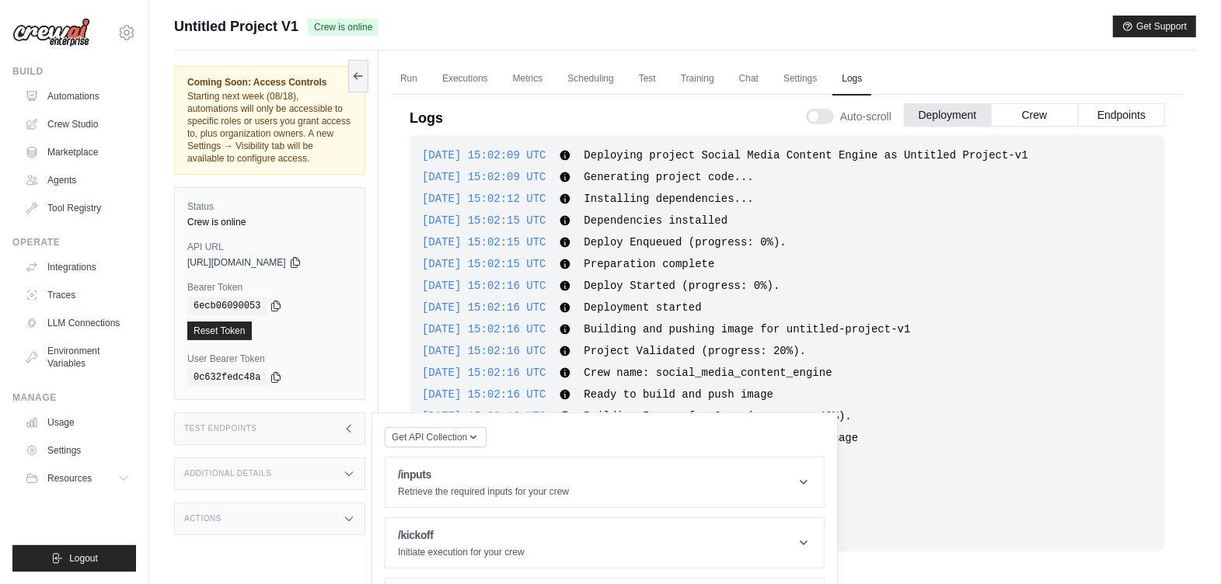
scroll to position [66, 0]
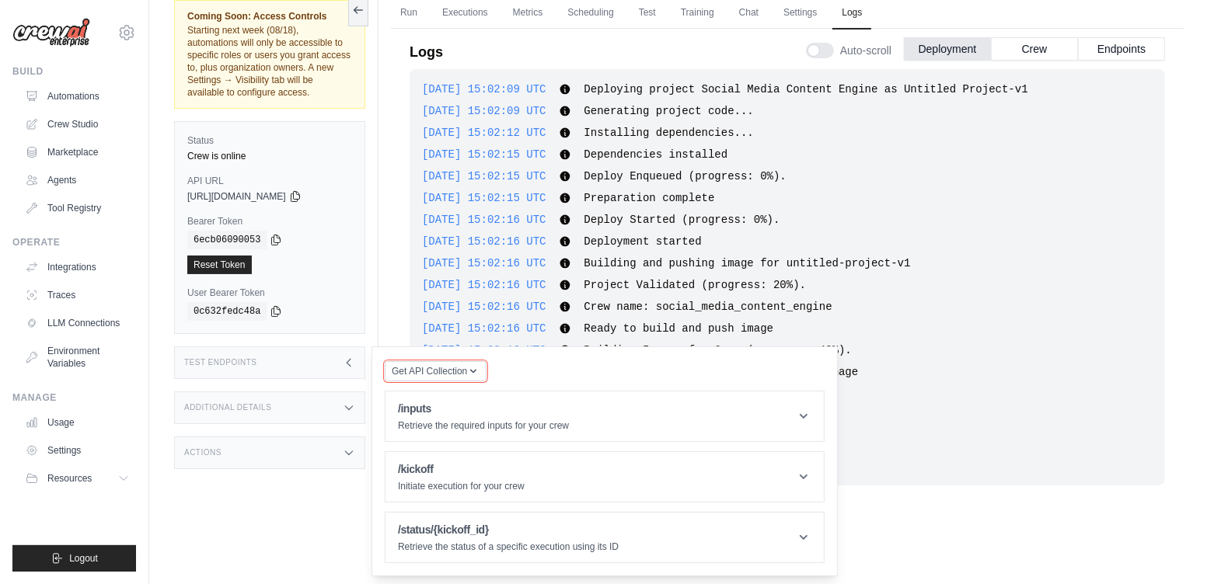
click at [437, 373] on span "Get API Collection" at bounding box center [429, 371] width 75 height 12
click at [434, 402] on div "Postman API Collection" at bounding box center [471, 412] width 149 height 25
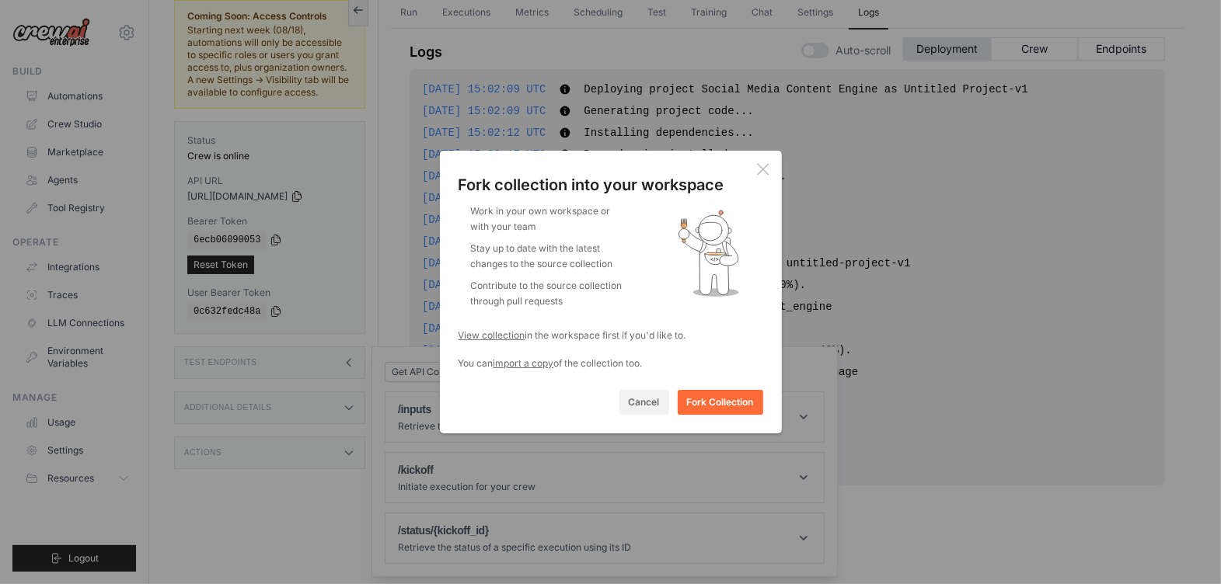
click at [638, 409] on button "Cancel" at bounding box center [644, 402] width 50 height 25
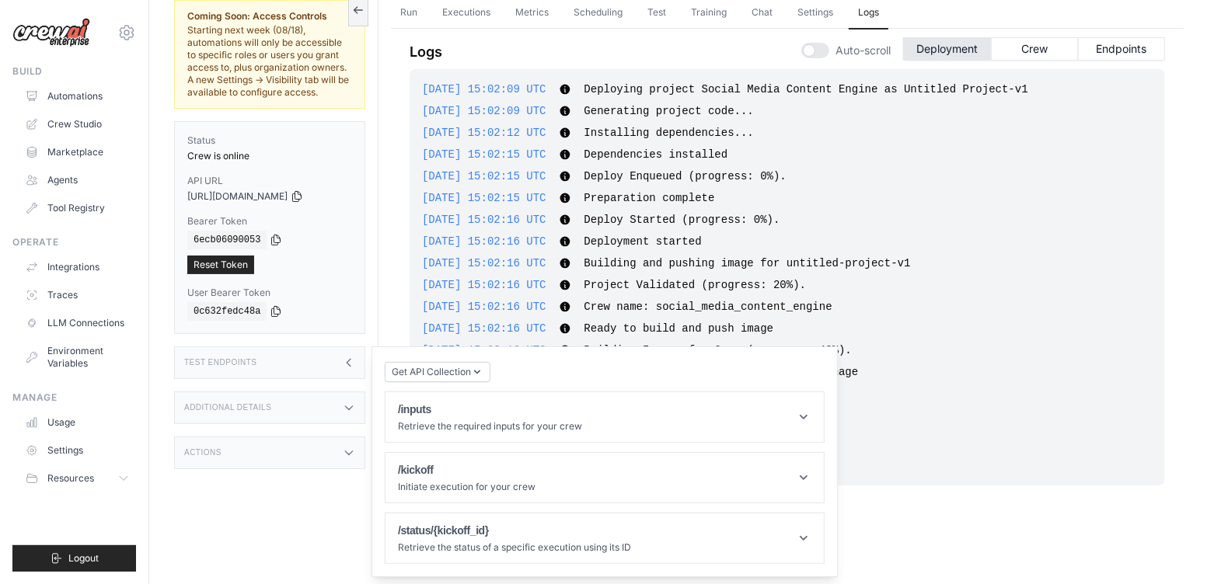
click at [295, 299] on div "User Bearer Token copied 0c632fedc48a" at bounding box center [269, 304] width 165 height 34
click at [346, 370] on div "Test Endpoints" at bounding box center [269, 363] width 191 height 33
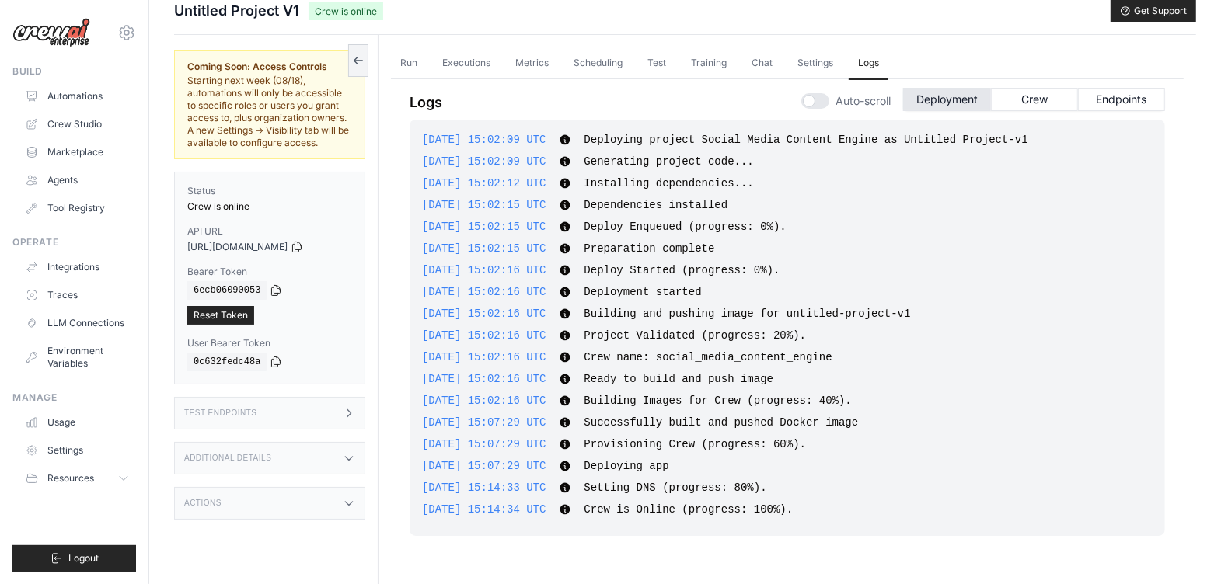
scroll to position [0, 0]
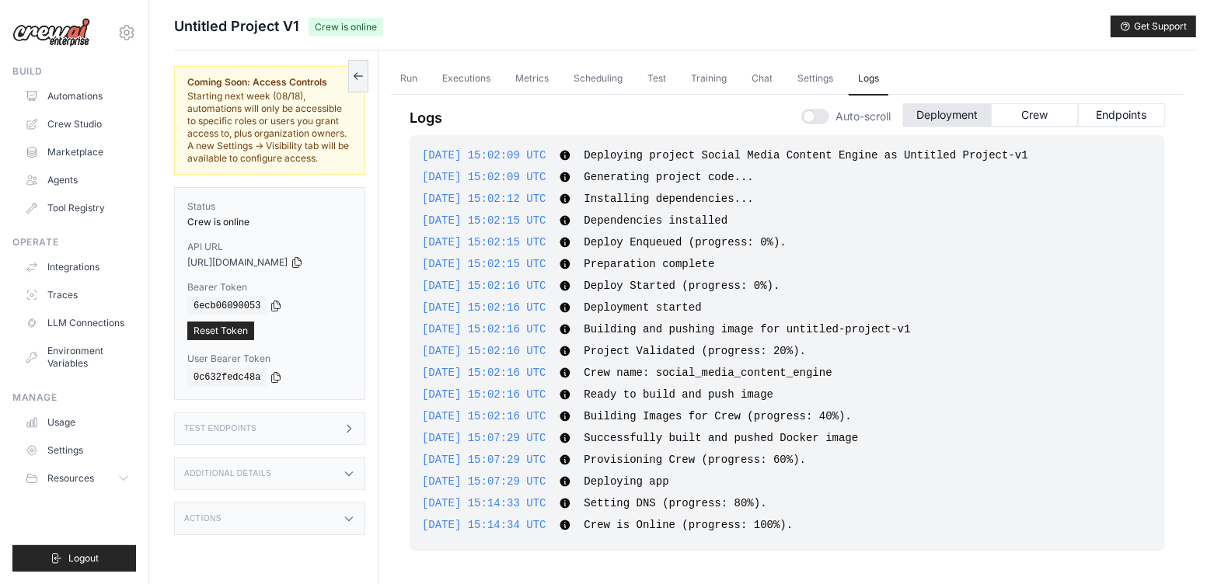
click at [1132, 99] on div "Auto-scroll Deployment Crew Endpoints" at bounding box center [983, 114] width 364 height 44
click at [1129, 106] on button "Endpoints" at bounding box center [1121, 114] width 87 height 23
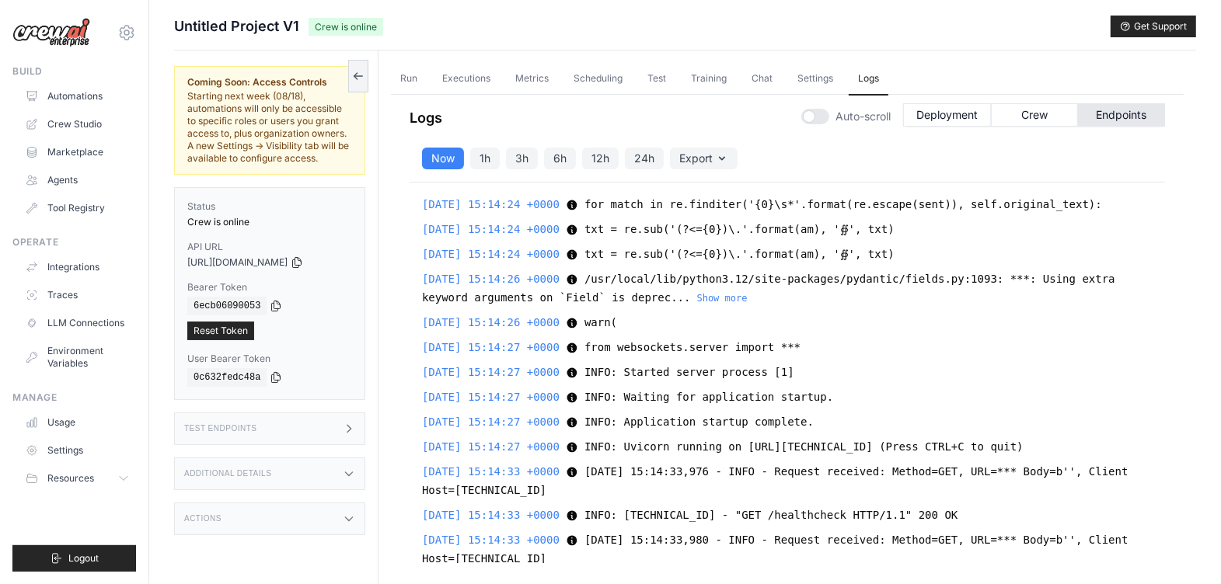
scroll to position [4969, 0]
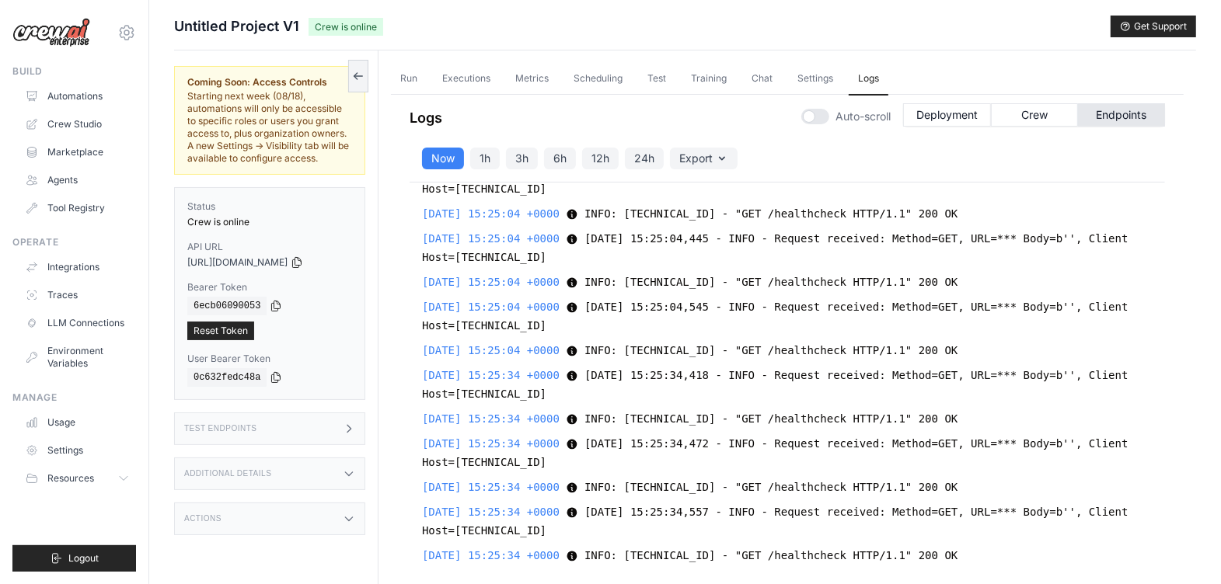
click at [957, 108] on button "Deployment" at bounding box center [947, 114] width 88 height 23
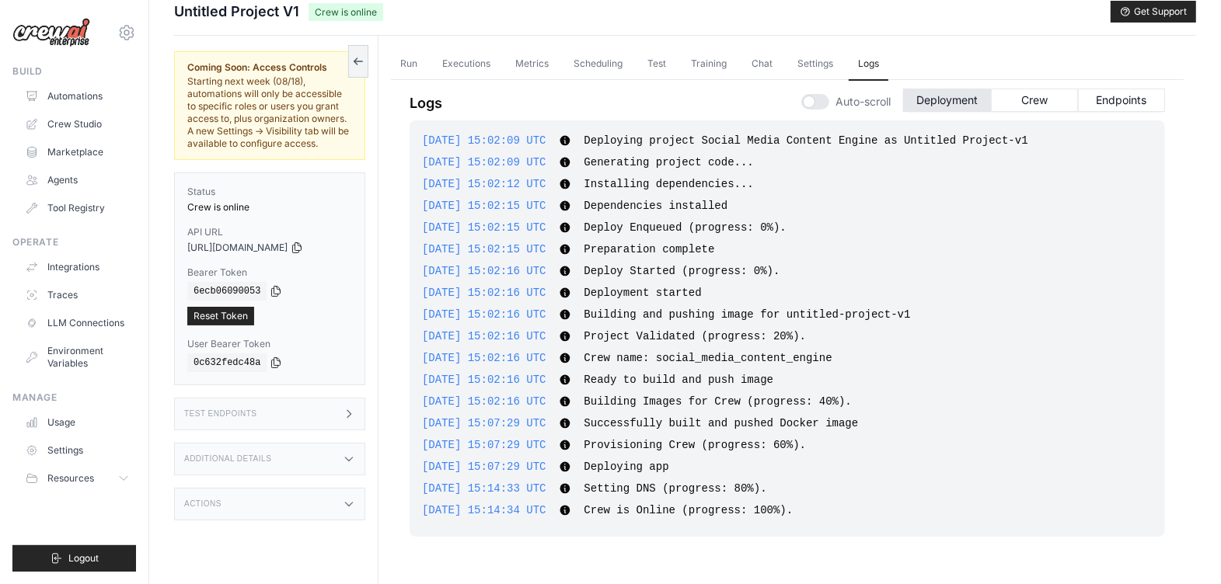
scroll to position [0, 0]
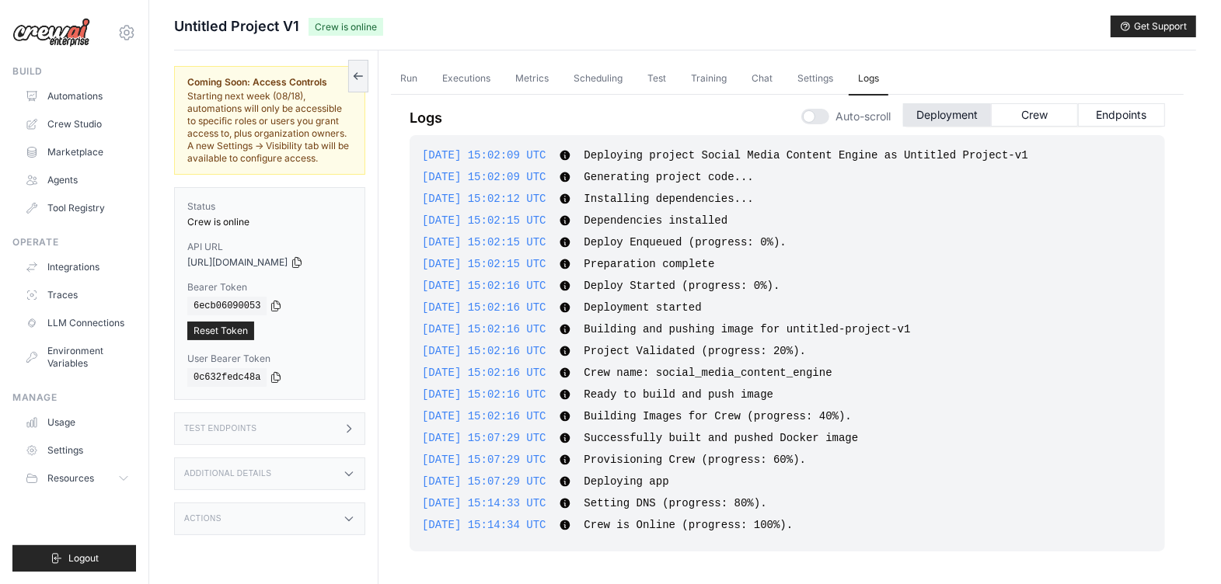
click at [1109, 110] on button "Endpoints" at bounding box center [1121, 114] width 87 height 23
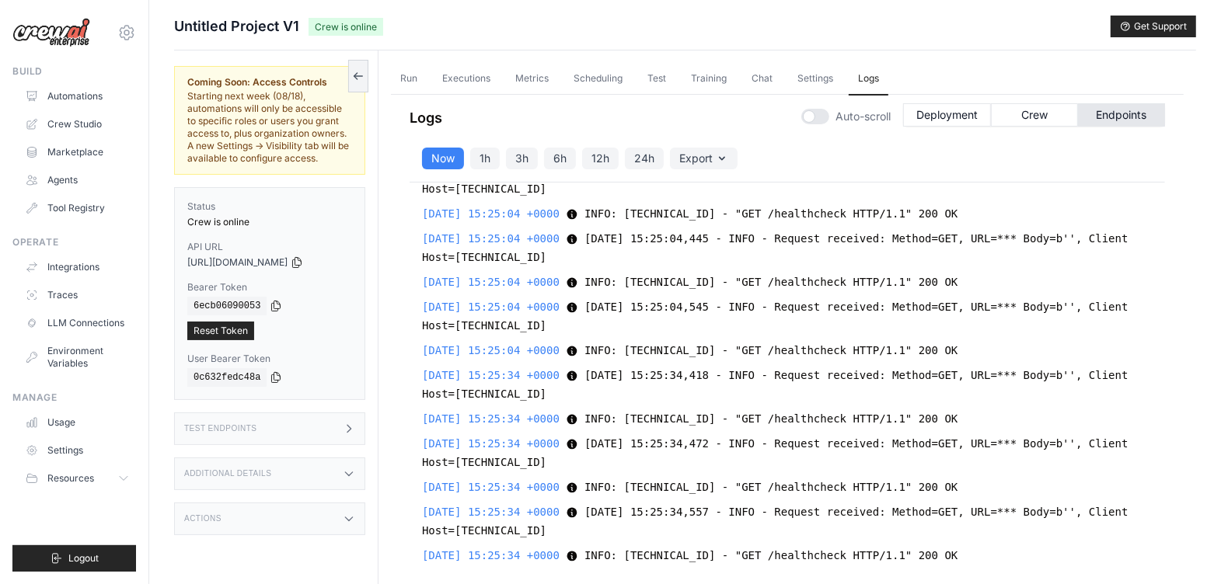
click at [348, 86] on button at bounding box center [358, 76] width 20 height 33
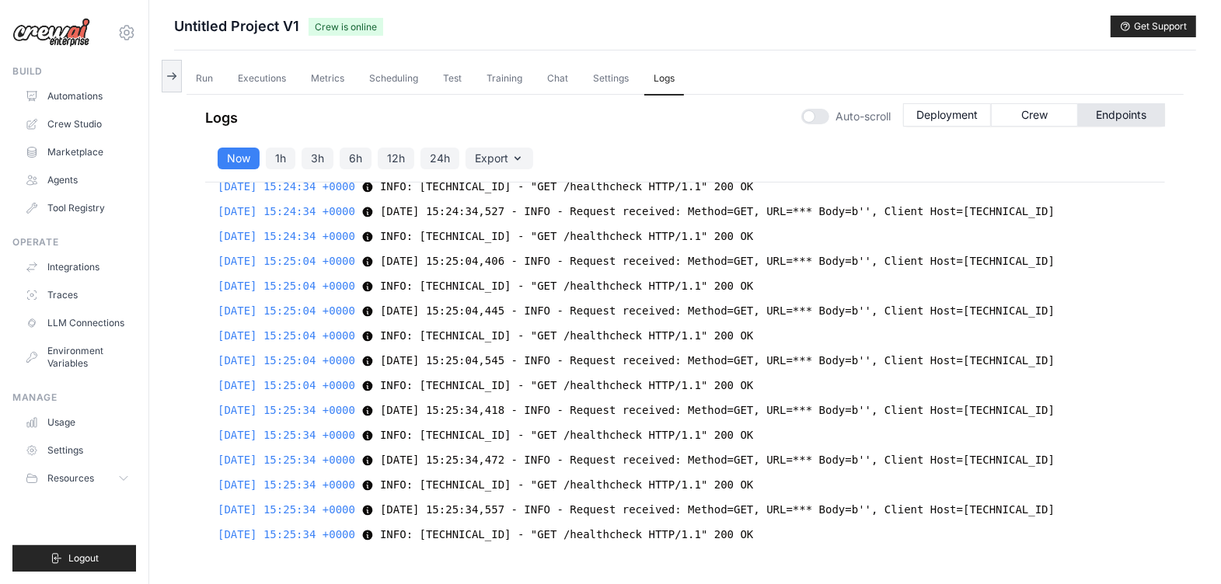
scroll to position [3590, 0]
click at [169, 78] on icon at bounding box center [171, 76] width 12 height 12
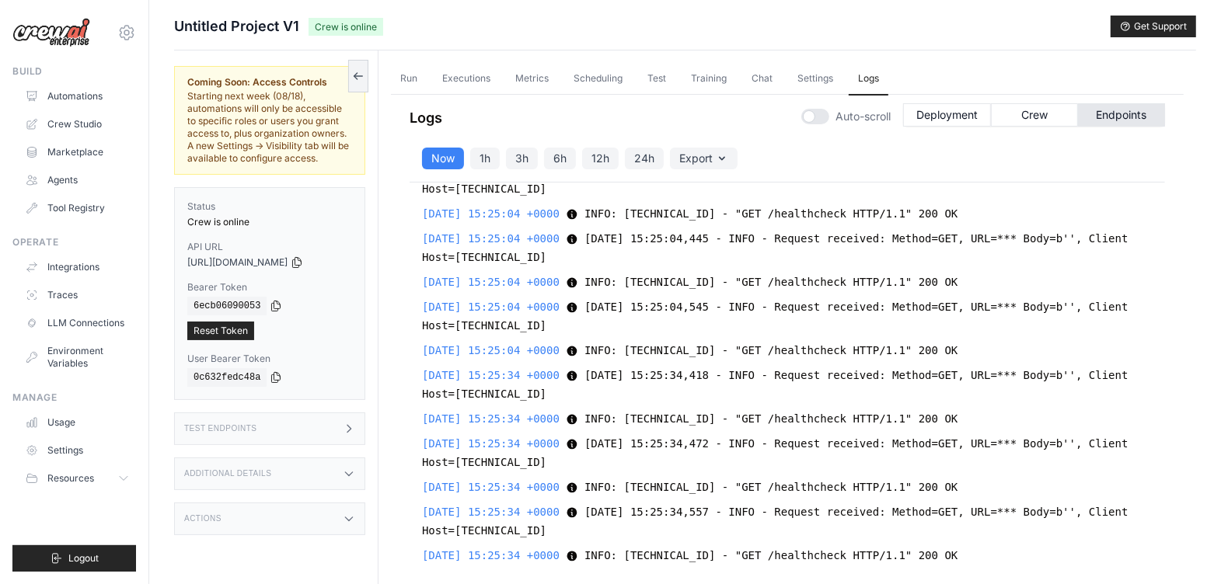
click at [270, 305] on icon at bounding box center [276, 306] width 12 height 12
click at [274, 307] on icon at bounding box center [276, 306] width 9 height 10
